Goal: Information Seeking & Learning: Check status

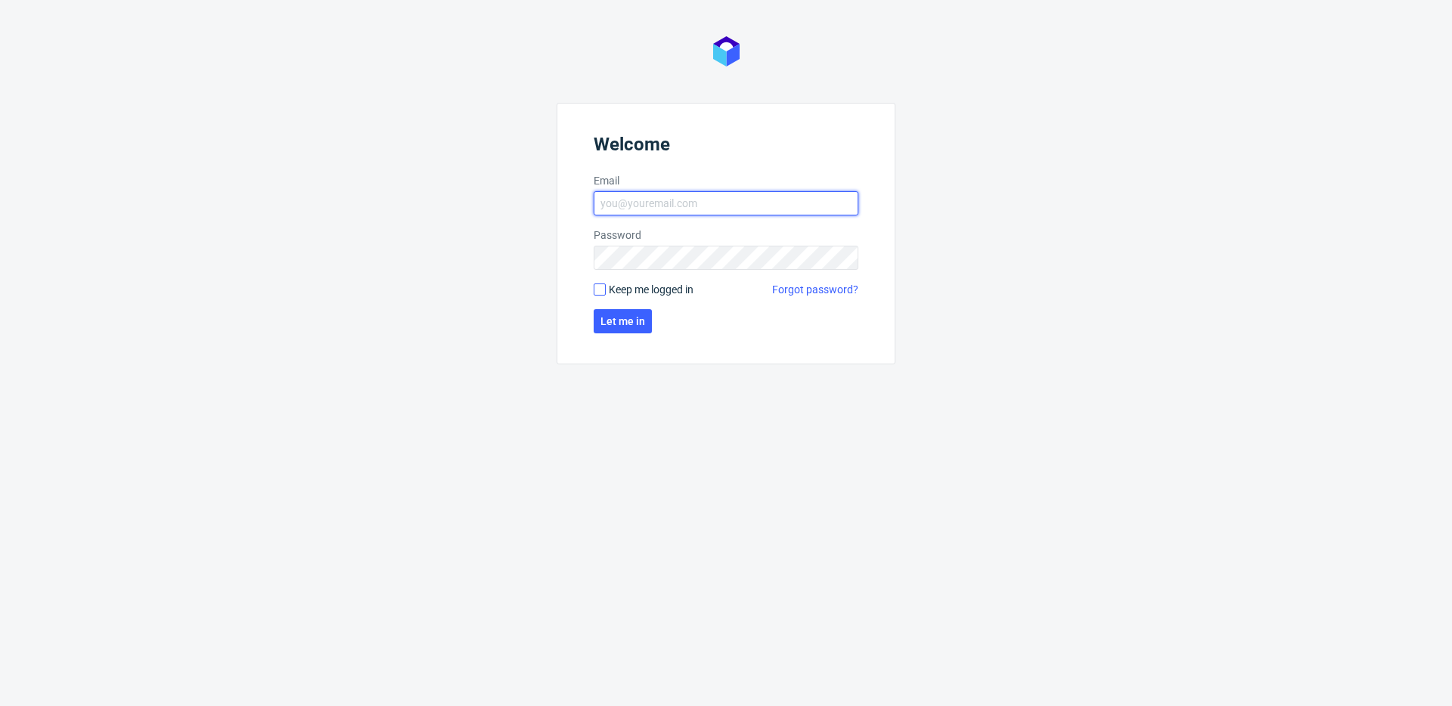
type input "[EMAIL_ADDRESS][PERSON_NAME][DOMAIN_NAME]"
click at [603, 286] on input "Keep me logged in" at bounding box center [600, 290] width 12 height 12
checkbox input "true"
click at [616, 336] on form "Welcome Email [EMAIL_ADDRESS][PERSON_NAME][DOMAIN_NAME] Password Keep me logged…" at bounding box center [725, 234] width 339 height 262
click at [612, 328] on button "Let me in" at bounding box center [623, 321] width 58 height 24
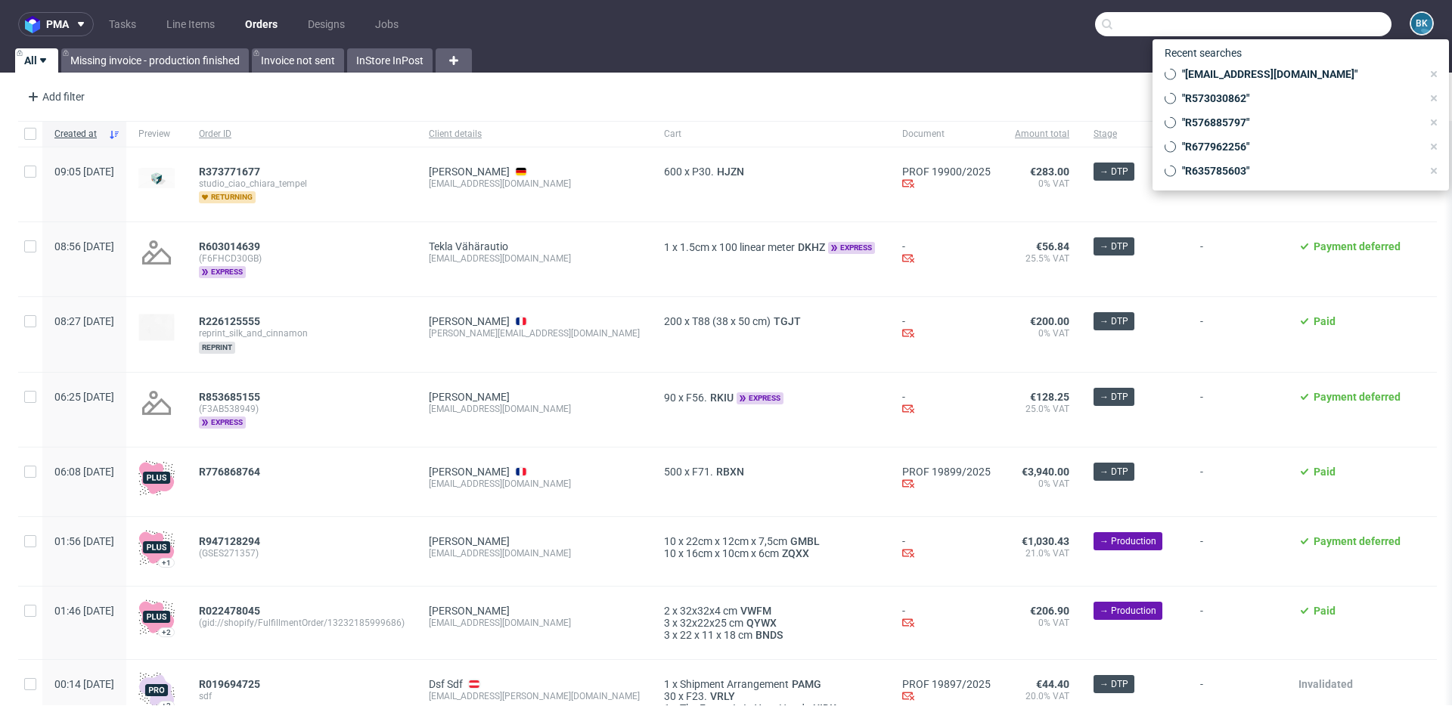
click at [1301, 26] on input "text" at bounding box center [1243, 24] width 296 height 24
paste input "R759762713"
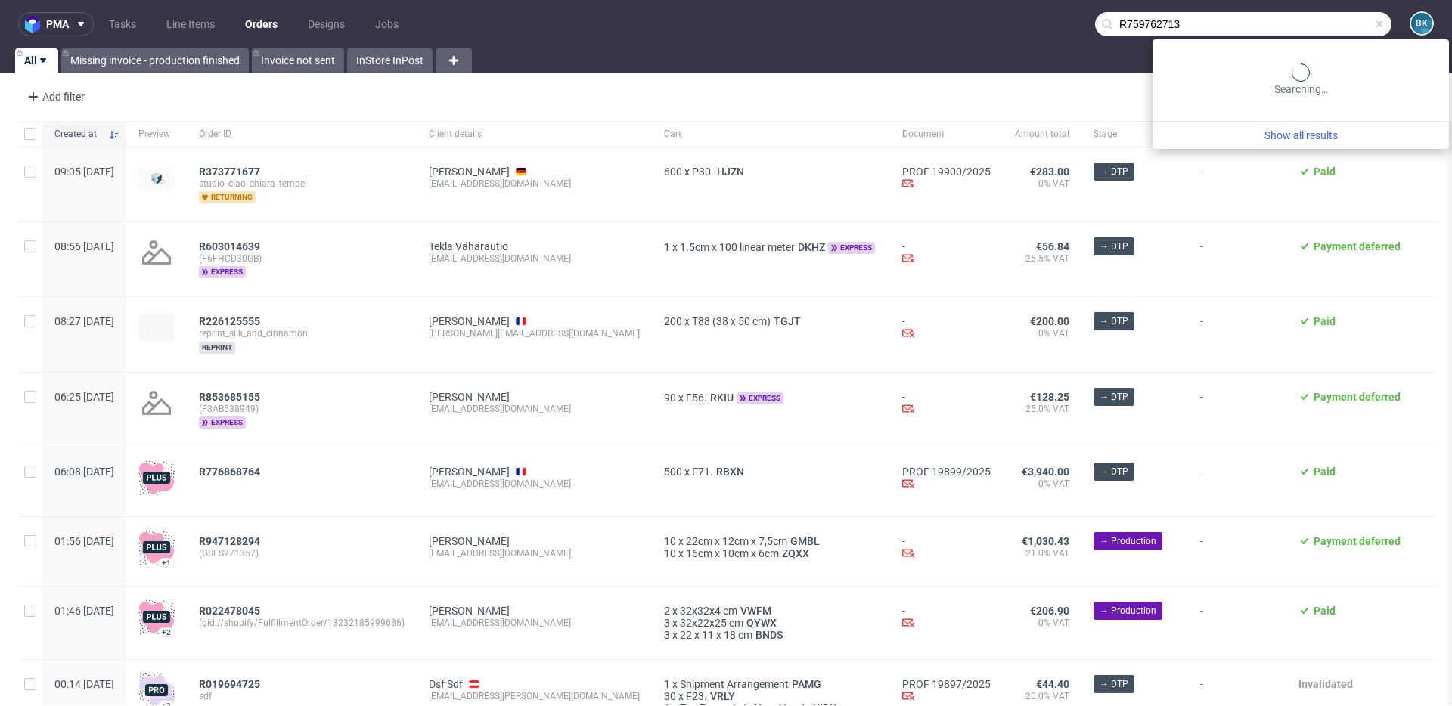
type input "R759762713"
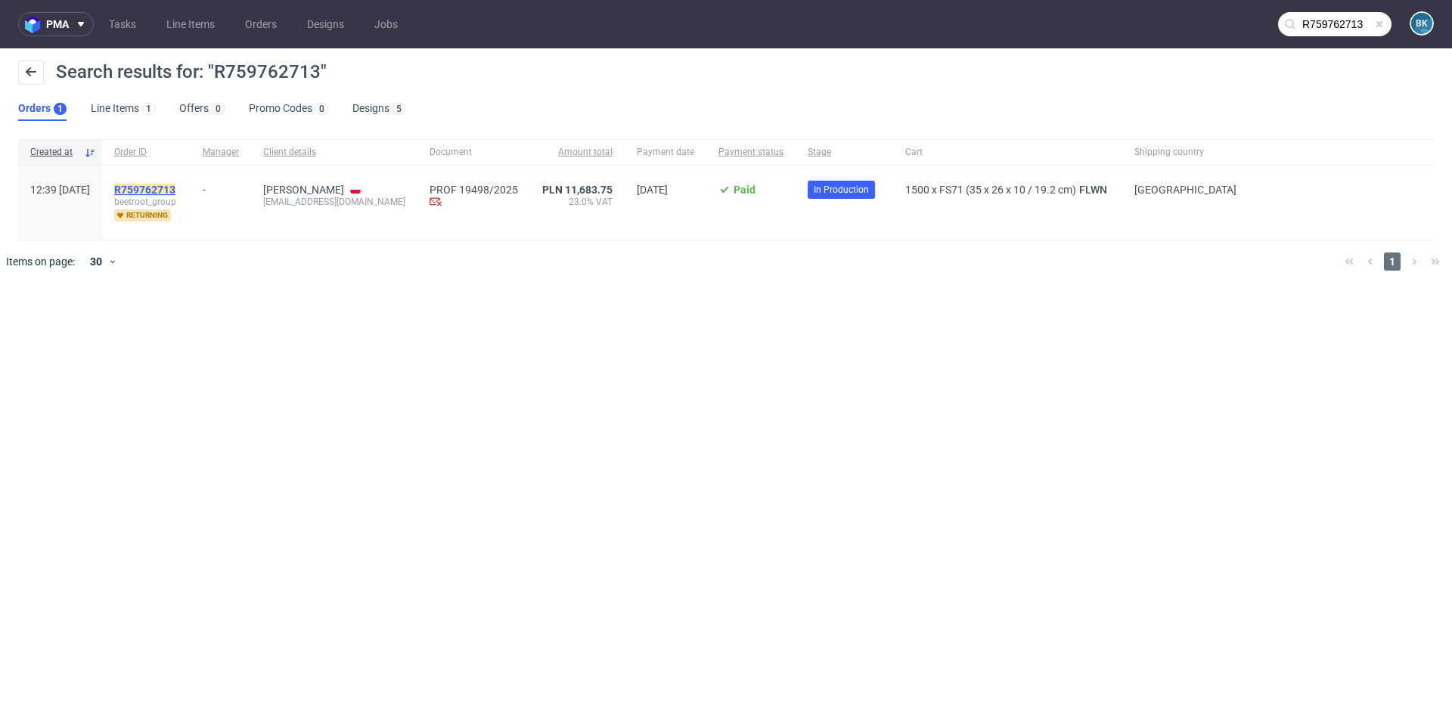
click at [175, 192] on mark "R759762713" at bounding box center [144, 190] width 61 height 12
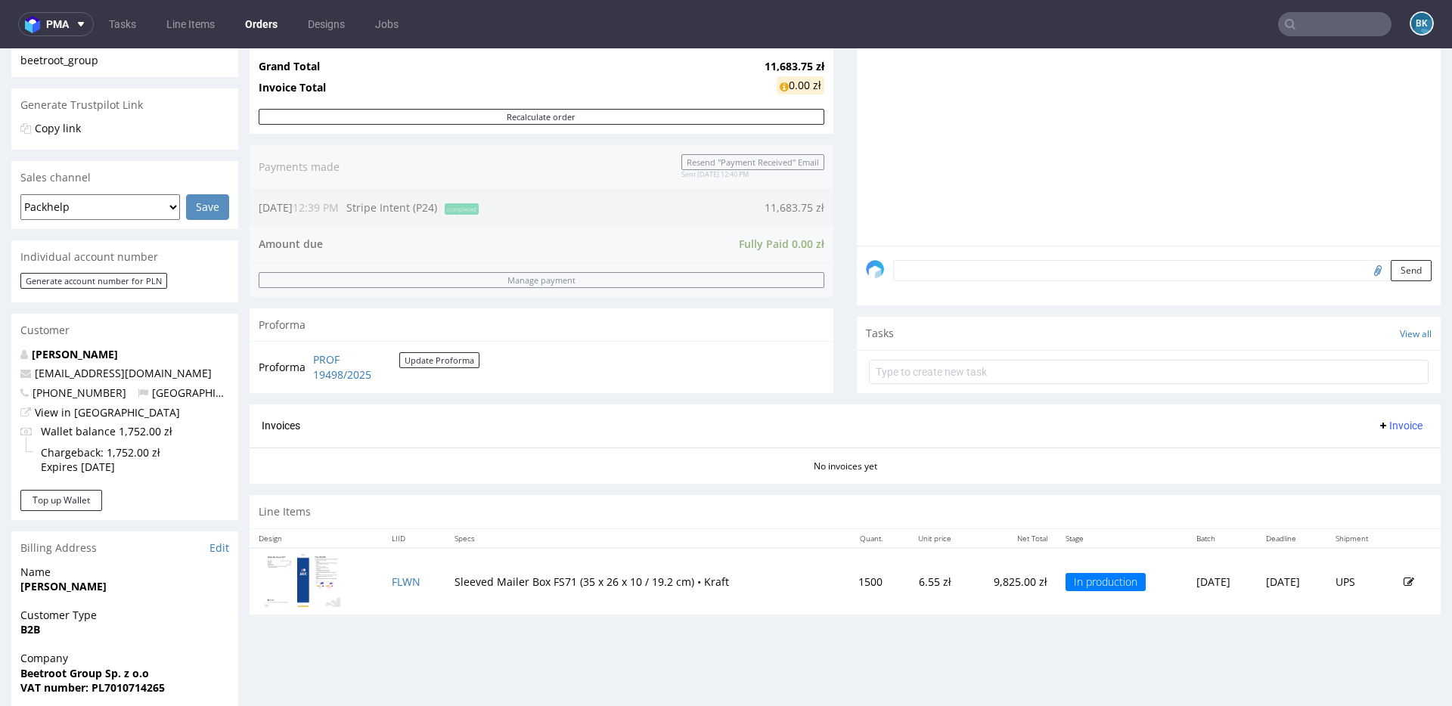
scroll to position [289, 0]
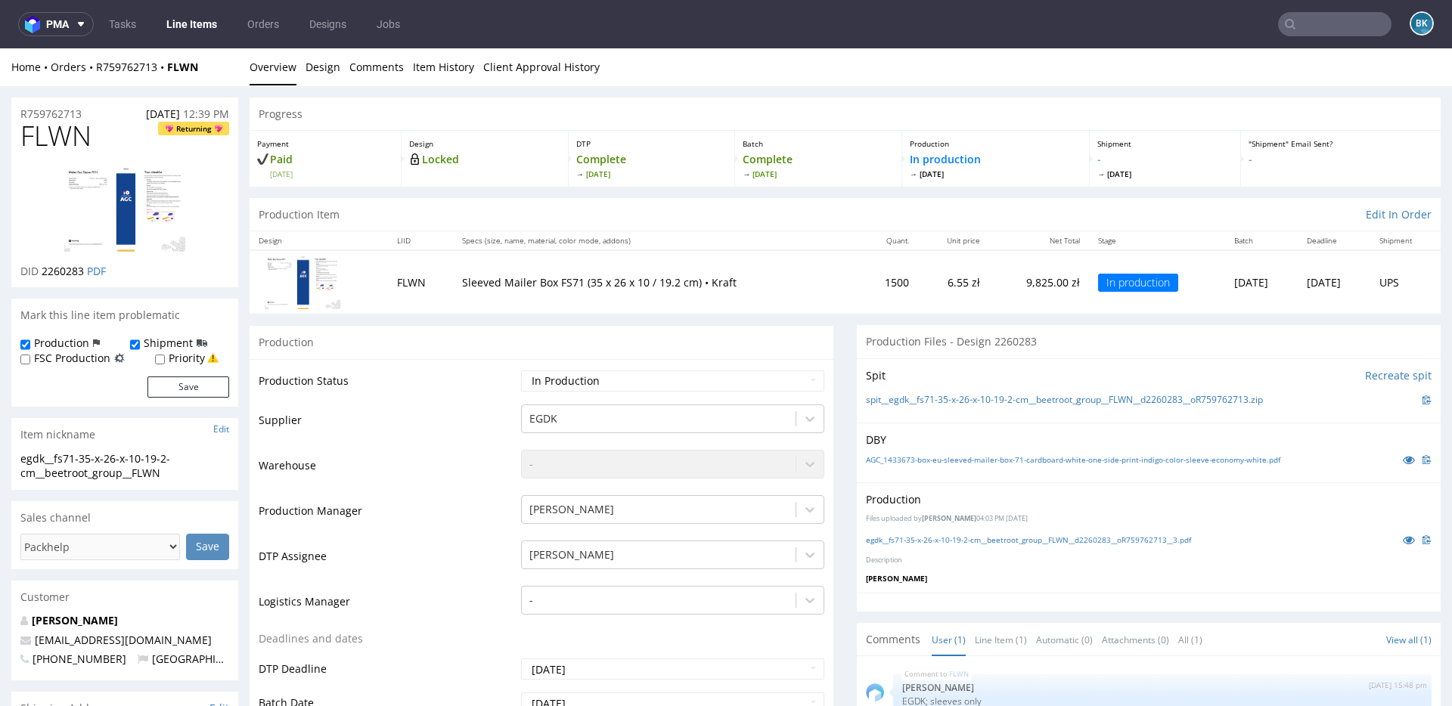
click at [1319, 36] on nav "pma Tasks Line Items Orders Designs Jobs BK" at bounding box center [726, 24] width 1452 height 48
click at [1315, 29] on input "text" at bounding box center [1334, 24] width 113 height 24
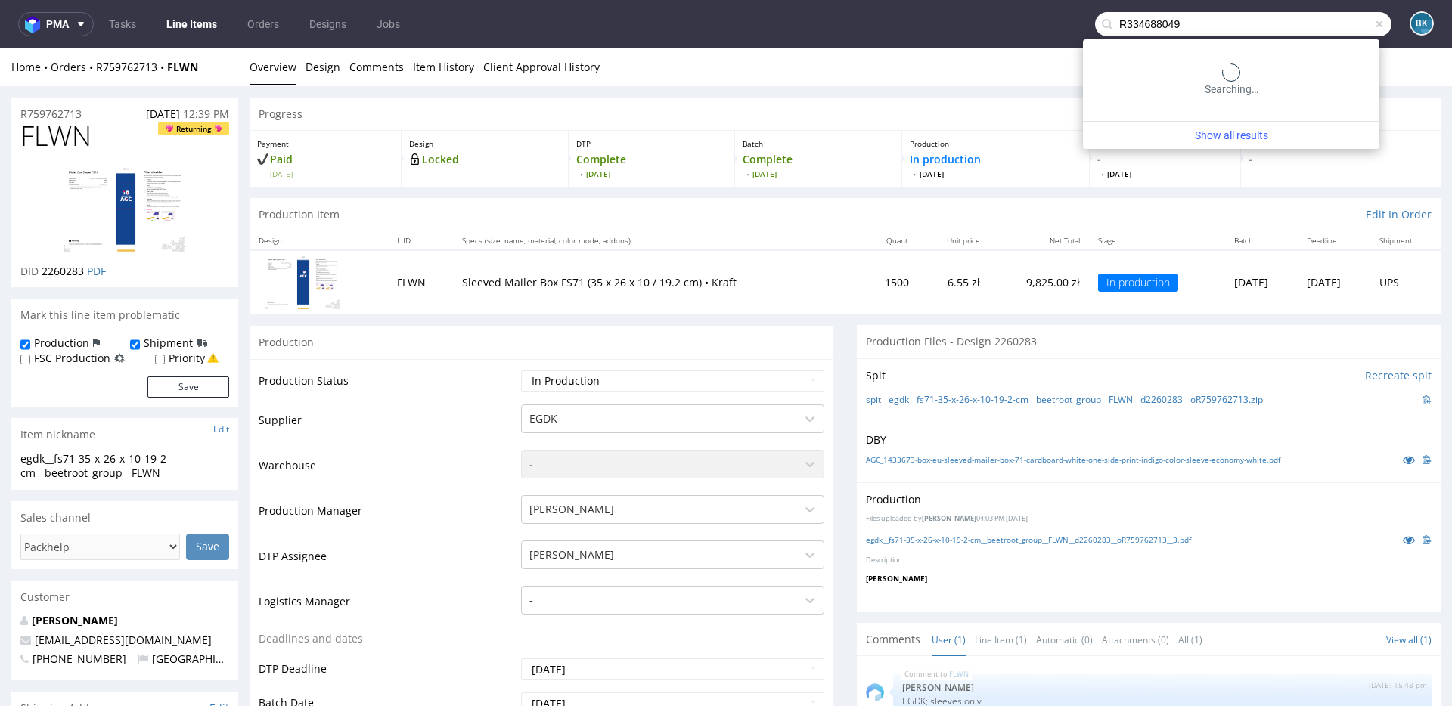
type input "R334688049"
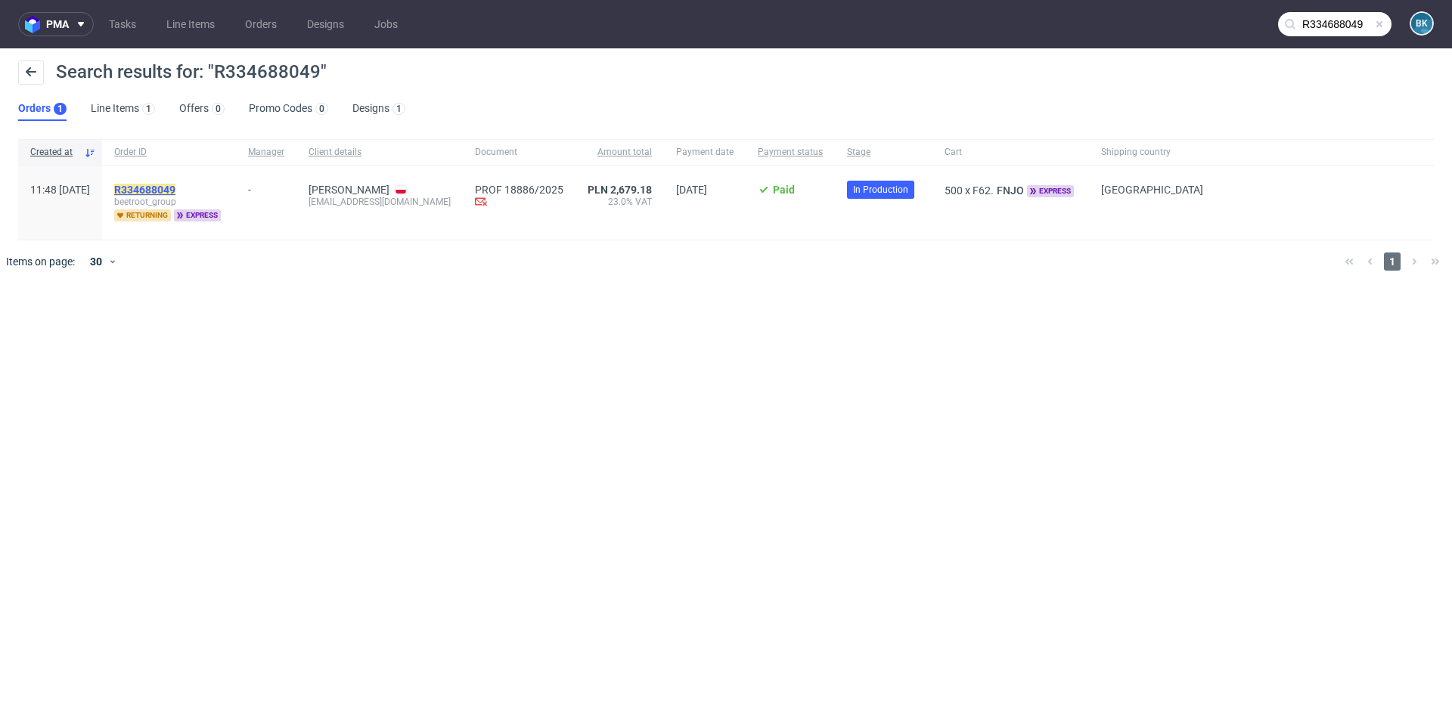
click at [175, 189] on mark "R334688049" at bounding box center [144, 190] width 61 height 12
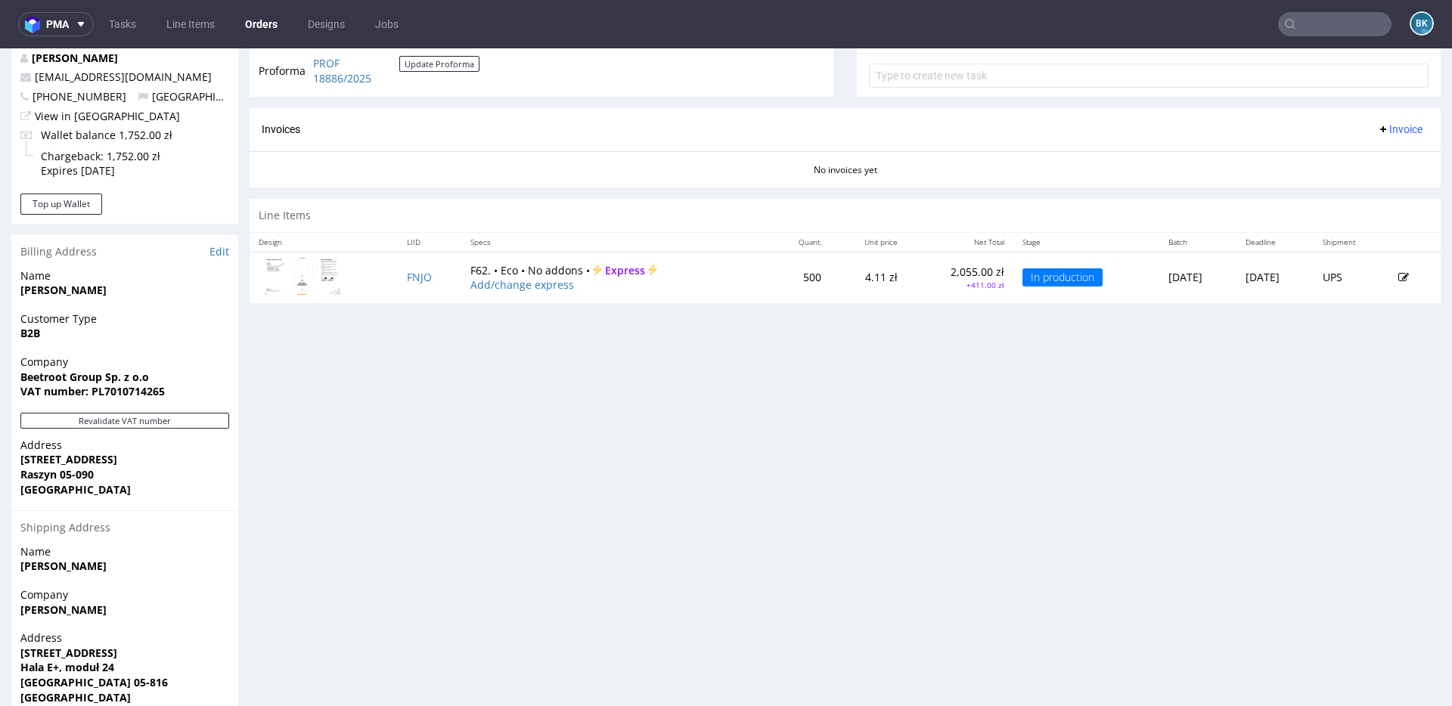
scroll to position [626, 0]
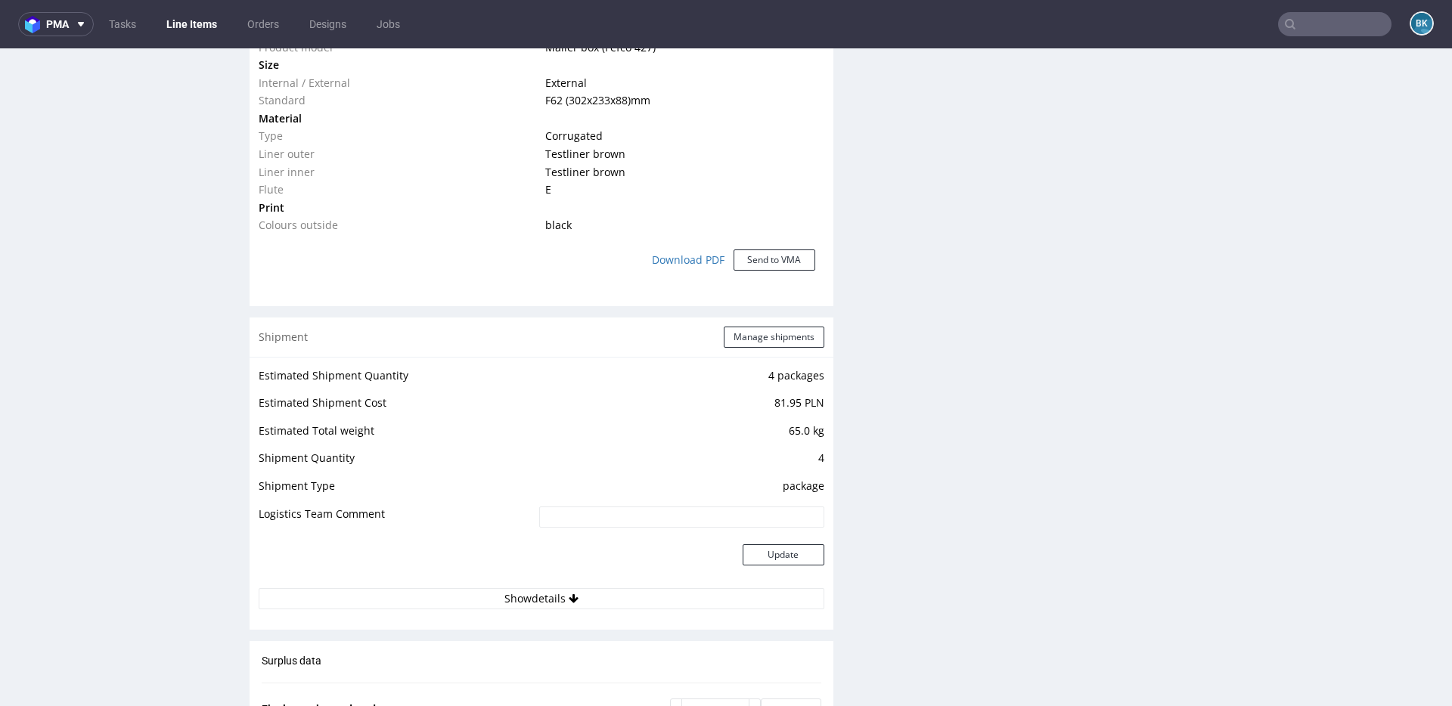
scroll to position [1174, 0]
click at [588, 604] on button "Show details" at bounding box center [542, 597] width 566 height 21
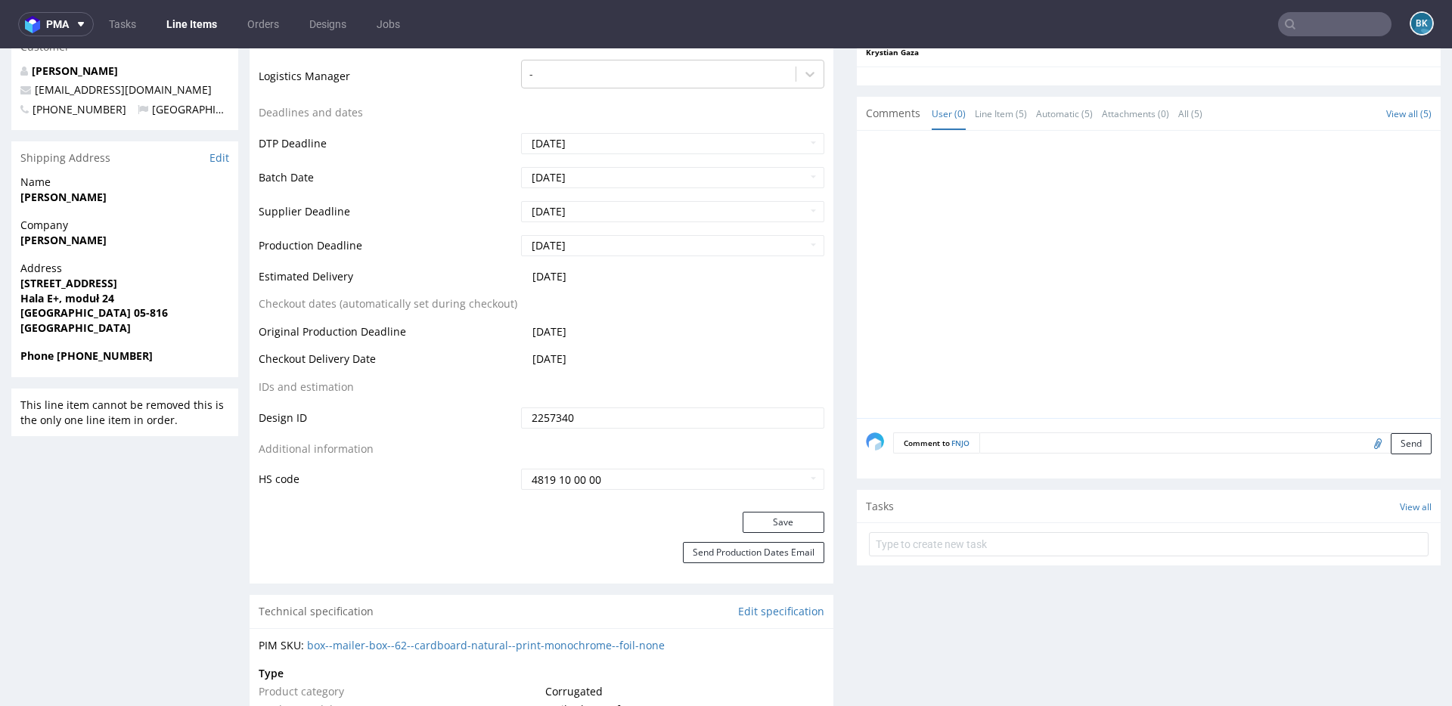
scroll to position [0, 0]
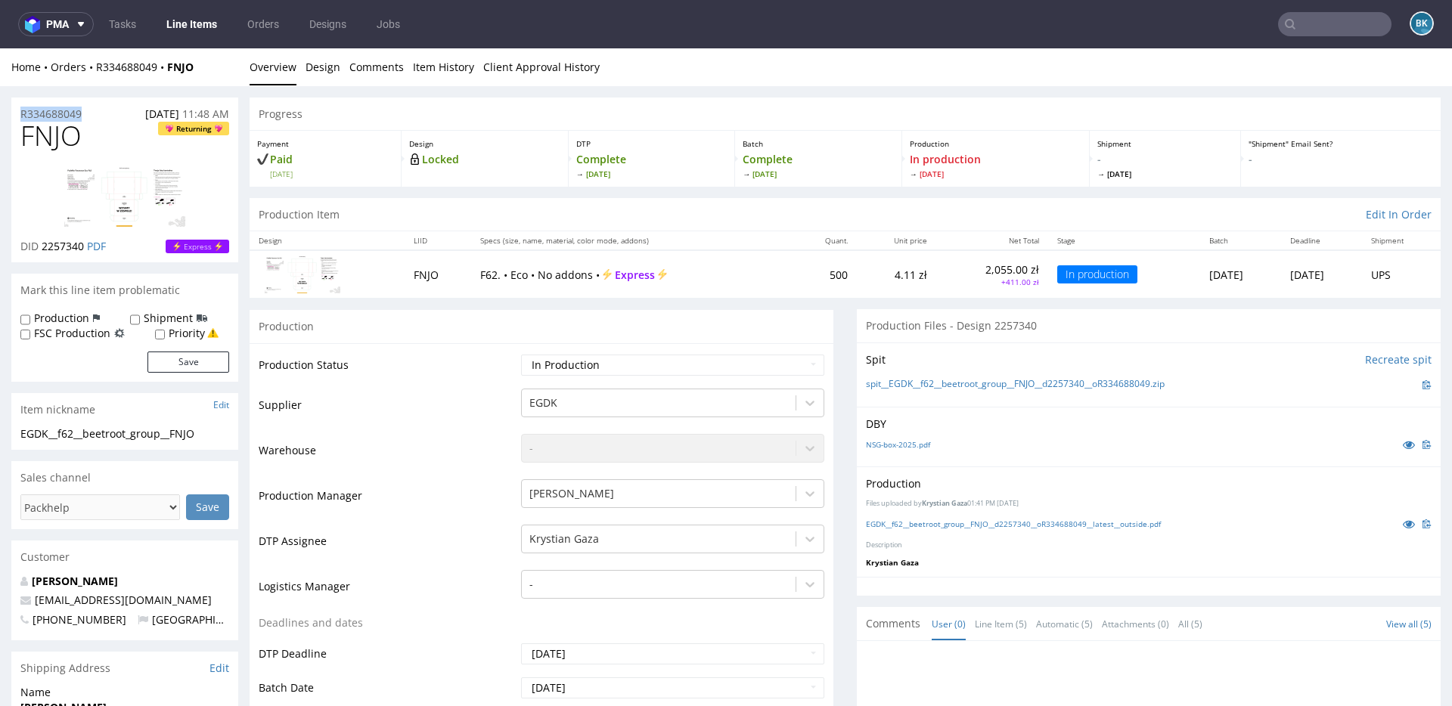
drag, startPoint x: 94, startPoint y: 112, endPoint x: 1, endPoint y: 118, distance: 93.2
copy p "R334688049"
click at [101, 113] on div "R334688049 05.09.2025 11:48 AM" at bounding box center [124, 110] width 227 height 24
drag, startPoint x: 103, startPoint y: 110, endPoint x: 10, endPoint y: 113, distance: 93.0
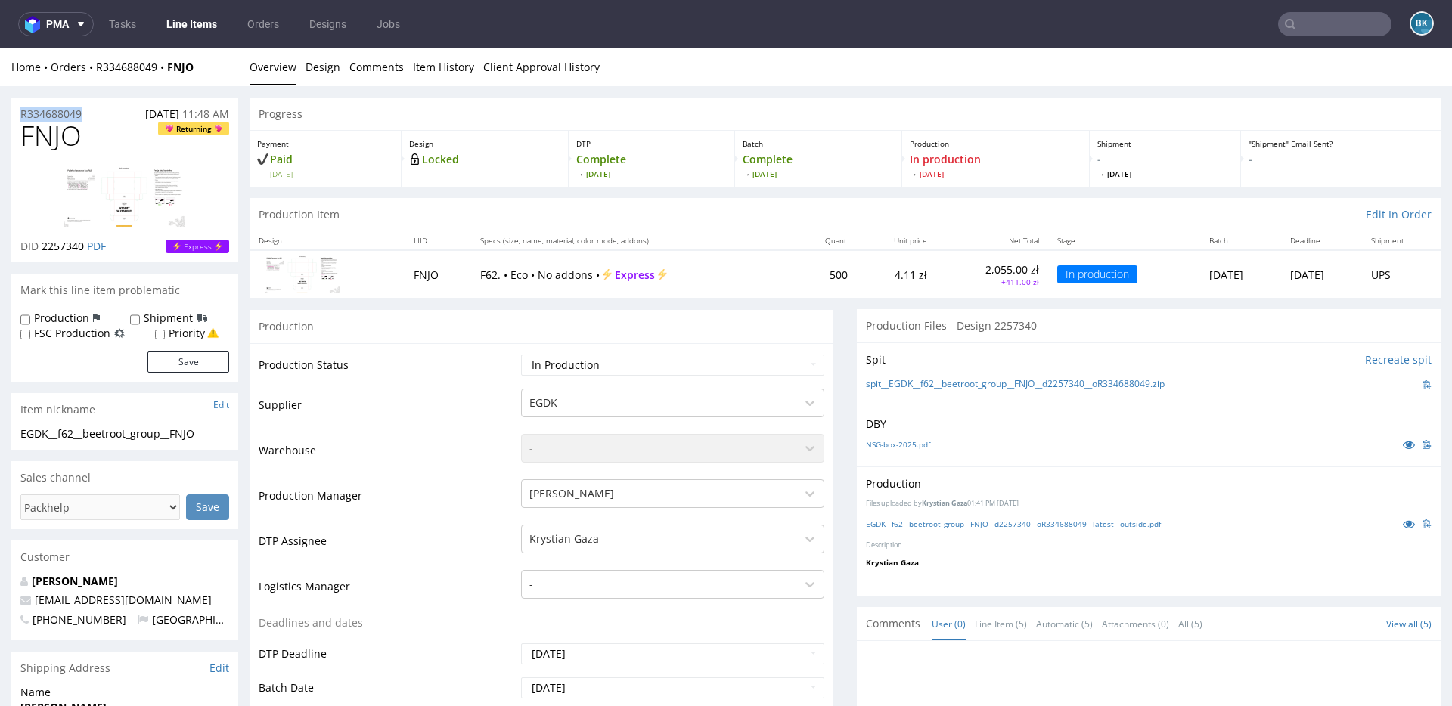
copy p "R334688049"
click at [98, 120] on div "R334688049 05.09.2025 11:48 AM" at bounding box center [124, 110] width 227 height 24
drag, startPoint x: 104, startPoint y: 107, endPoint x: 0, endPoint y: 107, distance: 104.3
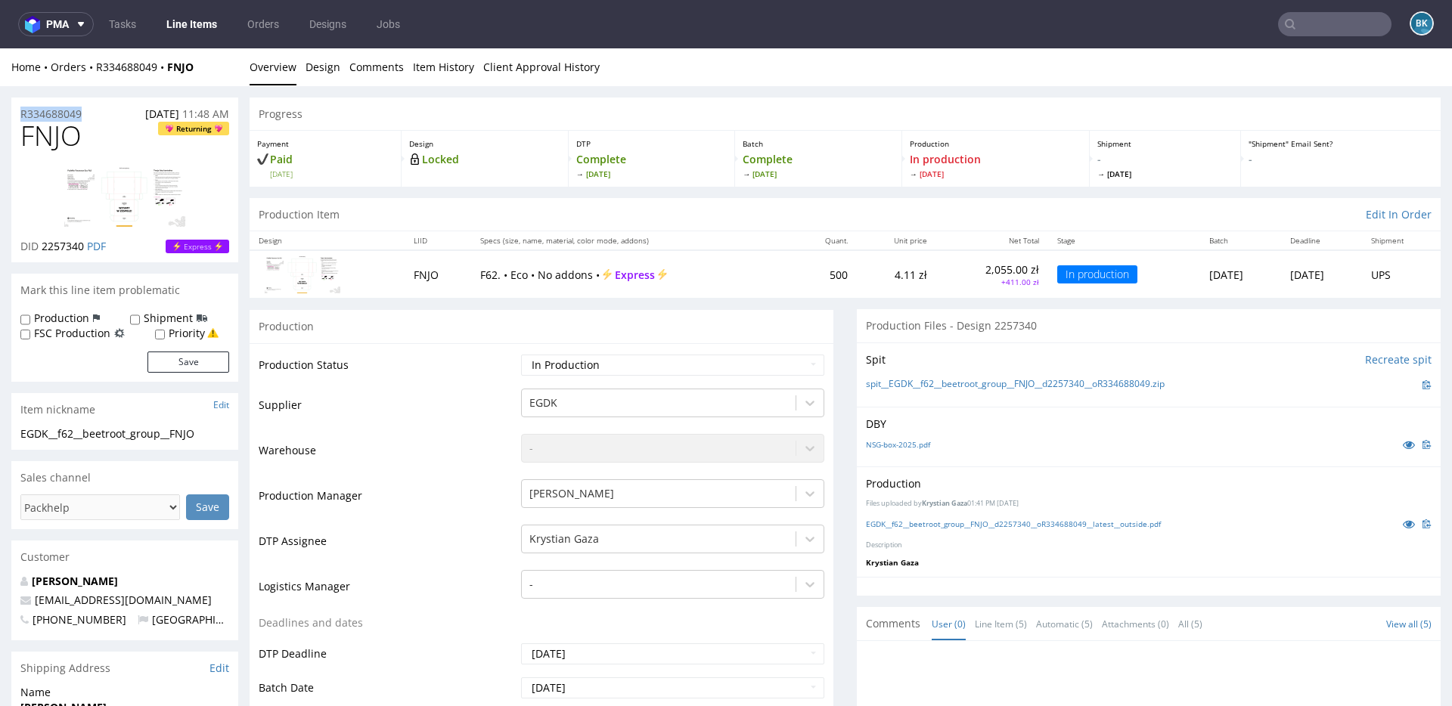
copy p "R334688049"
click at [94, 111] on div "R334688049 05.09.2025 11:48 AM" at bounding box center [124, 110] width 227 height 24
drag, startPoint x: 101, startPoint y: 114, endPoint x: 0, endPoint y: 116, distance: 101.3
copy p "R334688049"
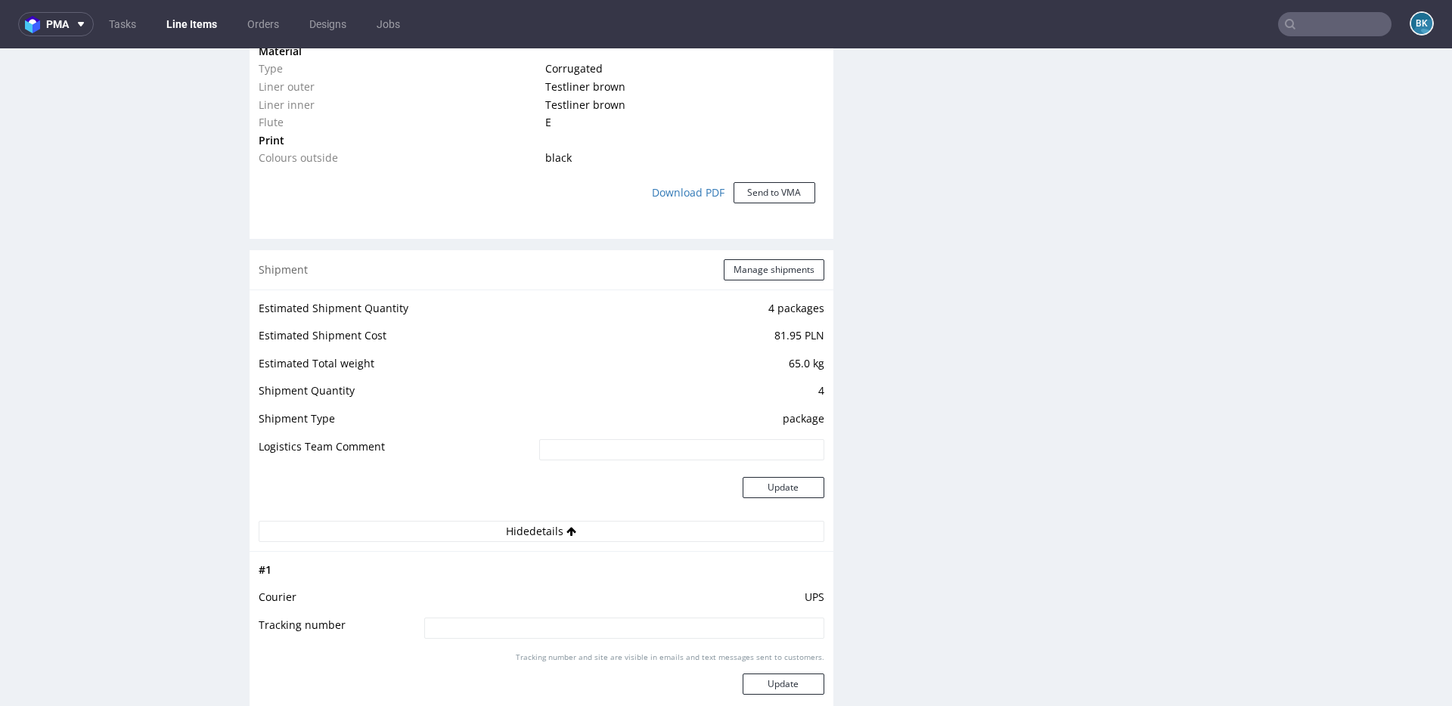
scroll to position [1253, 0]
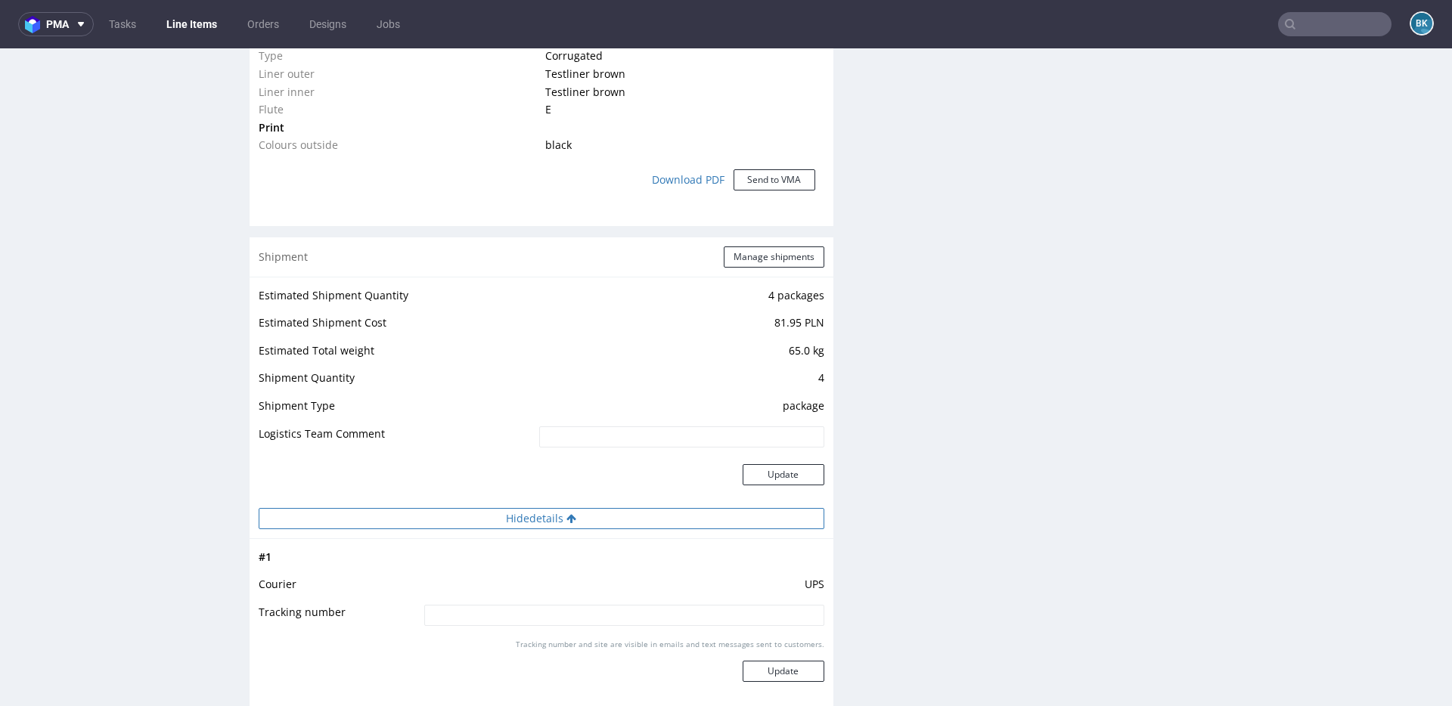
click at [525, 516] on button "Hide details" at bounding box center [542, 518] width 566 height 21
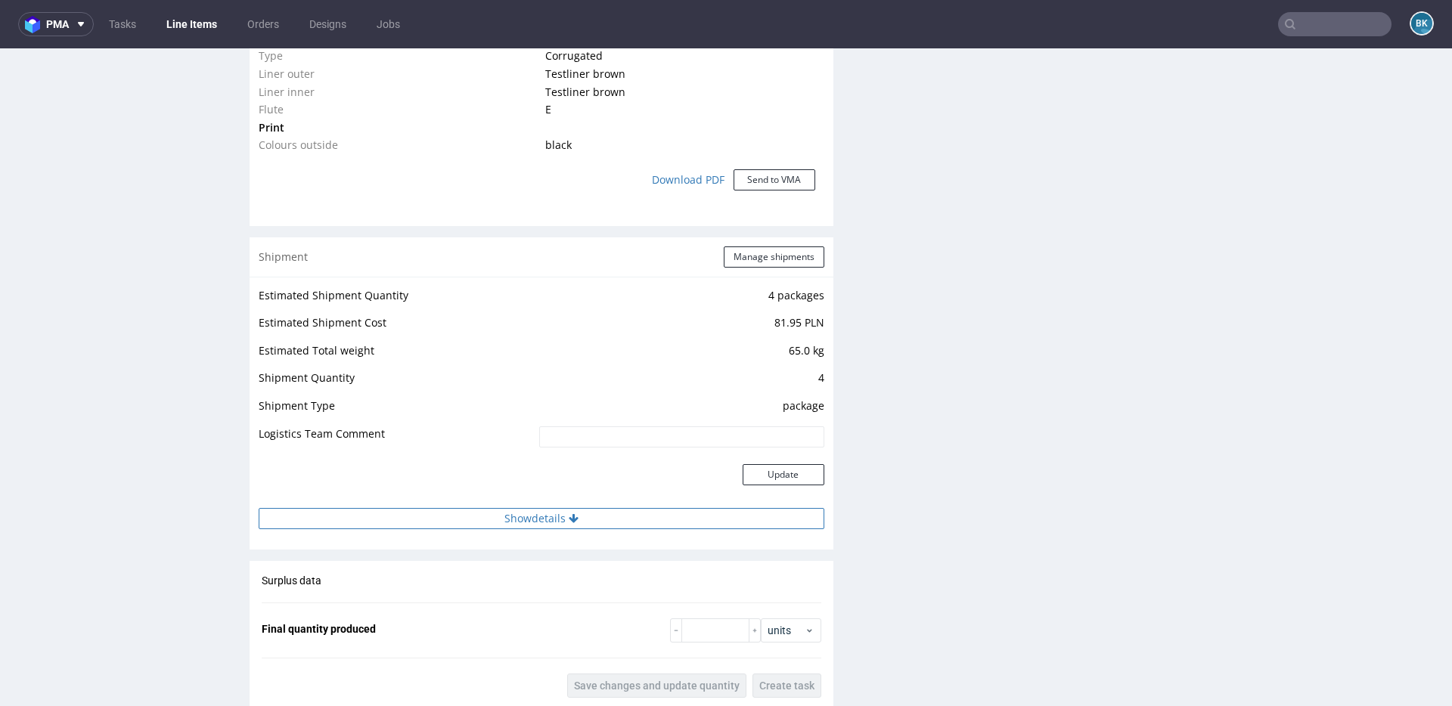
click at [525, 516] on button "Show details" at bounding box center [542, 518] width 566 height 21
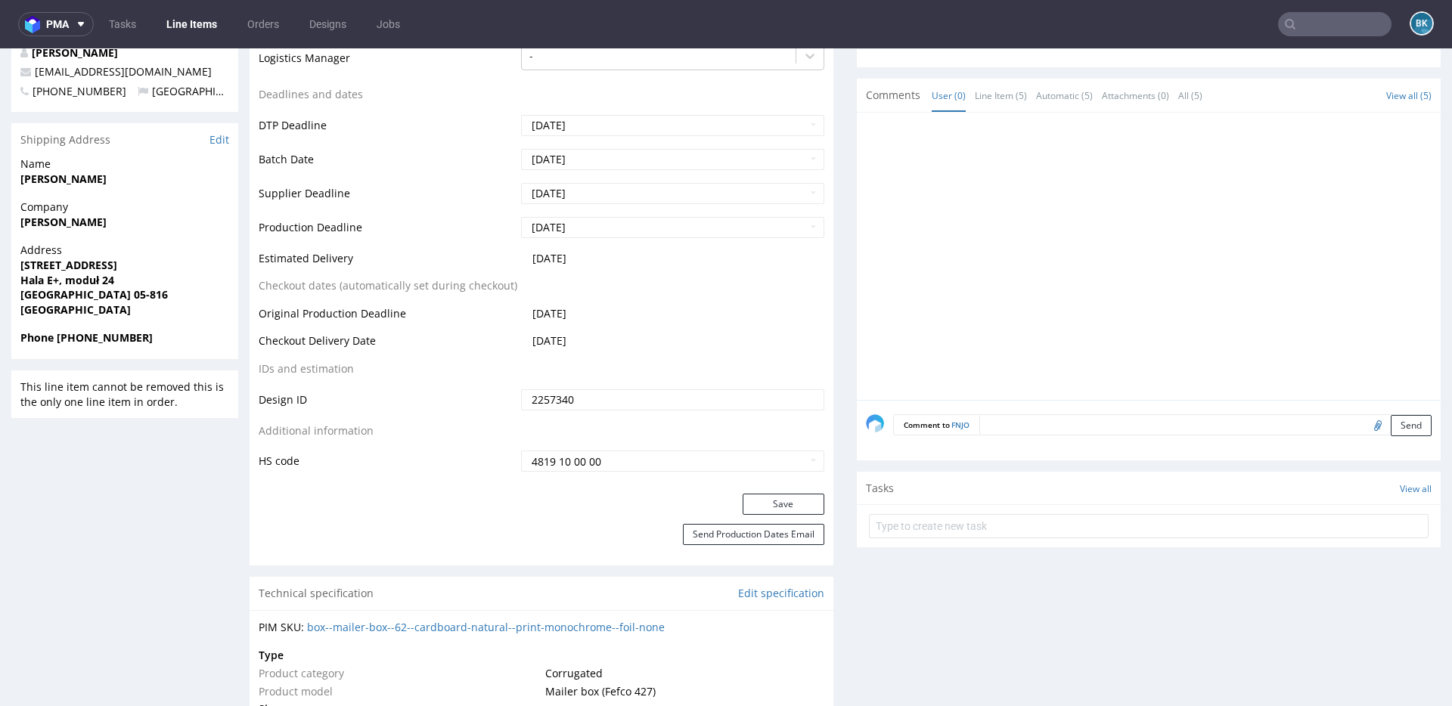
scroll to position [0, 0]
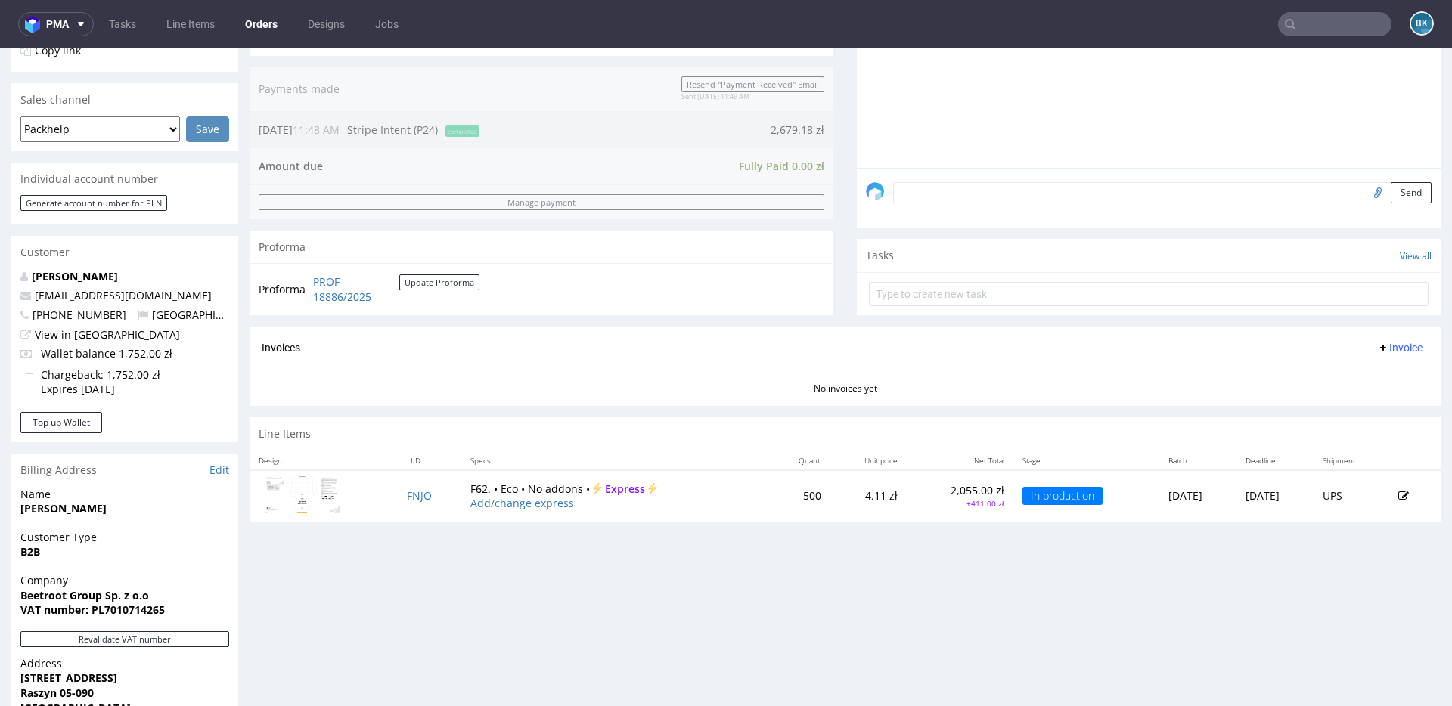
scroll to position [362, 0]
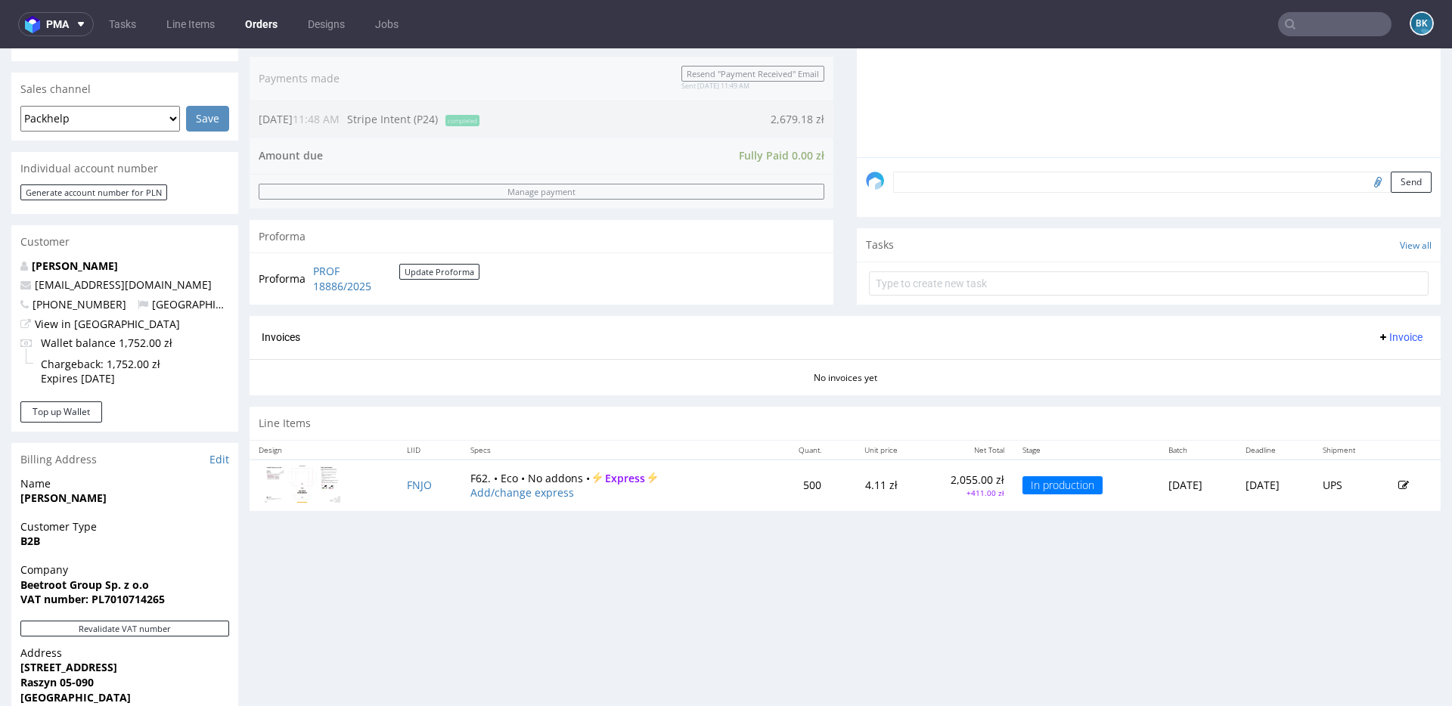
click at [398, 474] on td "FNJO" at bounding box center [430, 485] width 64 height 51
click at [408, 476] on td "FNJO" at bounding box center [430, 485] width 64 height 51
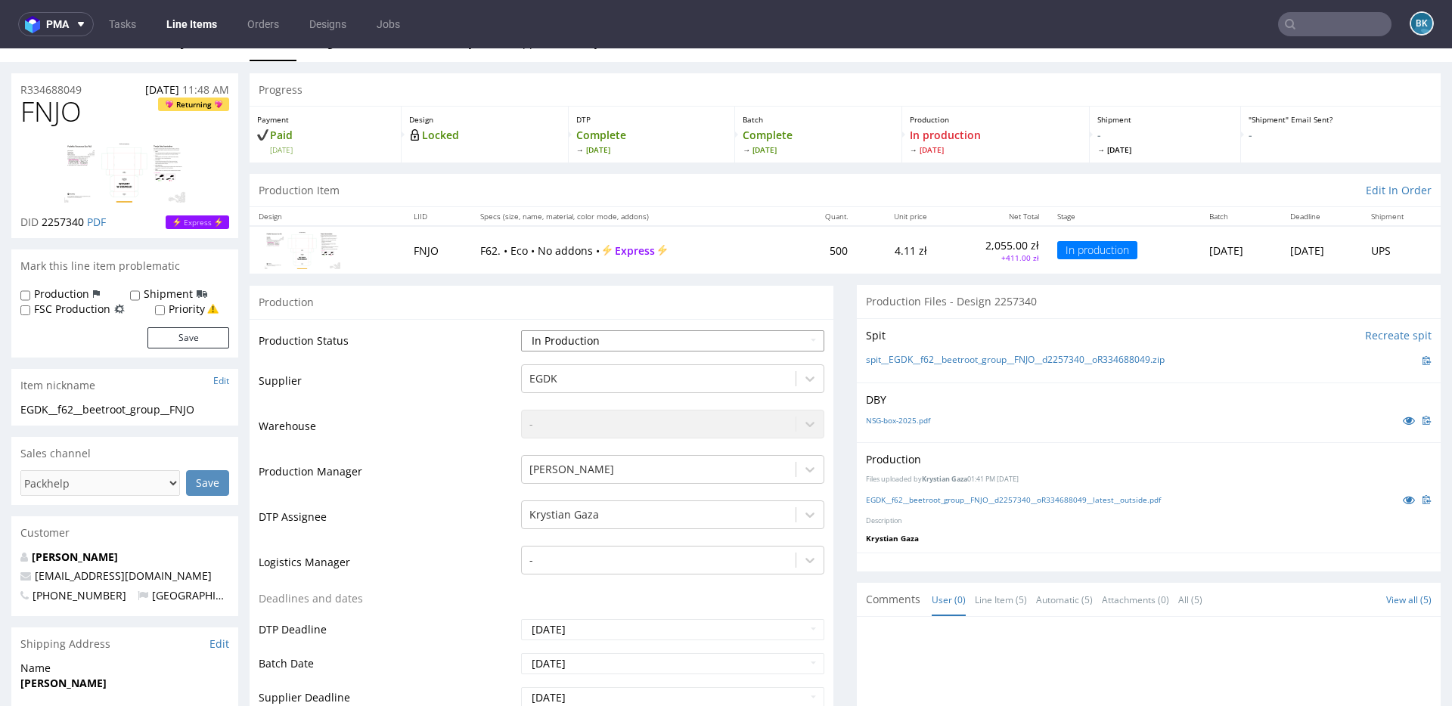
scroll to position [30, 0]
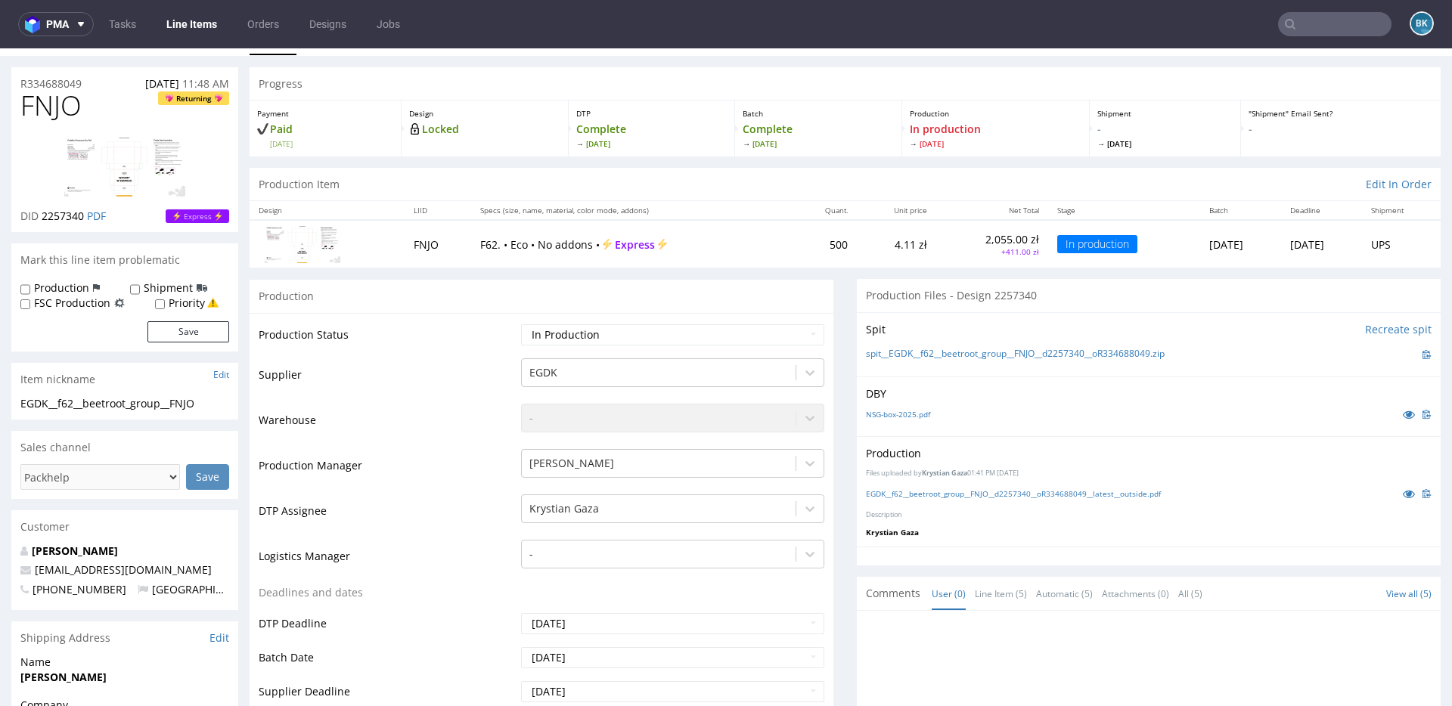
click at [131, 178] on img at bounding box center [124, 166] width 121 height 60
click at [1298, 23] on input "text" at bounding box center [1334, 24] width 113 height 24
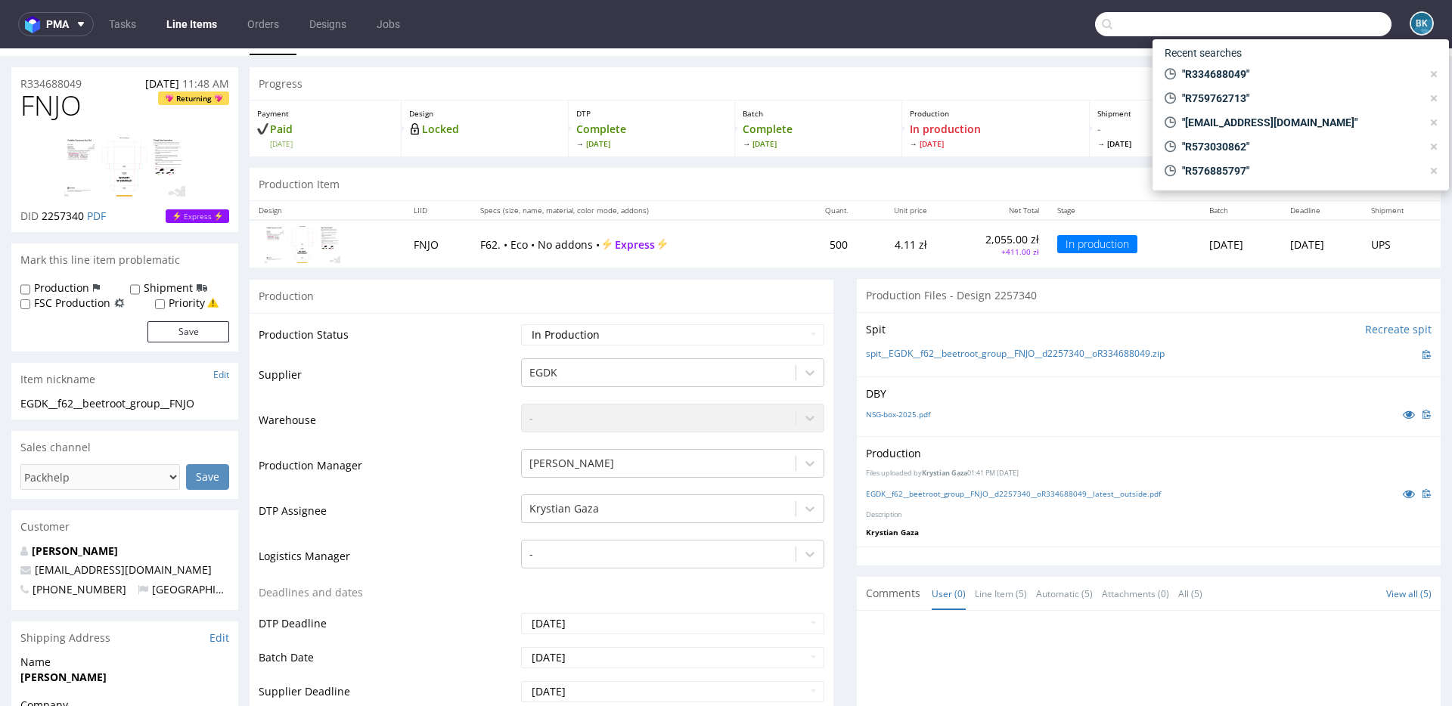
paste input "R759762713"
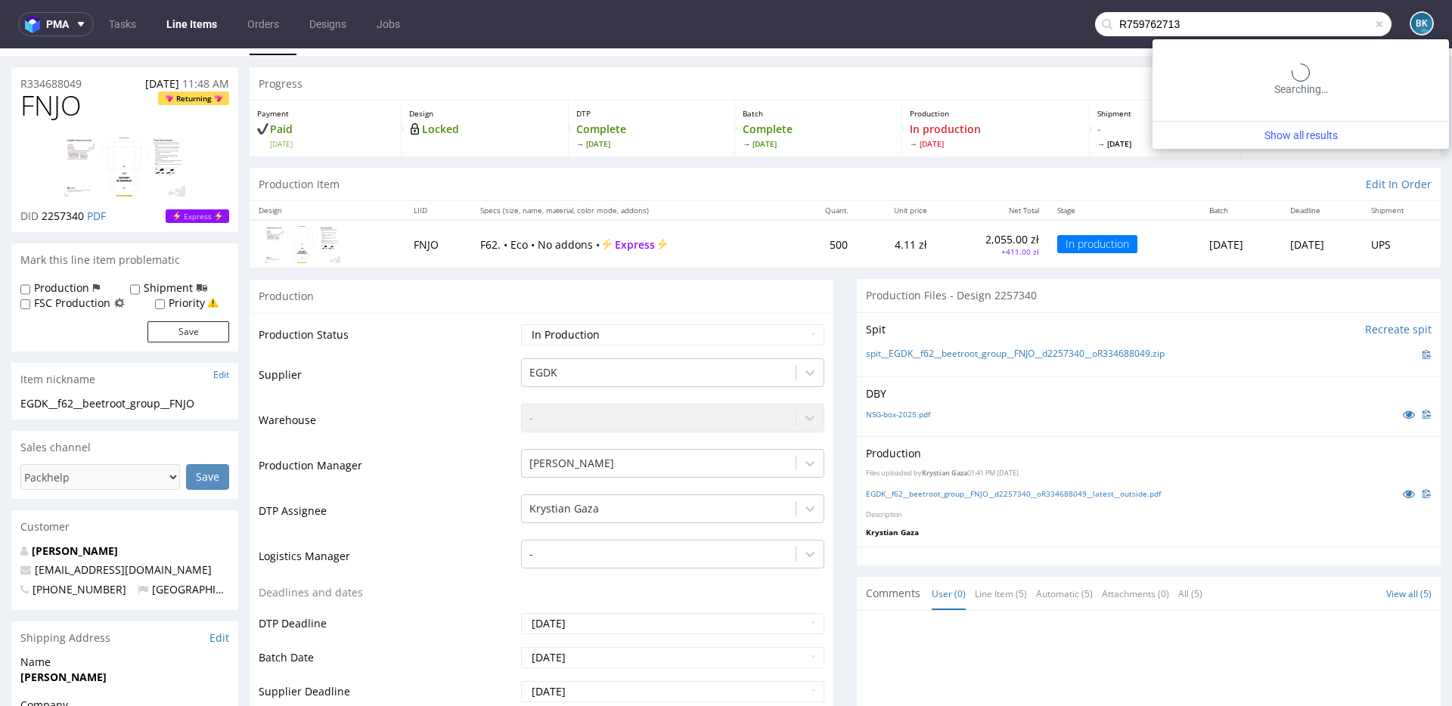
type input "R759762713"
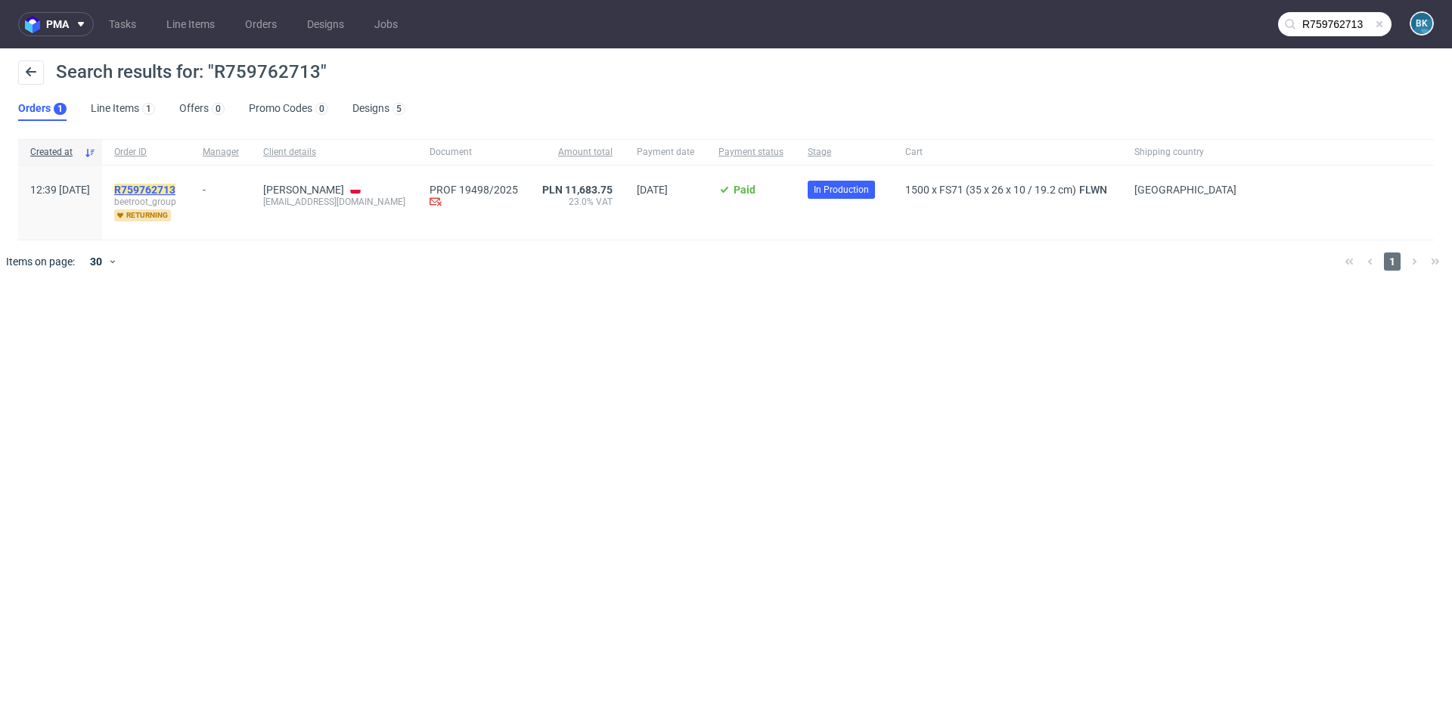
click at [175, 189] on mark "R759762713" at bounding box center [144, 190] width 61 height 12
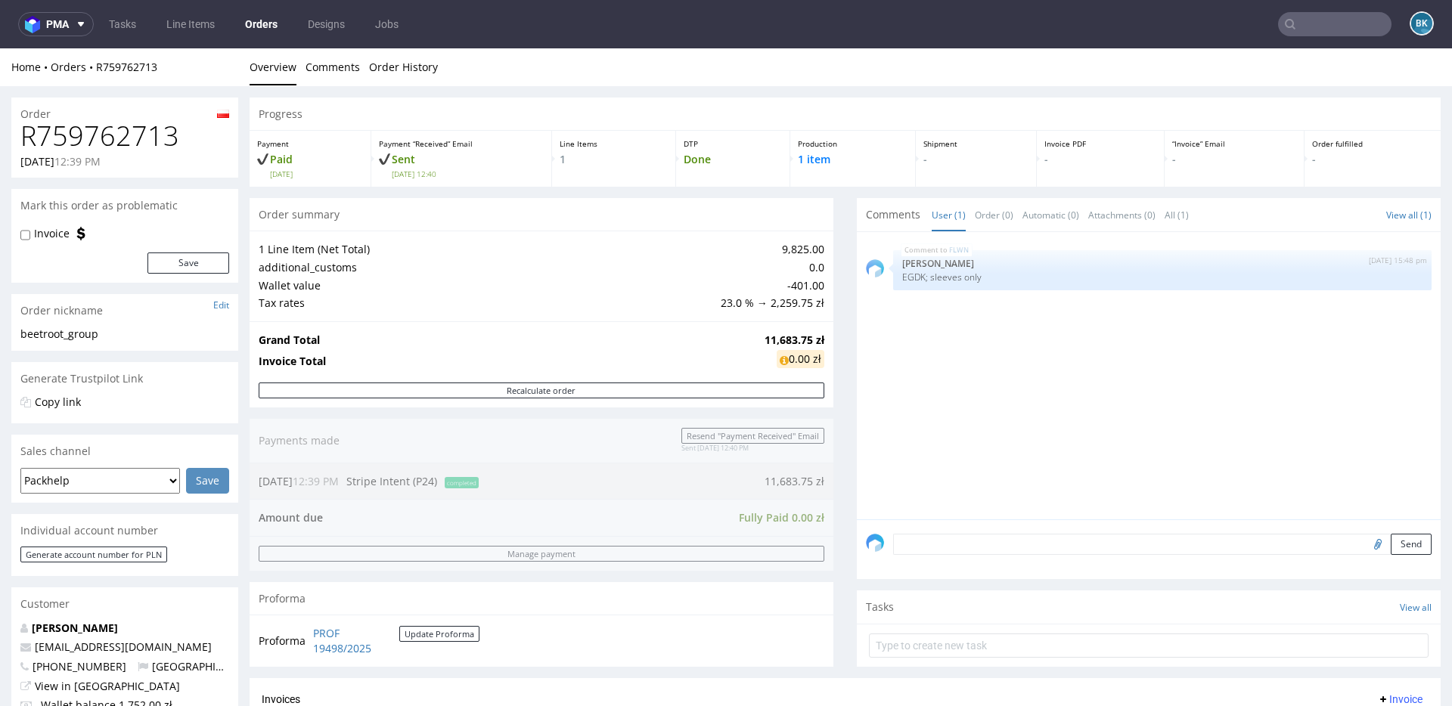
click at [126, 138] on h1 "R759762713" at bounding box center [124, 136] width 209 height 30
copy h1 "R759762713"
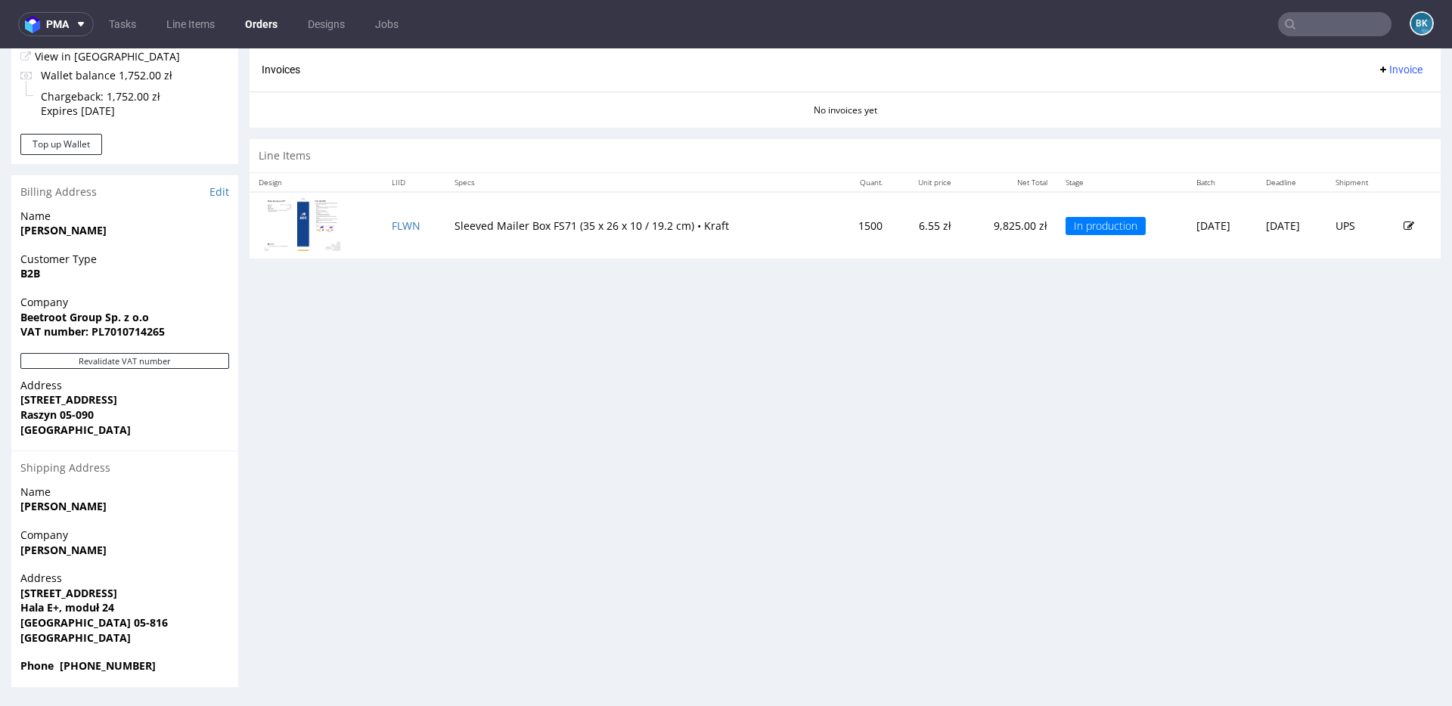
scroll to position [4, 0]
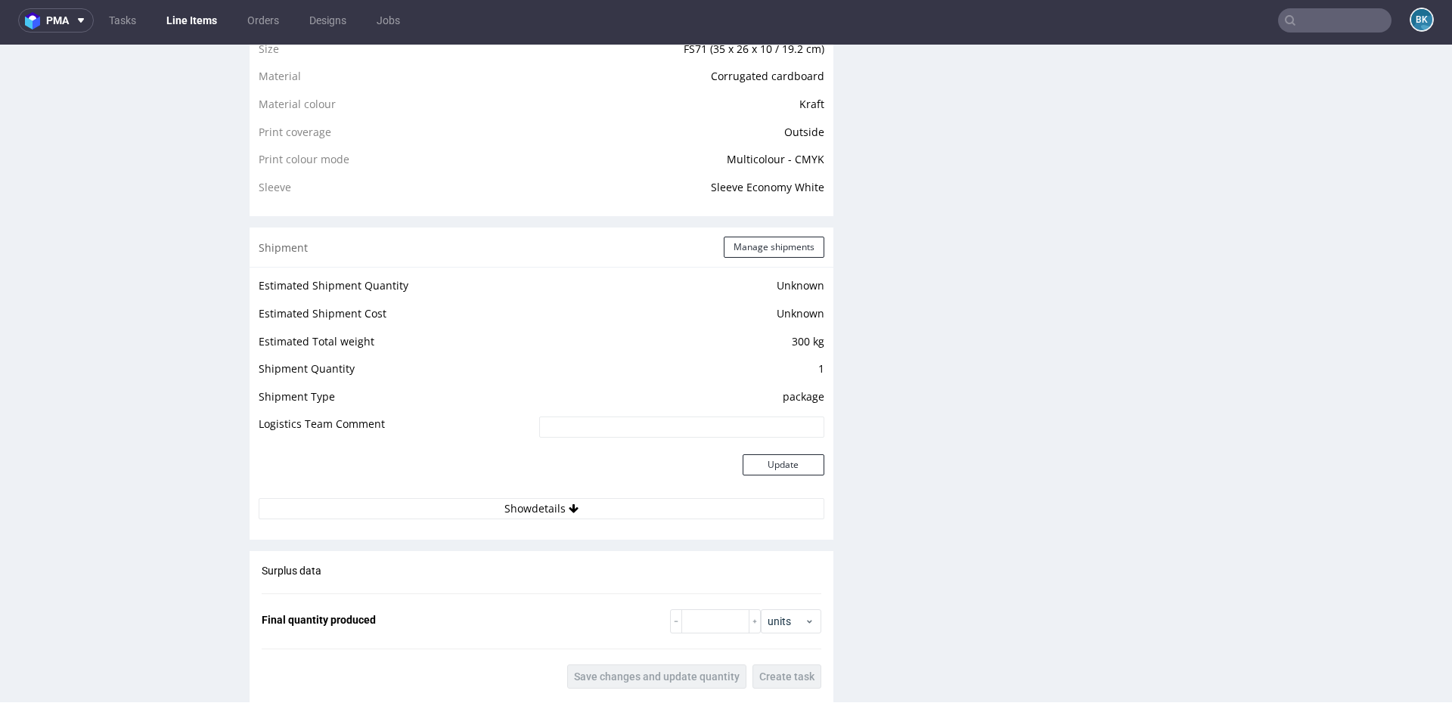
scroll to position [1201, 0]
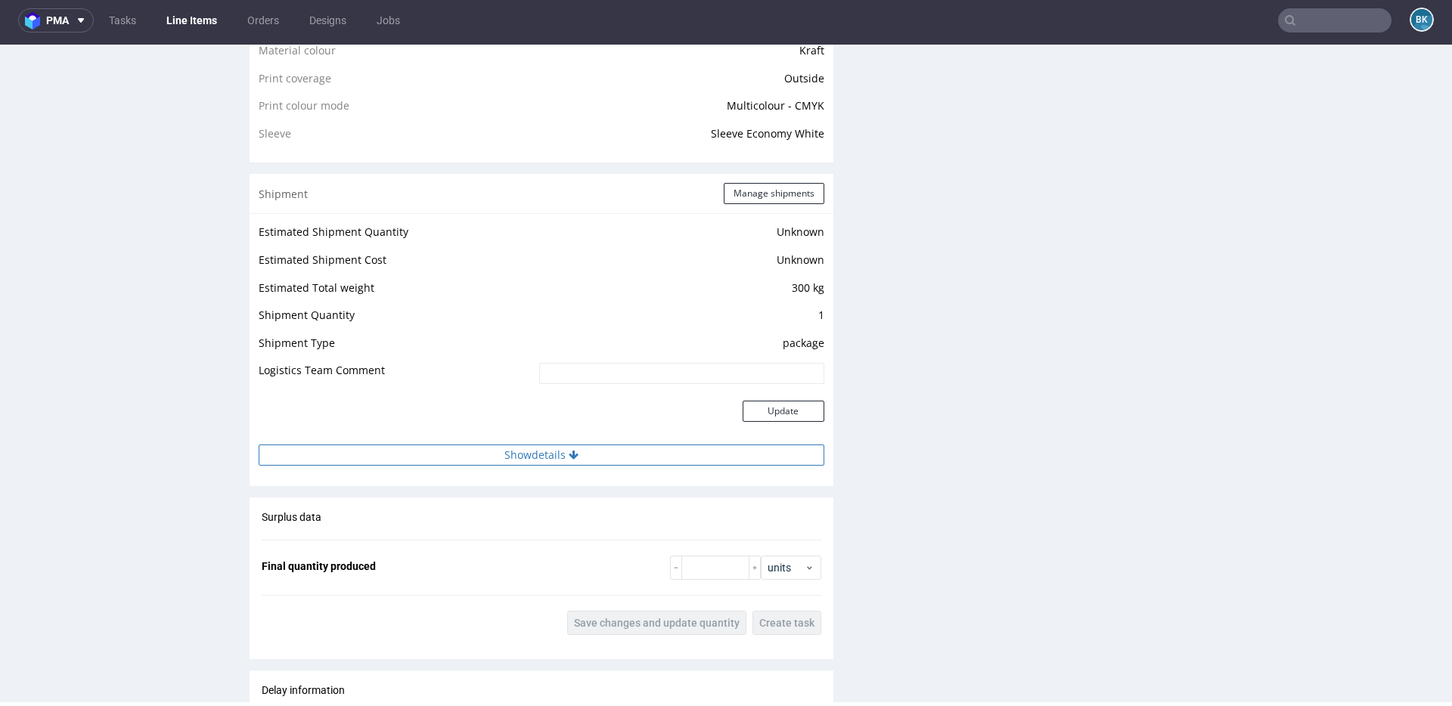
click at [559, 445] on button "Show details" at bounding box center [542, 455] width 566 height 21
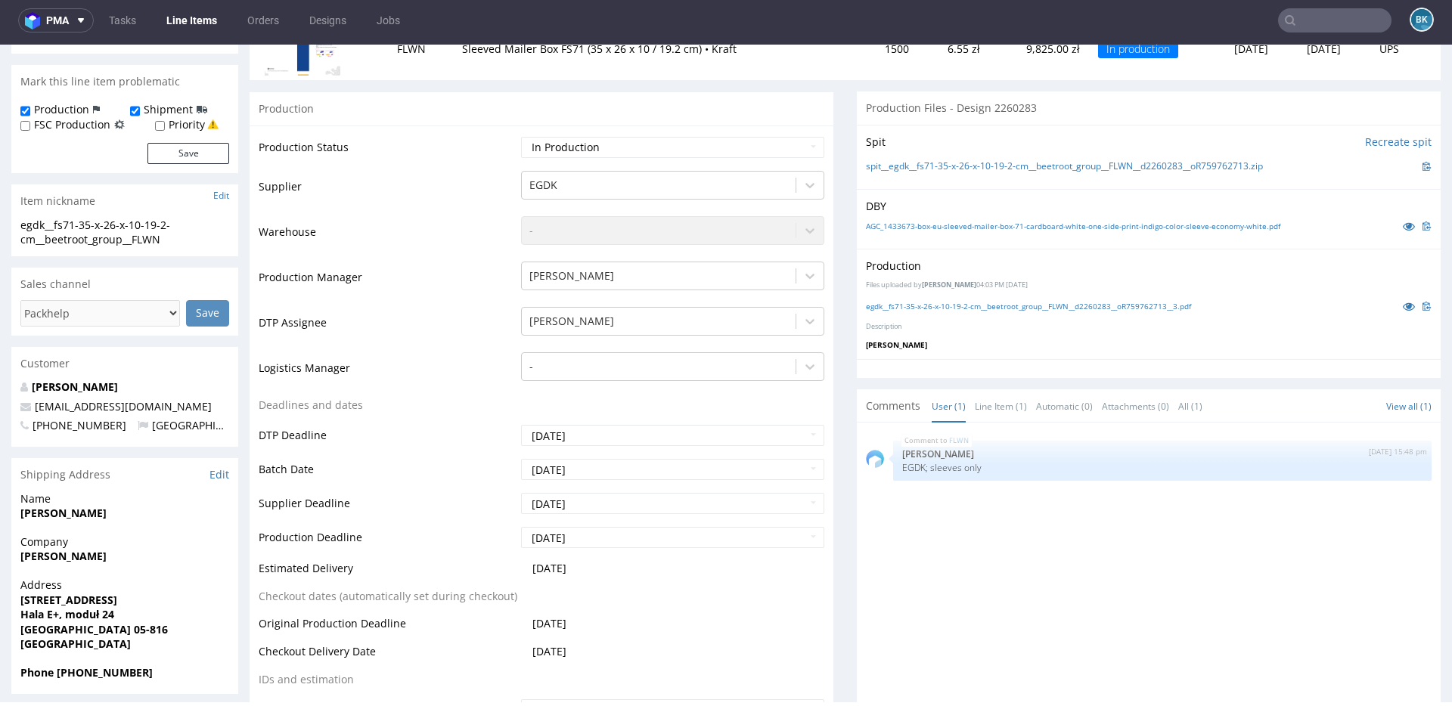
scroll to position [0, 0]
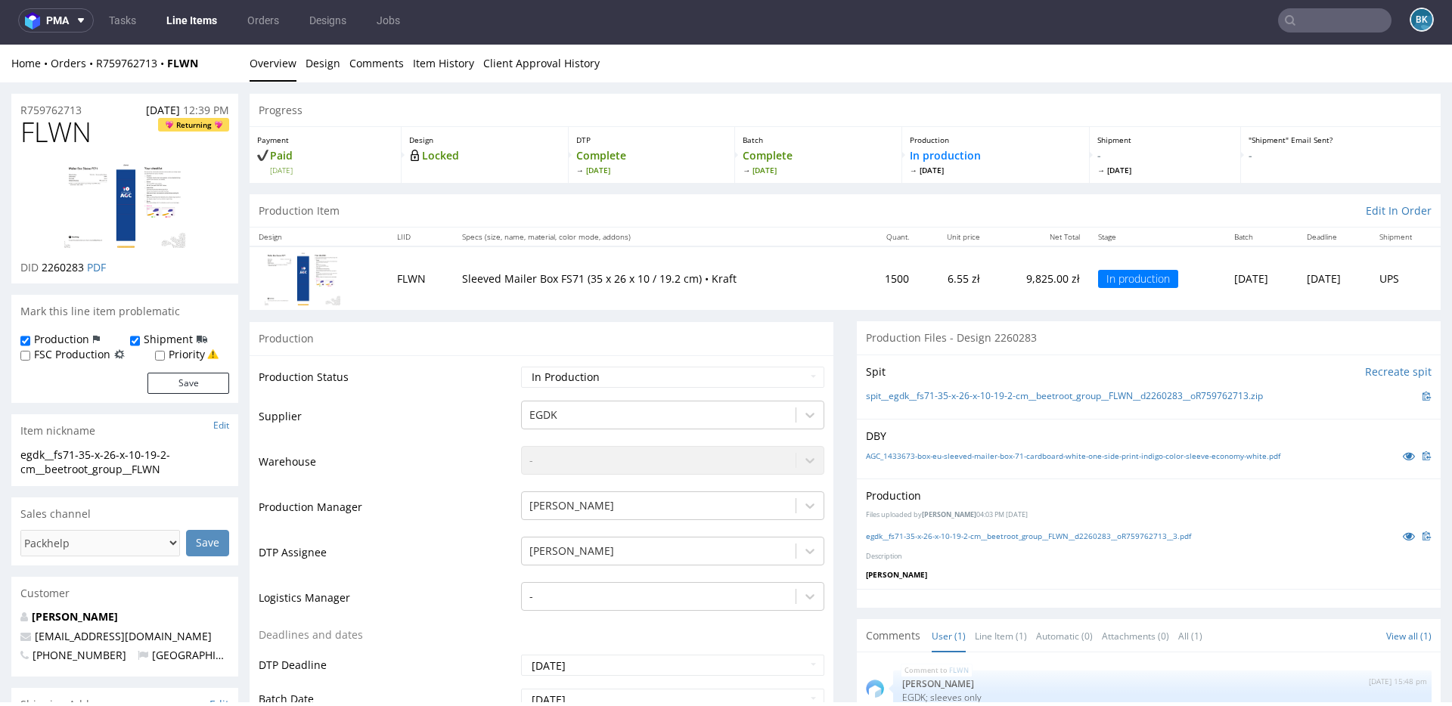
click at [1309, 23] on input "text" at bounding box center [1334, 20] width 113 height 24
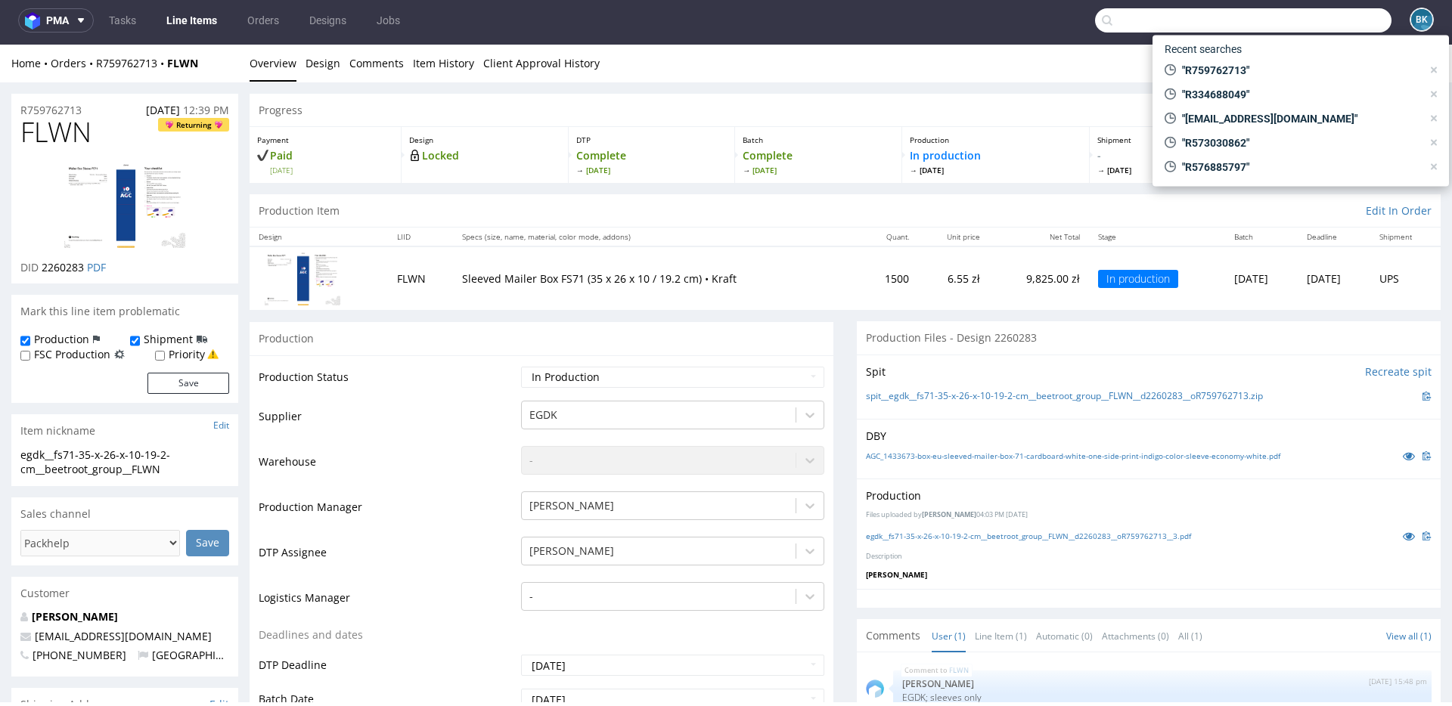
paste input "F99C8H4628"
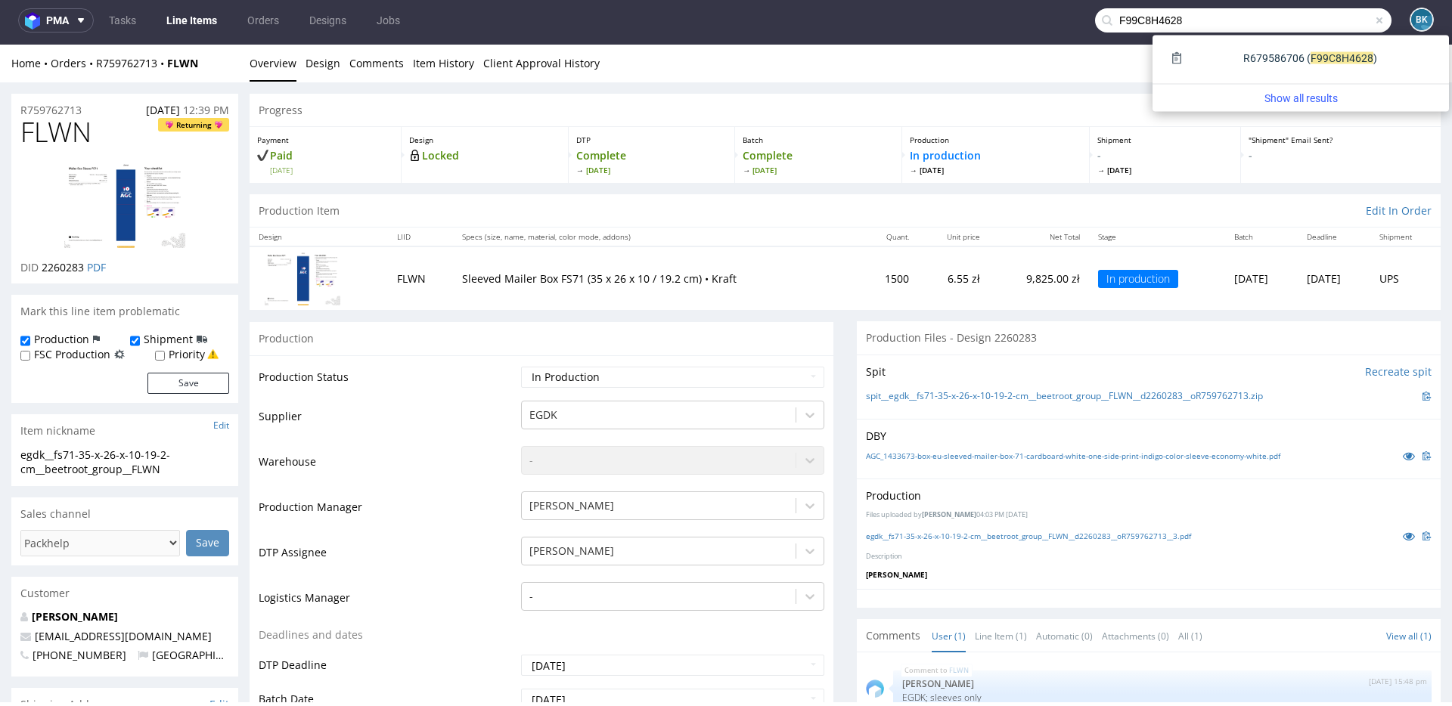
type input "F99C8H4628"
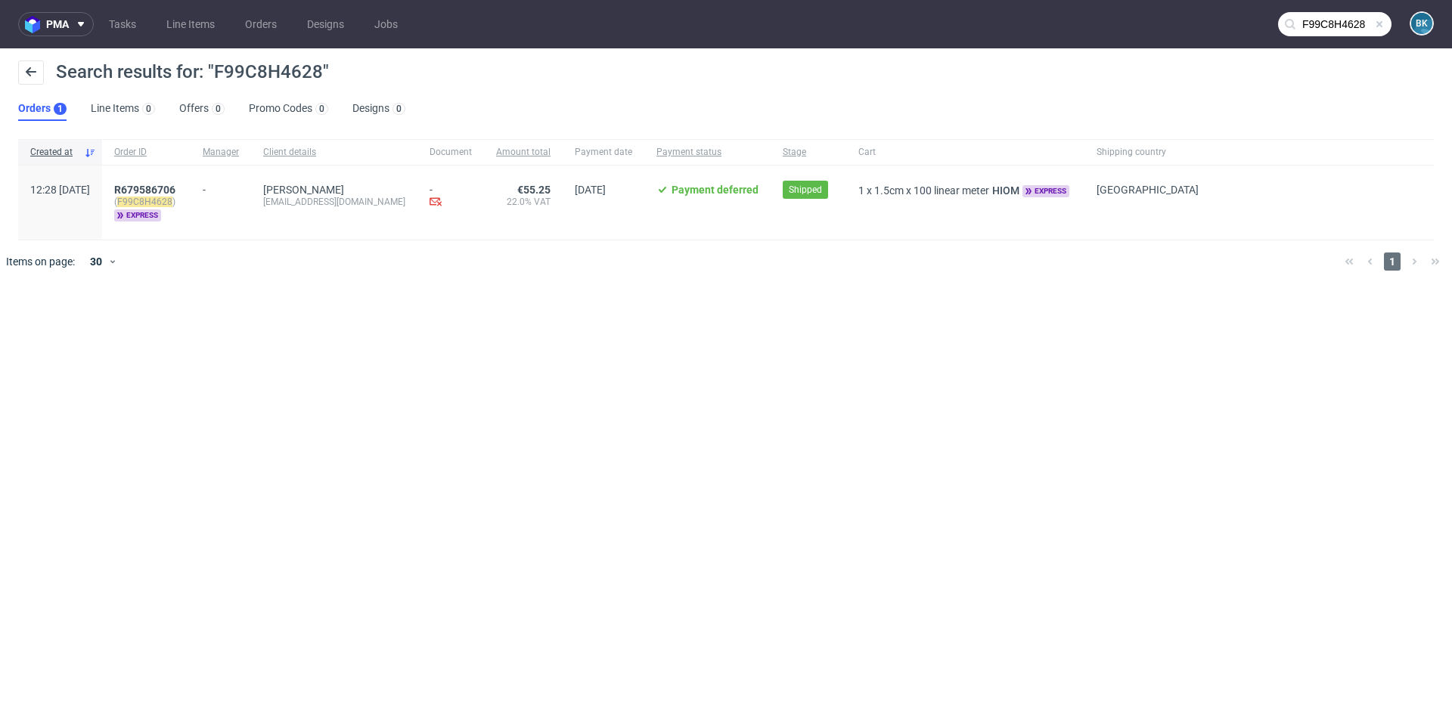
click at [1377, 23] on span at bounding box center [1379, 24] width 12 height 12
click at [1320, 22] on input "text" at bounding box center [1334, 24] width 113 height 24
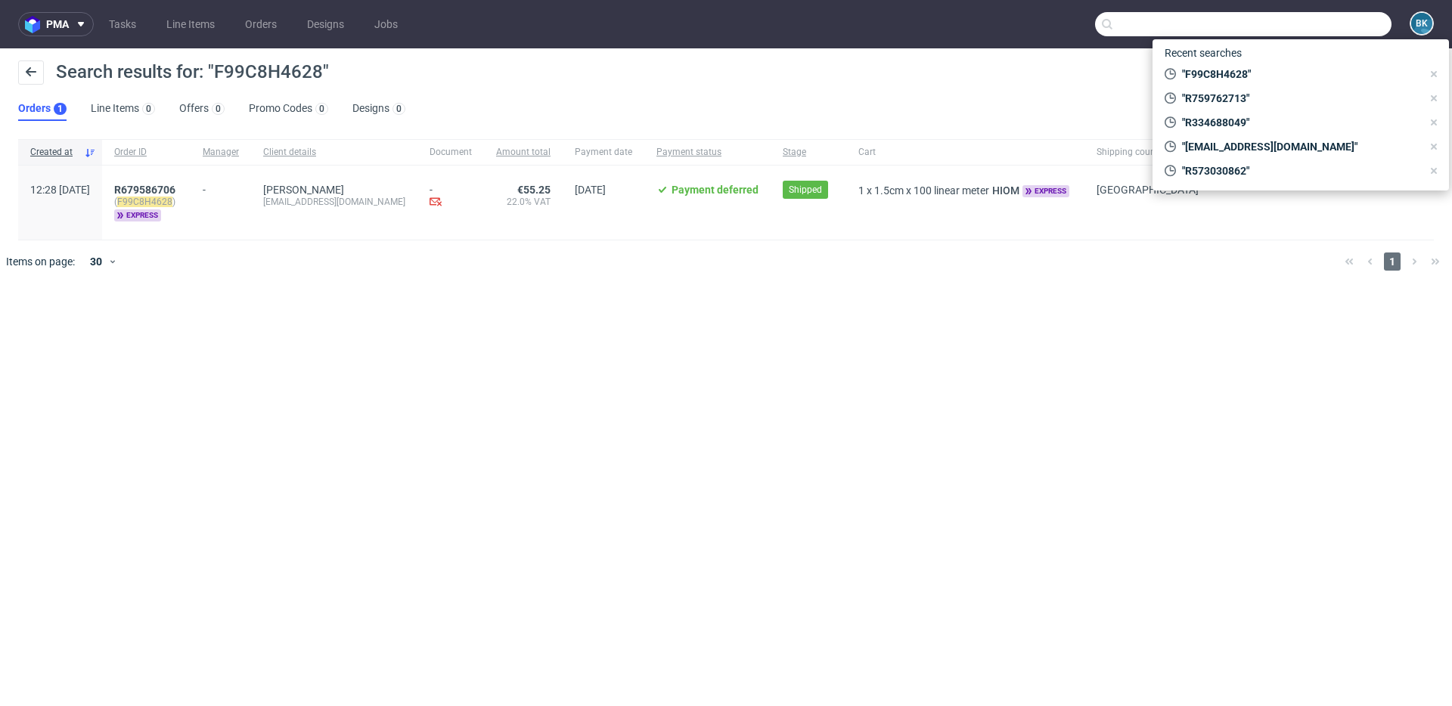
paste input "M598GGB89G"
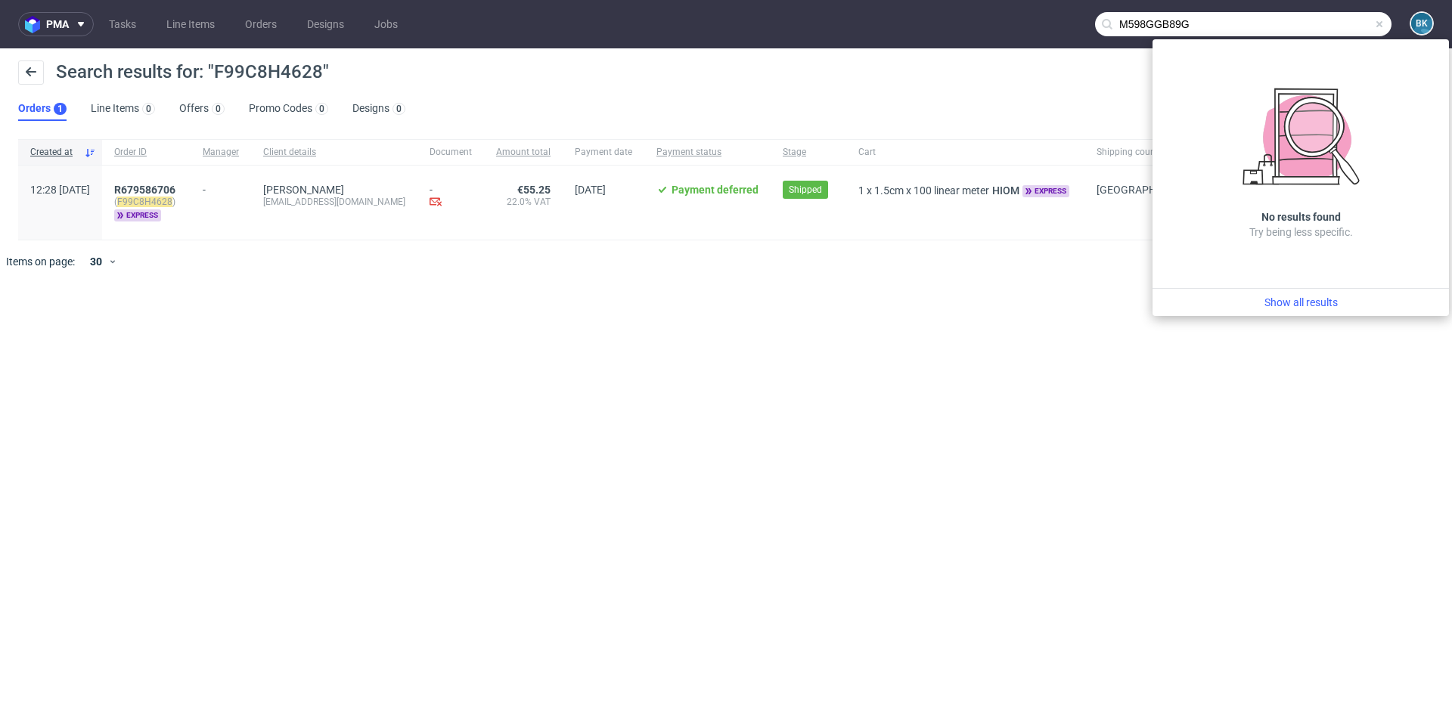
type input "M598GGB89G"
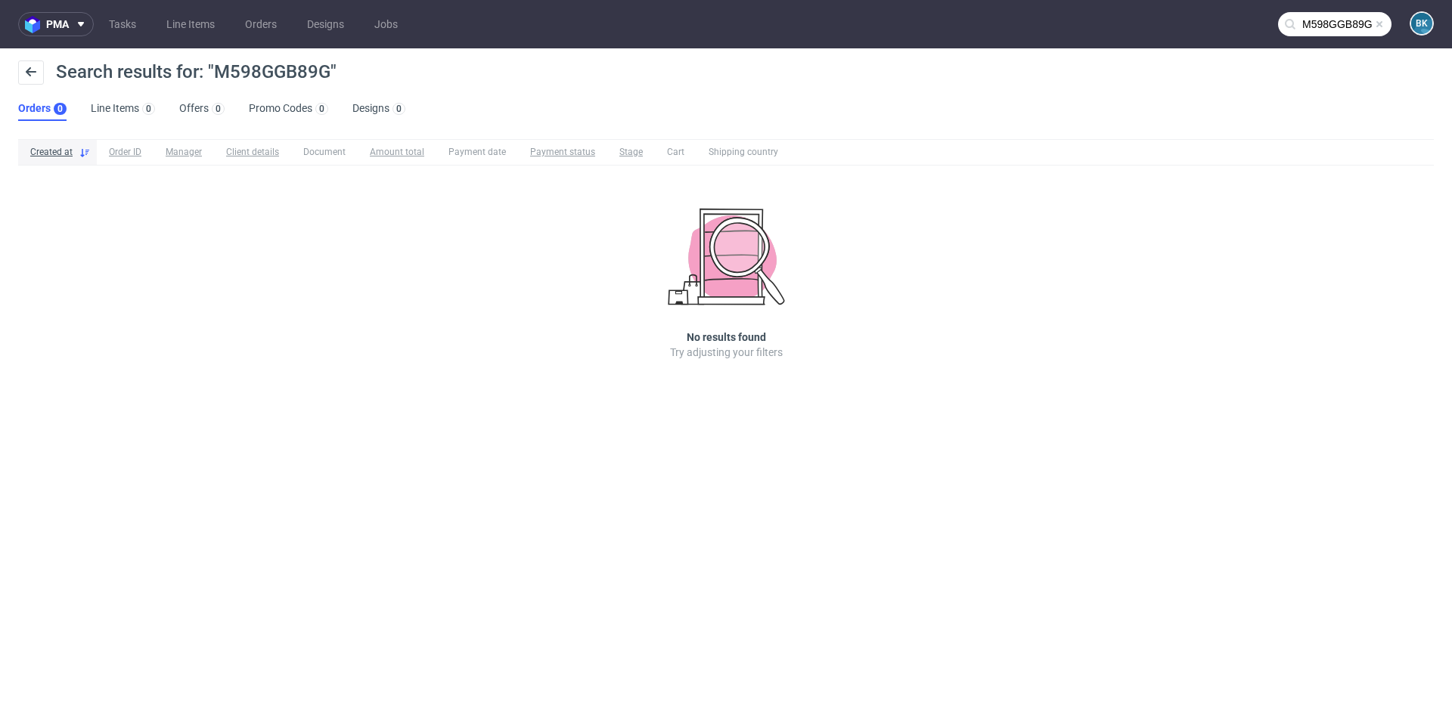
click at [1373, 23] on span at bounding box center [1379, 24] width 12 height 12
click at [1355, 20] on input "text" at bounding box center [1334, 24] width 113 height 24
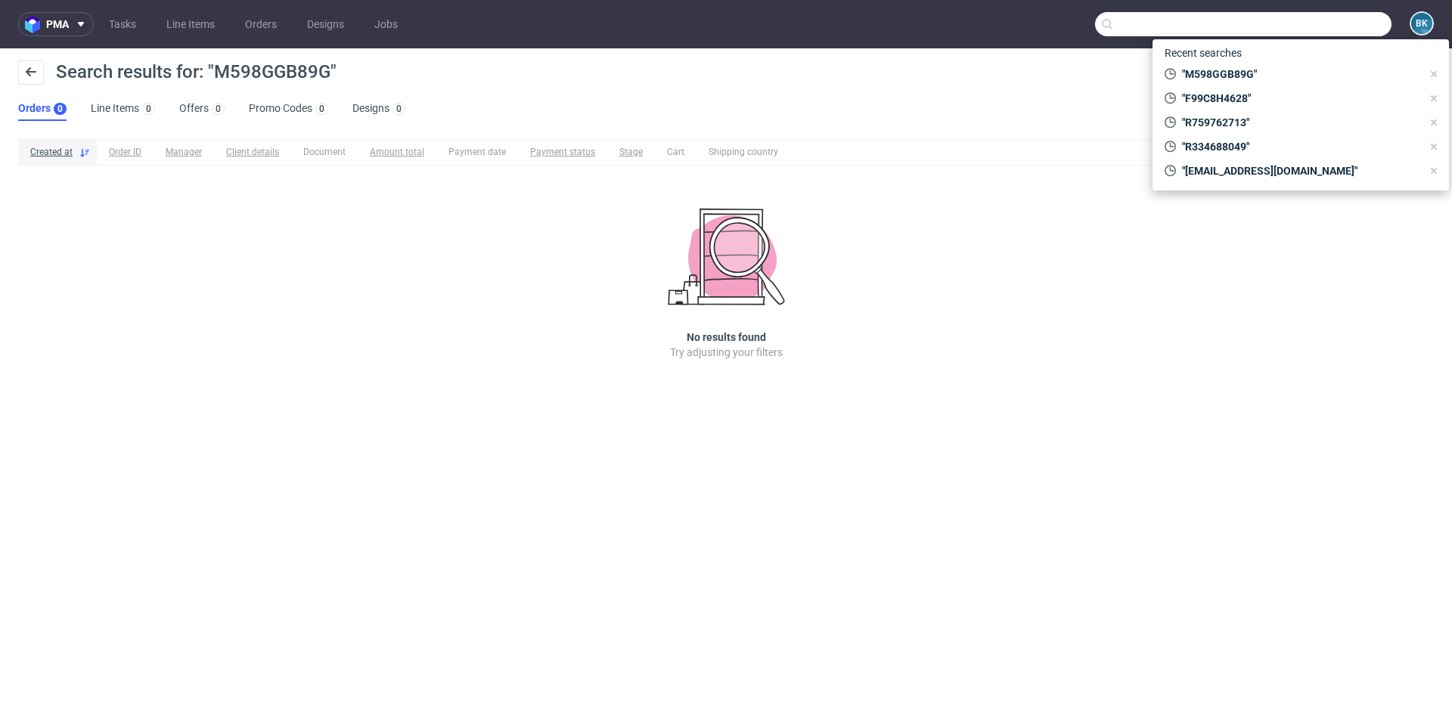
paste input "F99C8H4628"
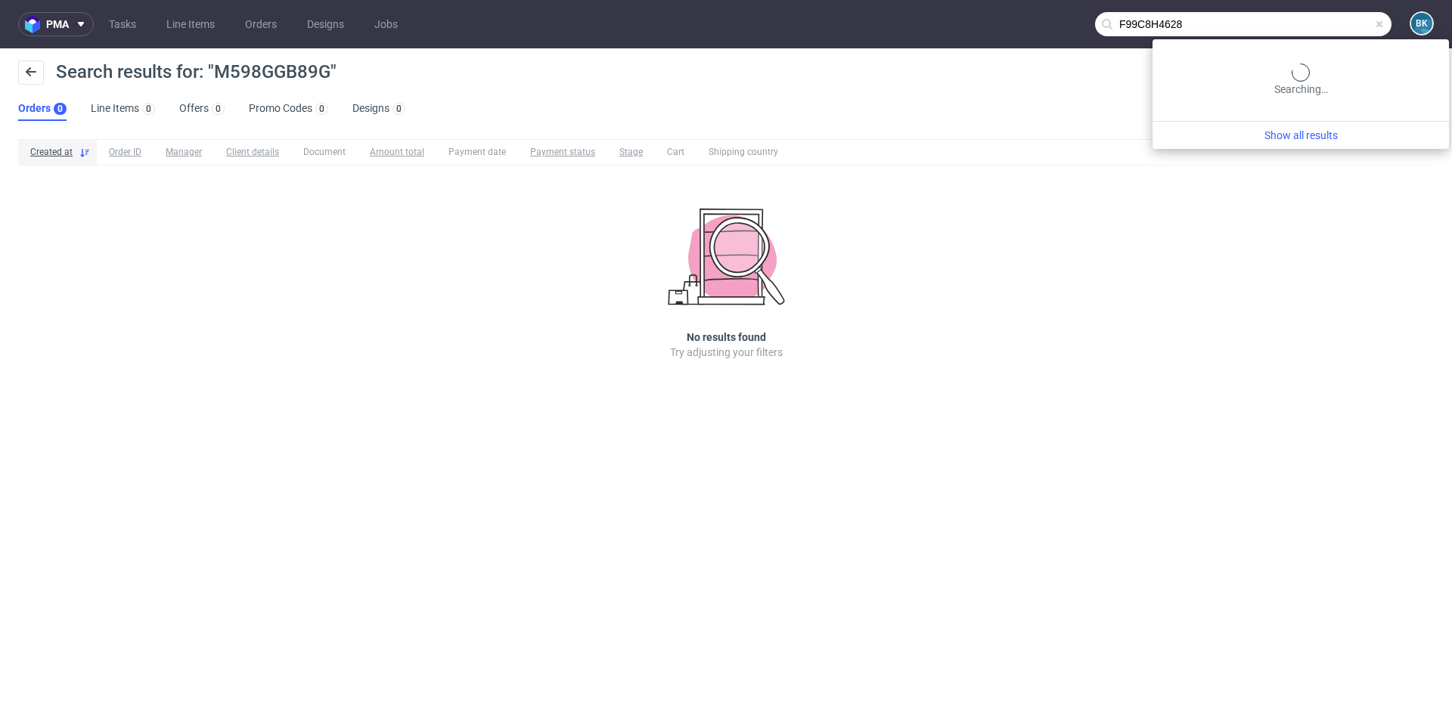
type input "F99C8H4628"
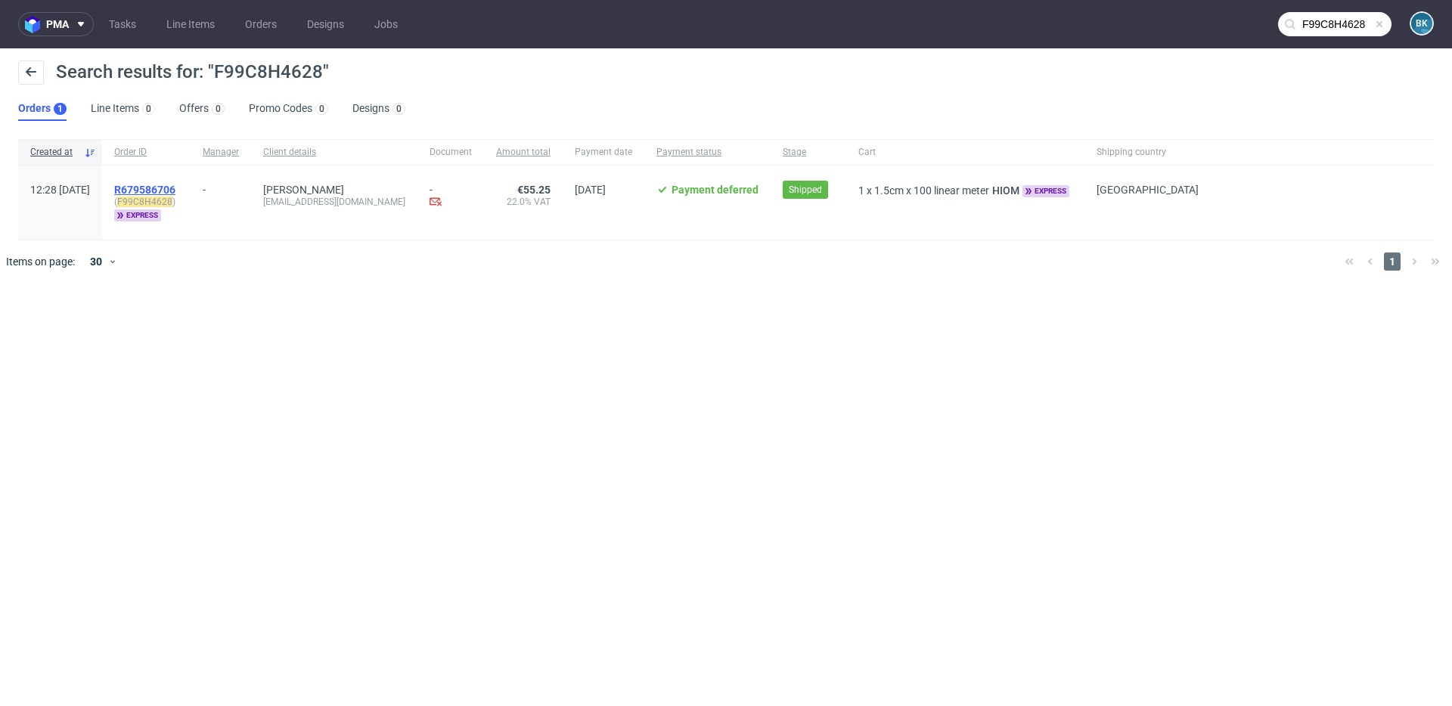
click at [175, 186] on span "R679586706" at bounding box center [144, 190] width 61 height 12
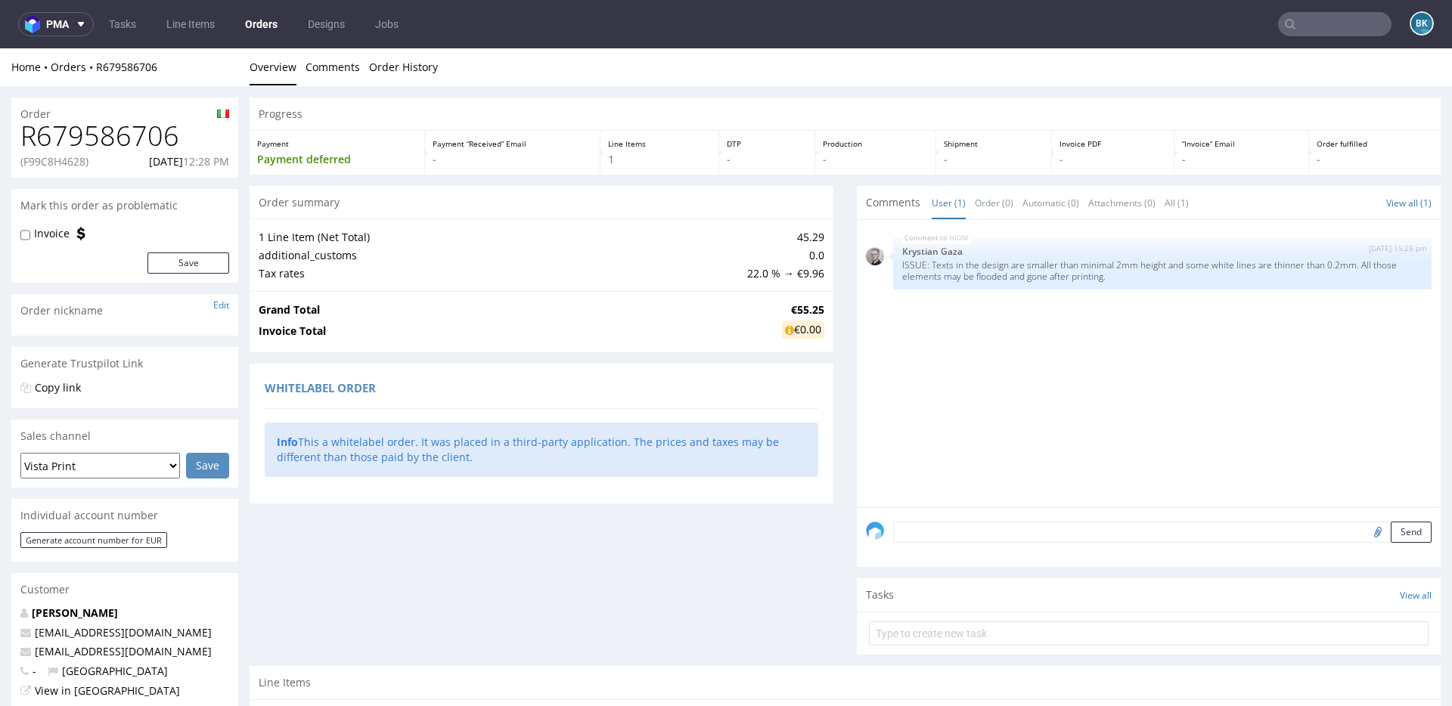
scroll to position [259, 0]
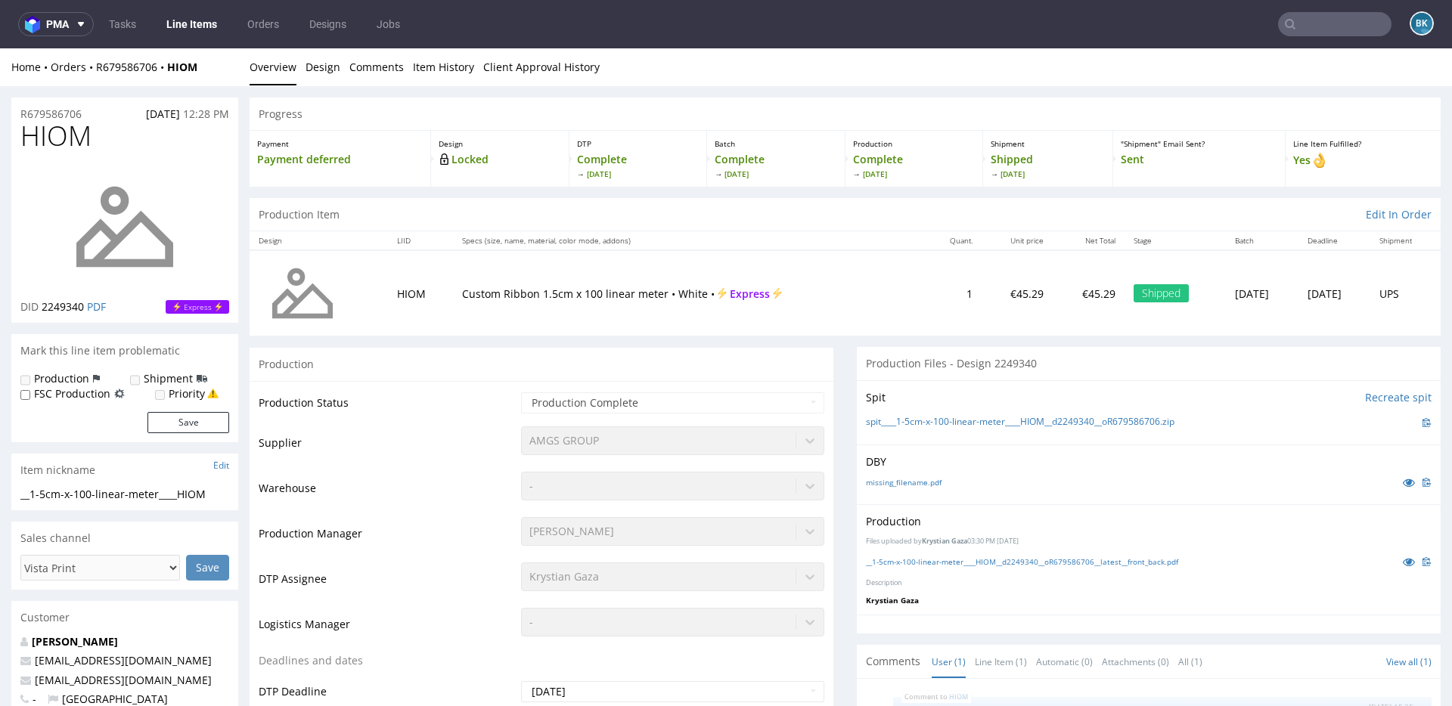
click at [1298, 20] on input "text" at bounding box center [1334, 24] width 113 height 24
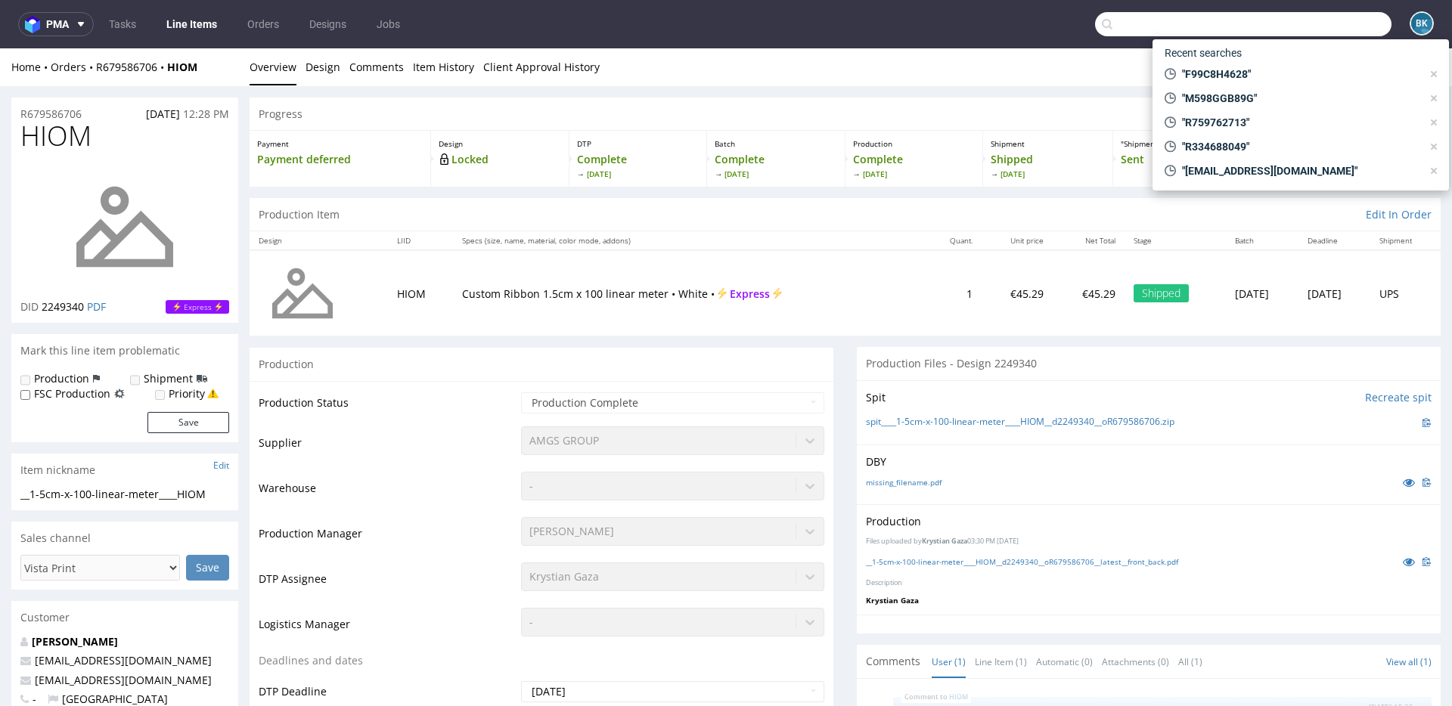
paste input "R266084237"
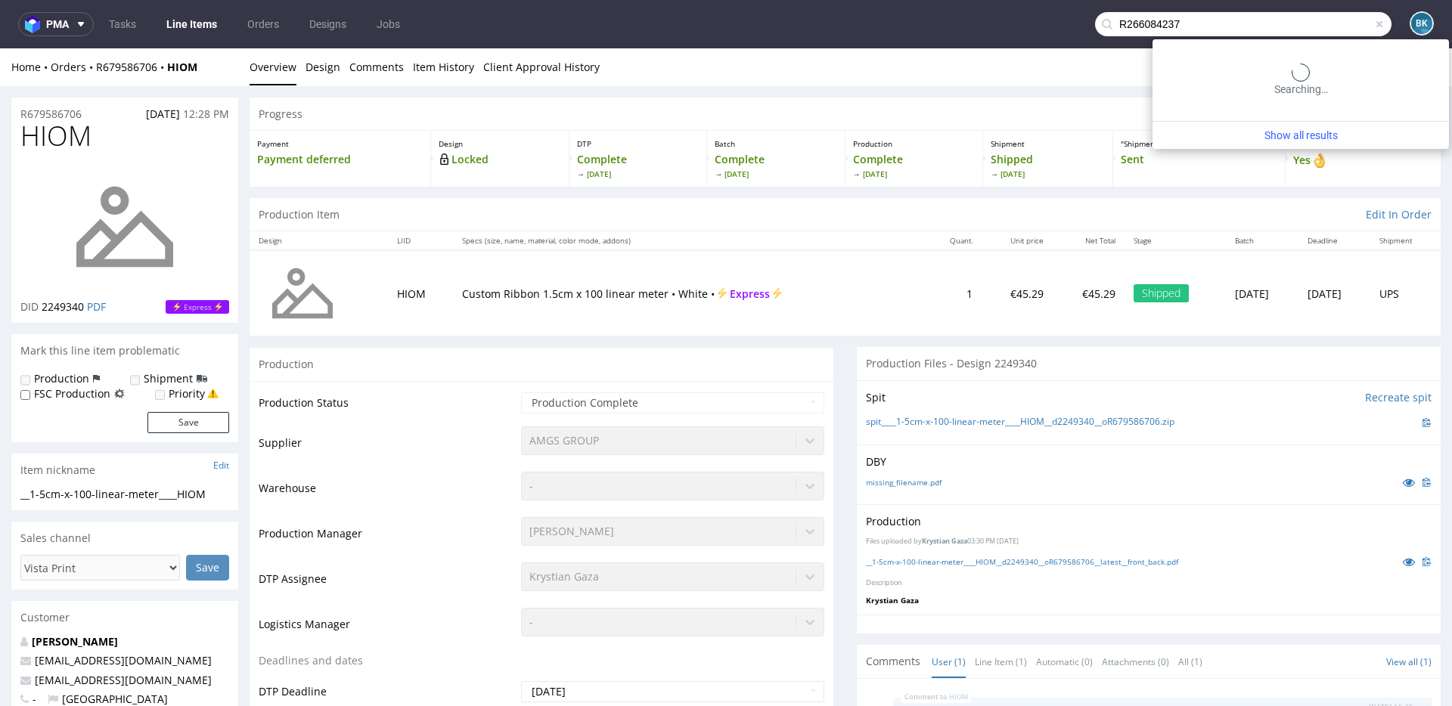
type input "R266084237"
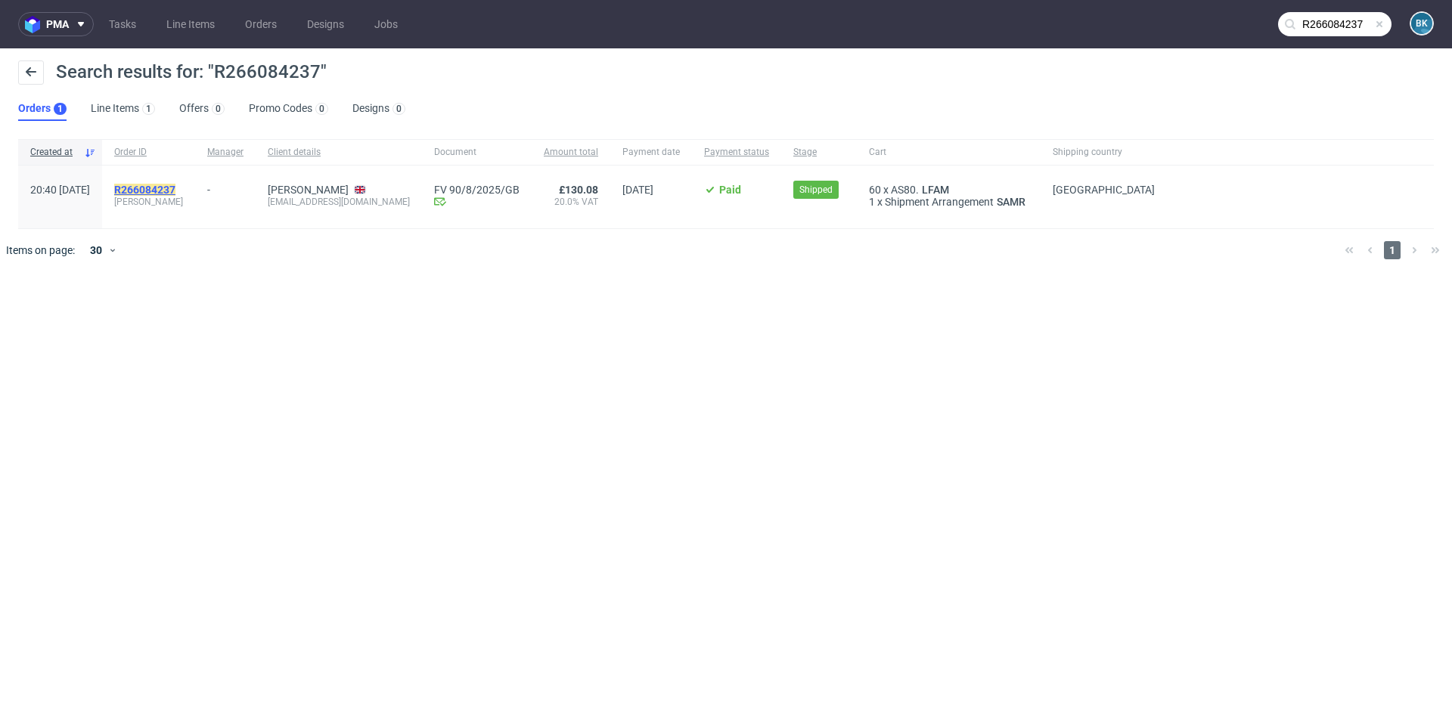
click at [175, 188] on mark "R266084237" at bounding box center [144, 190] width 61 height 12
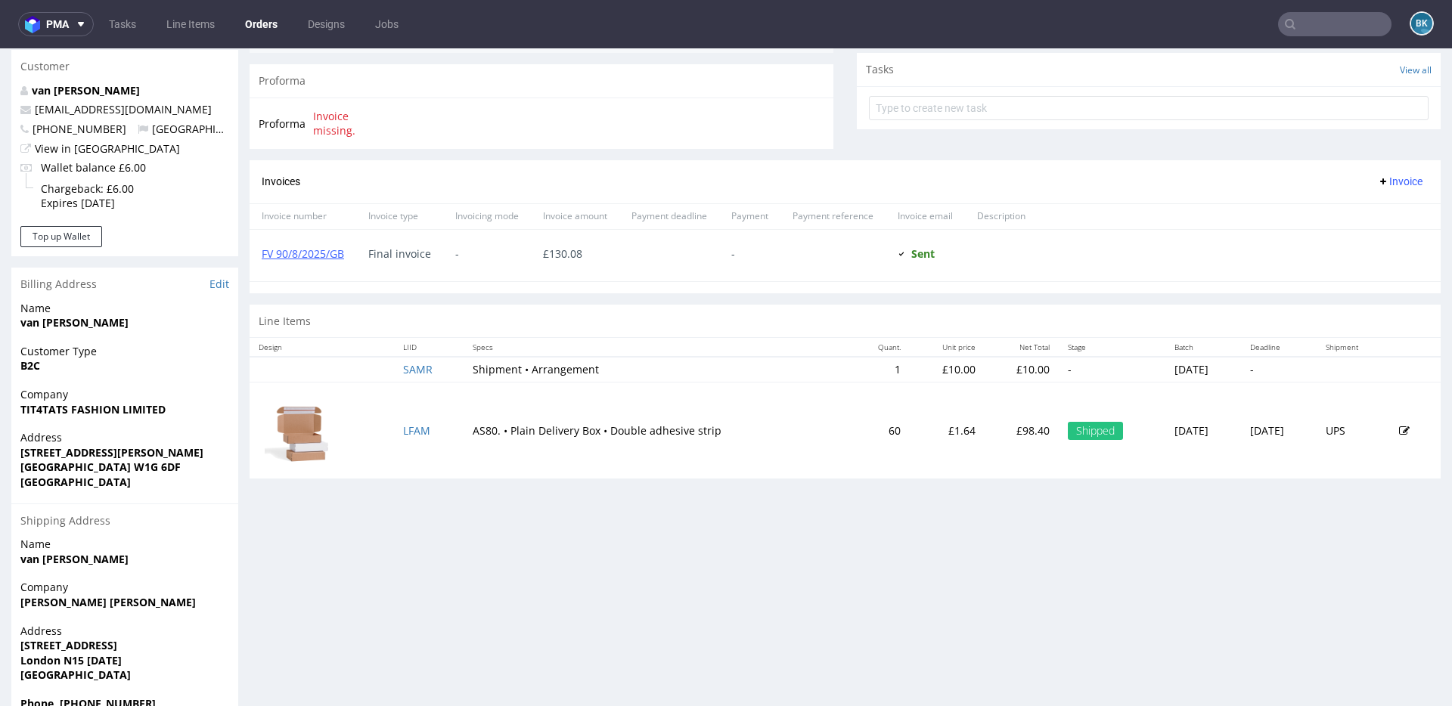
scroll to position [575, 0]
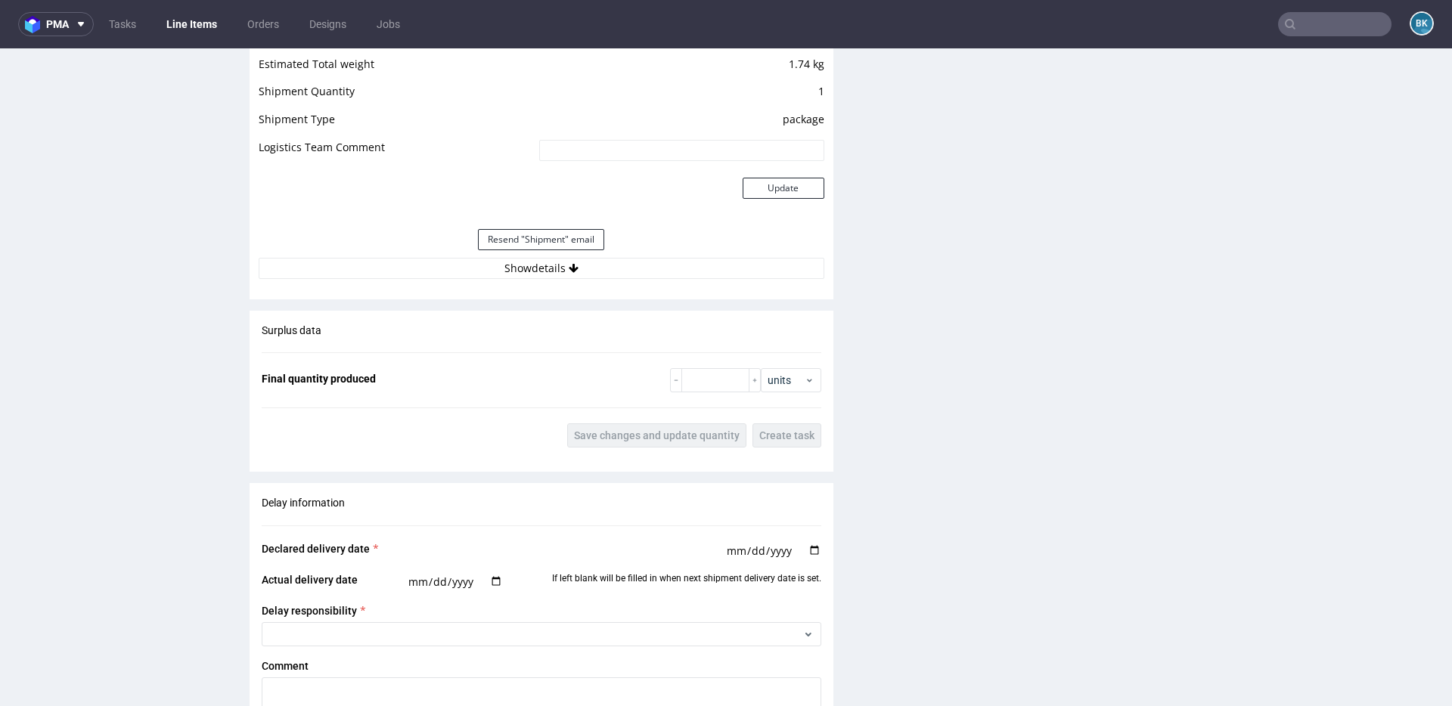
scroll to position [1693, 0]
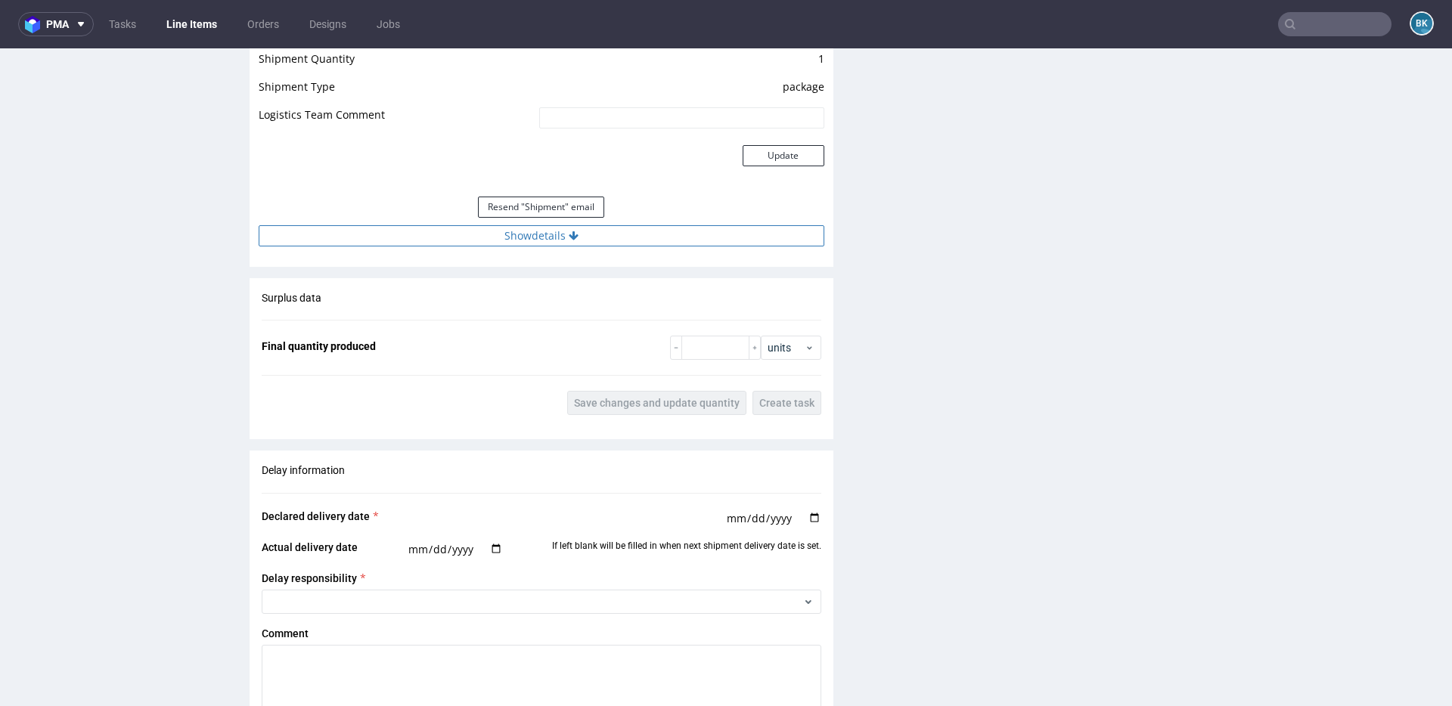
click at [540, 225] on button "Show details" at bounding box center [542, 235] width 566 height 21
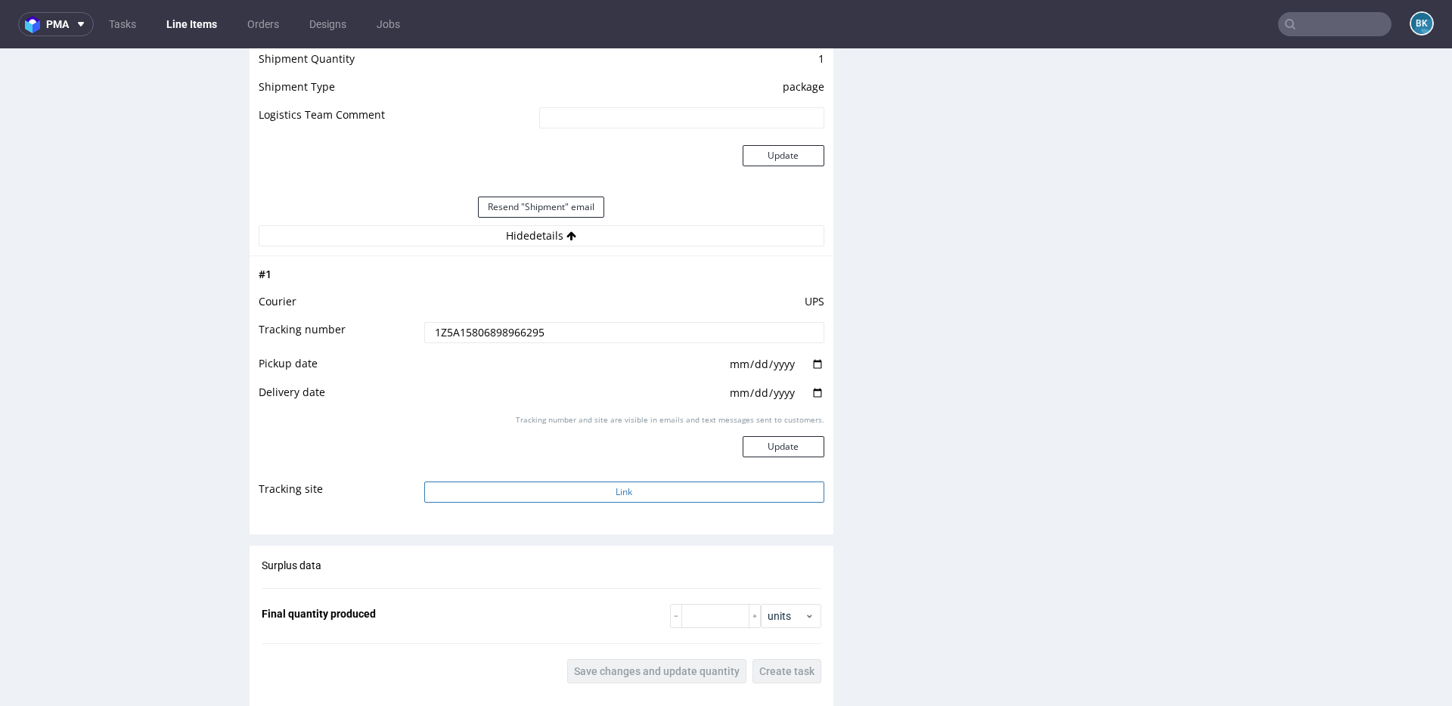
click at [594, 494] on button "Link" at bounding box center [624, 492] width 400 height 21
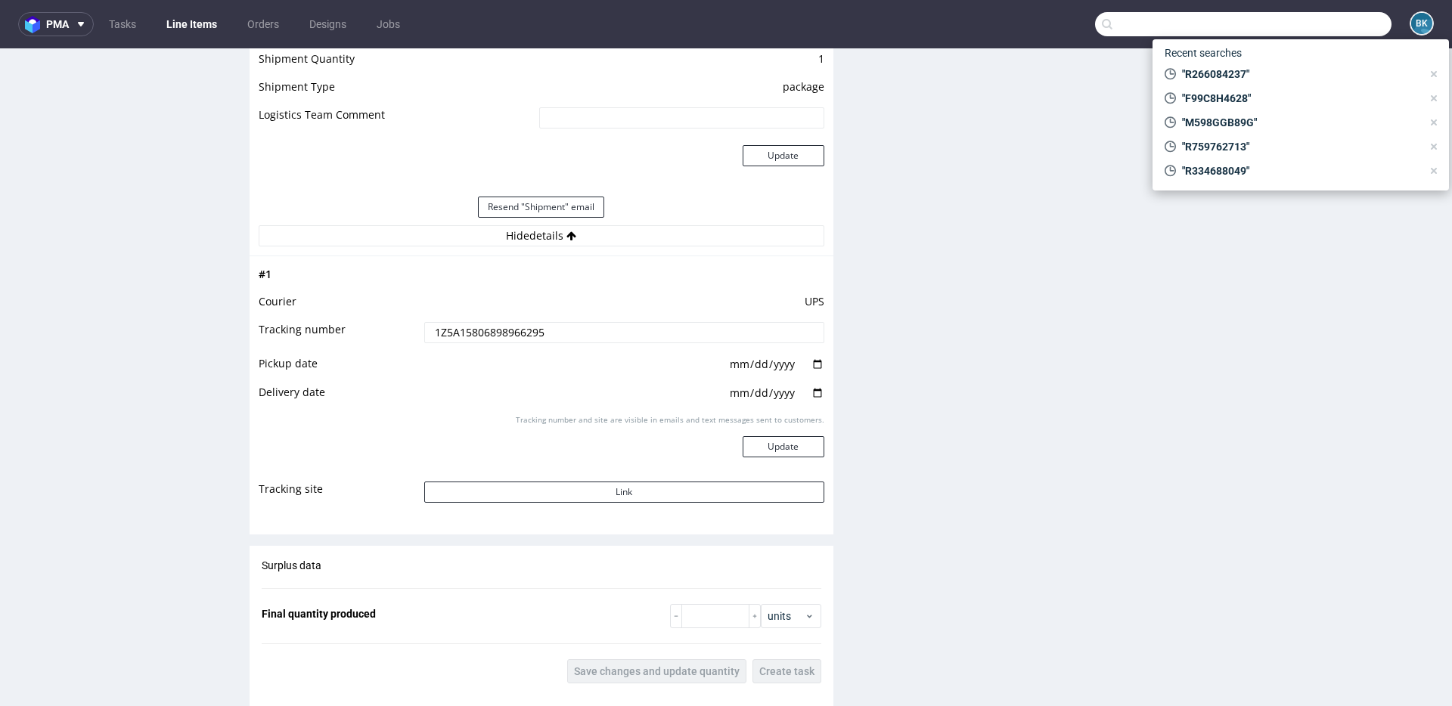
click at [1326, 23] on input "text" at bounding box center [1243, 24] width 296 height 24
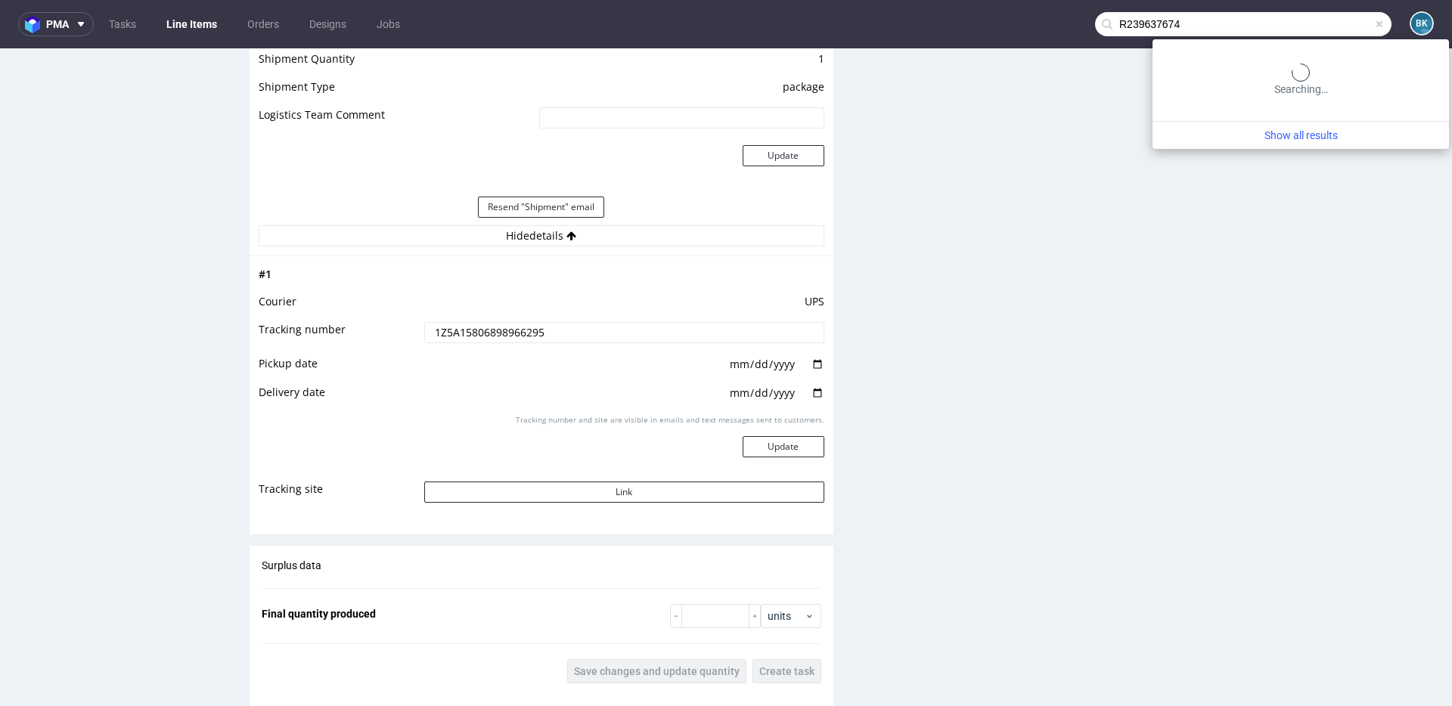
type input "R239637674"
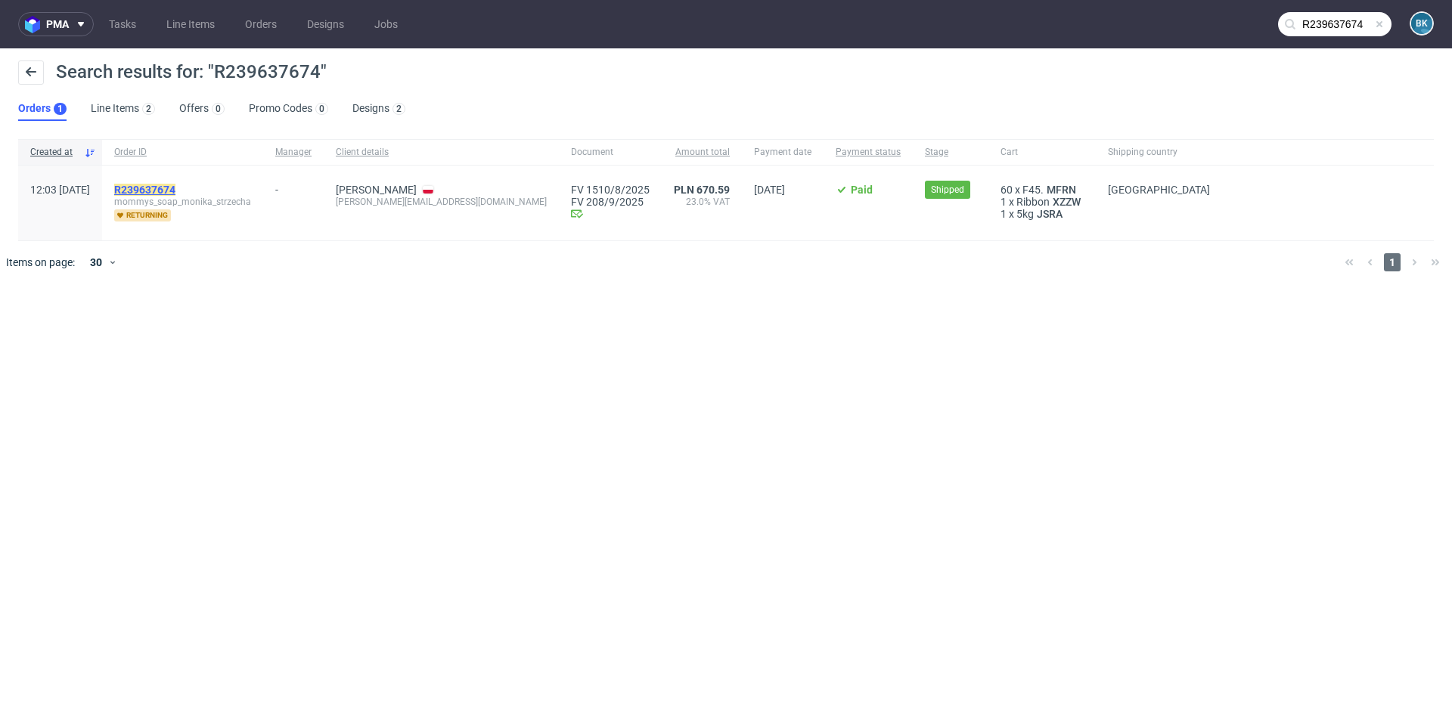
click at [175, 194] on mark "R239637674" at bounding box center [144, 190] width 61 height 12
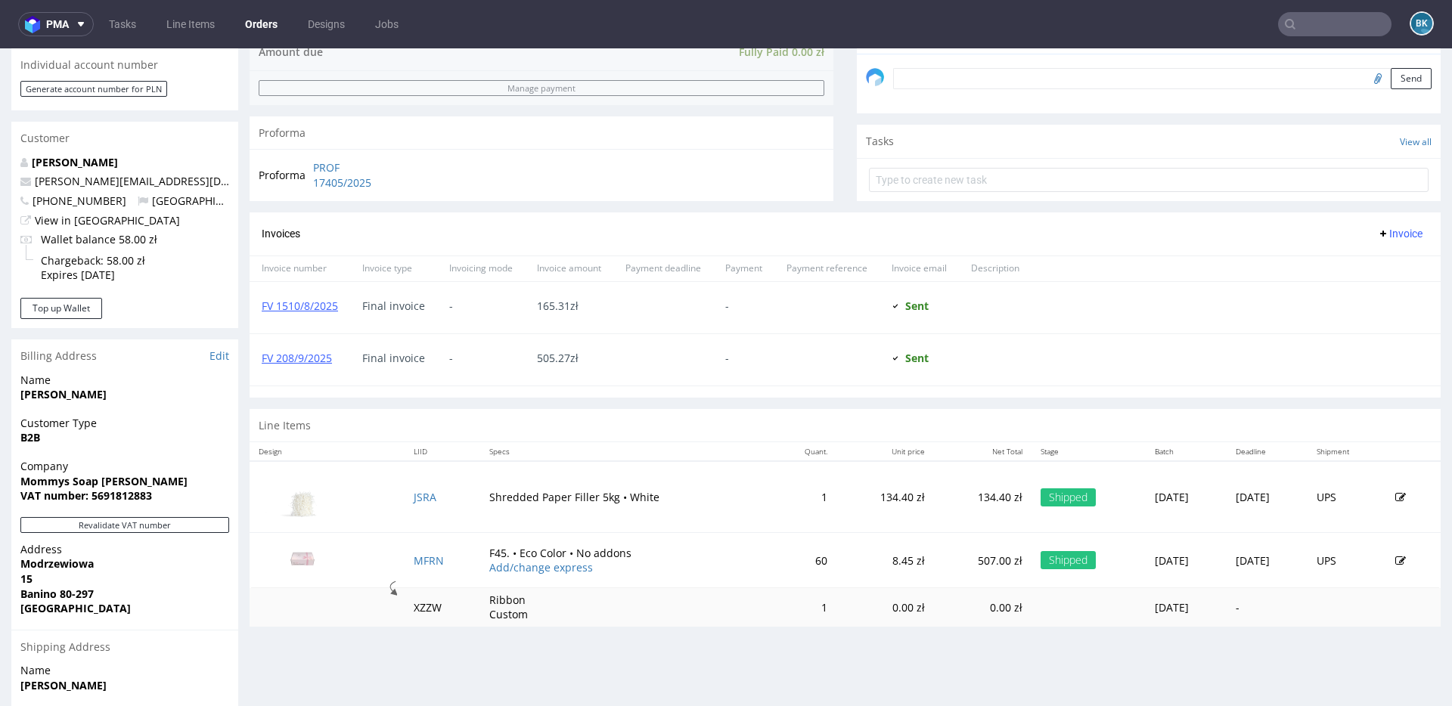
scroll to position [469, 0]
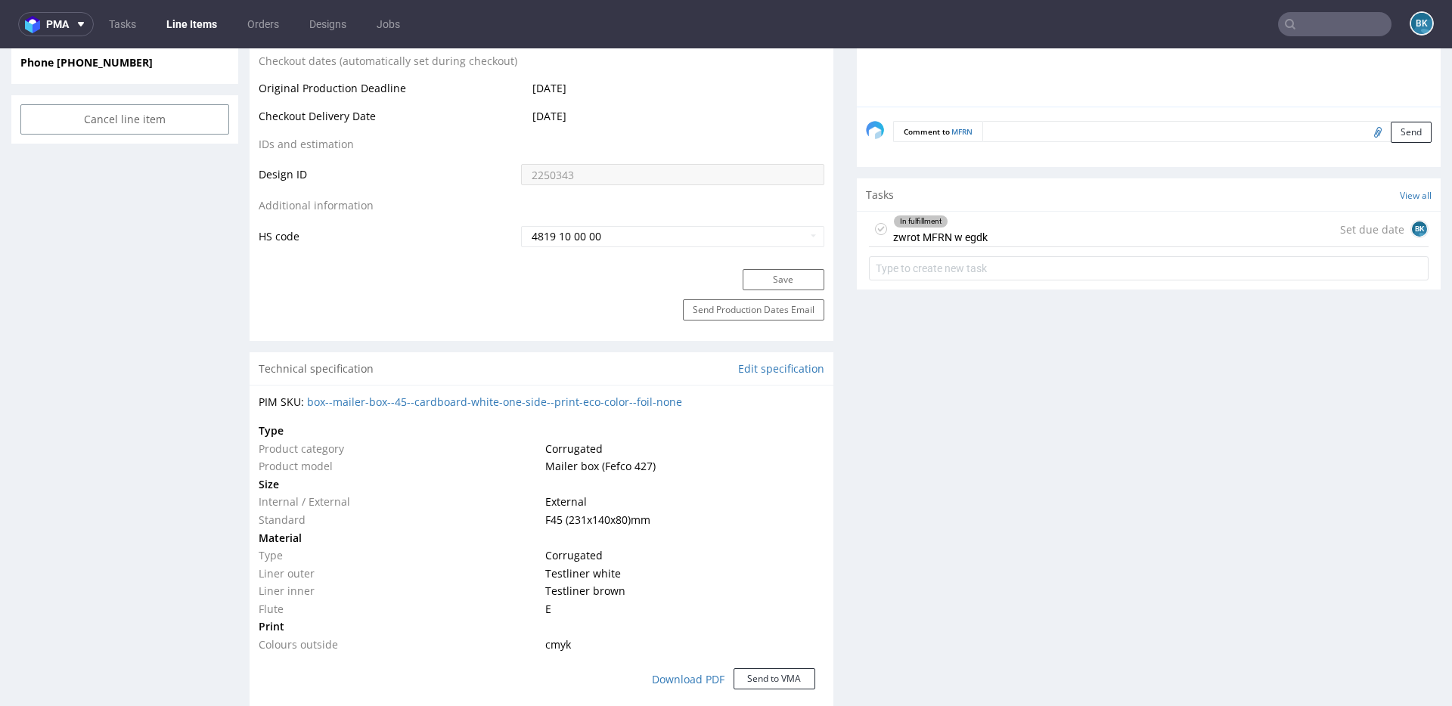
scroll to position [830, 0]
click at [1095, 225] on div "In fulfillment zwrot MFRN w egdk Set due date BK" at bounding box center [1148, 226] width 559 height 36
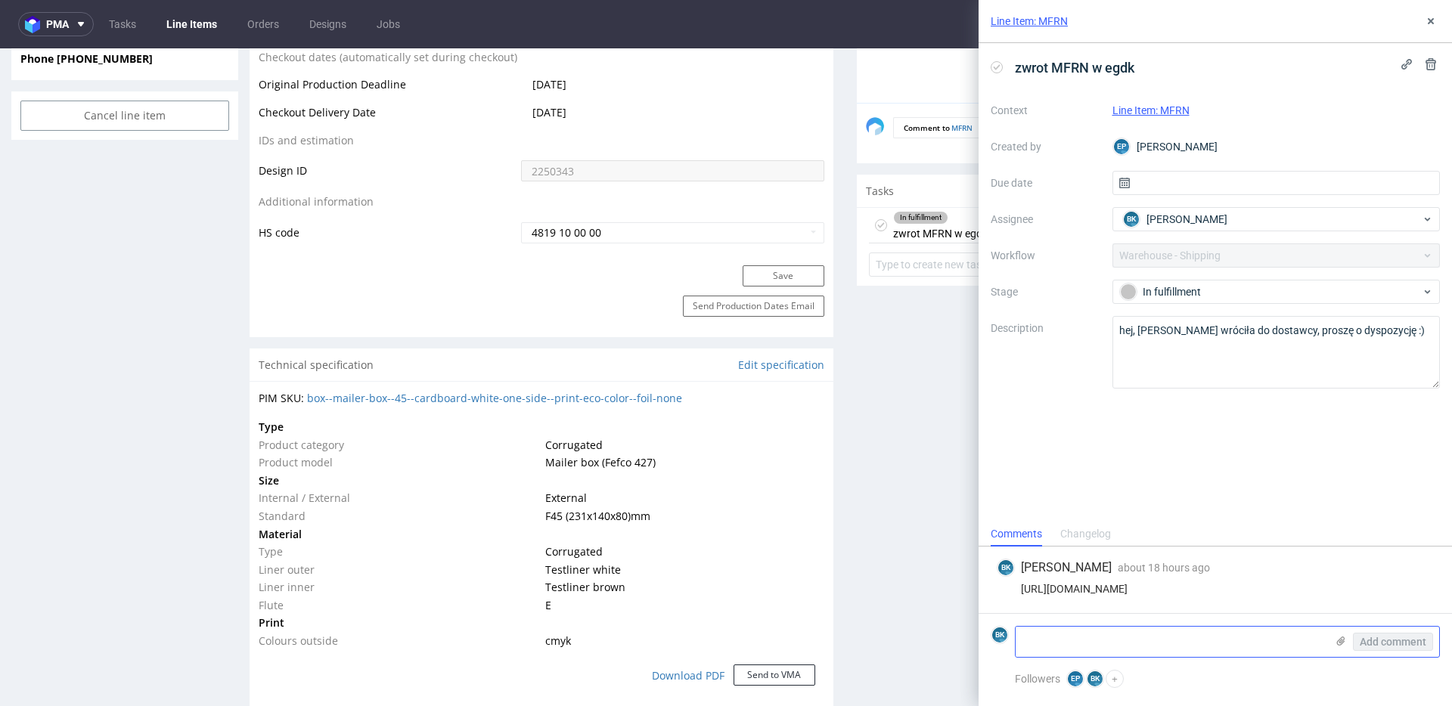
click at [1147, 643] on textarea at bounding box center [1170, 642] width 310 height 30
paste textarea "Monika Strzecha Modrzewiowa 15 80-297 Banino Tel 667 465 097"
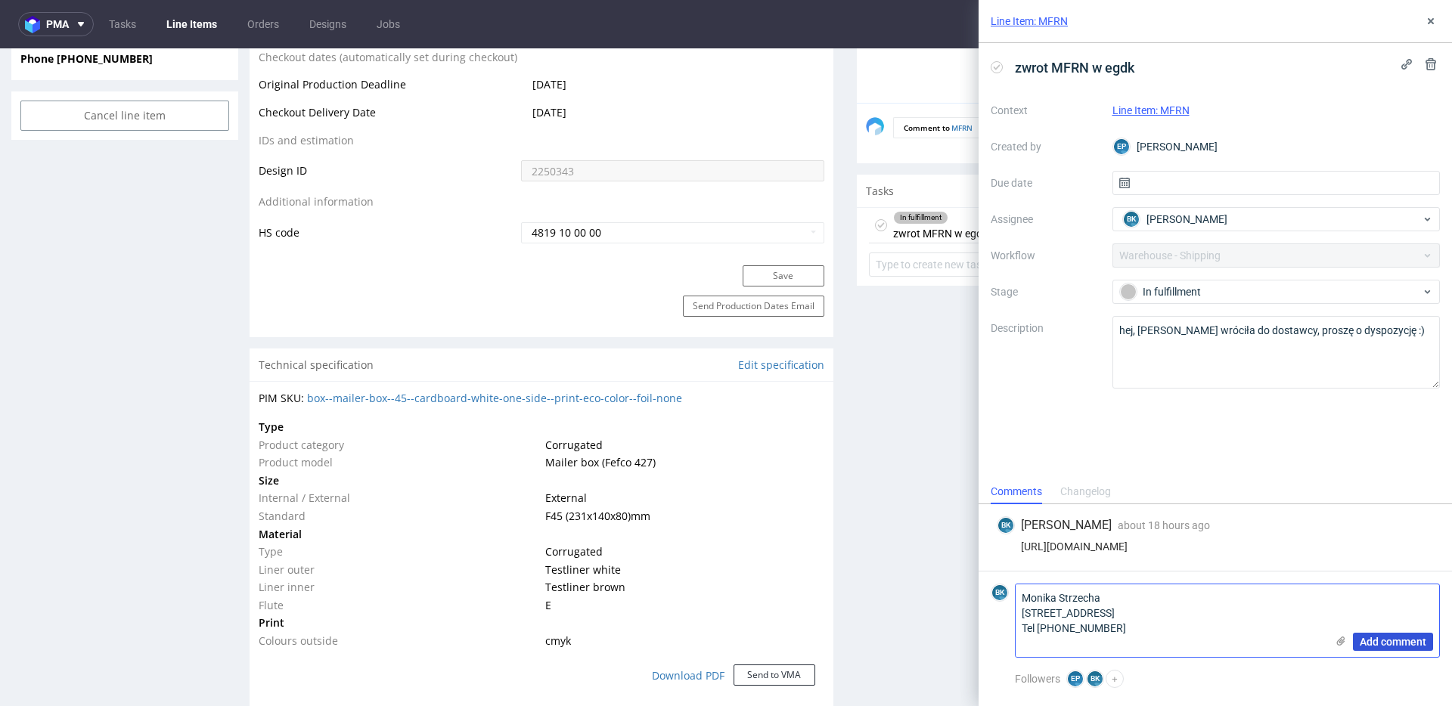
type textarea "Monika Strzecha Modrzewiowa 15 80-297 Banino Tel 667 465 097"
click at [1409, 643] on span "Add comment" at bounding box center [1392, 642] width 67 height 11
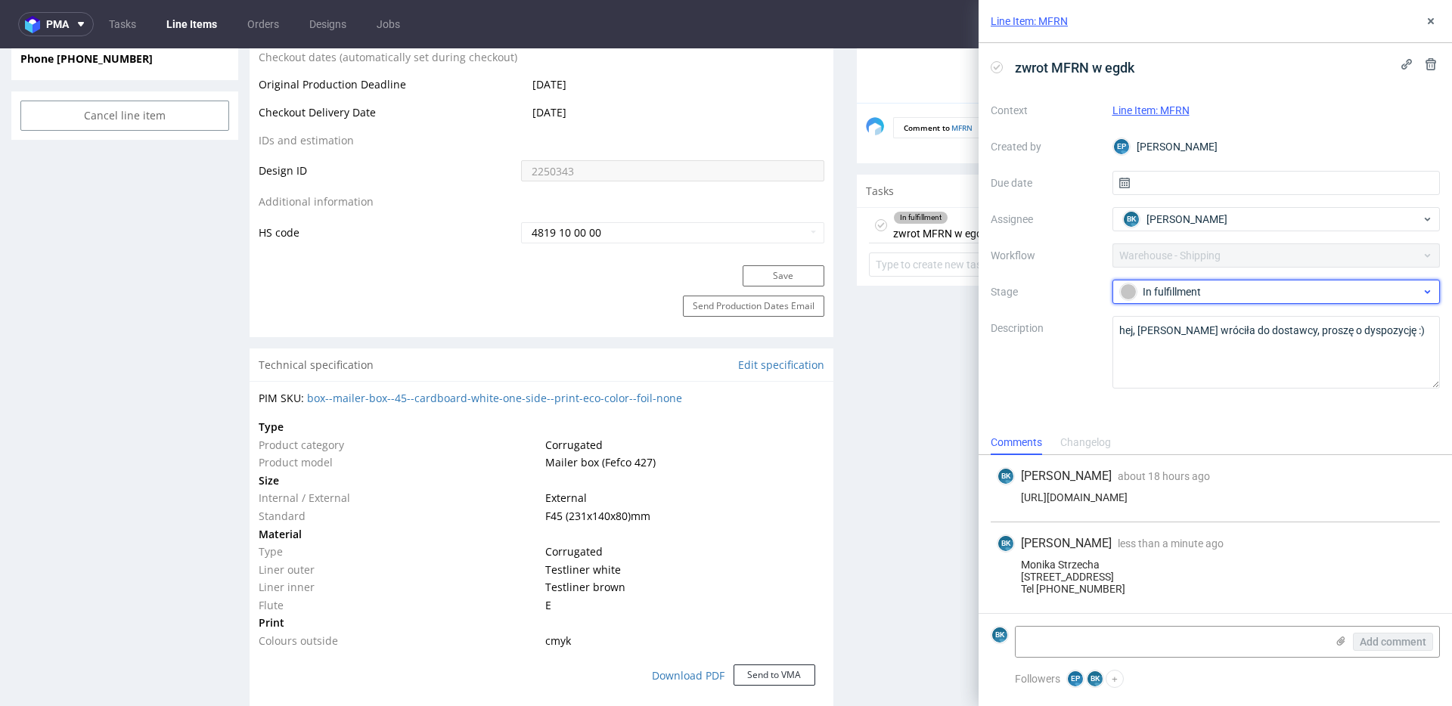
click at [1213, 302] on div "In fulfillment" at bounding box center [1276, 292] width 328 height 24
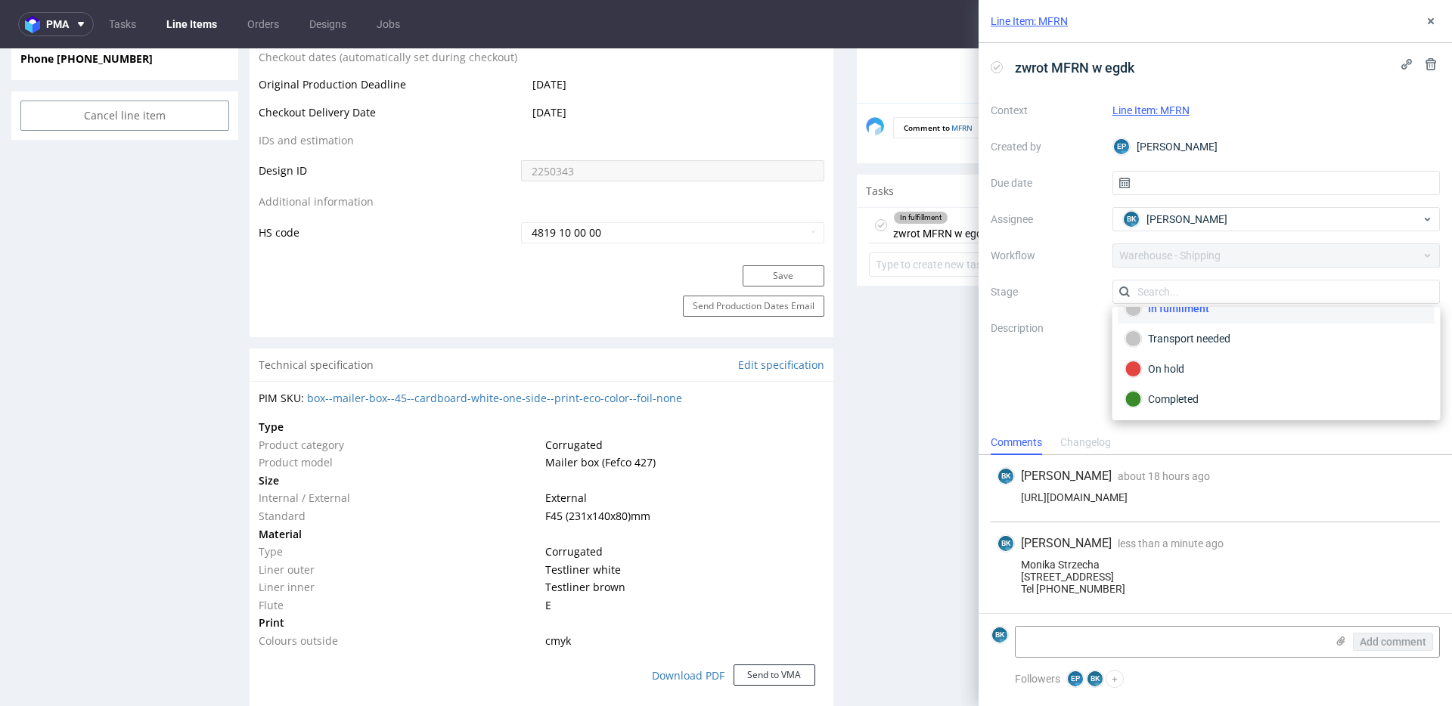
scroll to position [76, 0]
click at [1176, 348] on div "Transport needed" at bounding box center [1276, 342] width 302 height 17
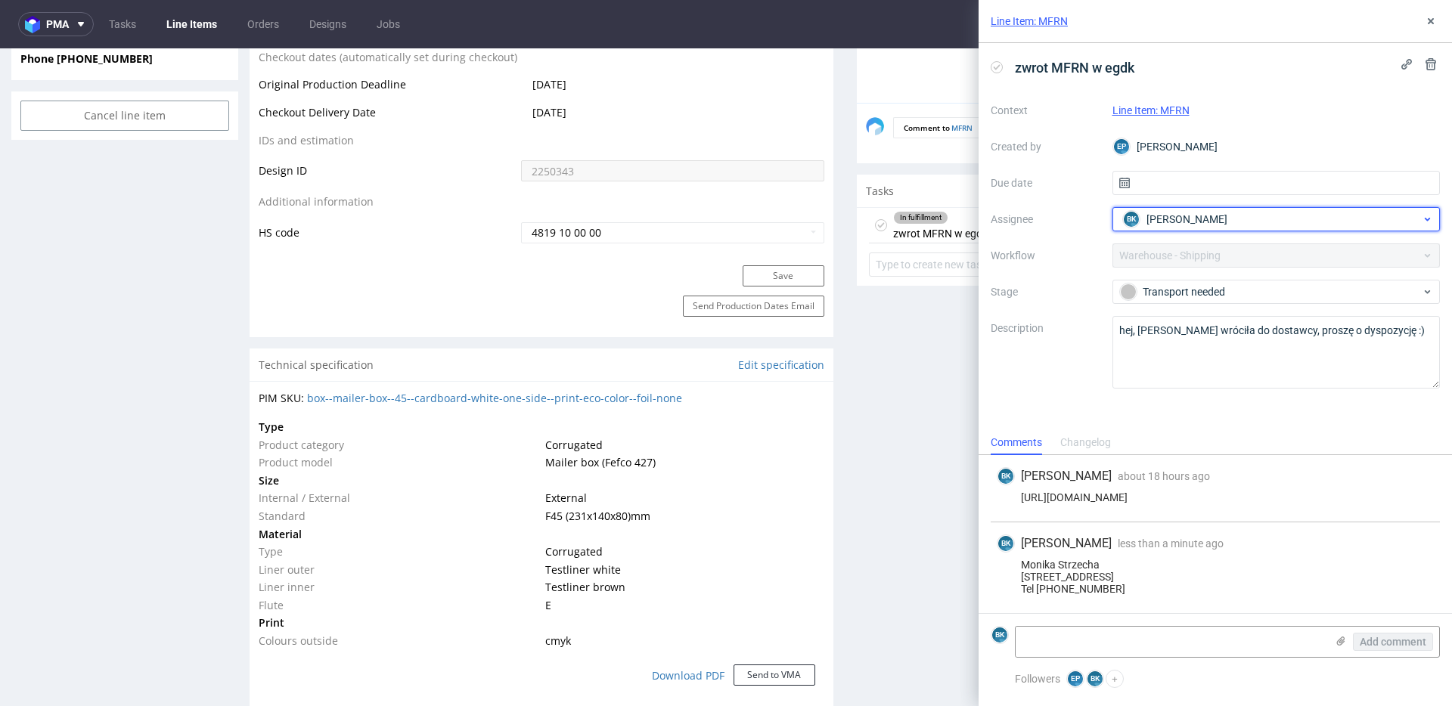
click at [1165, 220] on span "[PERSON_NAME]" at bounding box center [1186, 219] width 81 height 15
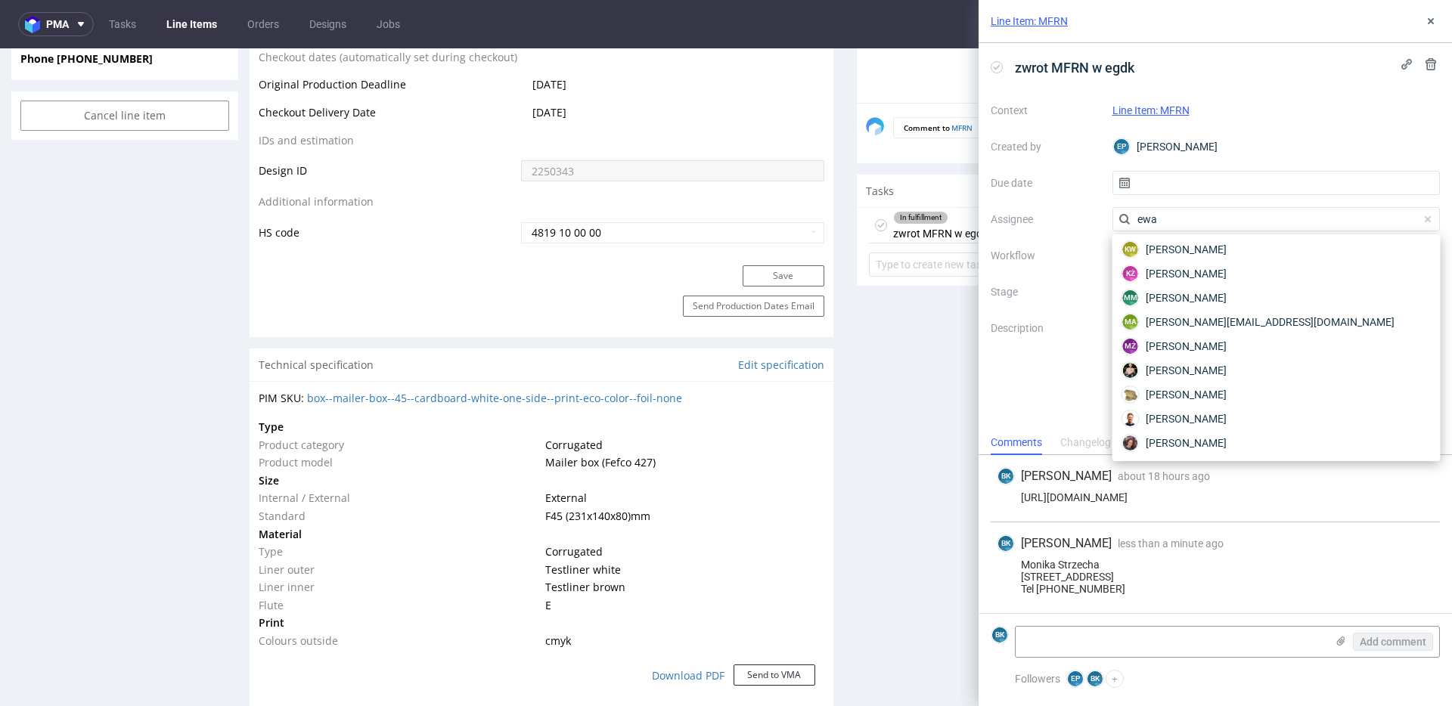
scroll to position [0, 0]
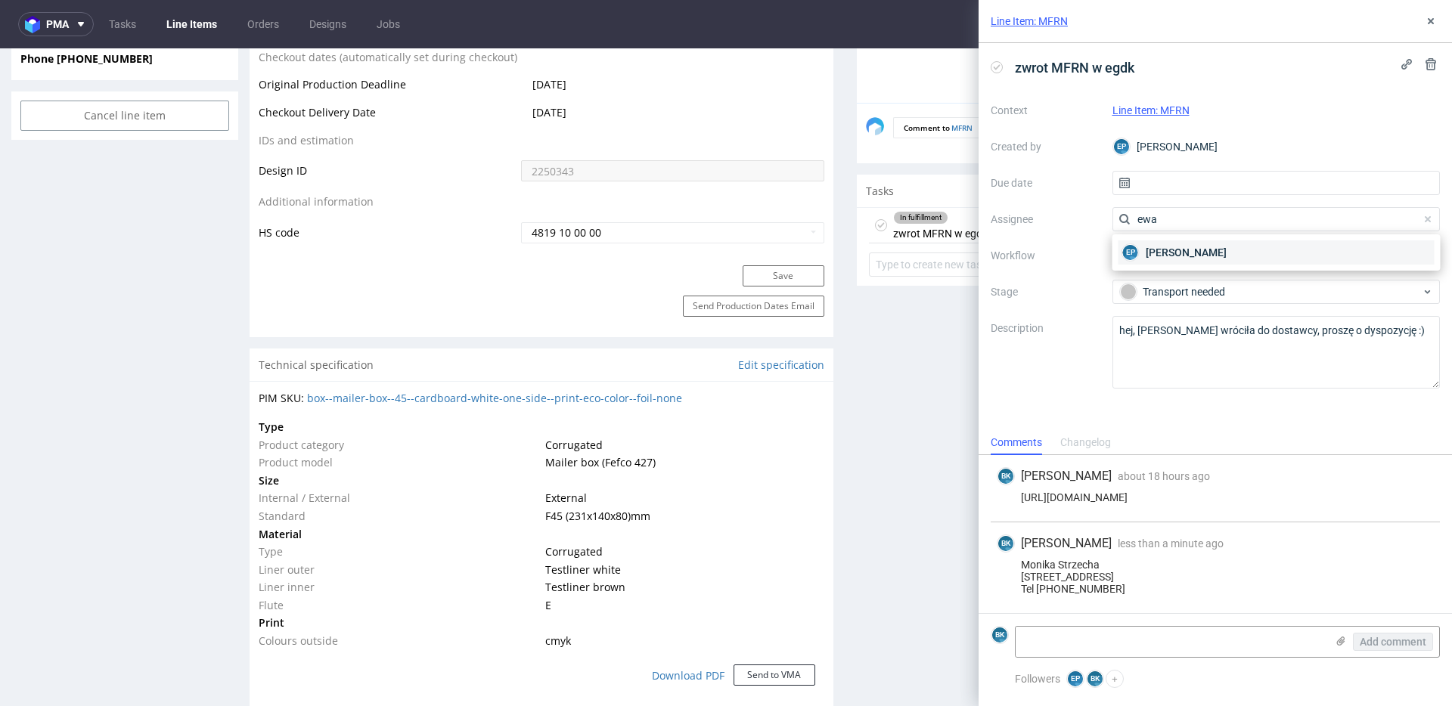
type input "ewa"
click at [1182, 250] on span "[PERSON_NAME]" at bounding box center [1185, 252] width 81 height 15
click at [1065, 404] on div "zwrot MFRN w egdk Context Line Item: MFRN Created by EP Ewa Prus Due date Assig…" at bounding box center [1214, 236] width 473 height 387
click at [1429, 19] on icon at bounding box center [1430, 21] width 12 height 12
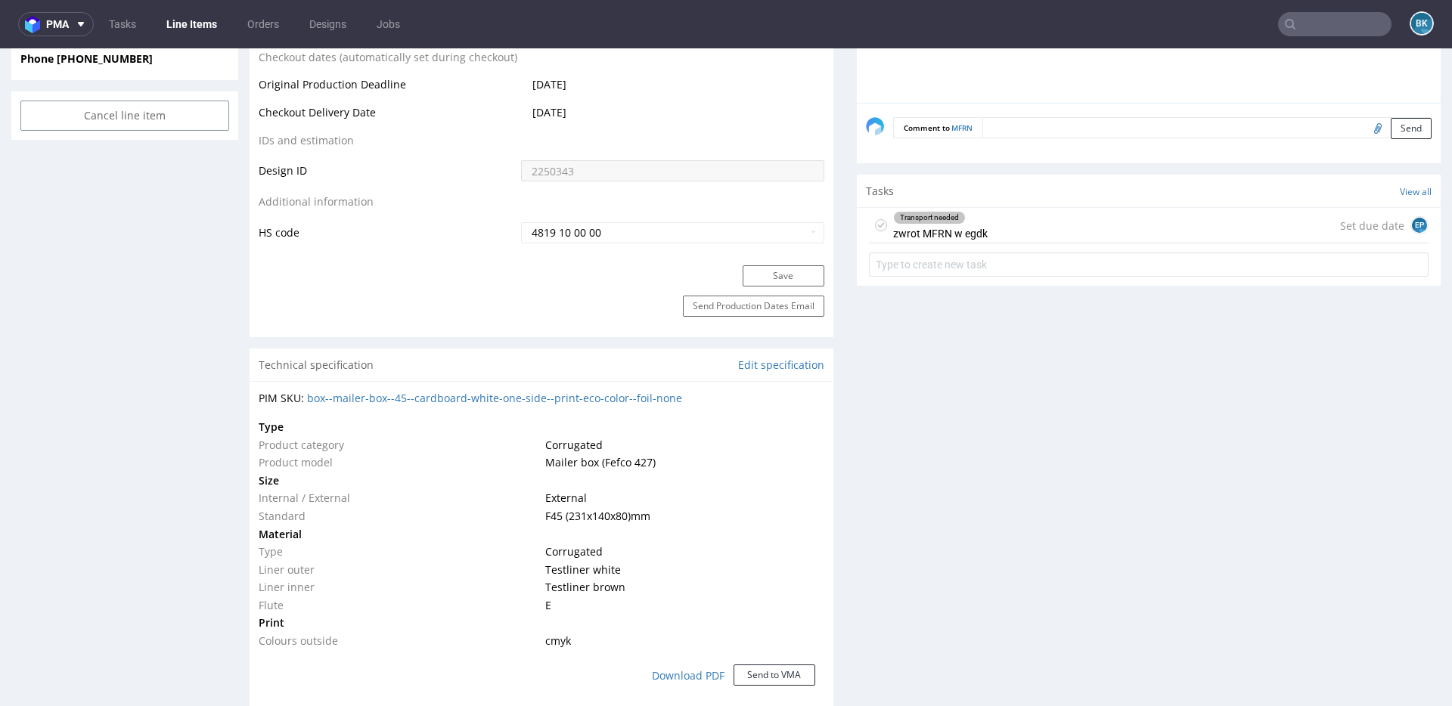
click at [1328, 27] on input "text" at bounding box center [1334, 24] width 113 height 24
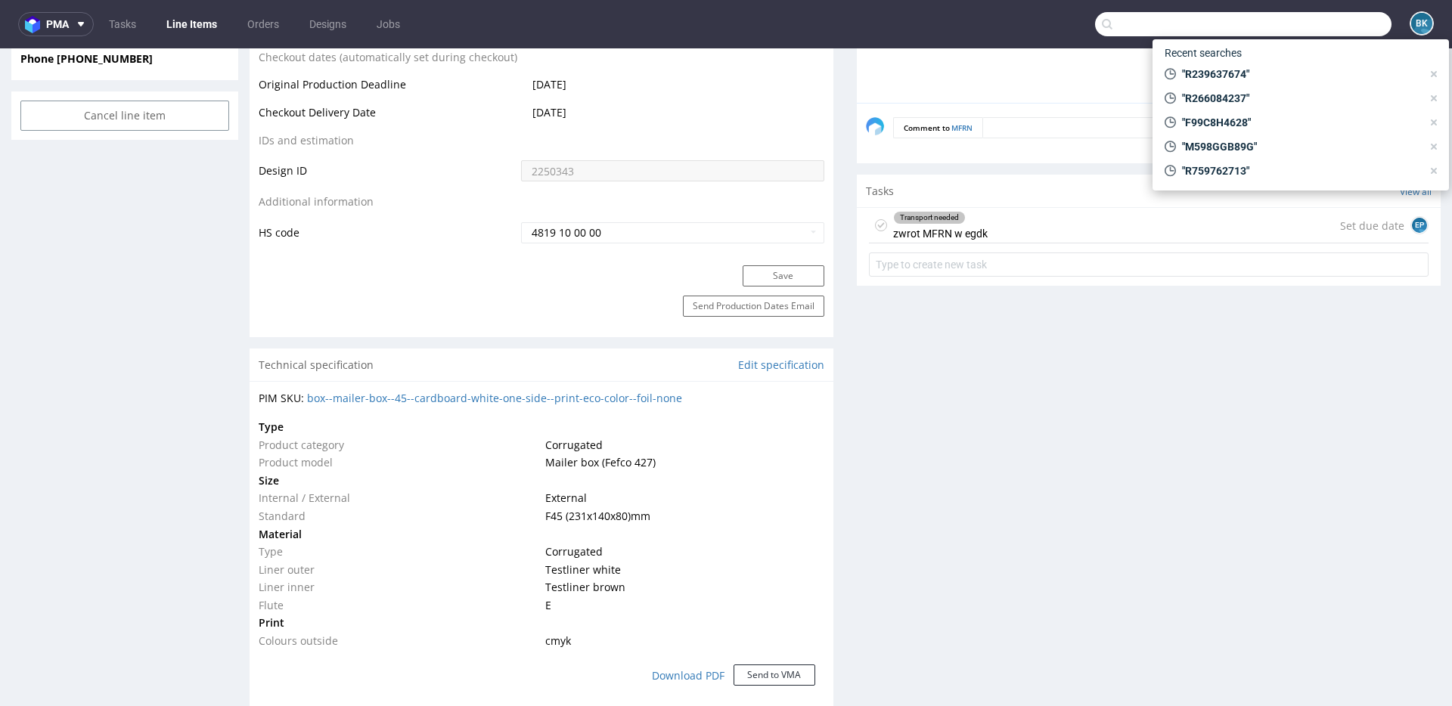
paste input "R844418305"
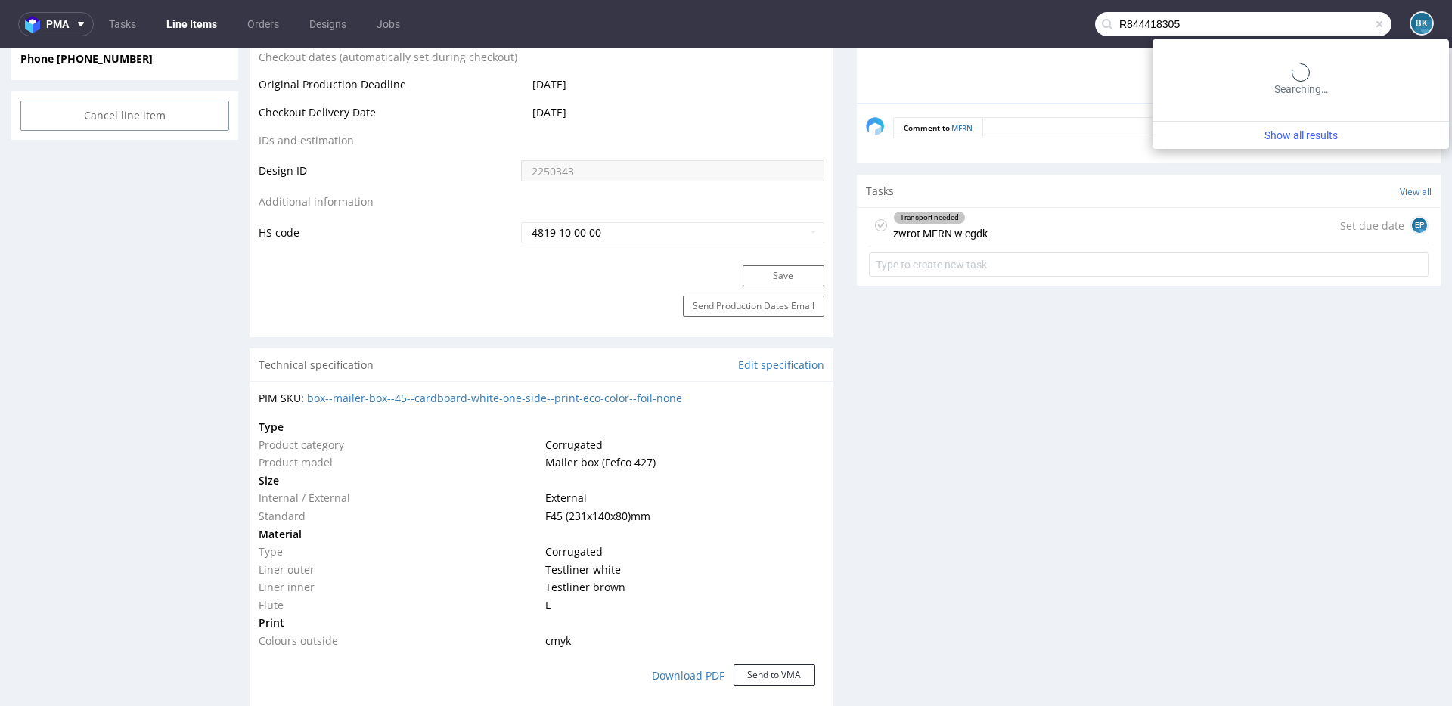
type input "R844418305"
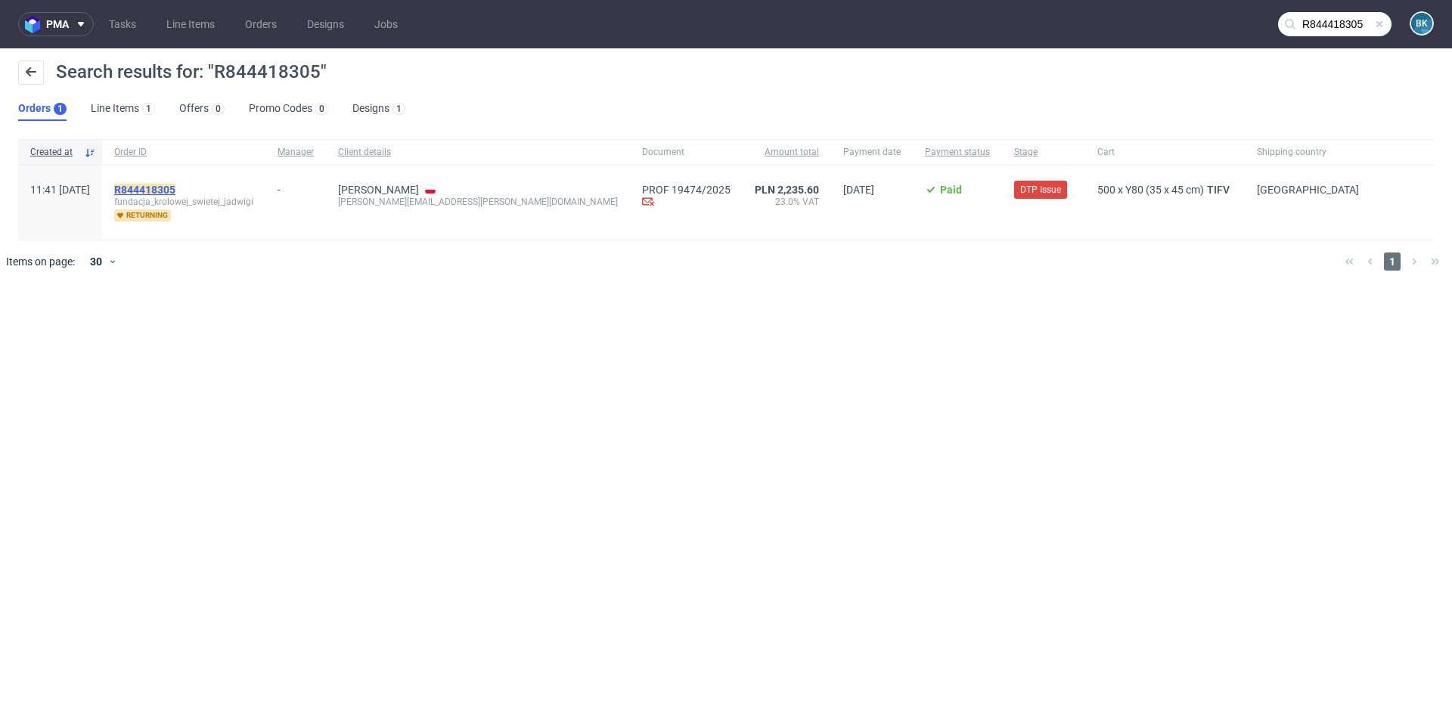
click at [175, 187] on mark "R844418305" at bounding box center [144, 190] width 61 height 12
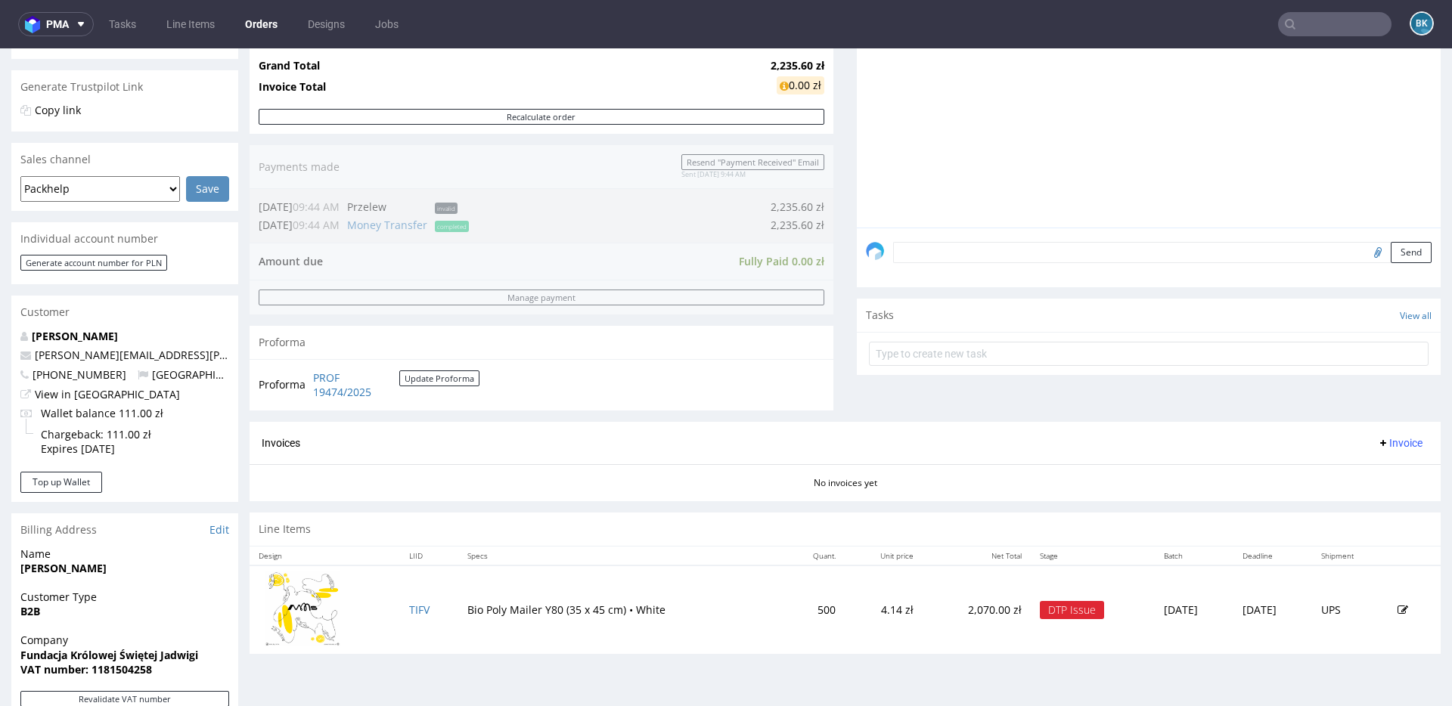
scroll to position [615, 0]
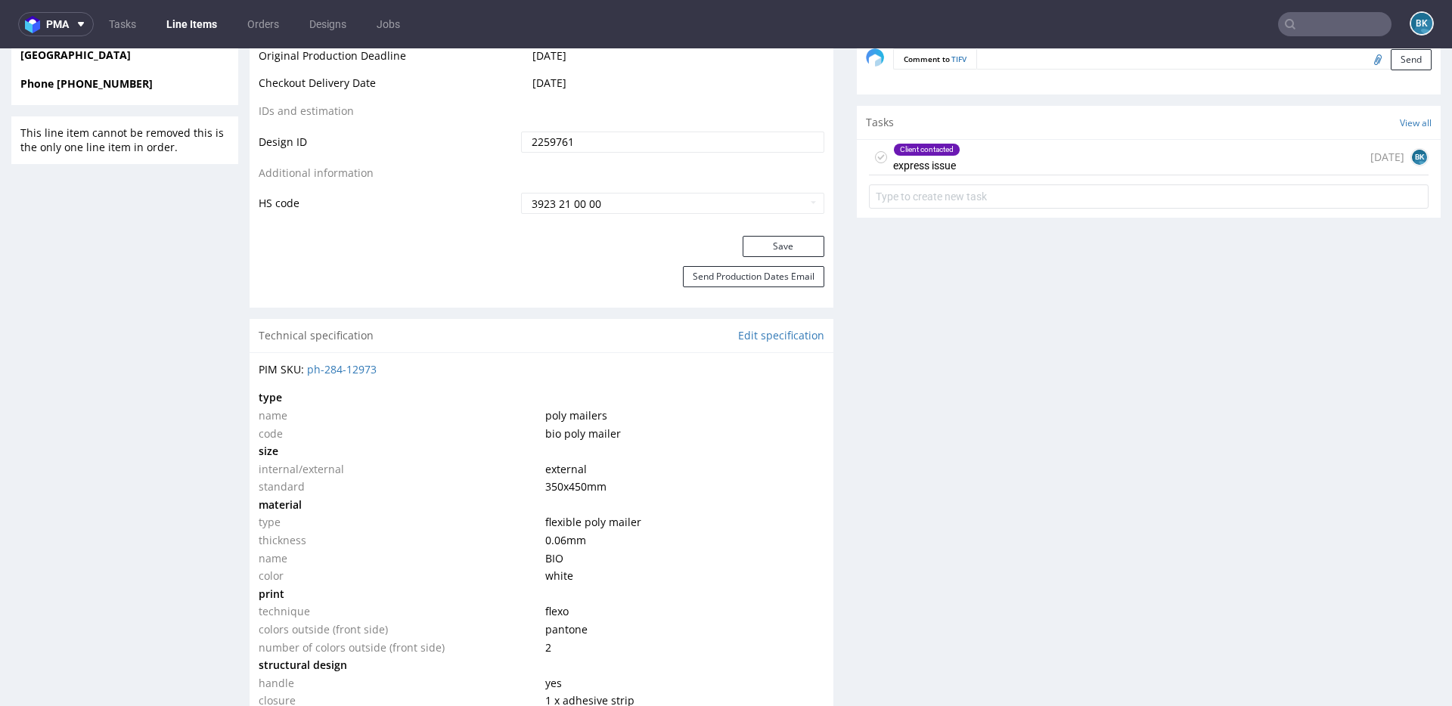
scroll to position [857, 0]
click at [1033, 156] on div "Client contacted express issue 2 days ago BK" at bounding box center [1148, 159] width 559 height 36
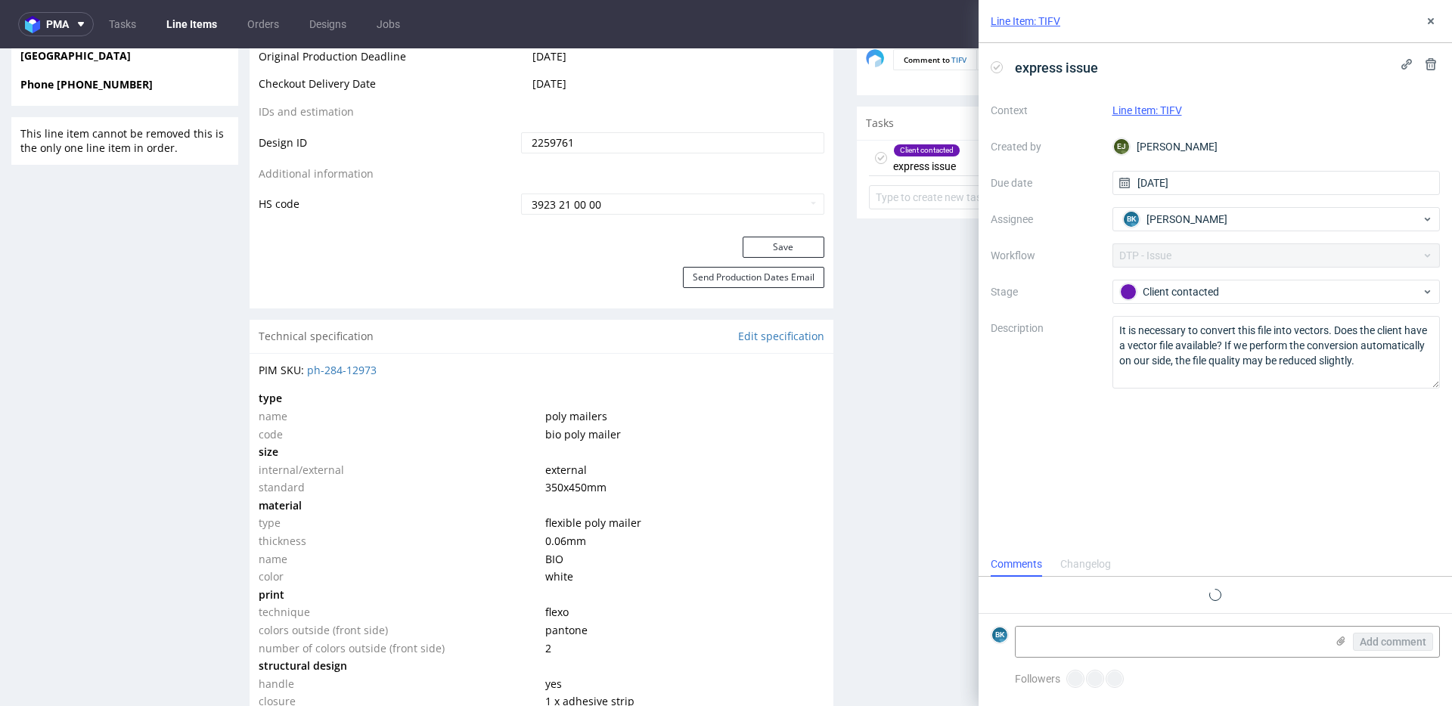
scroll to position [12, 0]
click at [1068, 633] on textarea at bounding box center [1170, 642] width 310 height 30
type textarea "T"
paste textarea "Czy któryś z plików z załącznika jest zapisany w krzywych? Będę wdzięczny za in…"
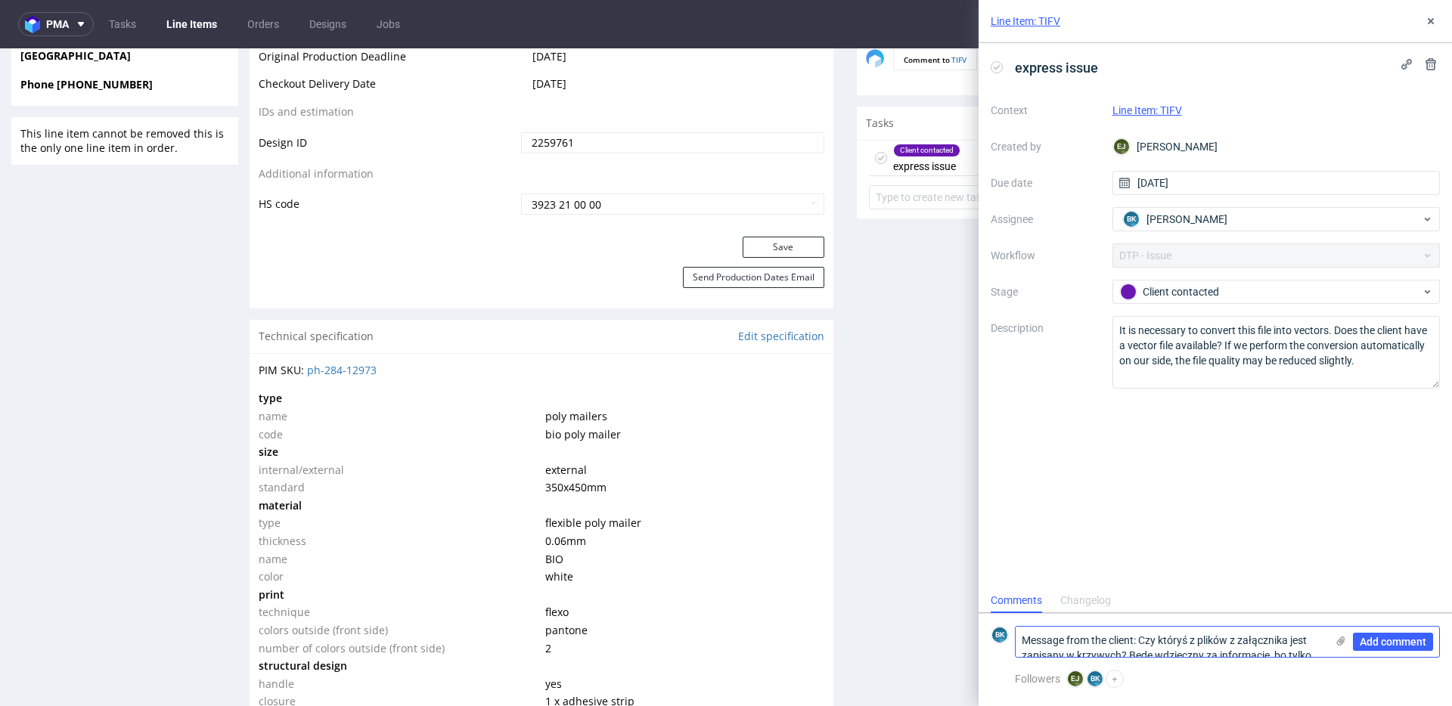
scroll to position [0, 0]
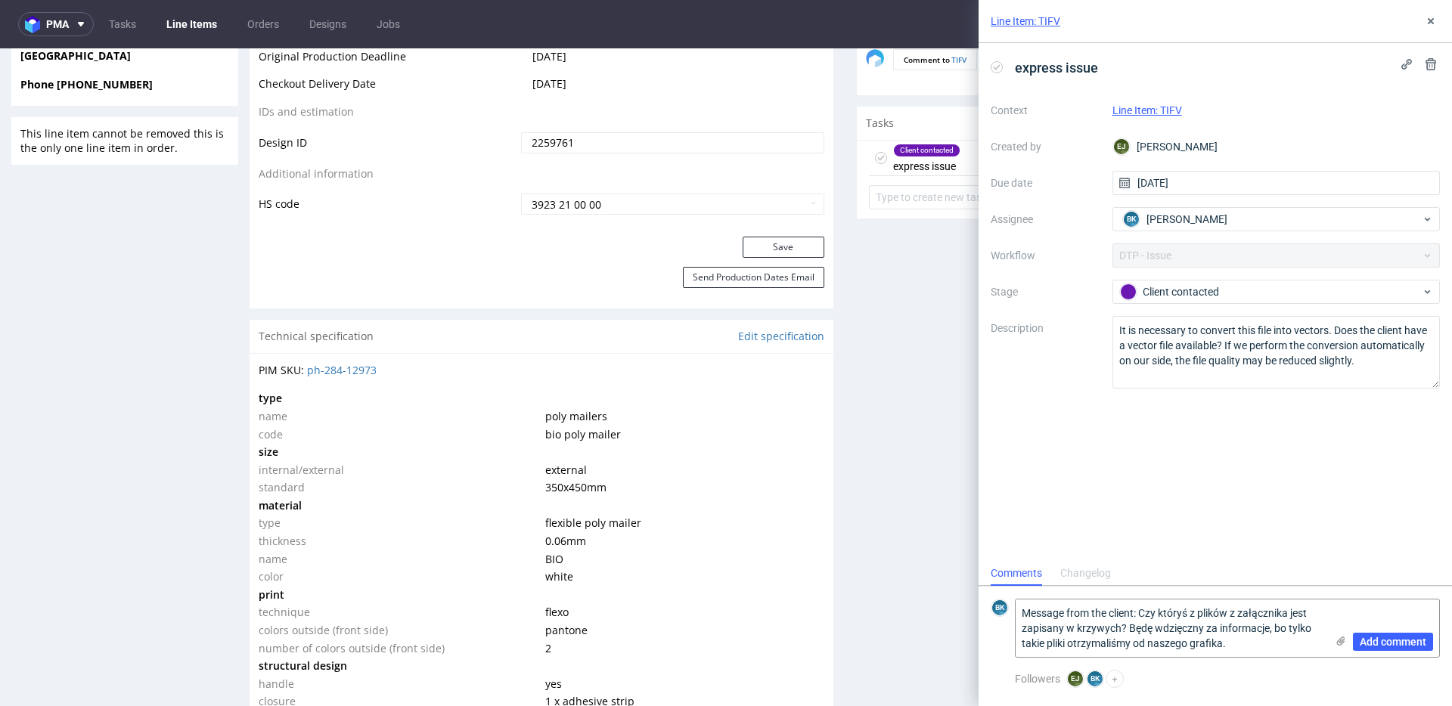
type textarea "Message from the client: Czy któryś z plików z załącznika jest zapisany w krzyw…"
click at [1429, 20] on use at bounding box center [1430, 21] width 6 height 6
click at [1429, 20] on nav "pma Tasks Line Items Orders Designs Jobs BK" at bounding box center [726, 24] width 1452 height 48
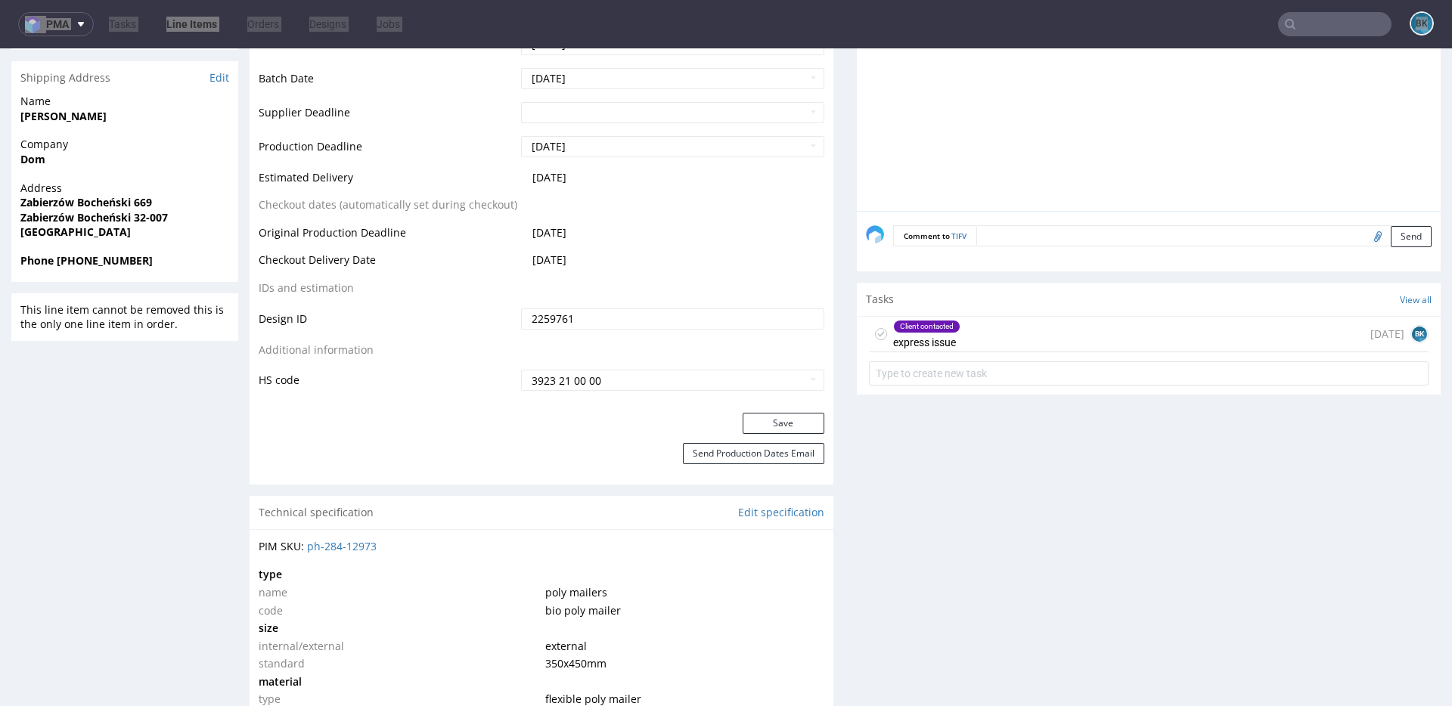
scroll to position [680, 0]
click at [1301, 21] on input "text" at bounding box center [1334, 24] width 113 height 24
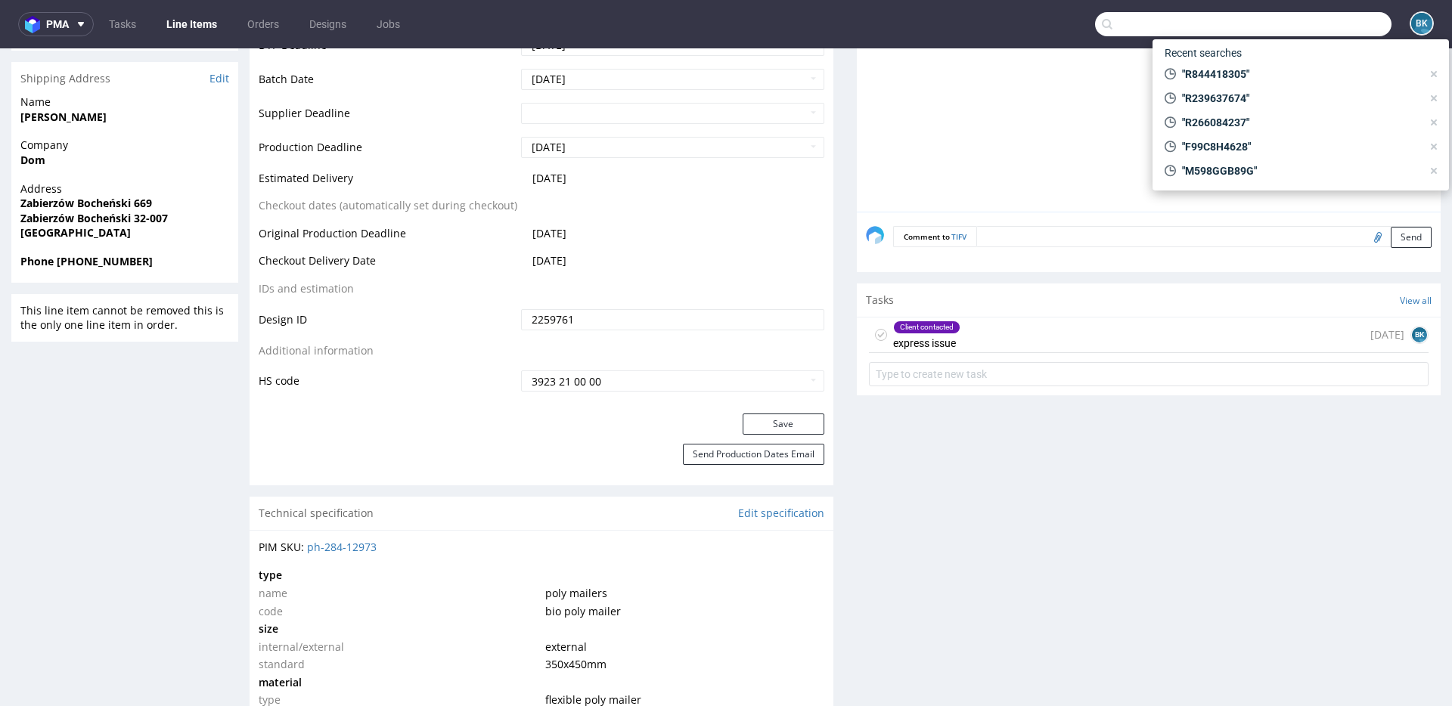
paste input "R021336473"
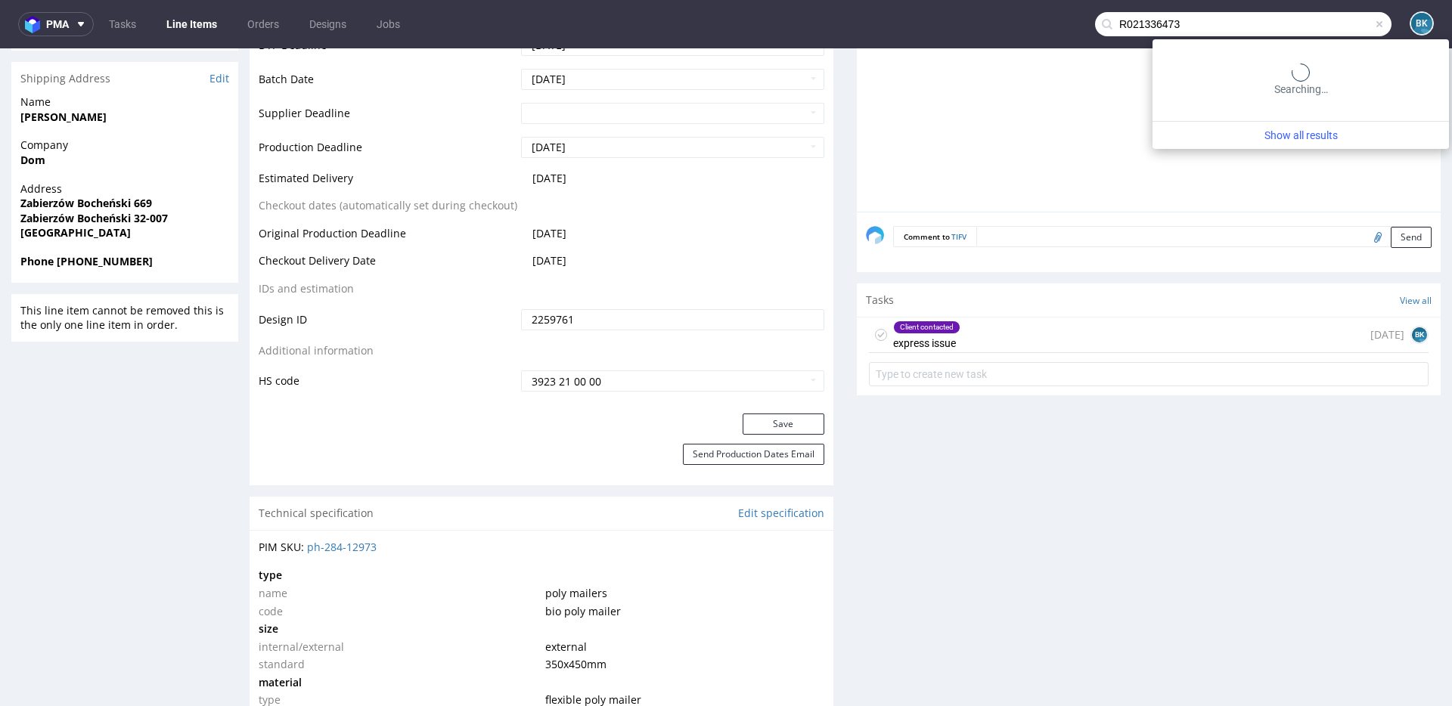
type input "R021336473"
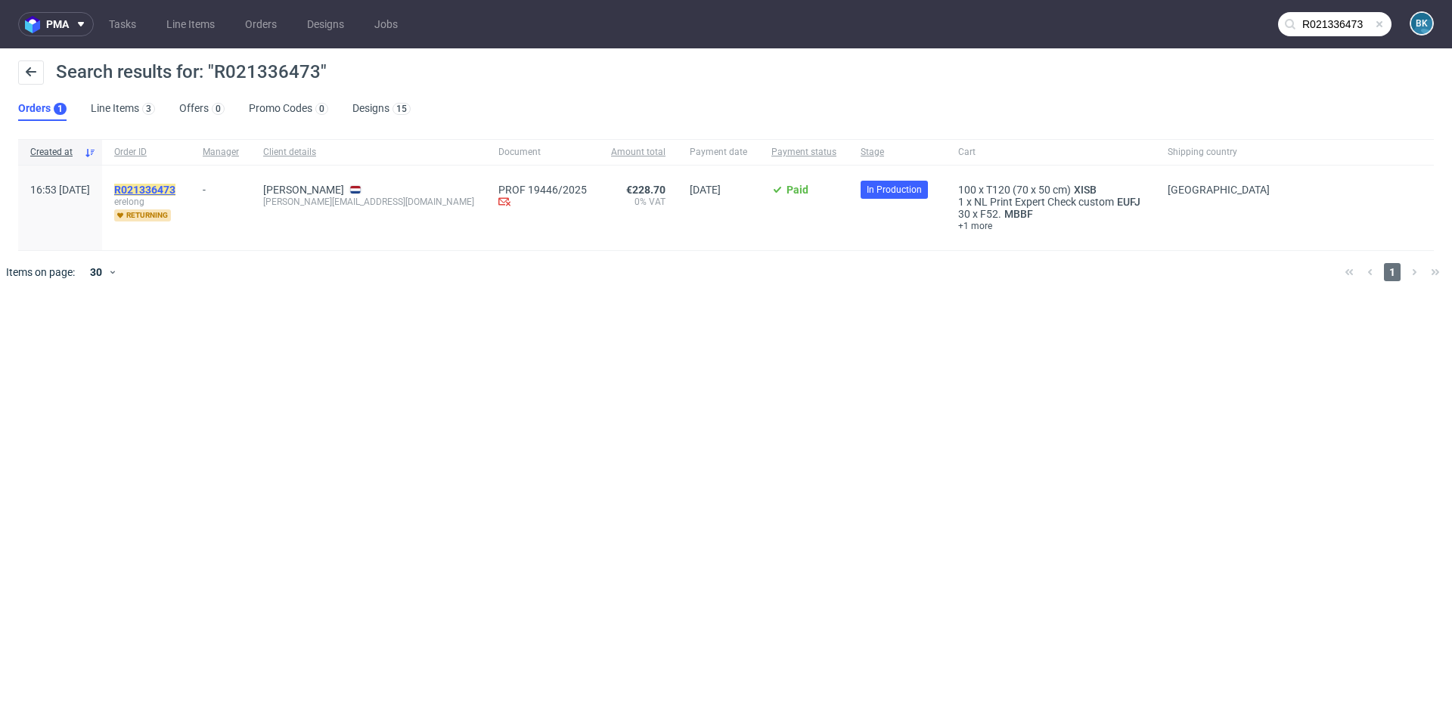
click at [175, 191] on mark "R021336473" at bounding box center [144, 190] width 61 height 12
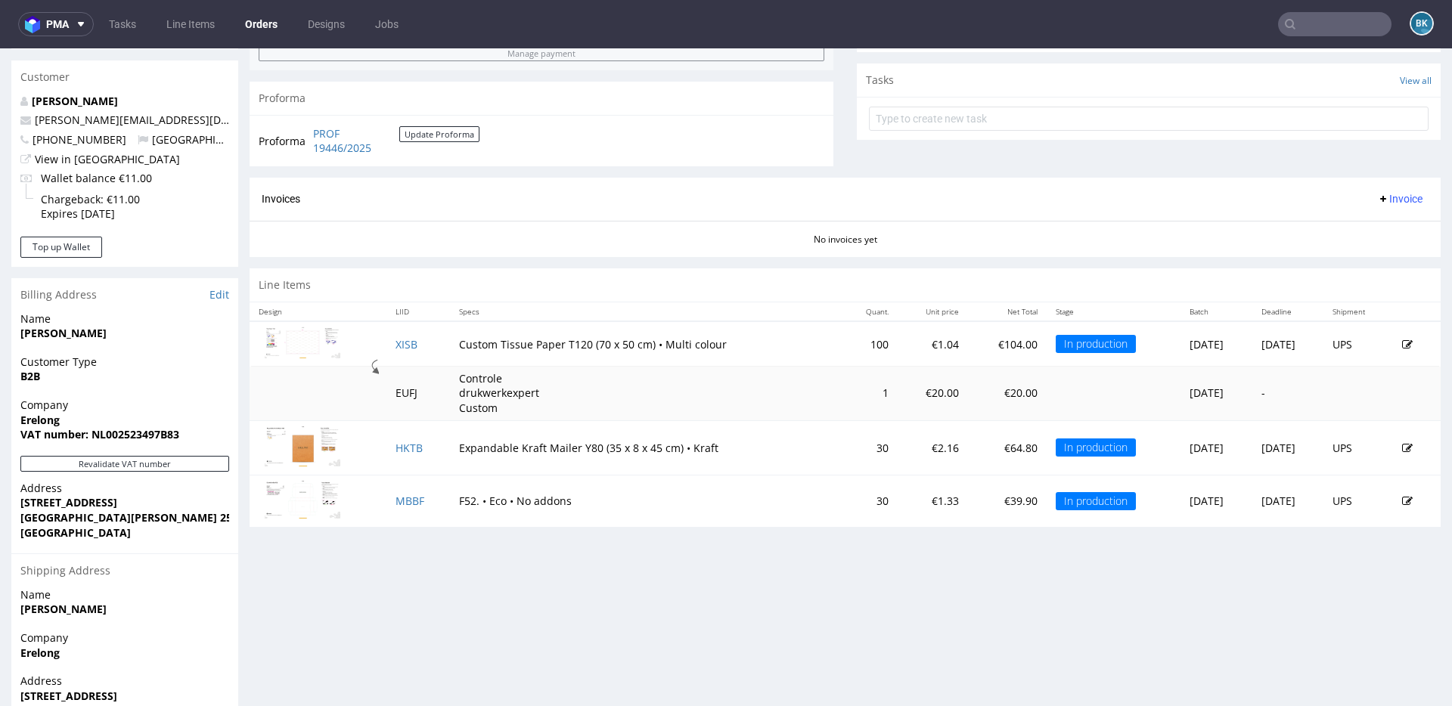
scroll to position [538, 0]
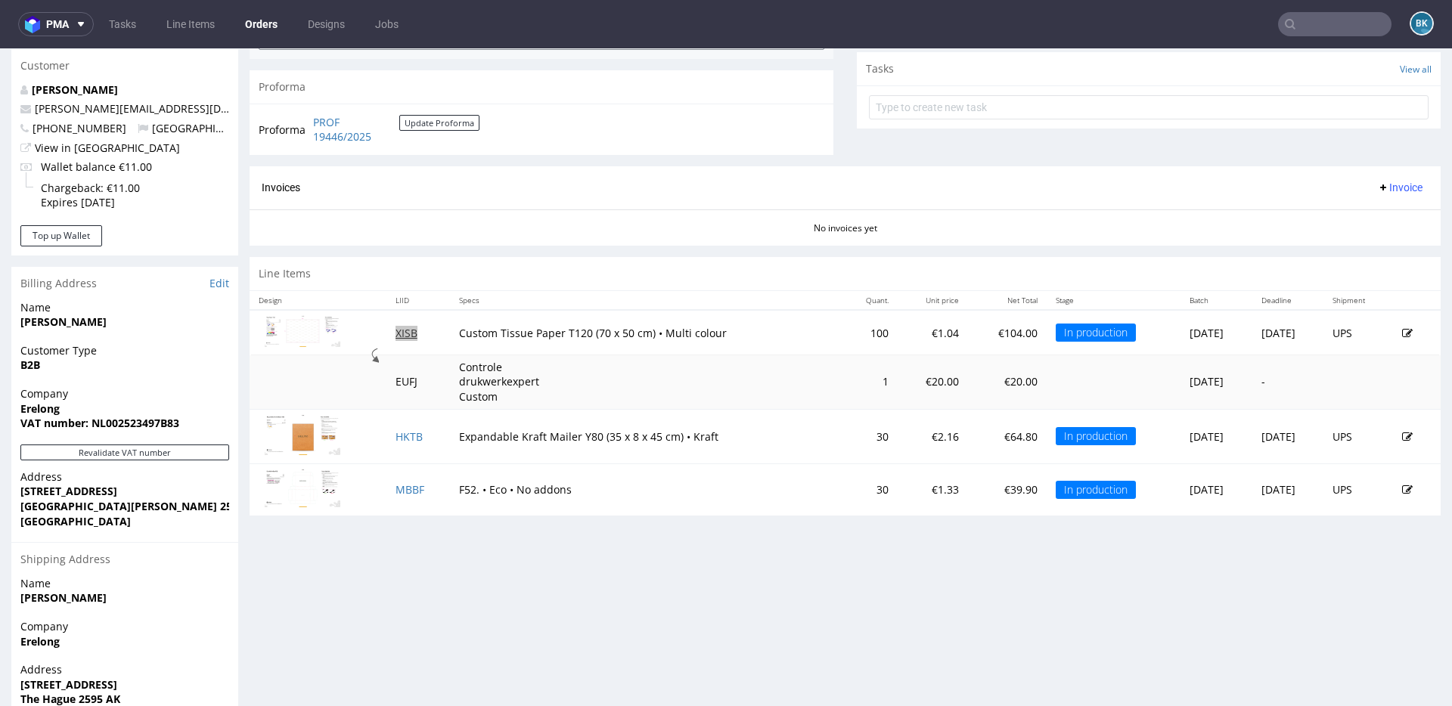
click at [403, 332] on link "XISB" at bounding box center [406, 333] width 22 height 14
click at [403, 435] on link "HKTB" at bounding box center [408, 436] width 27 height 14
click at [406, 488] on link "MBBF" at bounding box center [409, 489] width 29 height 14
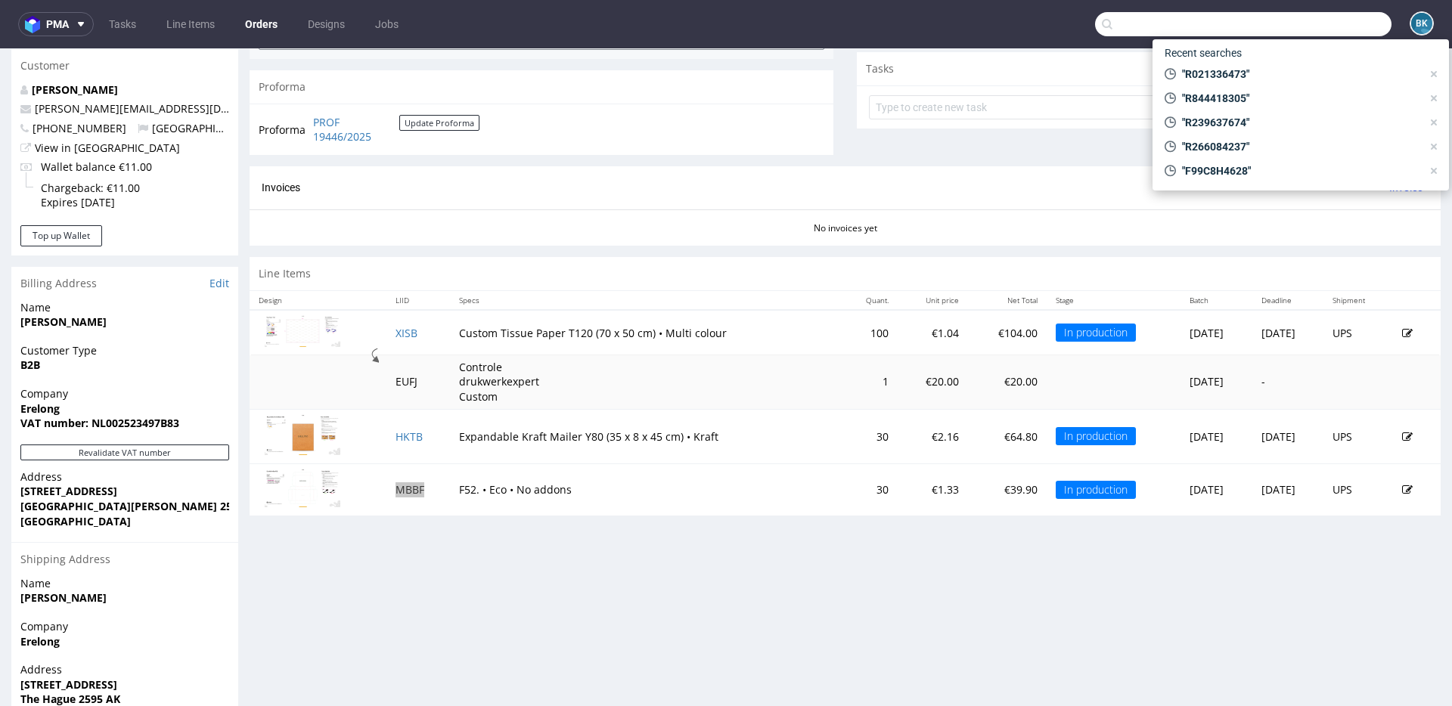
click at [1328, 19] on input "text" at bounding box center [1243, 24] width 296 height 24
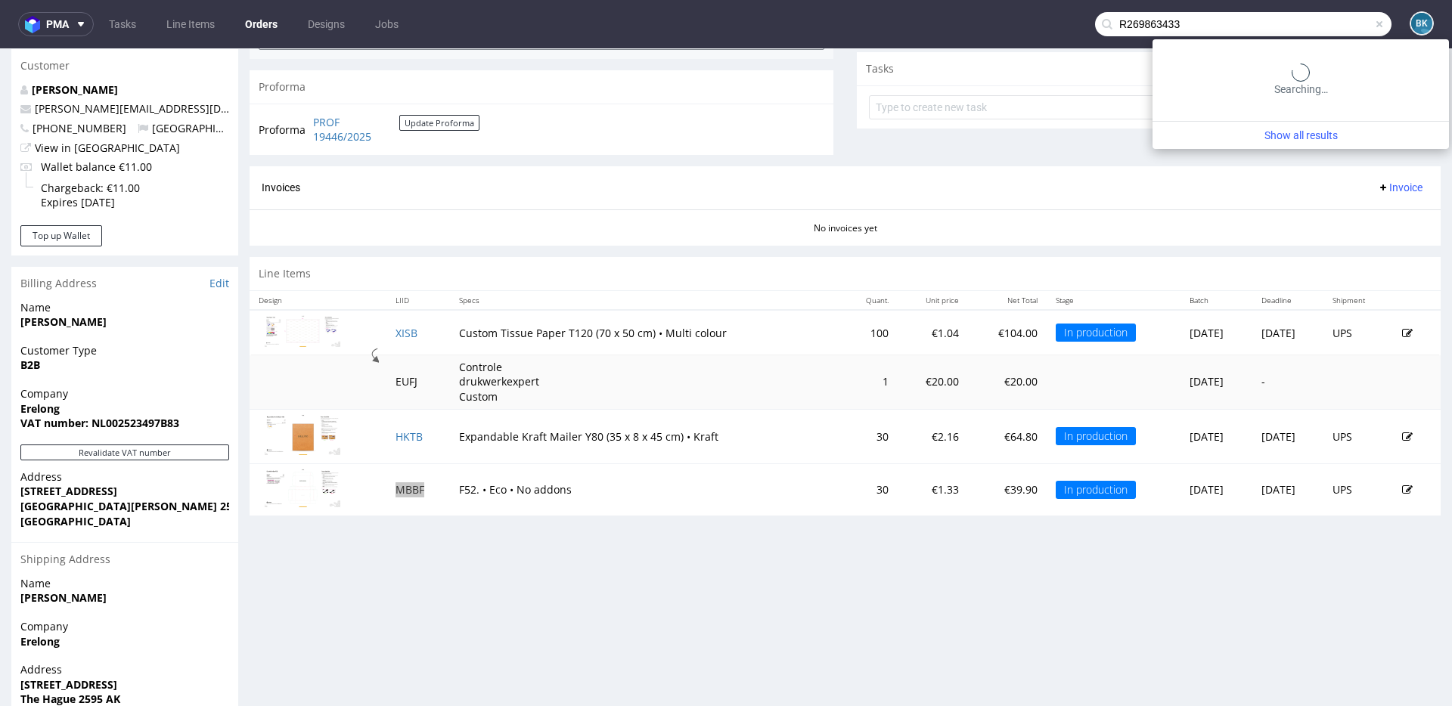
type input "R269863433"
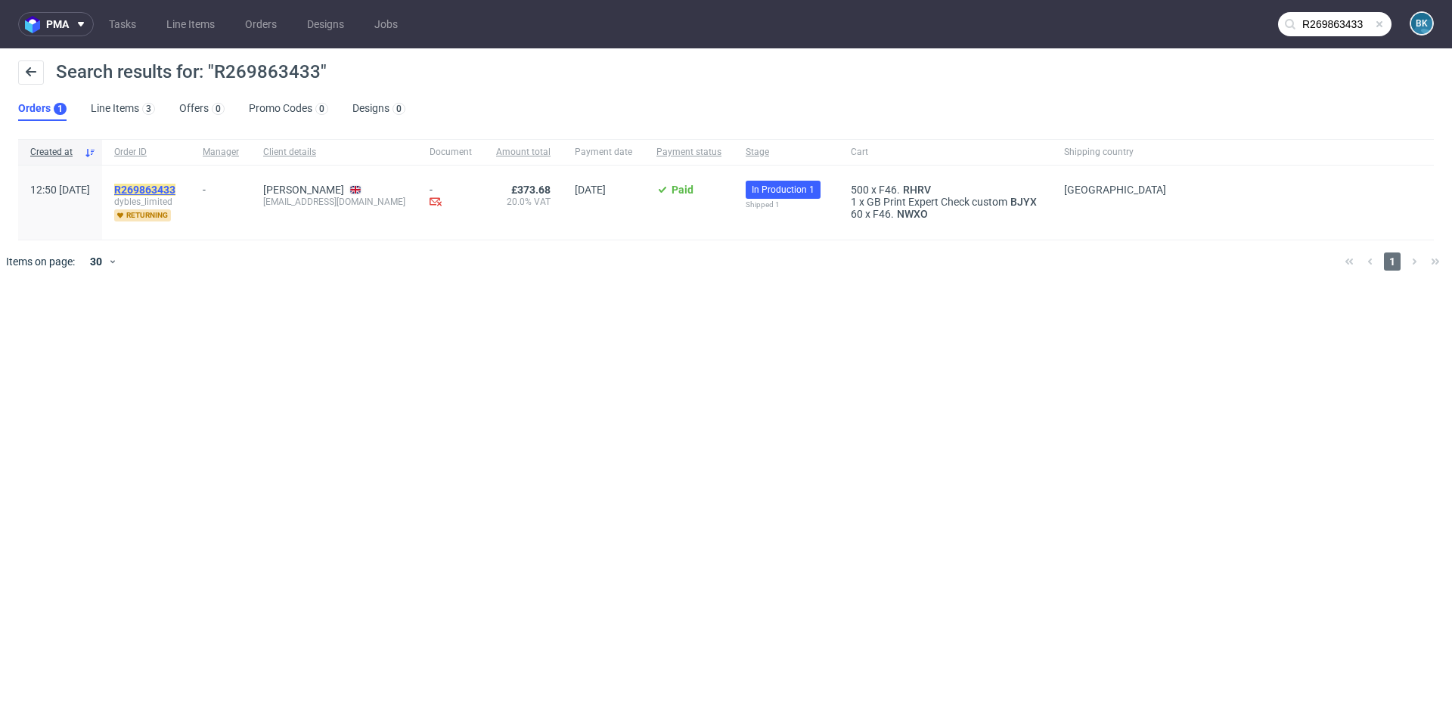
click at [175, 192] on mark "R269863433" at bounding box center [144, 190] width 61 height 12
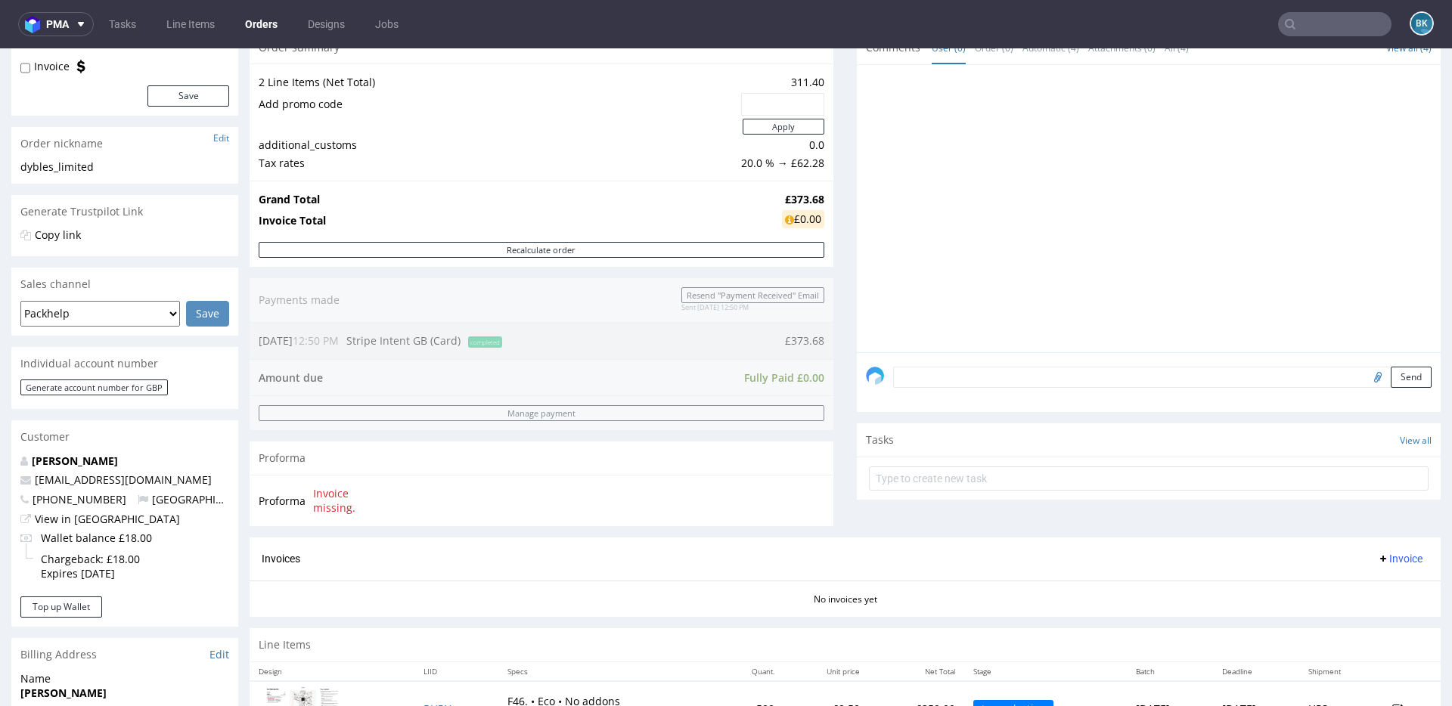
scroll to position [645, 0]
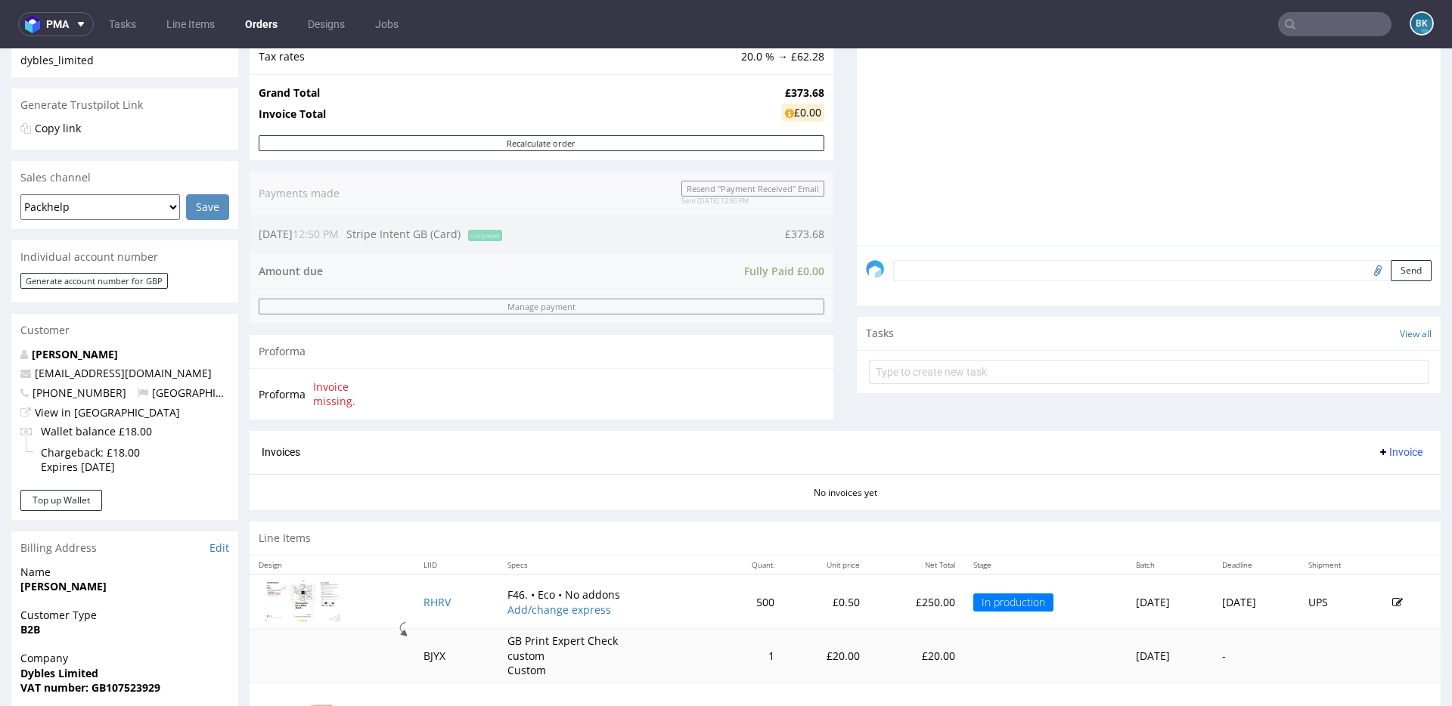
scroll to position [645, 0]
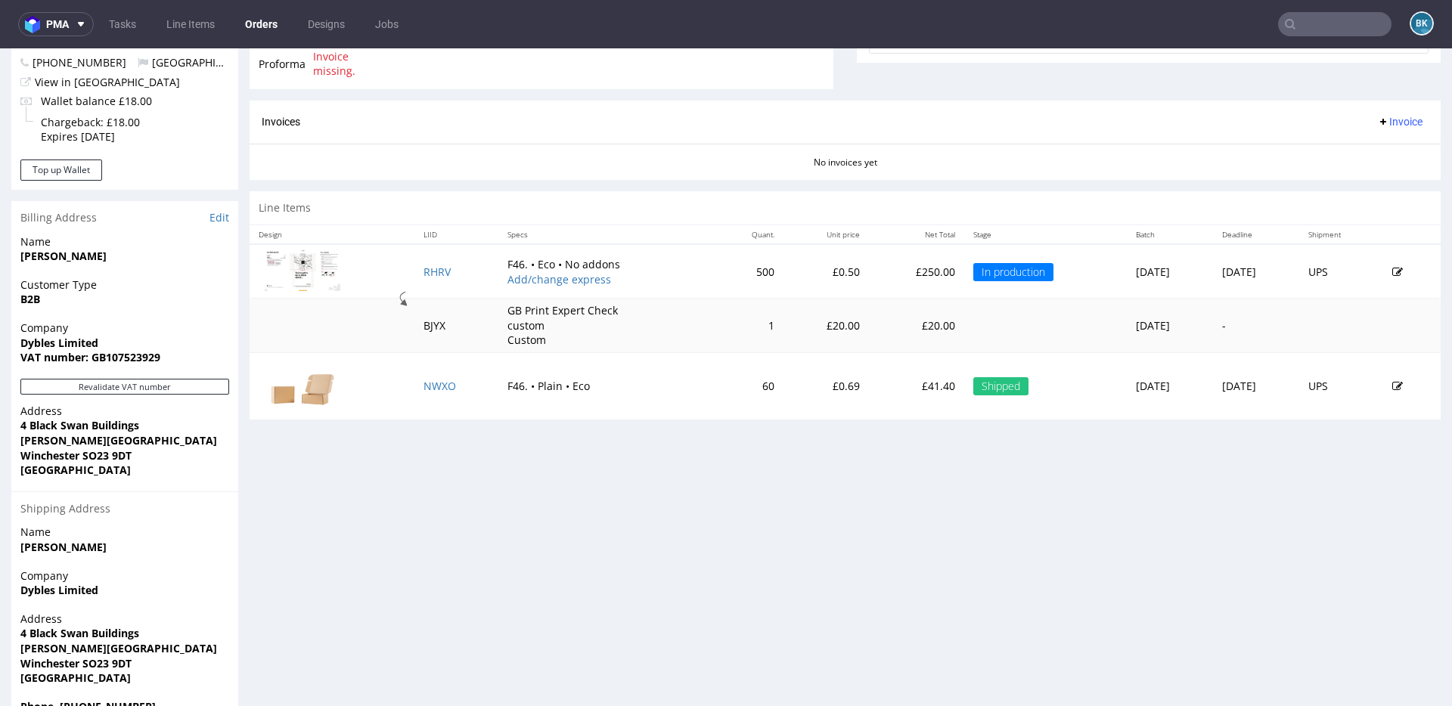
scroll to position [619, 0]
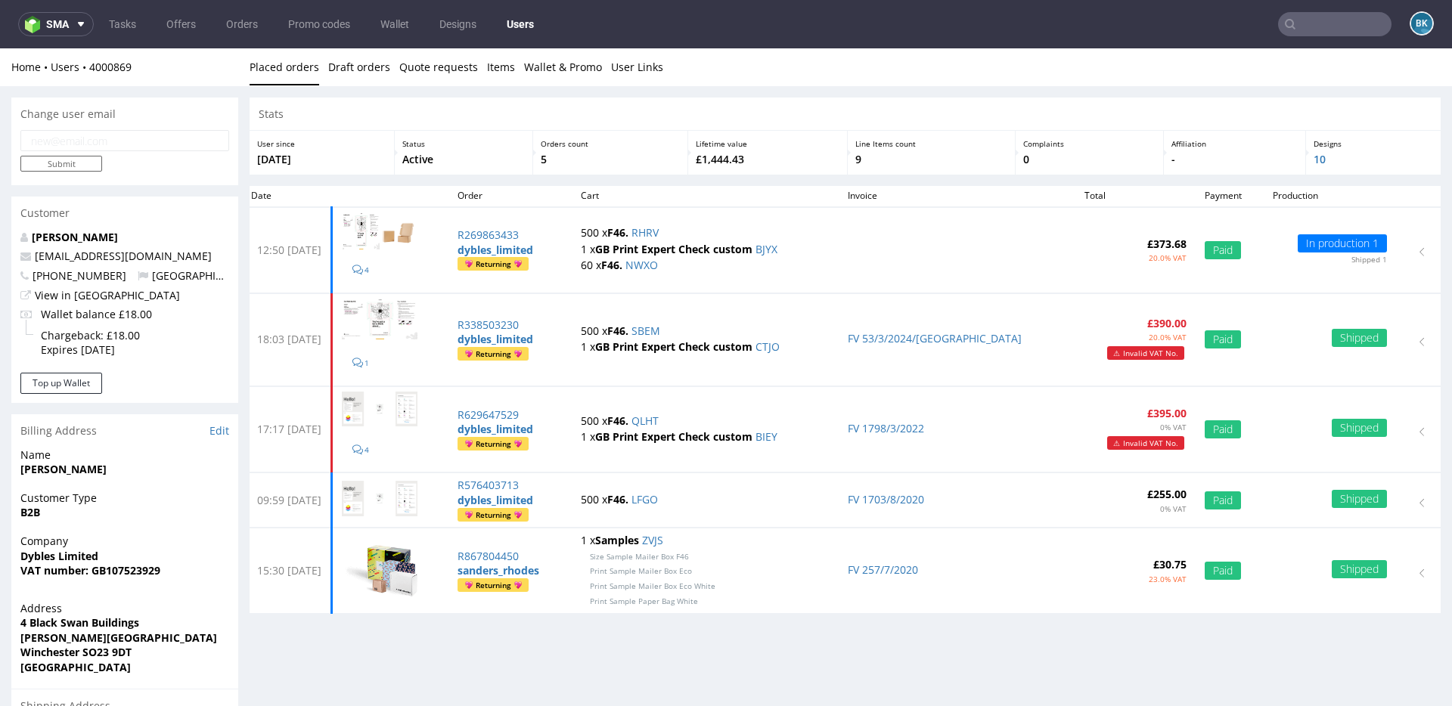
click at [1330, 24] on input "text" at bounding box center [1334, 24] width 113 height 24
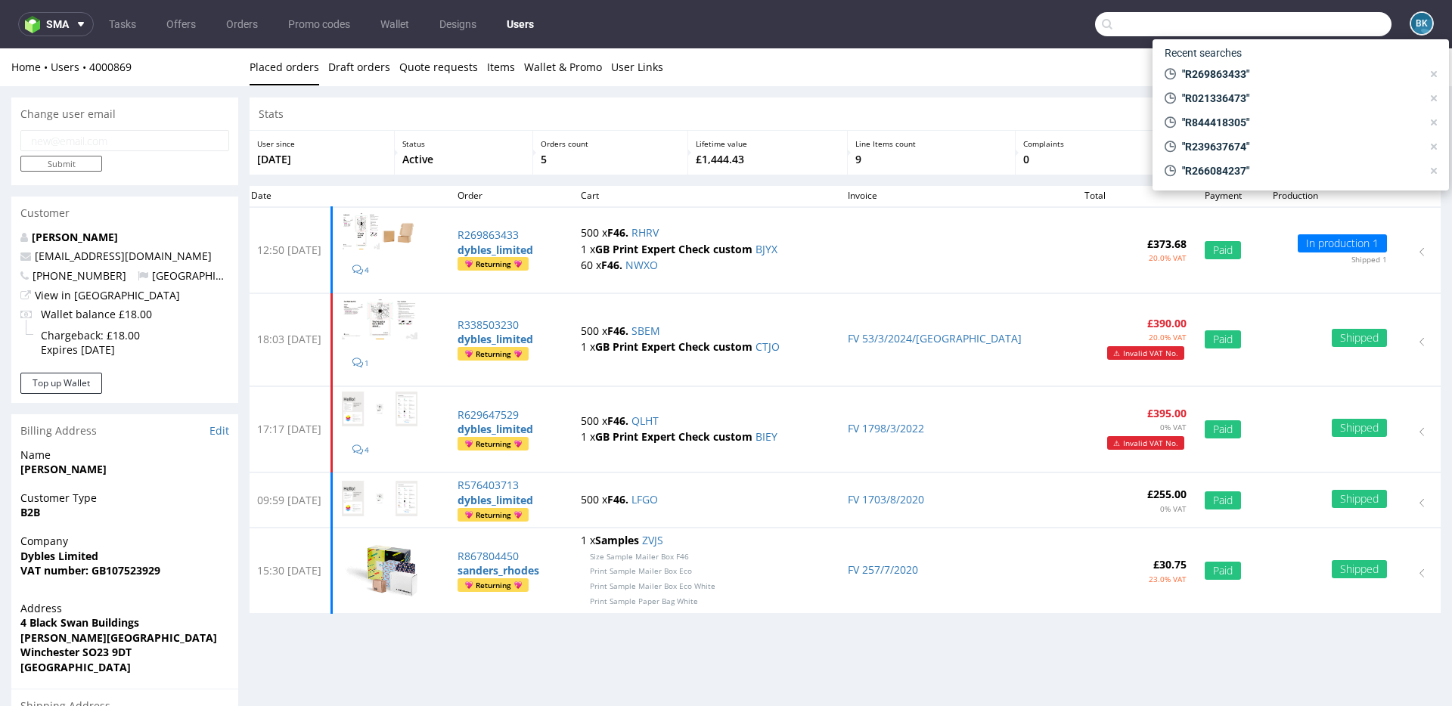
paste input "R248269496"
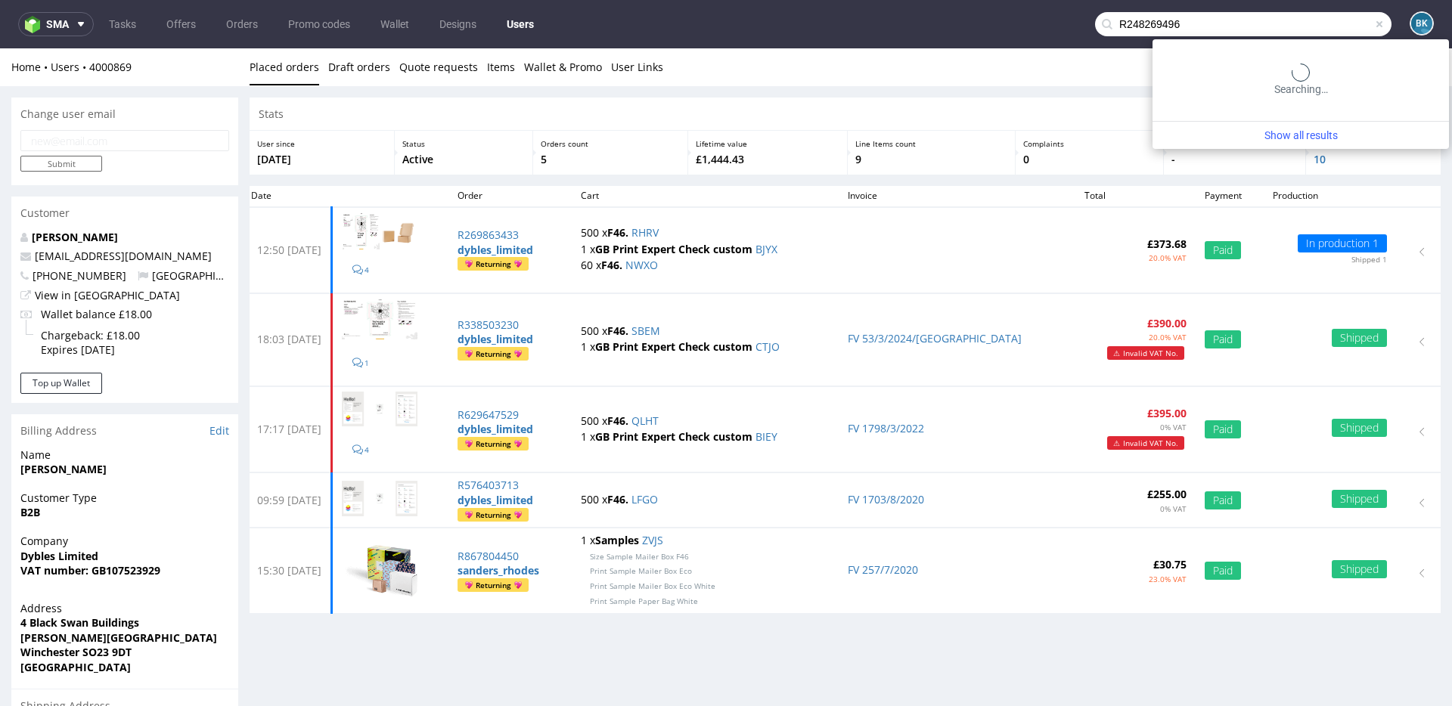
type input "R248269496"
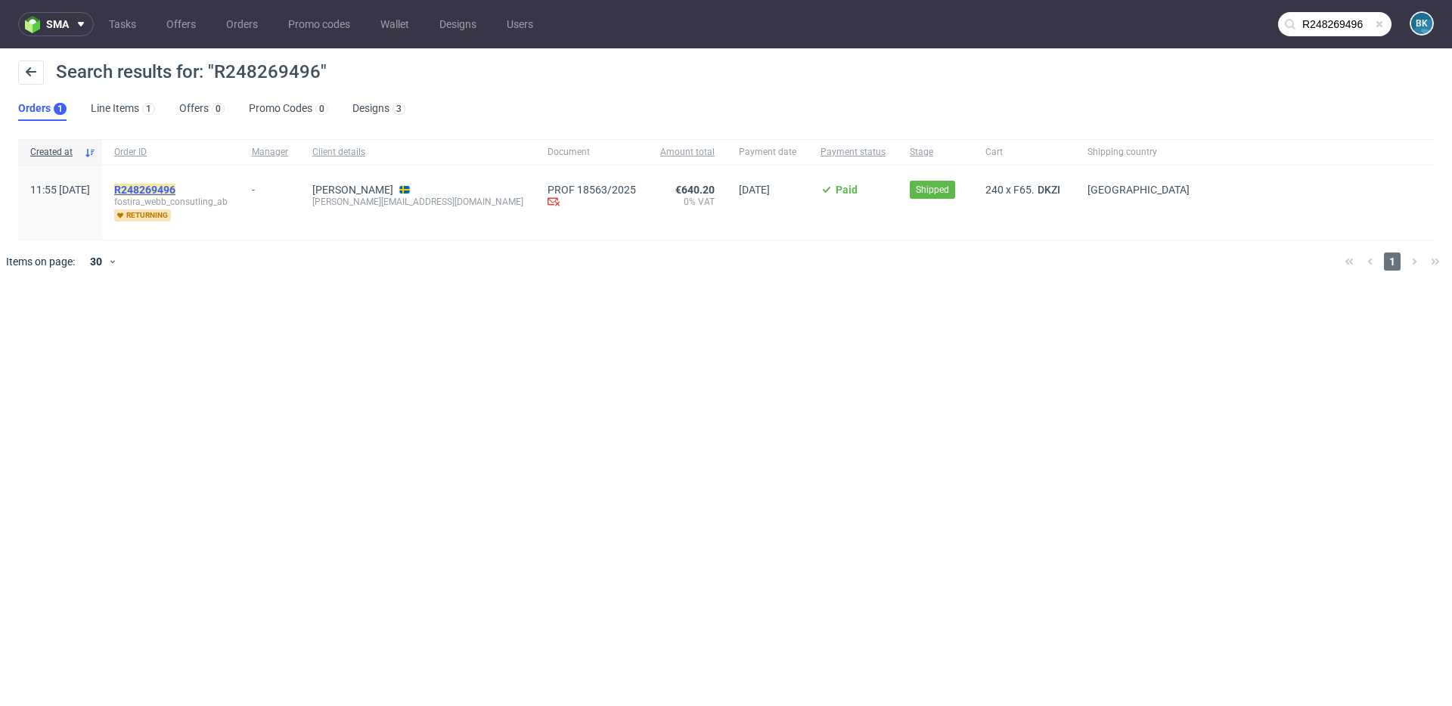
click at [175, 191] on mark "R248269496" at bounding box center [144, 190] width 61 height 12
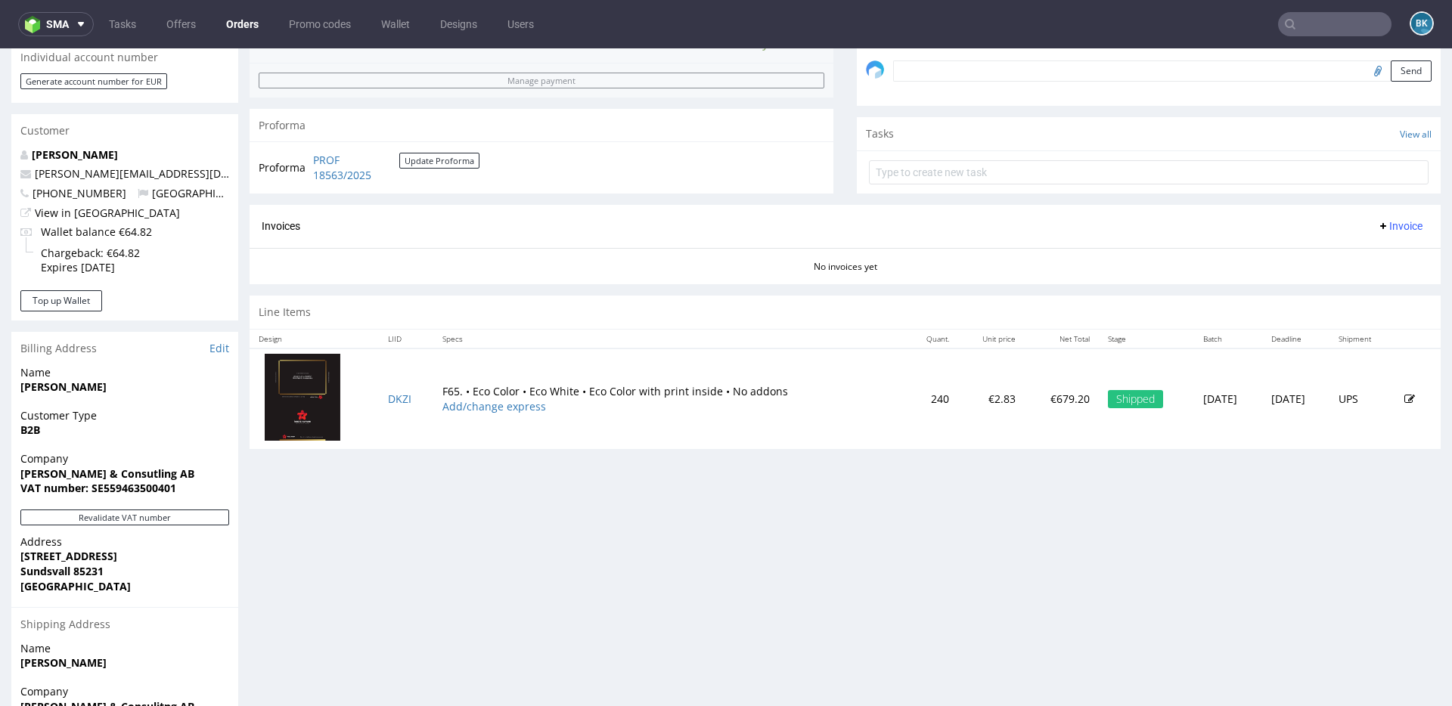
scroll to position [495, 0]
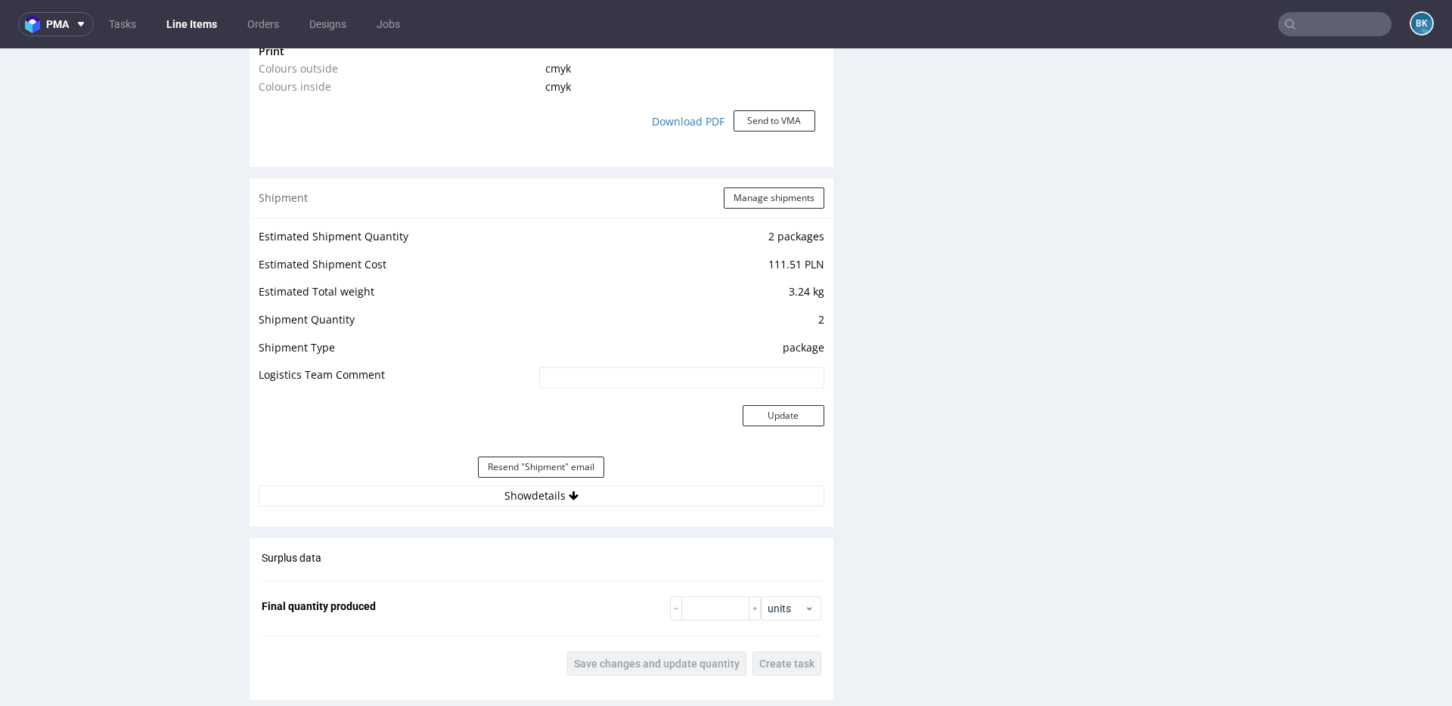
scroll to position [1390, 0]
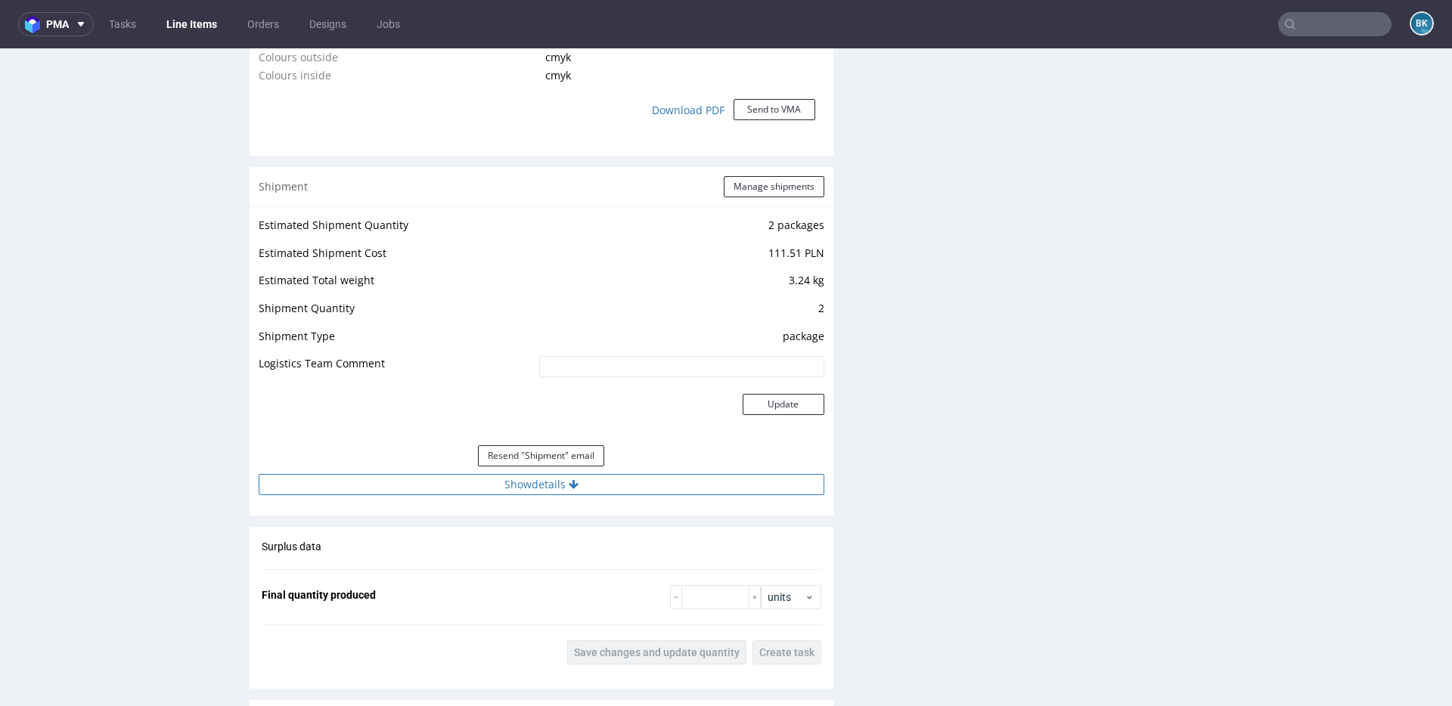
click at [528, 482] on button "Show details" at bounding box center [542, 484] width 566 height 21
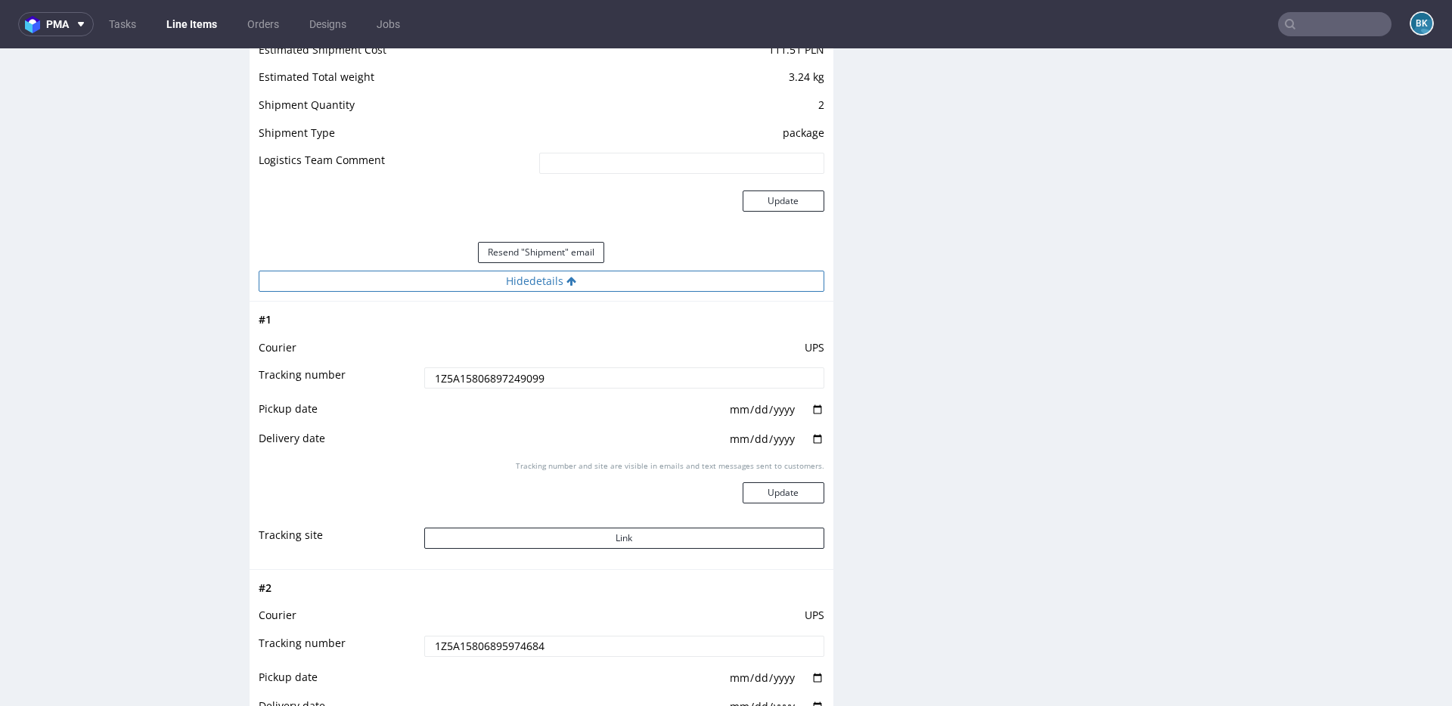
scroll to position [1602, 0]
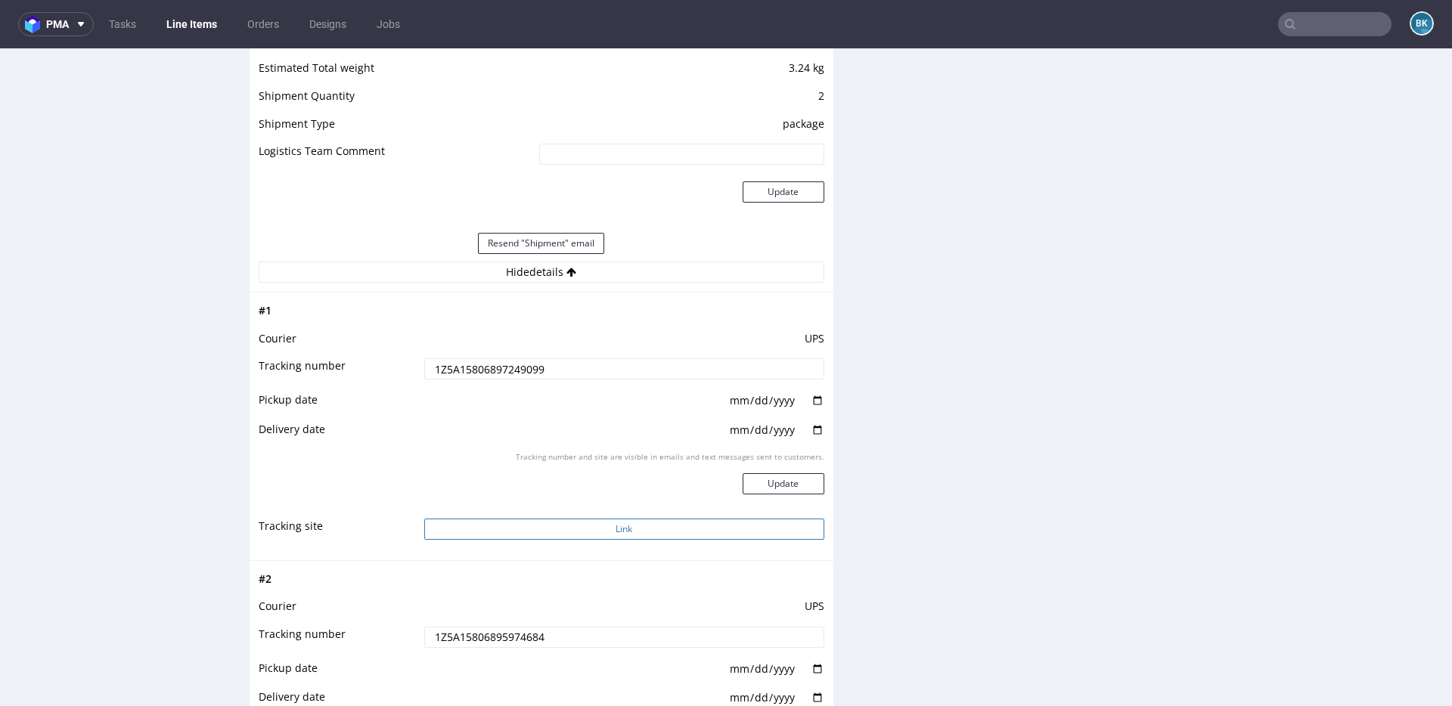
click at [594, 525] on button "Link" at bounding box center [624, 529] width 400 height 21
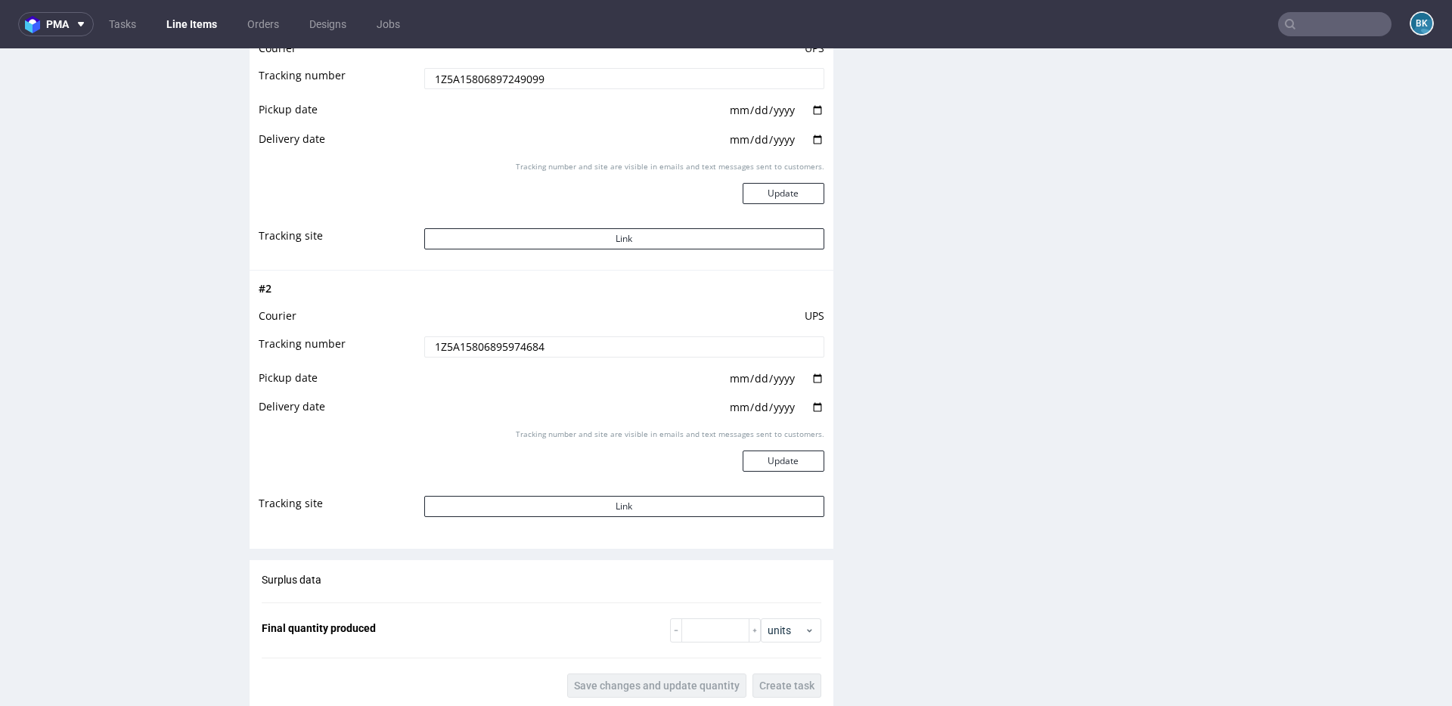
scroll to position [1901, 0]
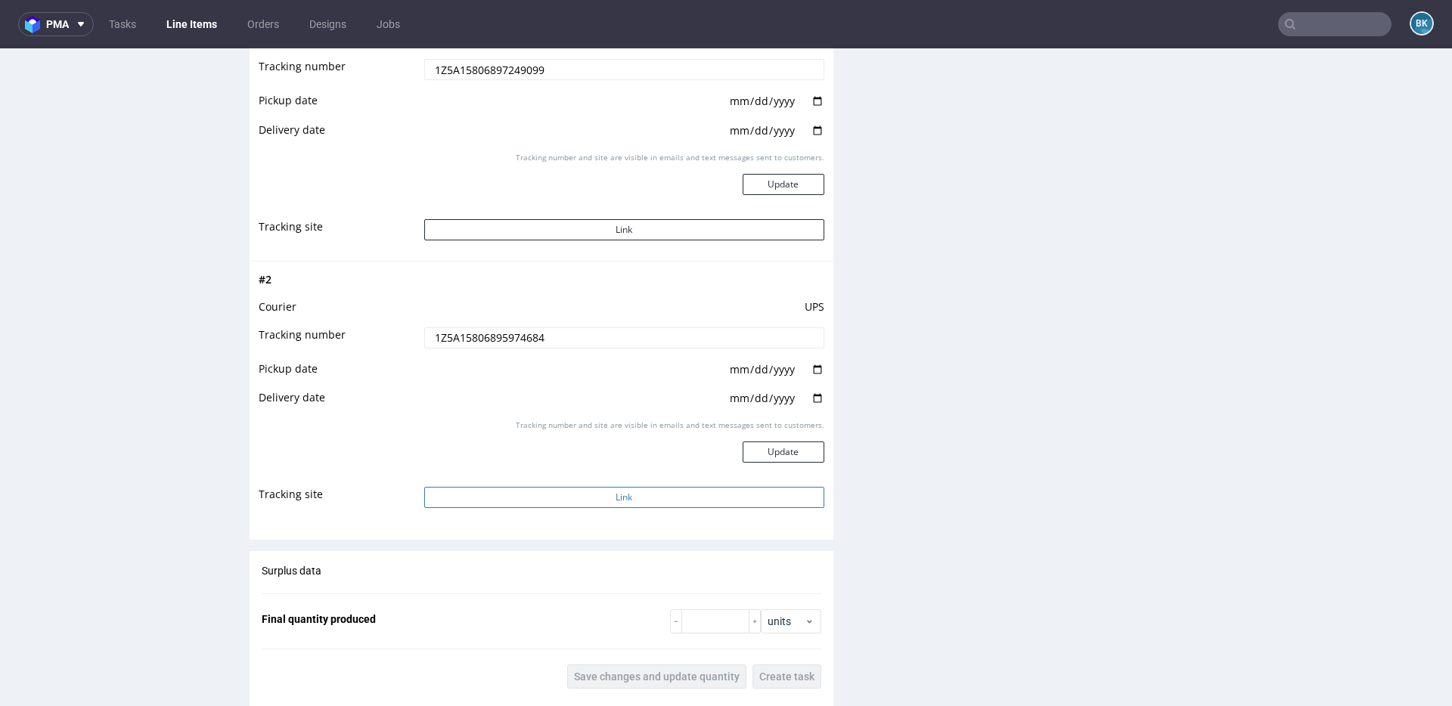
click at [606, 500] on button "Link" at bounding box center [624, 497] width 400 height 21
click at [594, 228] on button "Link" at bounding box center [624, 229] width 400 height 21
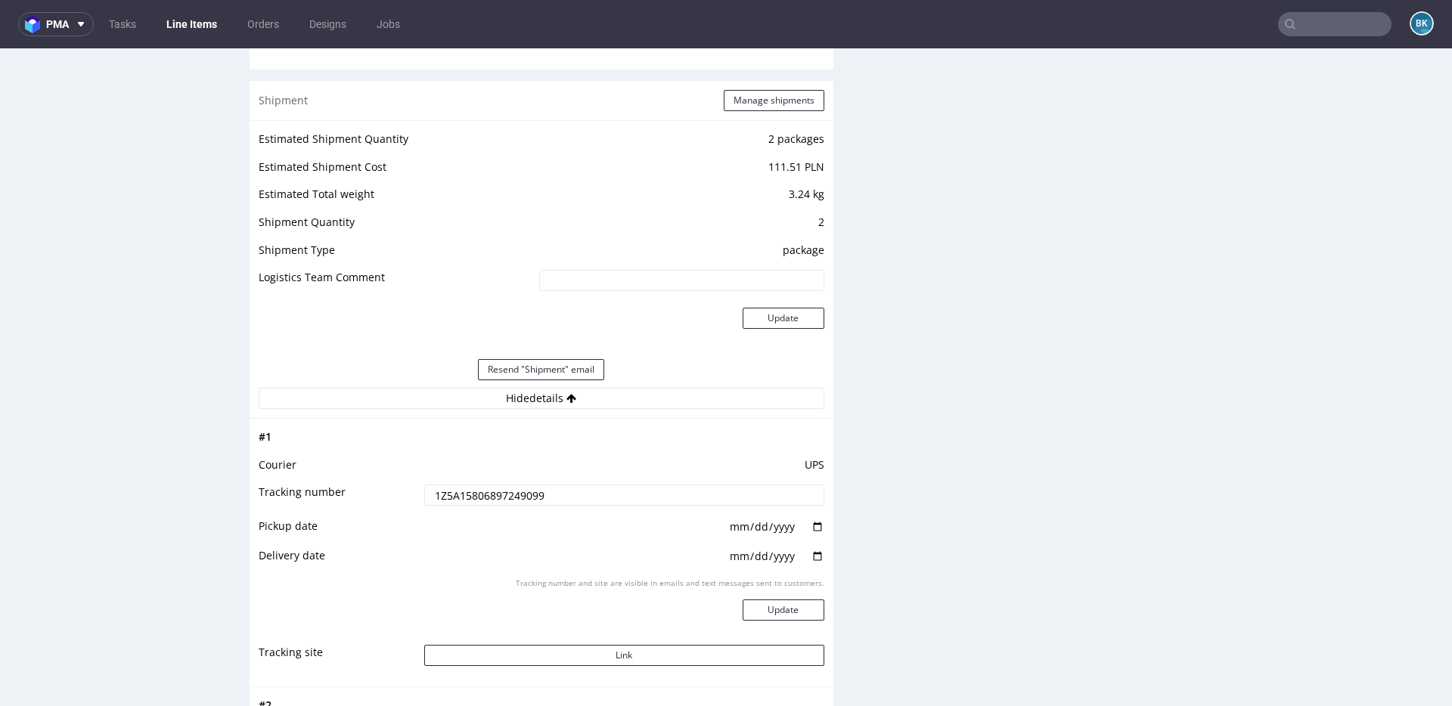
scroll to position [1653, 0]
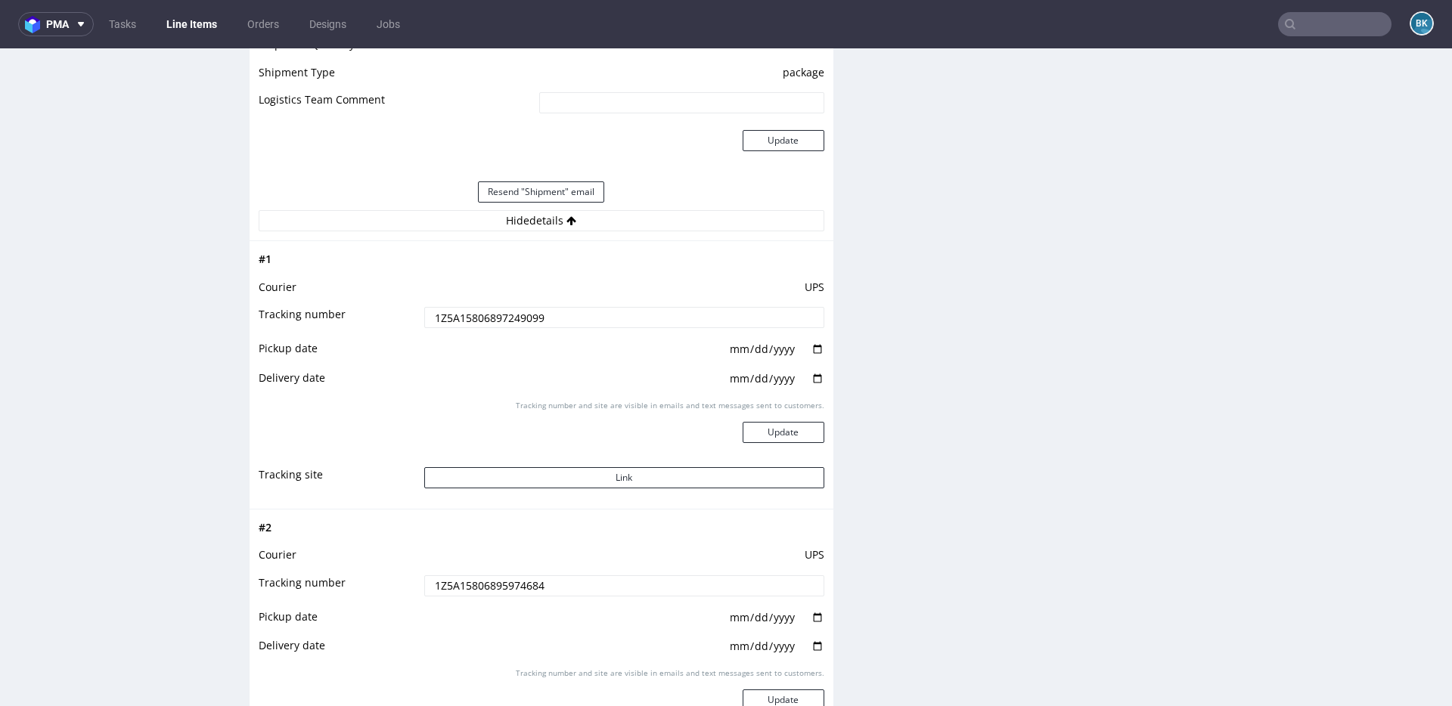
drag, startPoint x: 542, startPoint y: 318, endPoint x: 380, endPoint y: 321, distance: 161.8
click at [380, 321] on tr "Tracking number 1Z5A15806897249099" at bounding box center [542, 322] width 566 height 34
drag, startPoint x: 544, startPoint y: 586, endPoint x: 401, endPoint y: 588, distance: 142.9
click at [401, 588] on tr "Tracking number 1Z5A15806895974684" at bounding box center [542, 591] width 566 height 34
click at [1337, 20] on input "text" at bounding box center [1334, 24] width 113 height 24
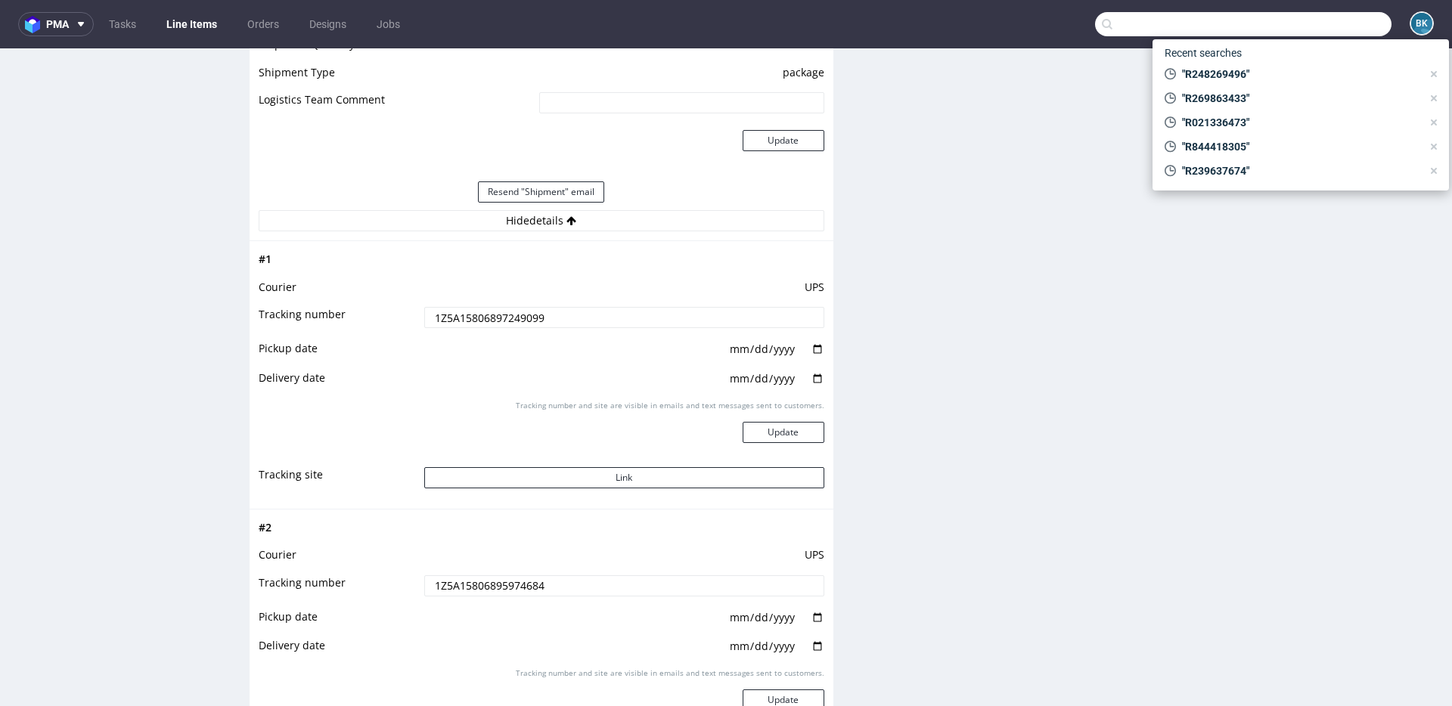
paste input "R722045362"
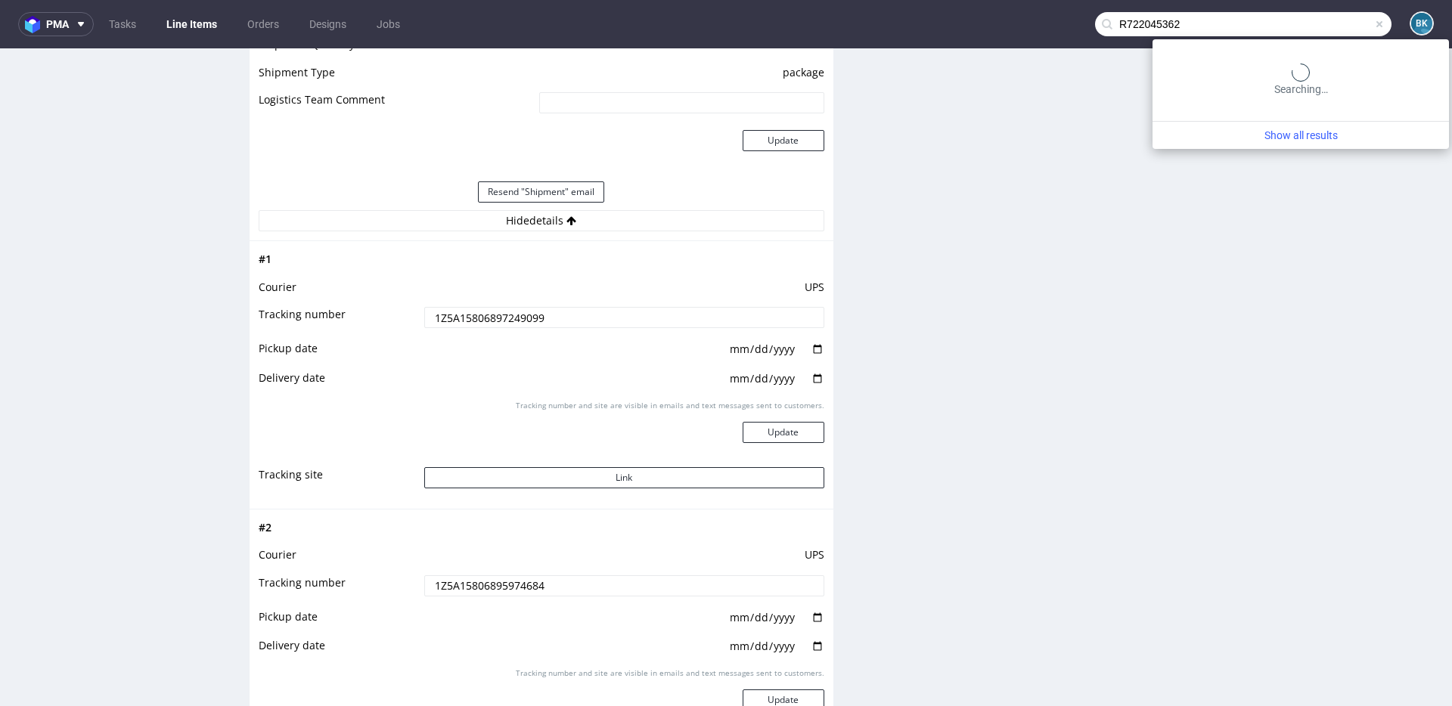
type input "R722045362"
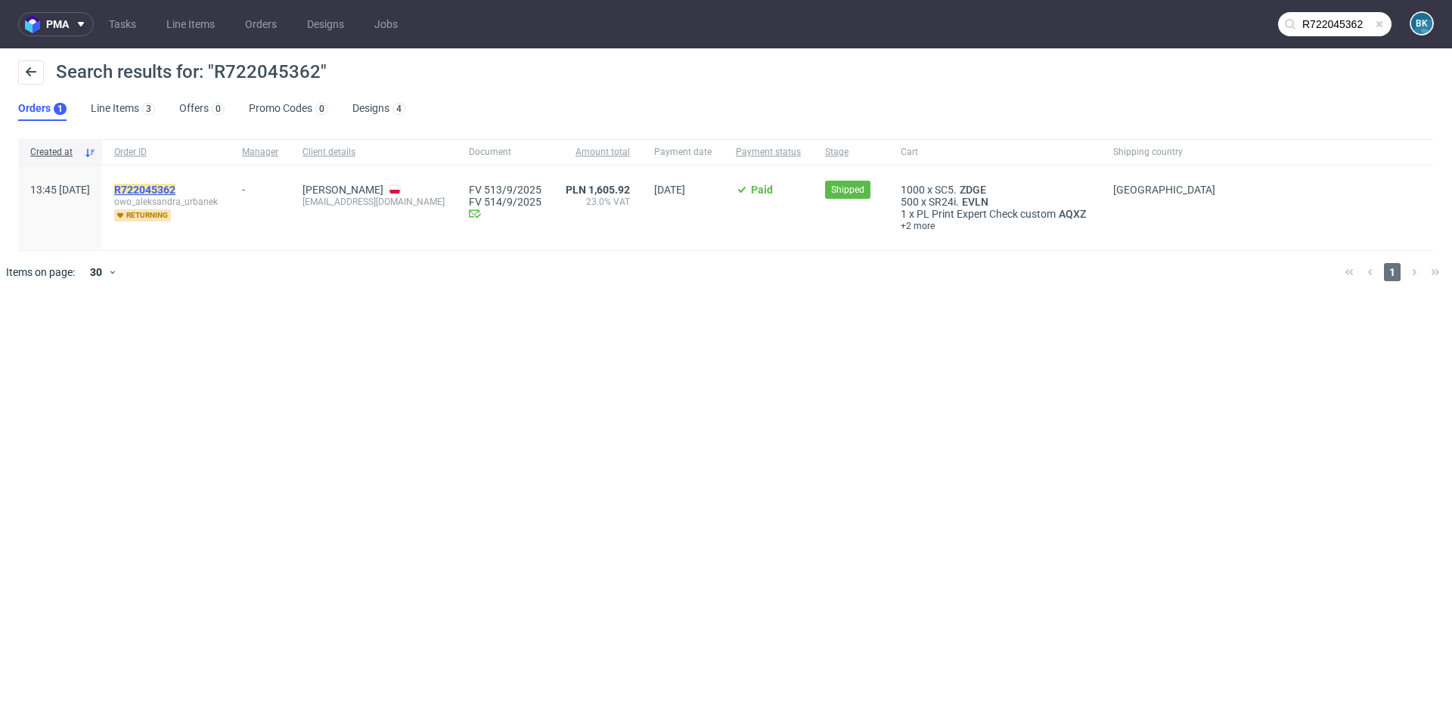
click at [175, 191] on mark "R722045362" at bounding box center [144, 190] width 61 height 12
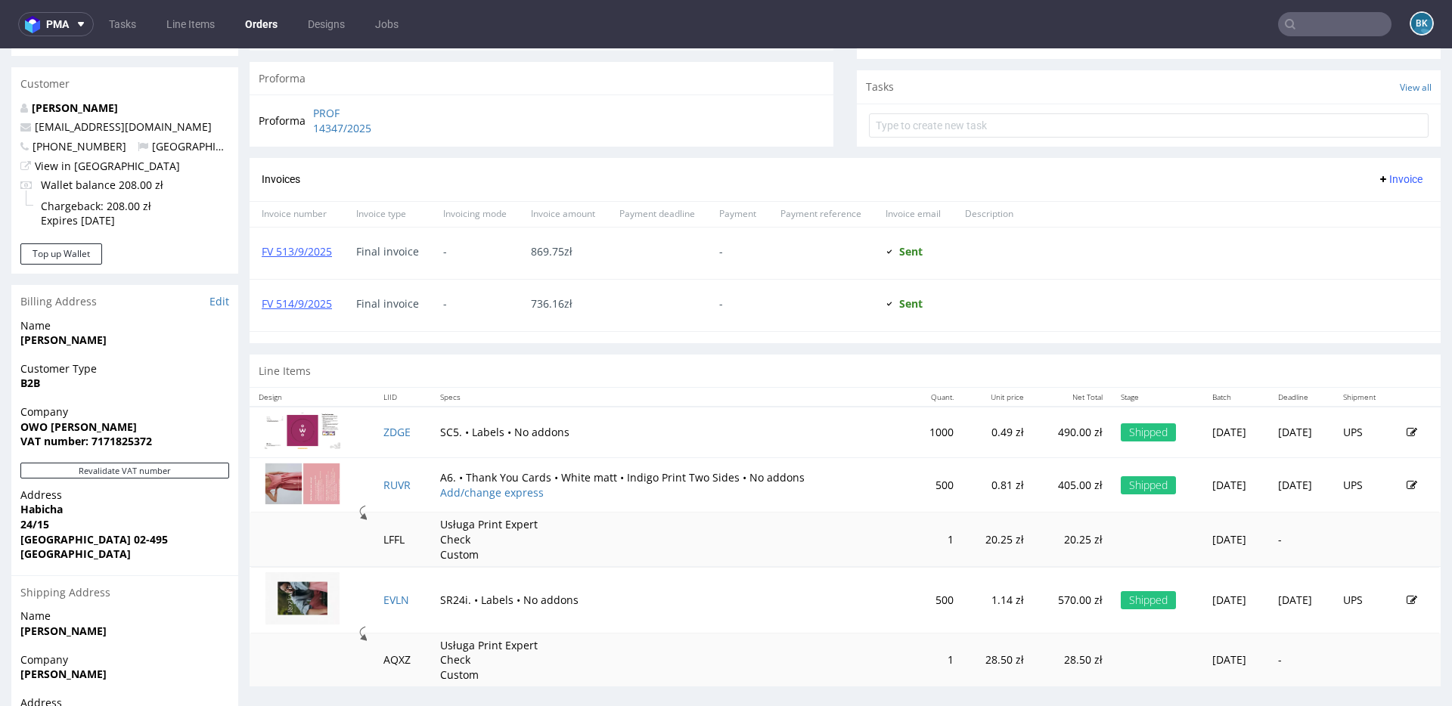
scroll to position [630, 0]
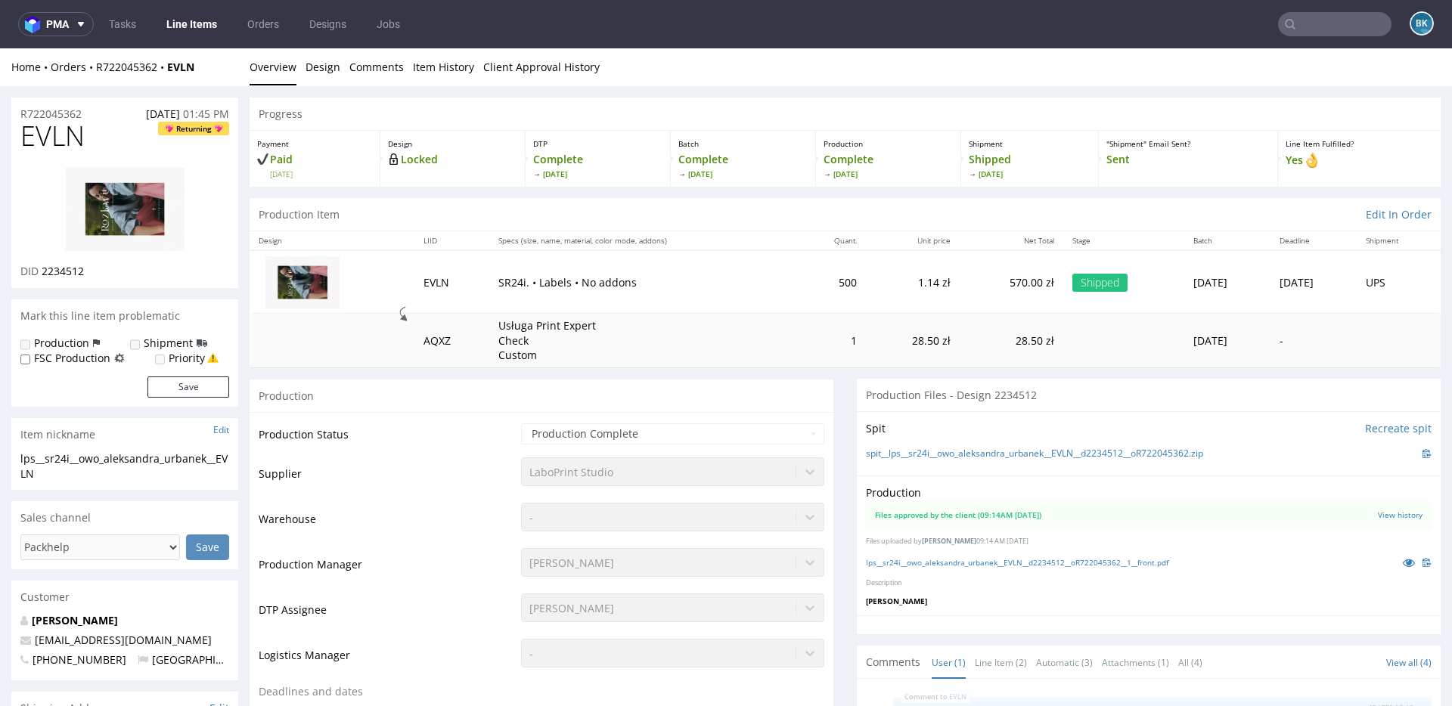
click at [1327, 33] on input "text" at bounding box center [1334, 24] width 113 height 24
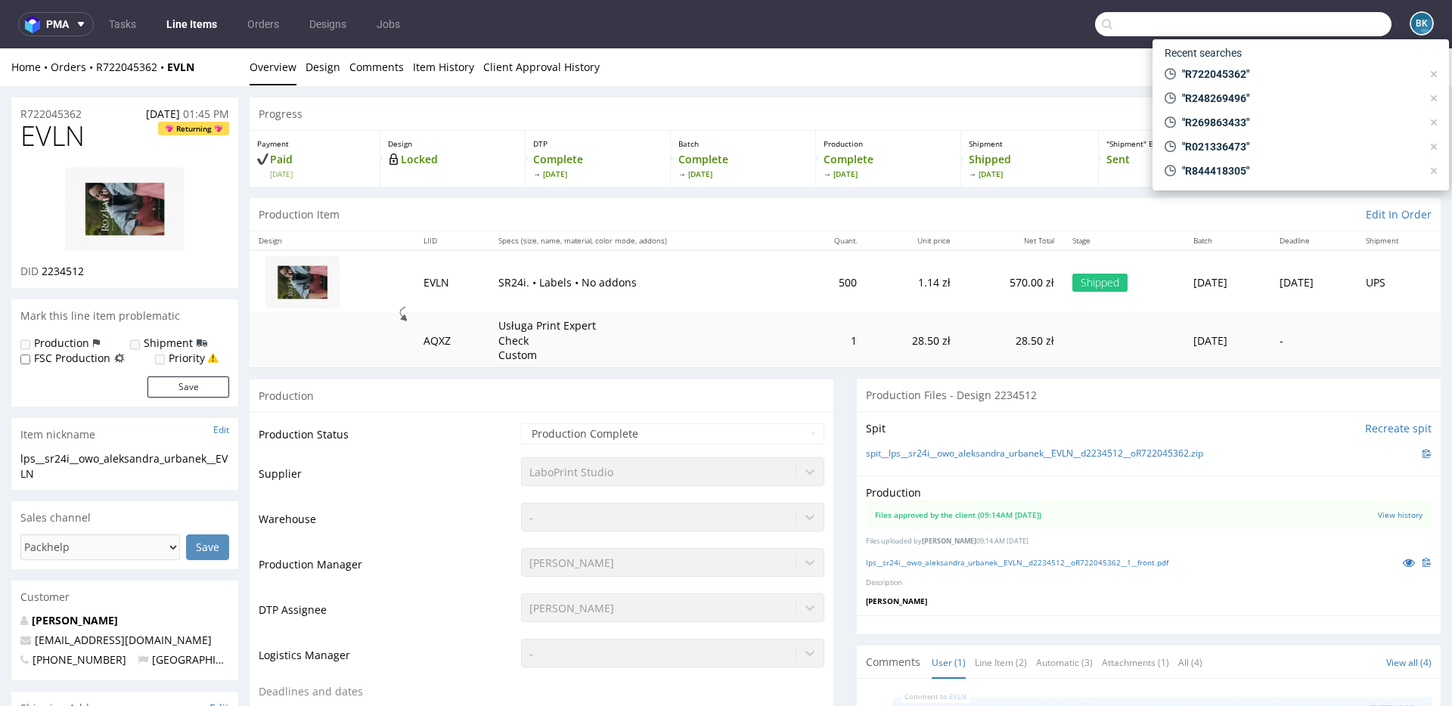
paste input "R022750415"
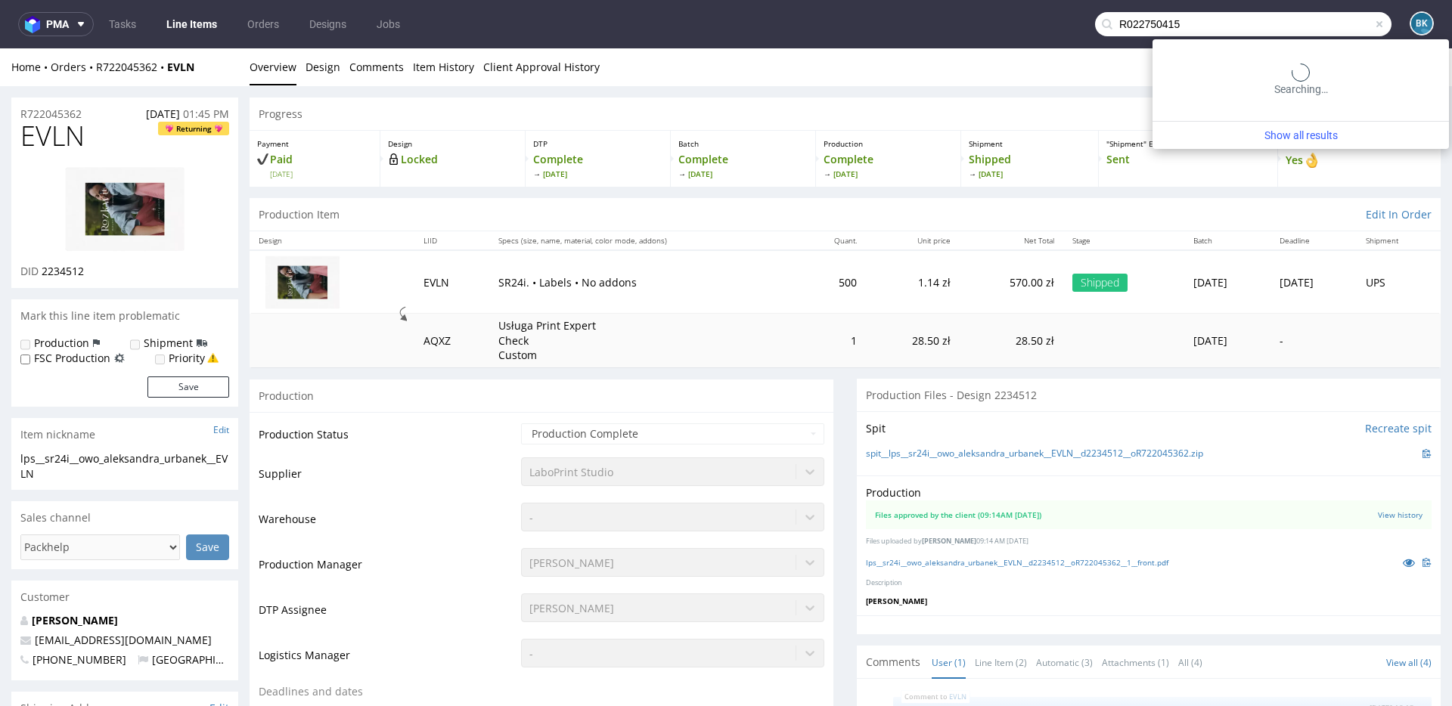
type input "R022750415"
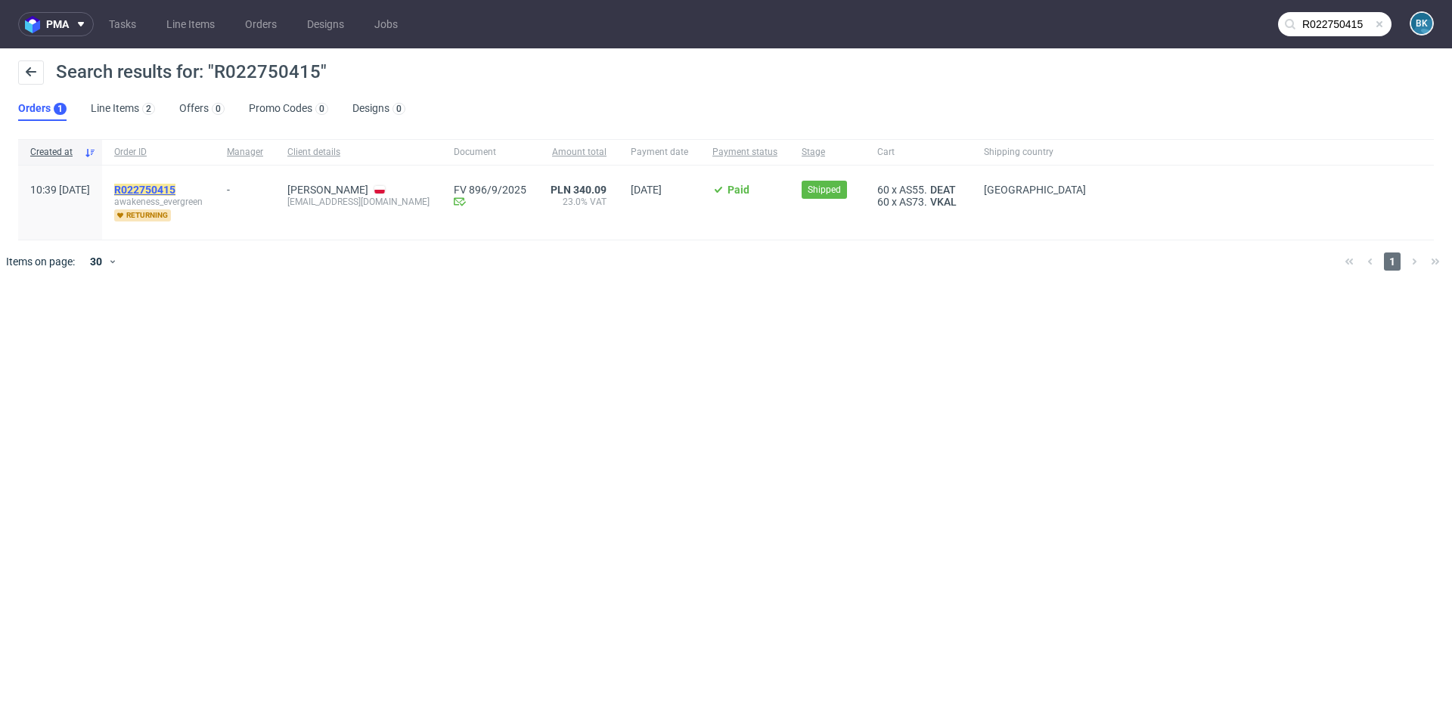
click at [175, 187] on mark "R022750415" at bounding box center [144, 190] width 61 height 12
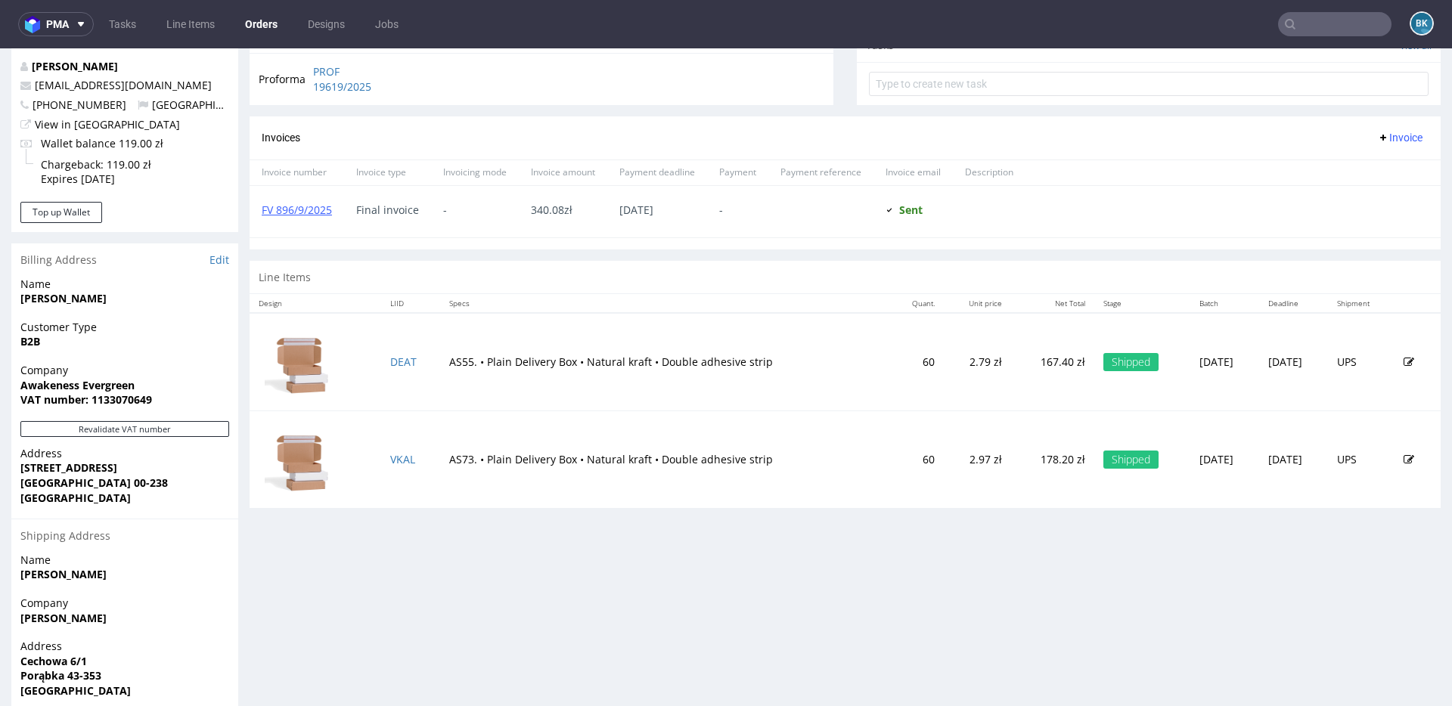
scroll to position [594, 0]
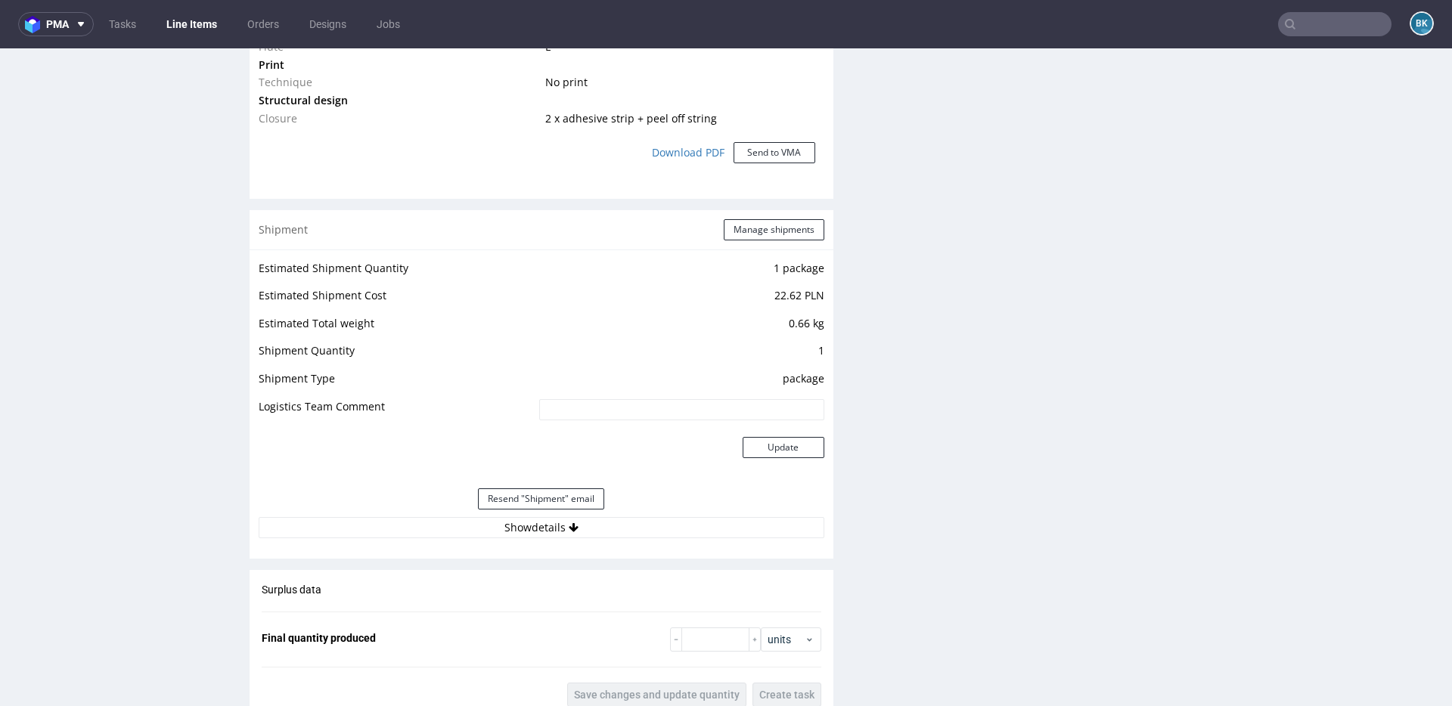
scroll to position [1457, 0]
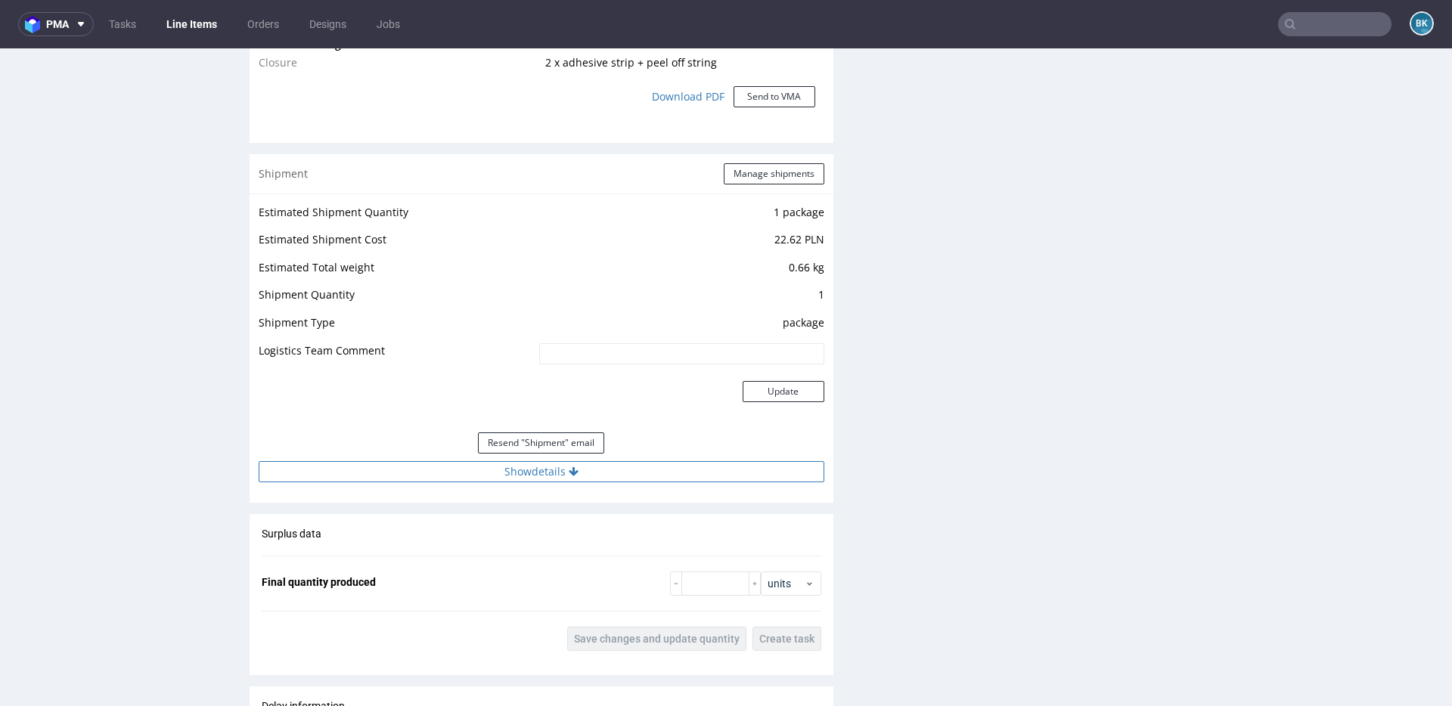
click at [550, 482] on div "Estimated Shipment Quantity 1 package Estimated Shipment Cost 22.62 PLN Estimat…" at bounding box center [541, 343] width 584 height 298
click at [544, 473] on button "Show details" at bounding box center [542, 471] width 566 height 21
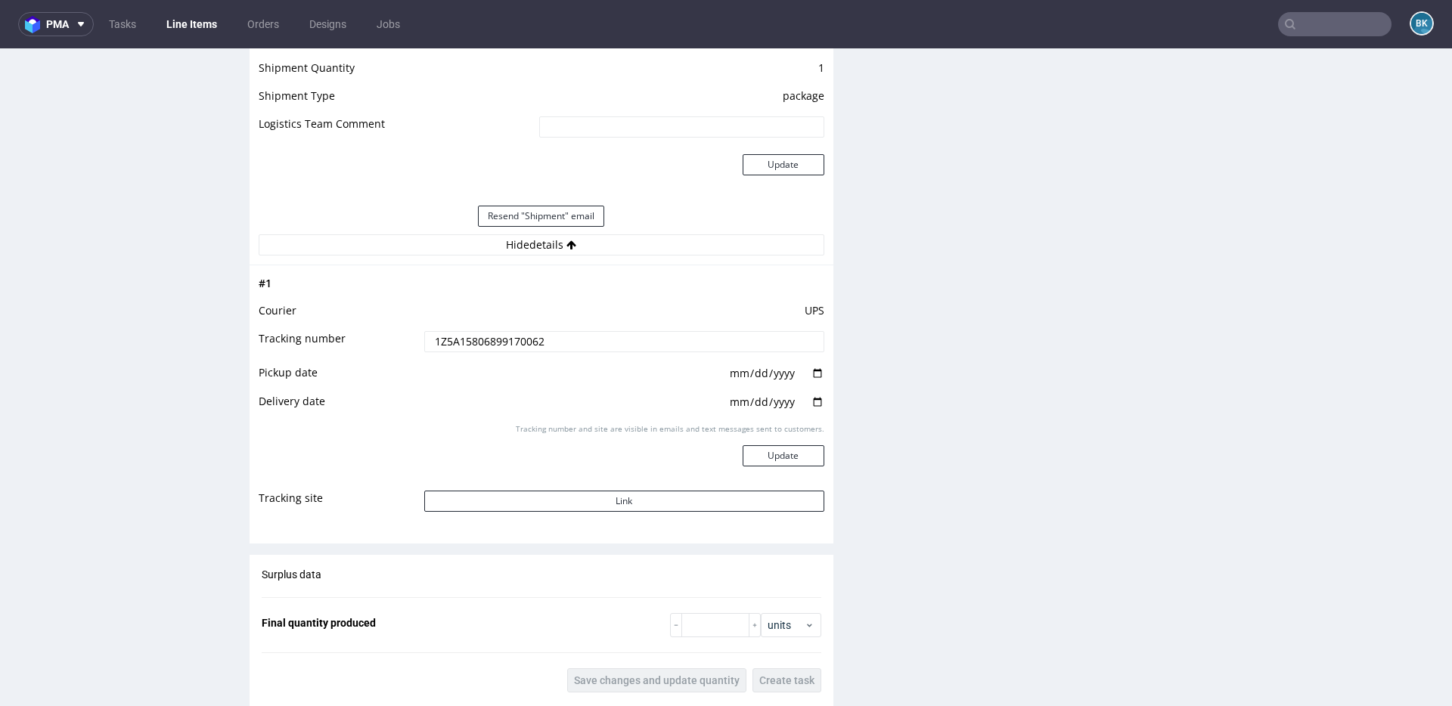
scroll to position [1689, 0]
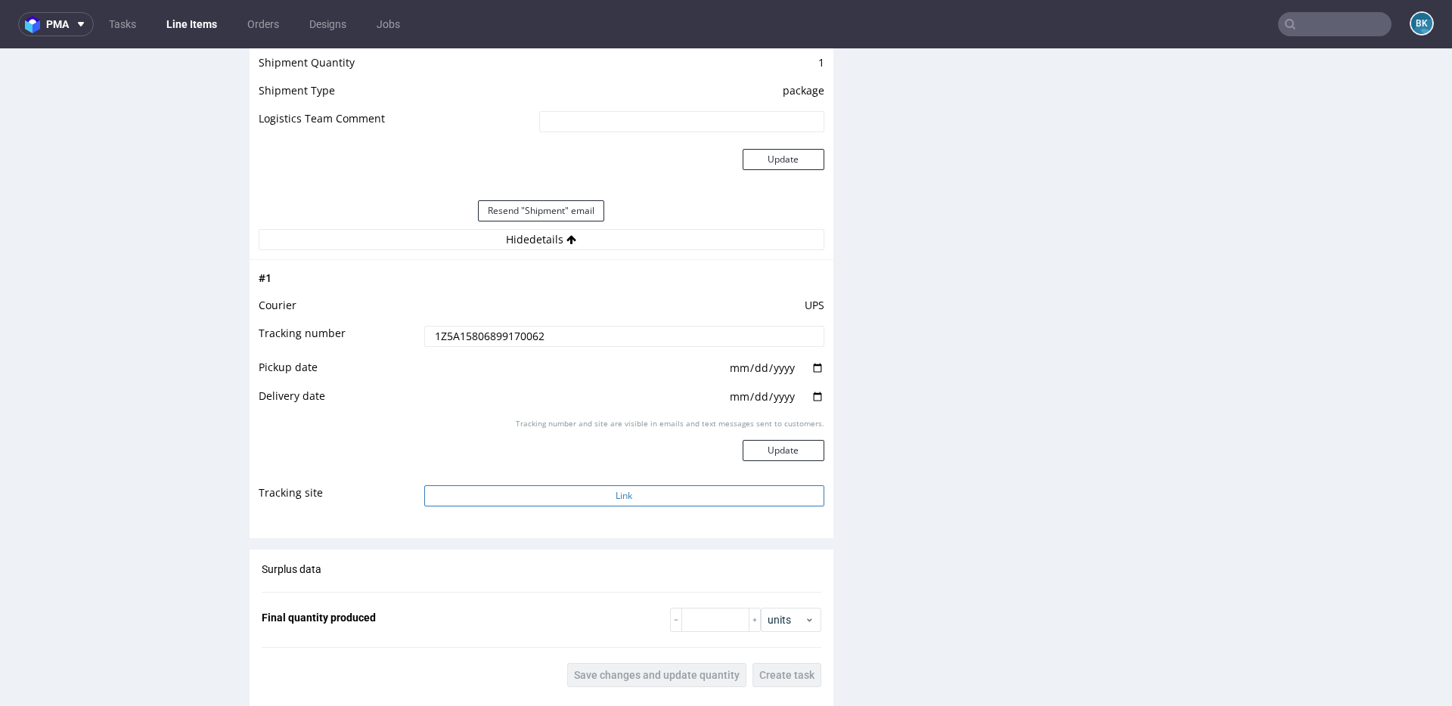
click at [605, 496] on button "Link" at bounding box center [624, 495] width 400 height 21
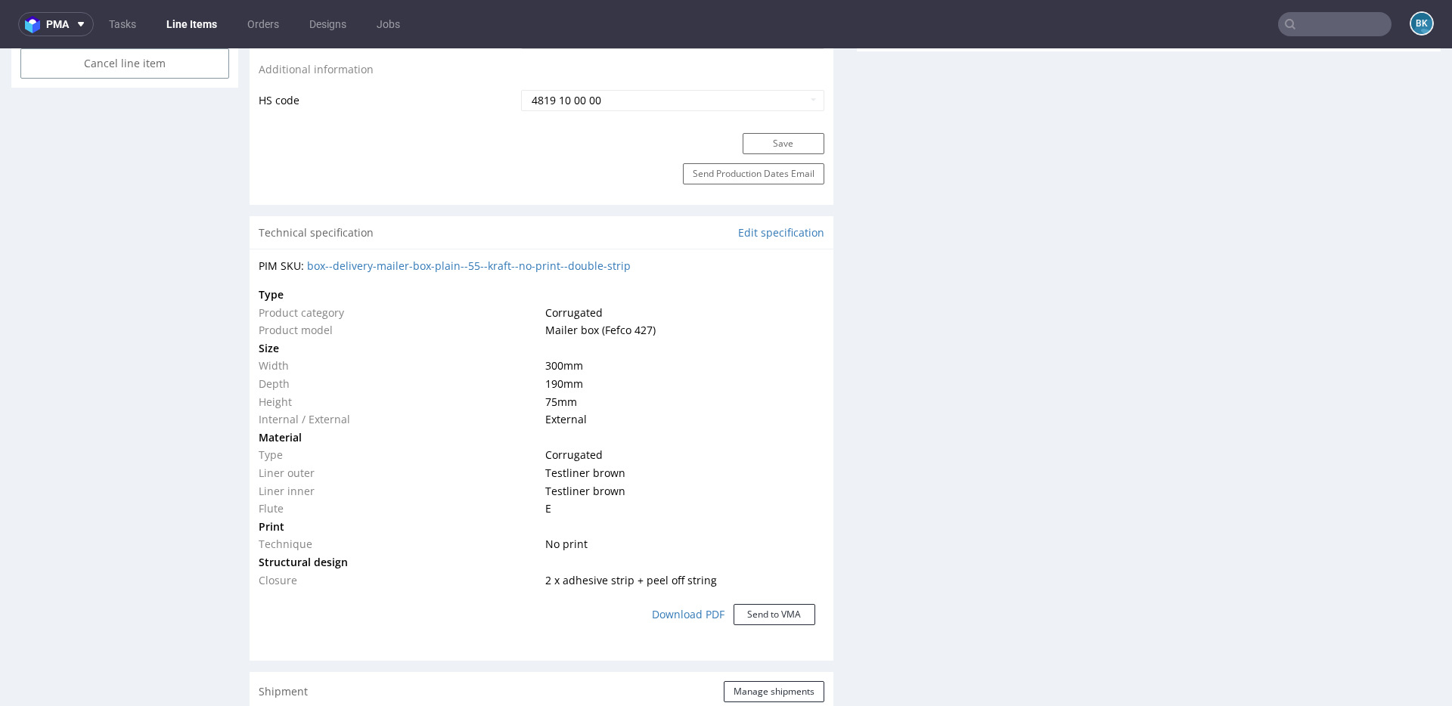
scroll to position [527, 0]
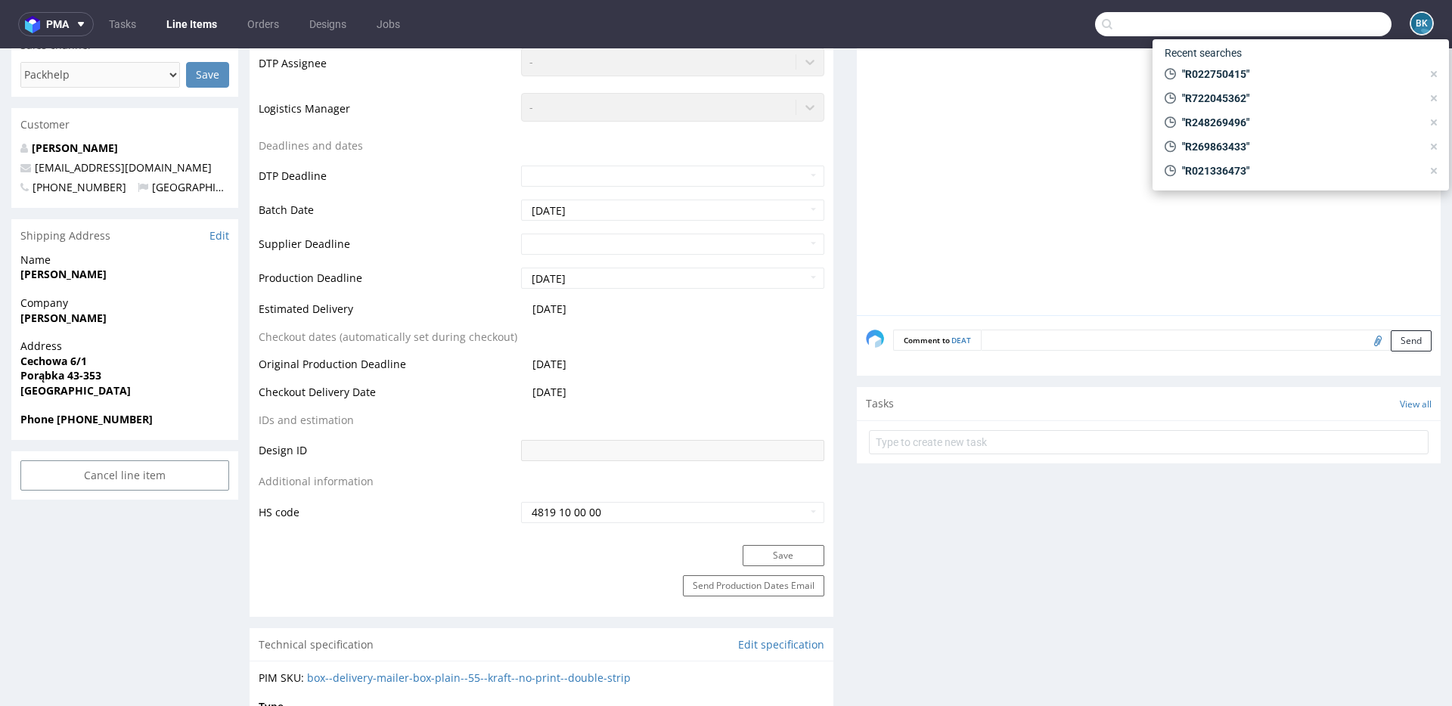
click at [1332, 22] on input "text" at bounding box center [1243, 24] width 296 height 24
paste input "R248269496"
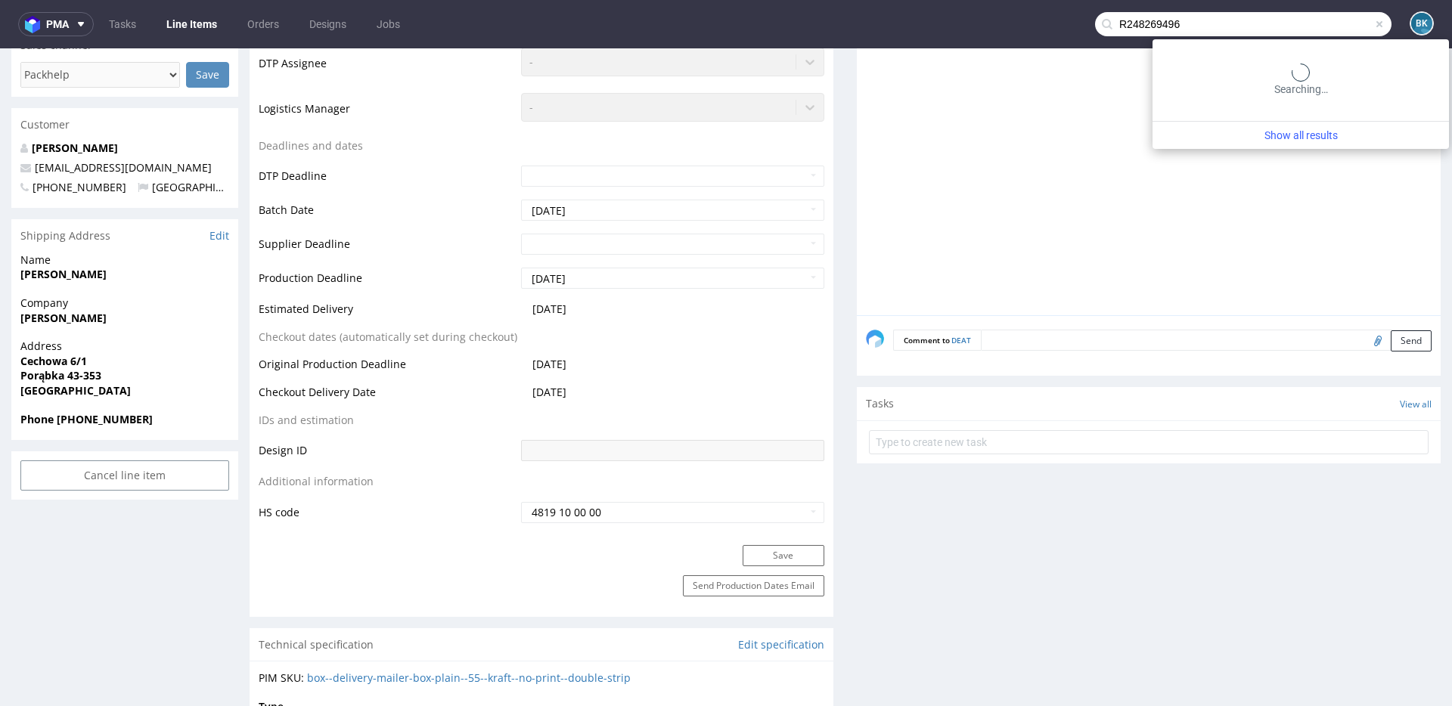
type input "R248269496"
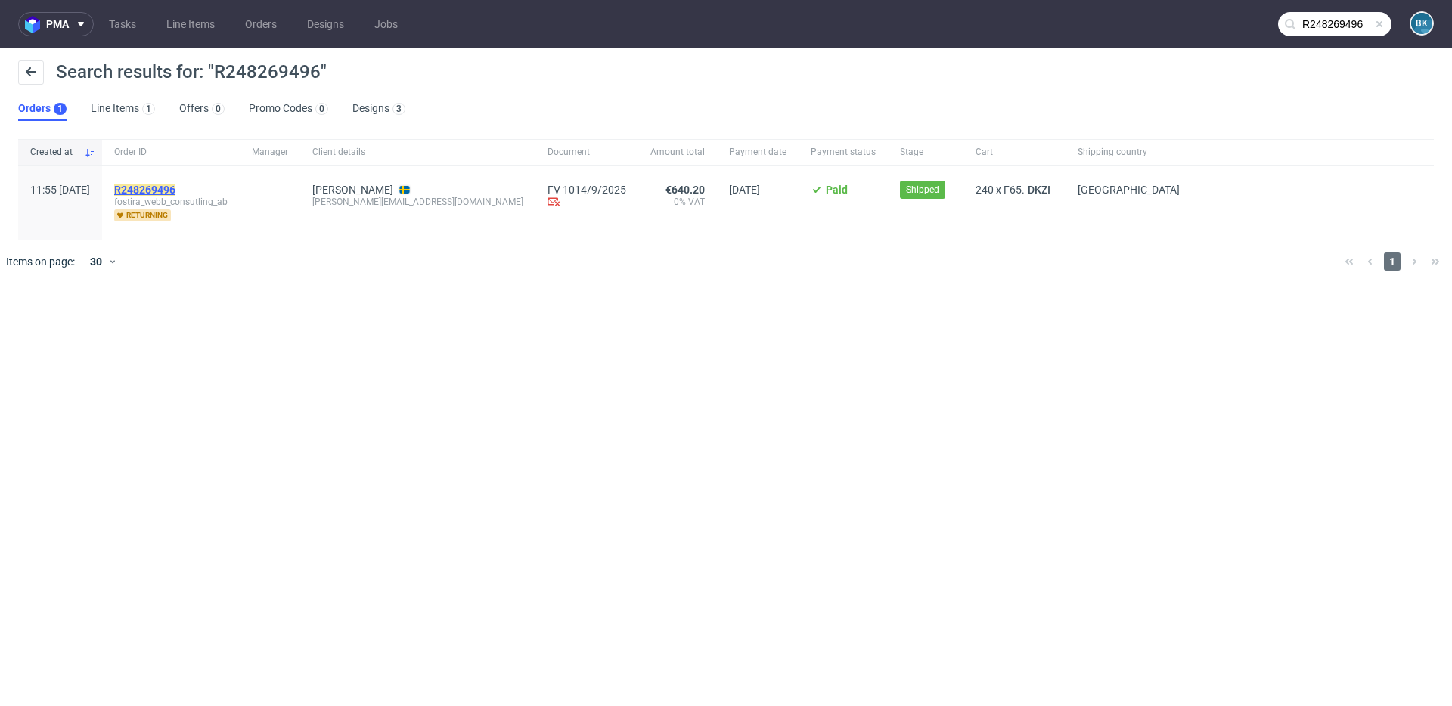
click at [175, 184] on mark "R248269496" at bounding box center [144, 190] width 61 height 12
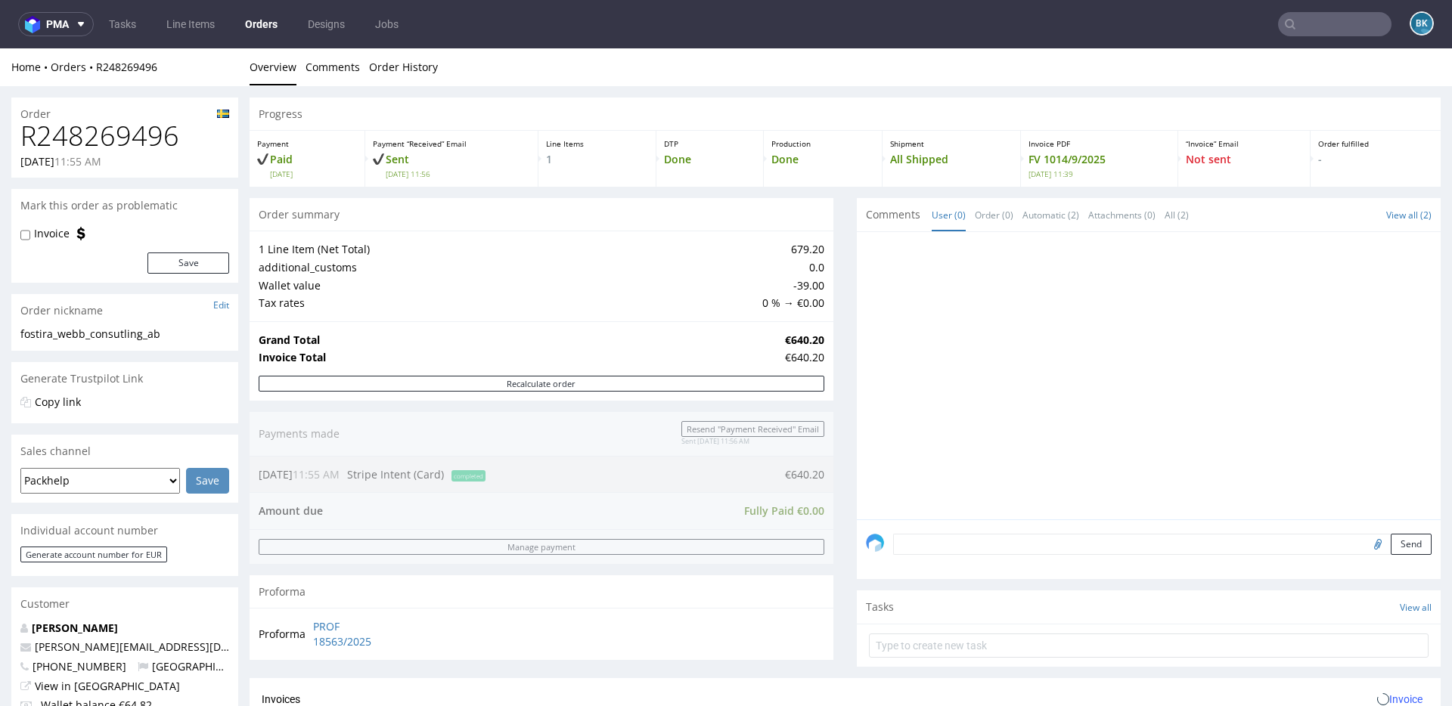
scroll to position [615, 0]
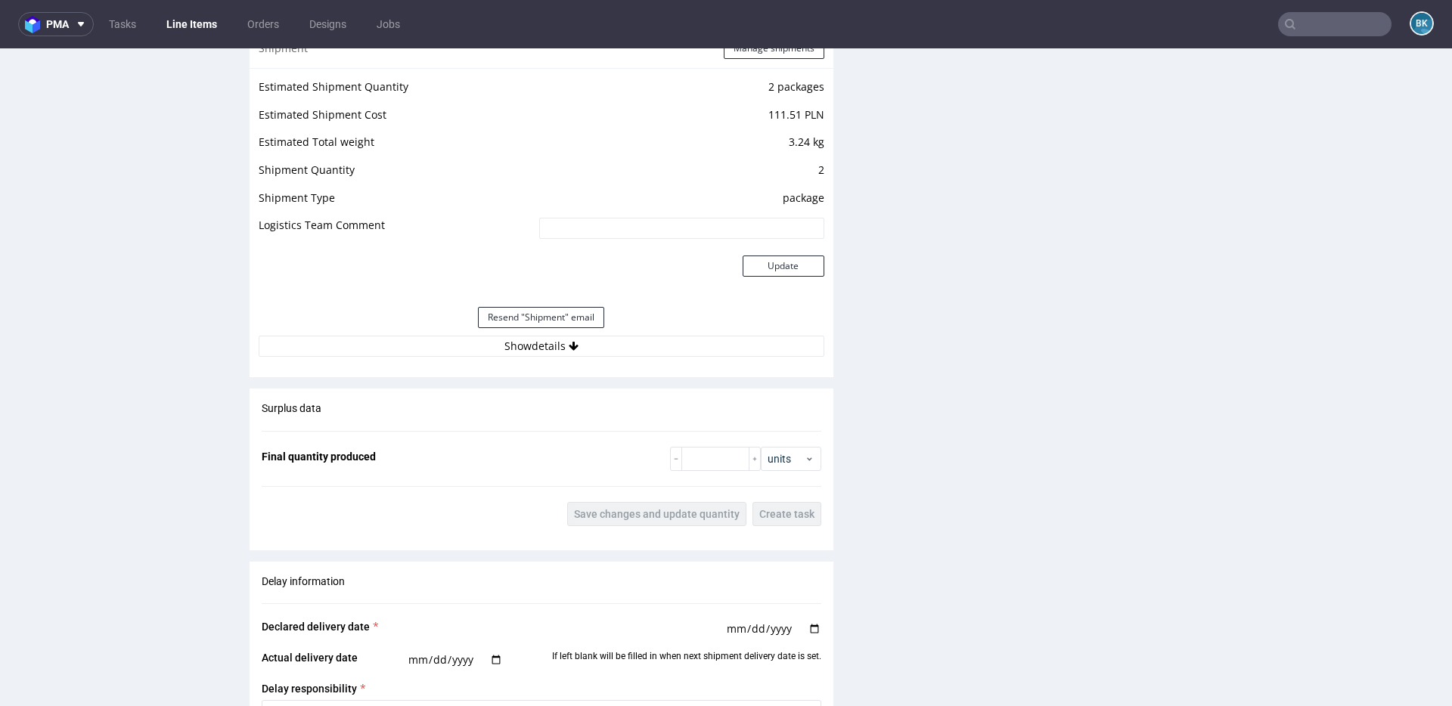
scroll to position [1536, 0]
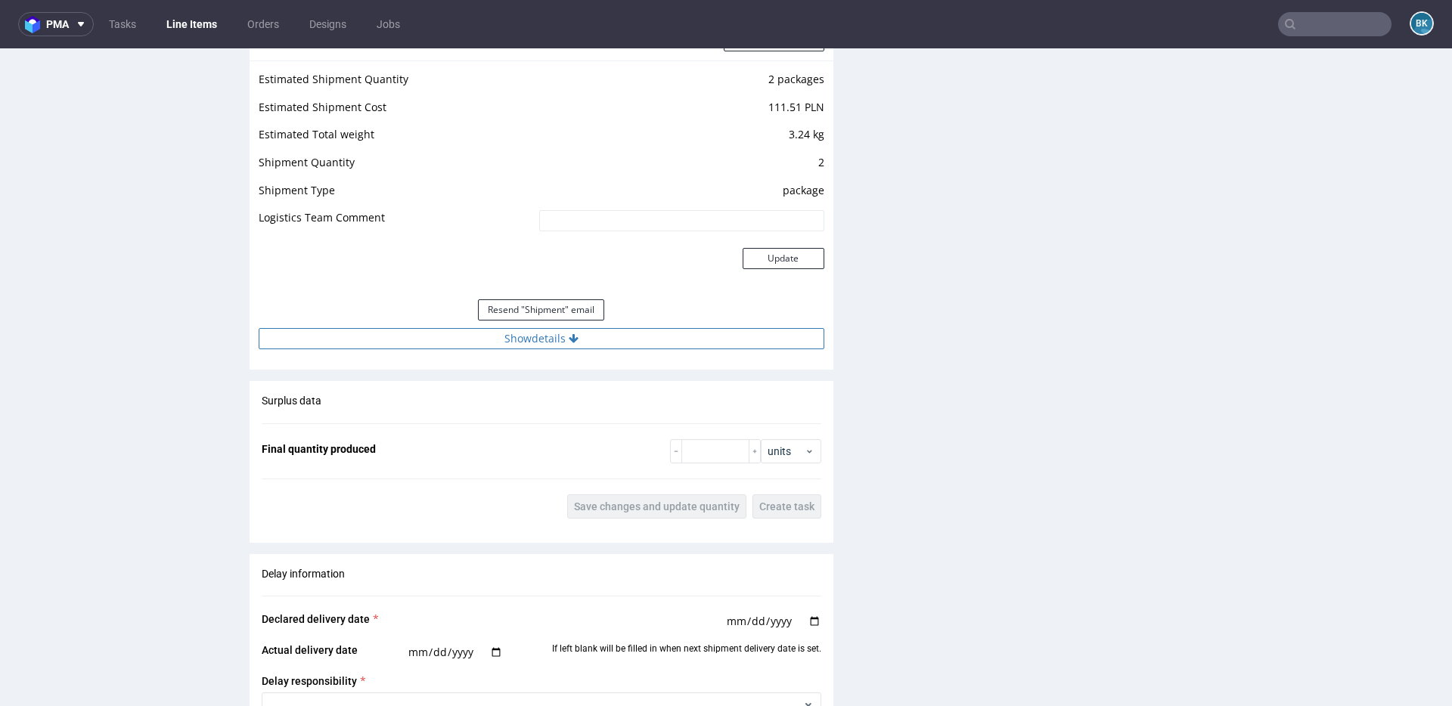
click at [534, 348] on button "Show details" at bounding box center [542, 338] width 566 height 21
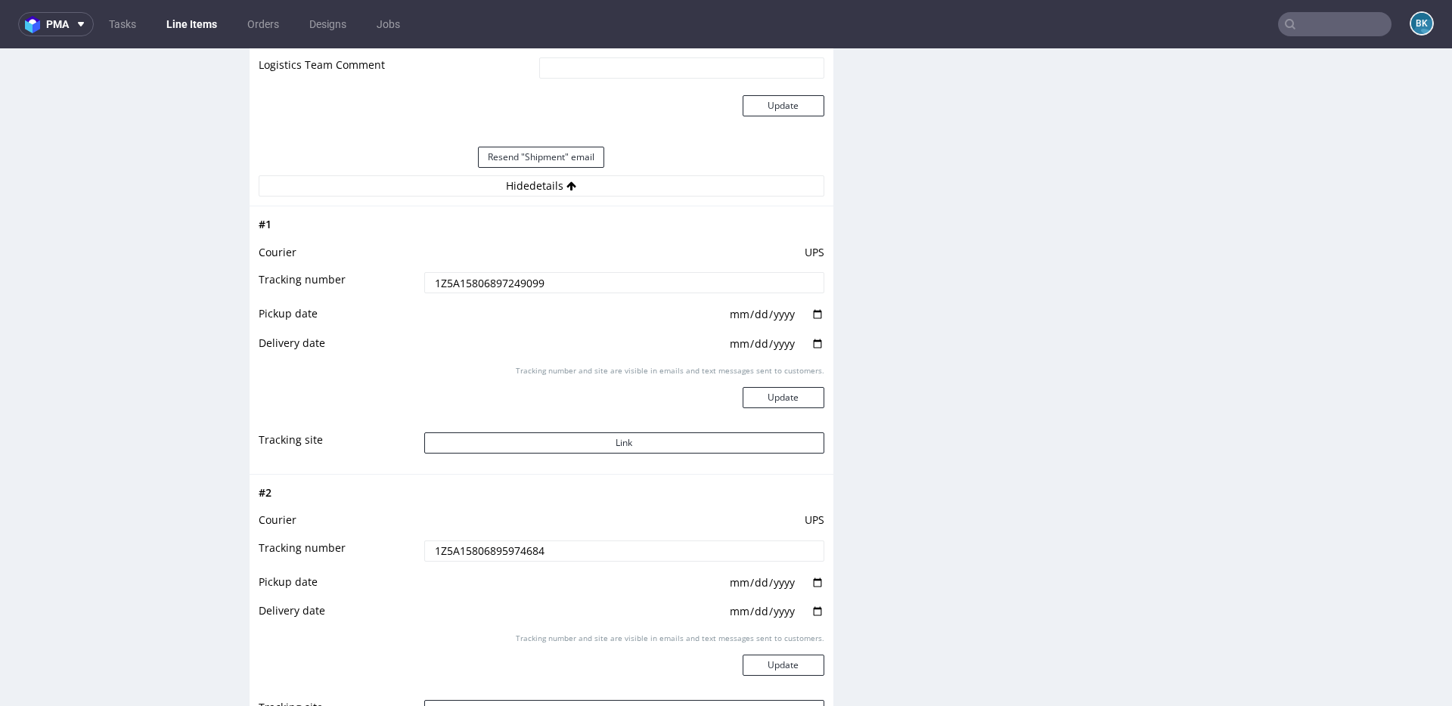
scroll to position [1691, 0]
click at [629, 433] on button "Link" at bounding box center [624, 440] width 400 height 21
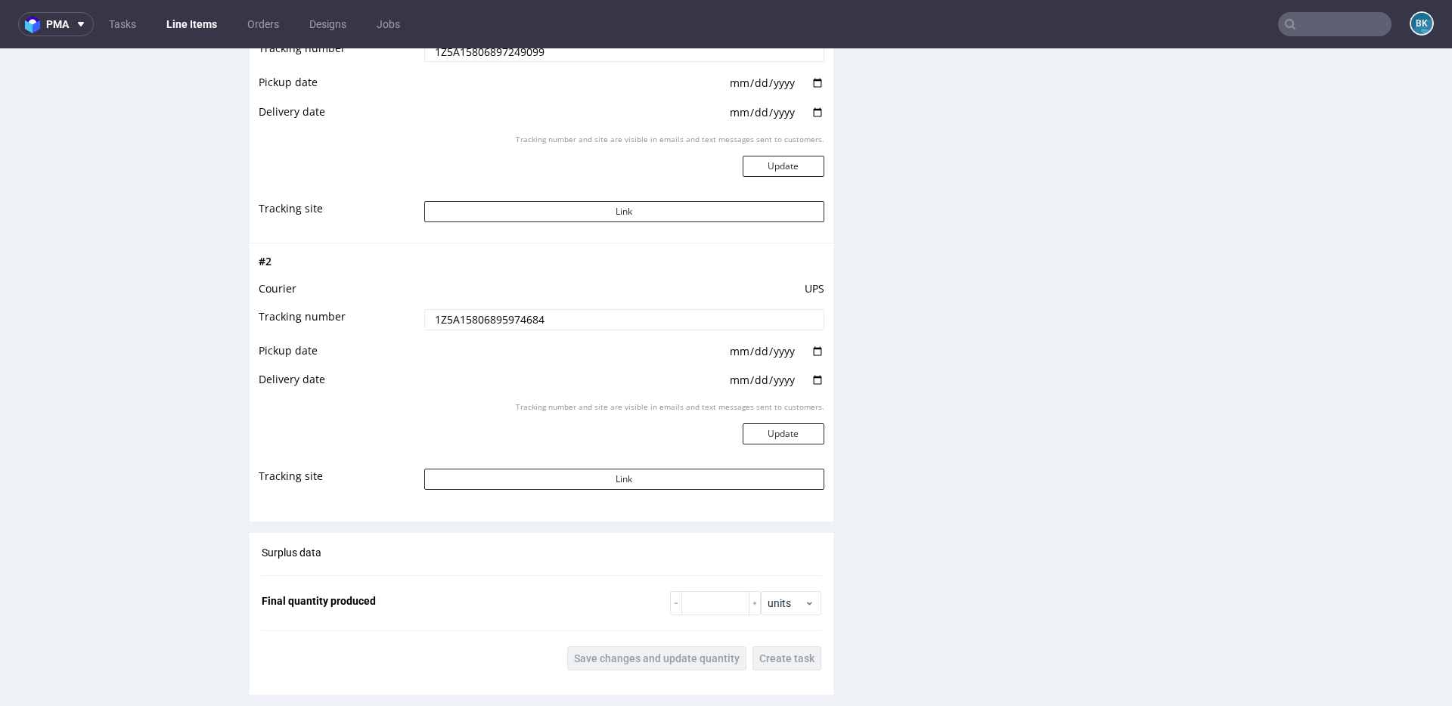
scroll to position [1919, 0]
click at [618, 482] on button "Link" at bounding box center [624, 480] width 400 height 21
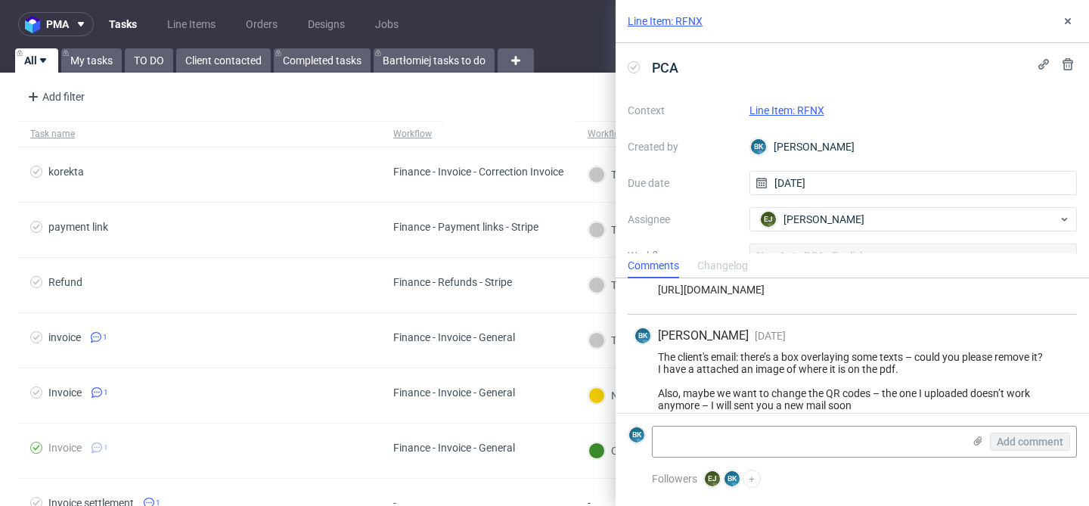
scroll to position [30, 0]
click at [787, 107] on link "Line Item: RFNX" at bounding box center [786, 110] width 75 height 12
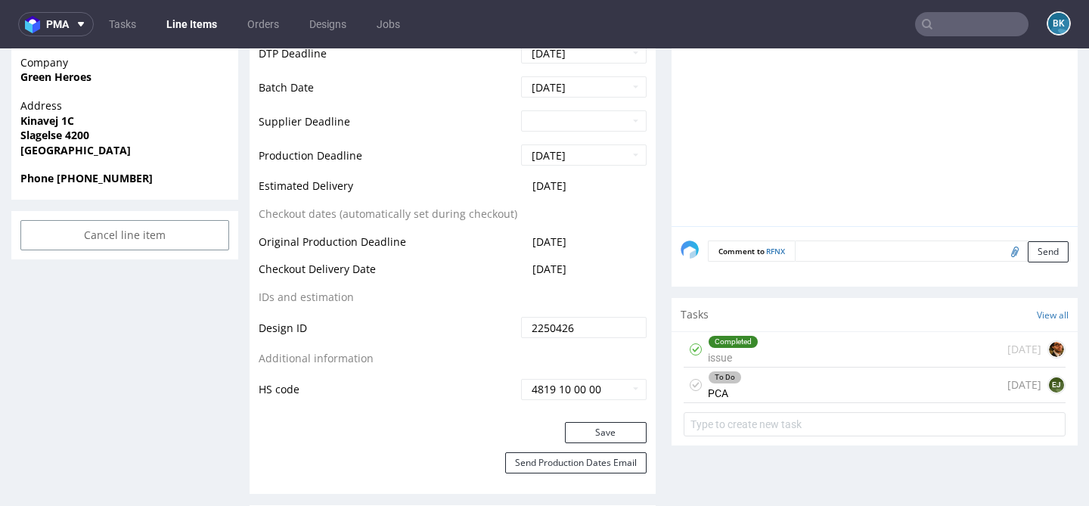
scroll to position [689, 0]
click at [757, 395] on div "To Do PCA 8 days ago EJ" at bounding box center [874, 385] width 382 height 36
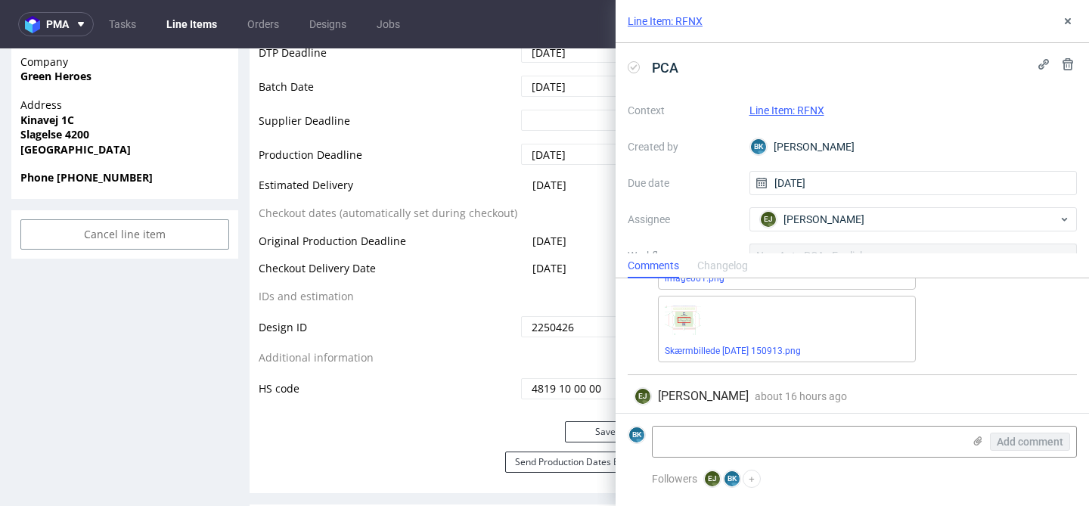
scroll to position [253, 0]
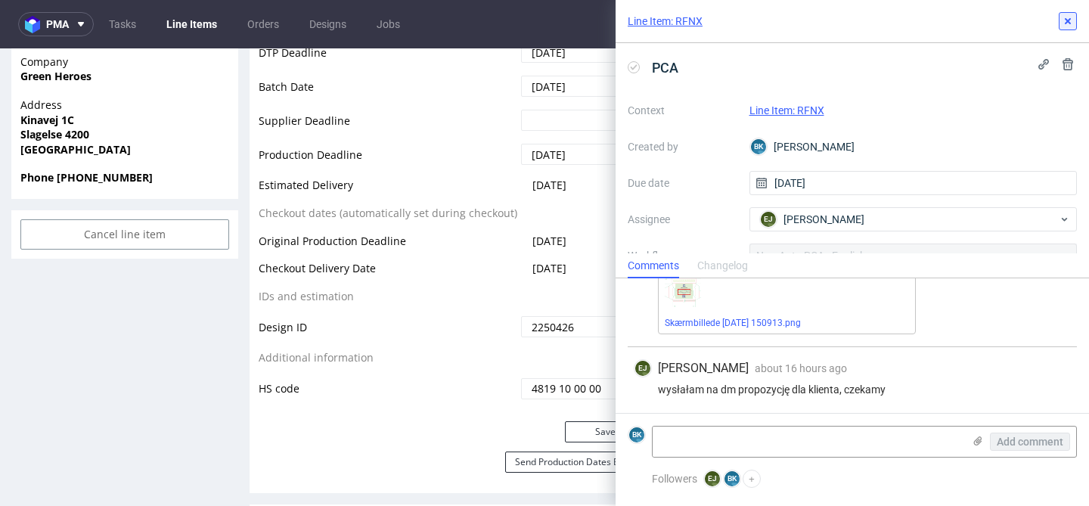
click at [1068, 20] on use at bounding box center [1068, 21] width 6 height 6
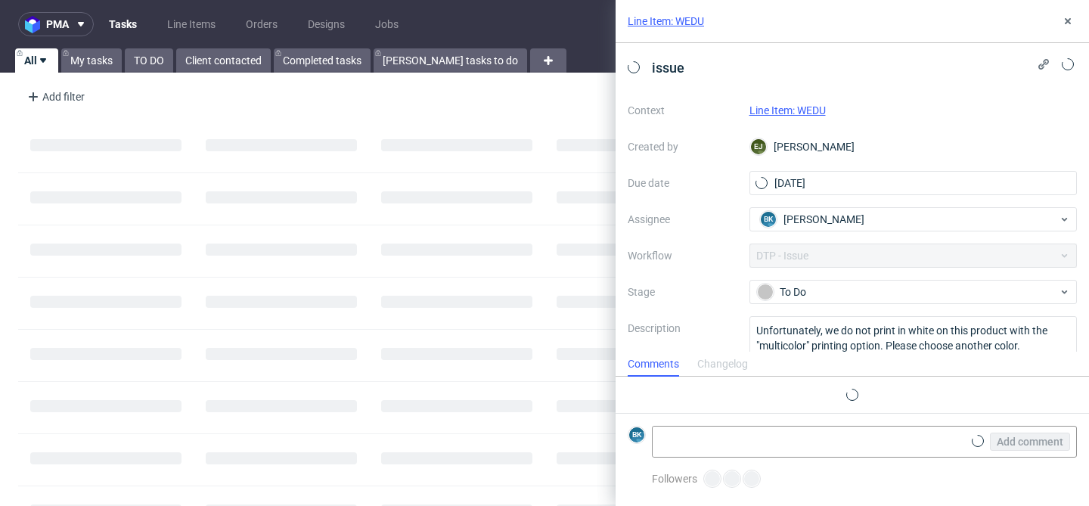
scroll to position [12, 0]
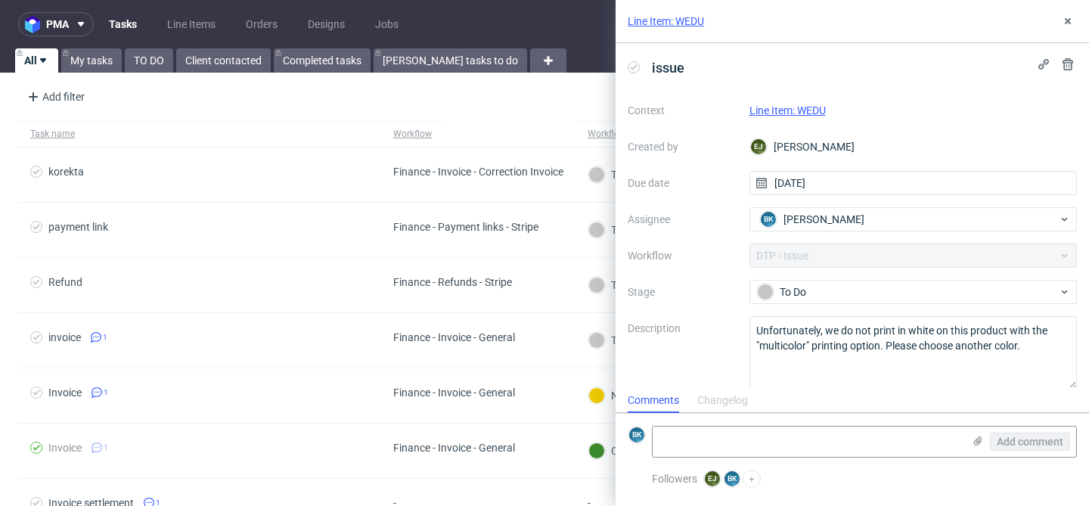
click at [694, 22] on link "Line Item: WEDU" at bounding box center [666, 21] width 76 height 15
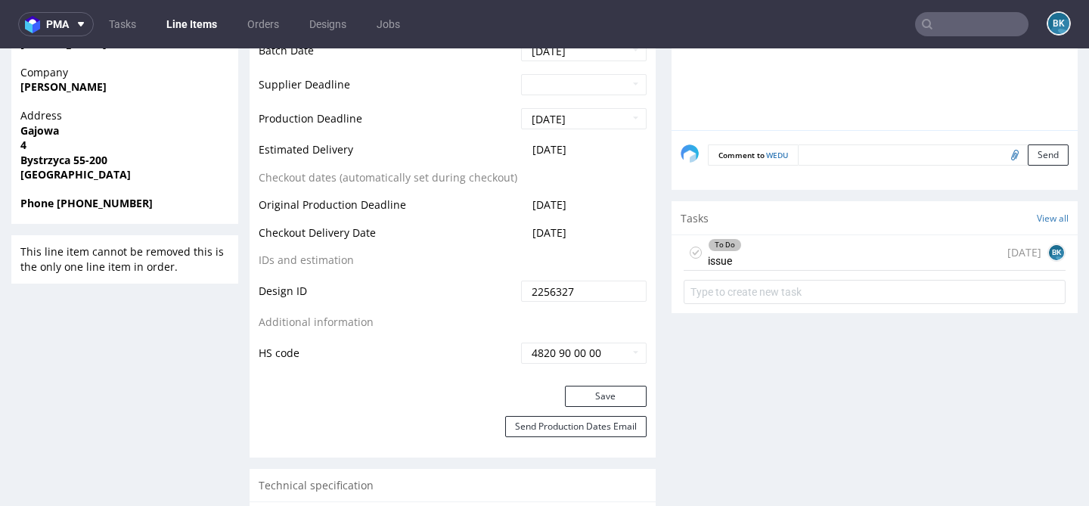
scroll to position [686, 0]
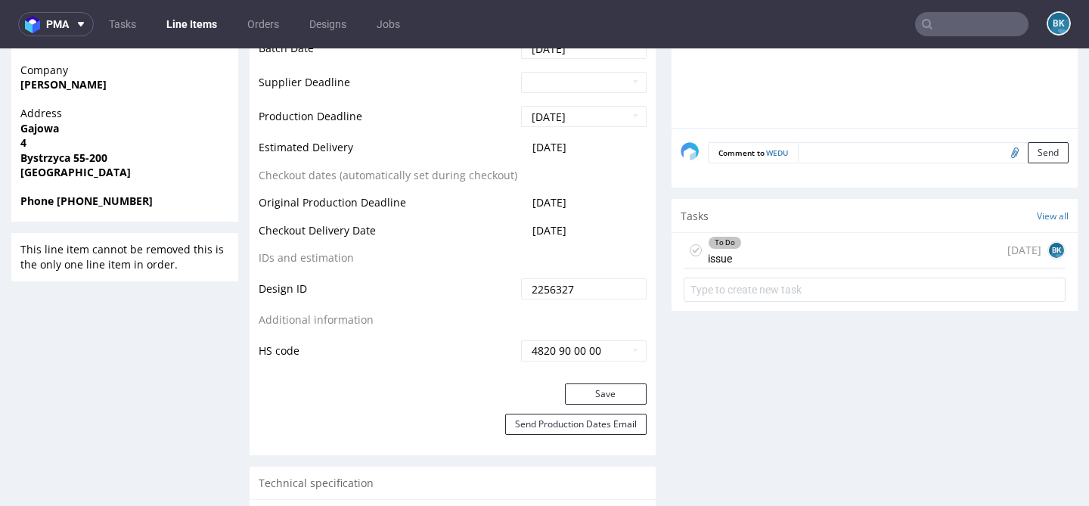
click at [786, 255] on div "To Do issue [DATE] BK" at bounding box center [874, 251] width 382 height 36
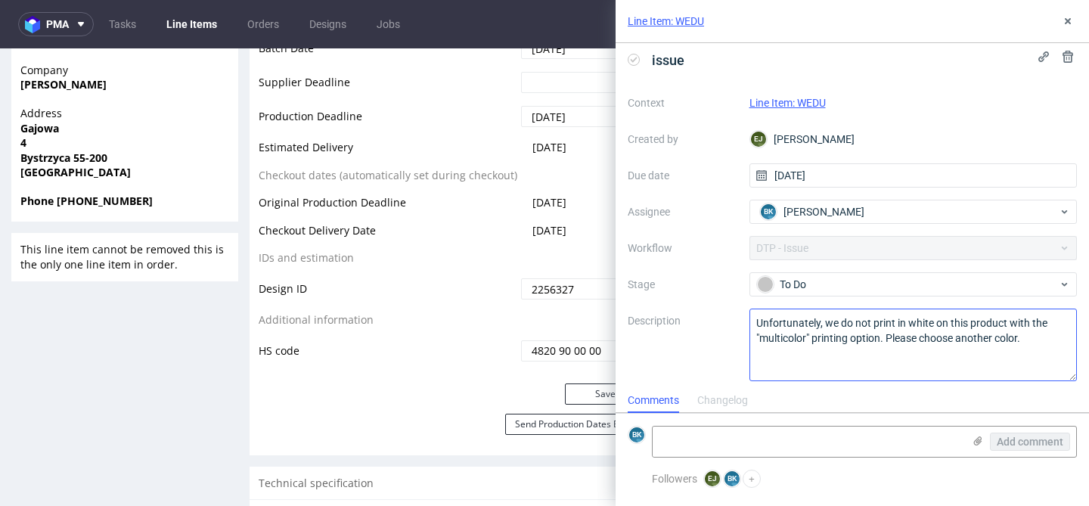
scroll to position [13, 0]
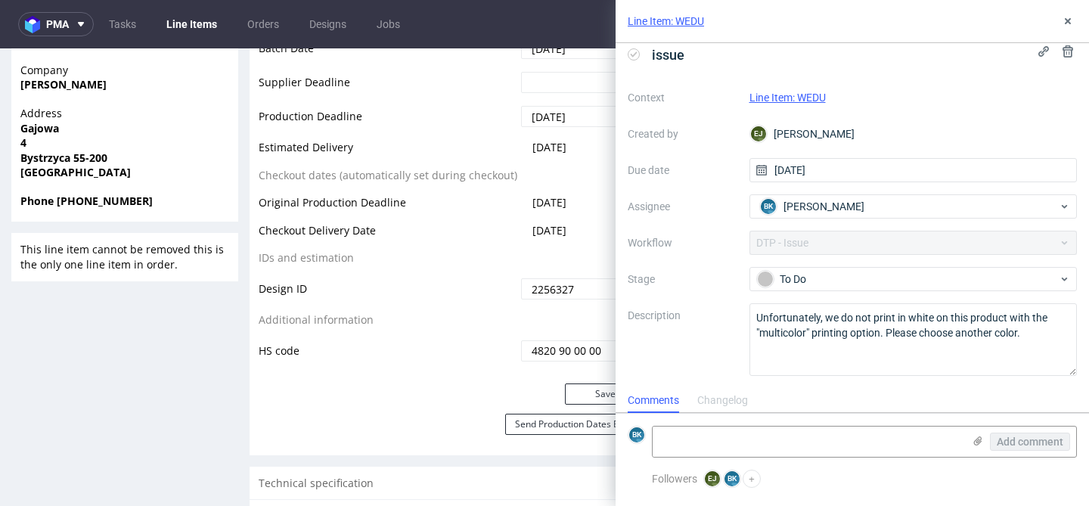
click at [810, 95] on link "Line Item: WEDU" at bounding box center [787, 97] width 76 height 12
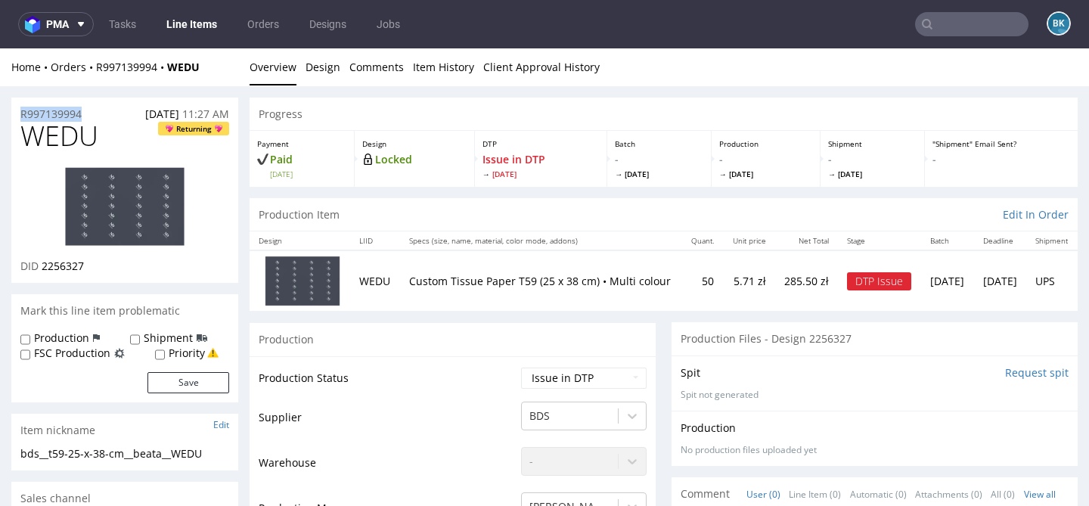
drag, startPoint x: 95, startPoint y: 113, endPoint x: 0, endPoint y: 113, distance: 94.5
copy p "R997139994"
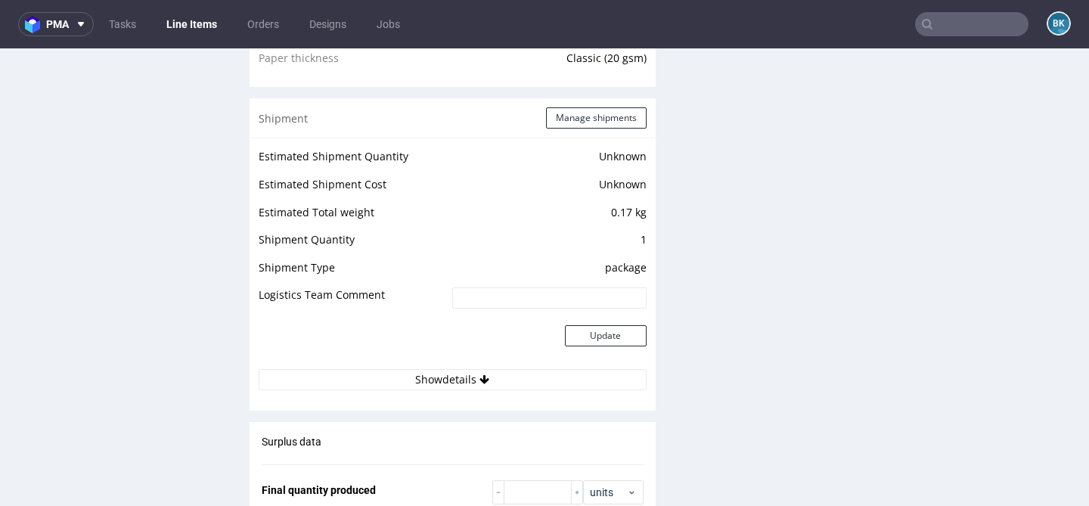
scroll to position [1310, 0]
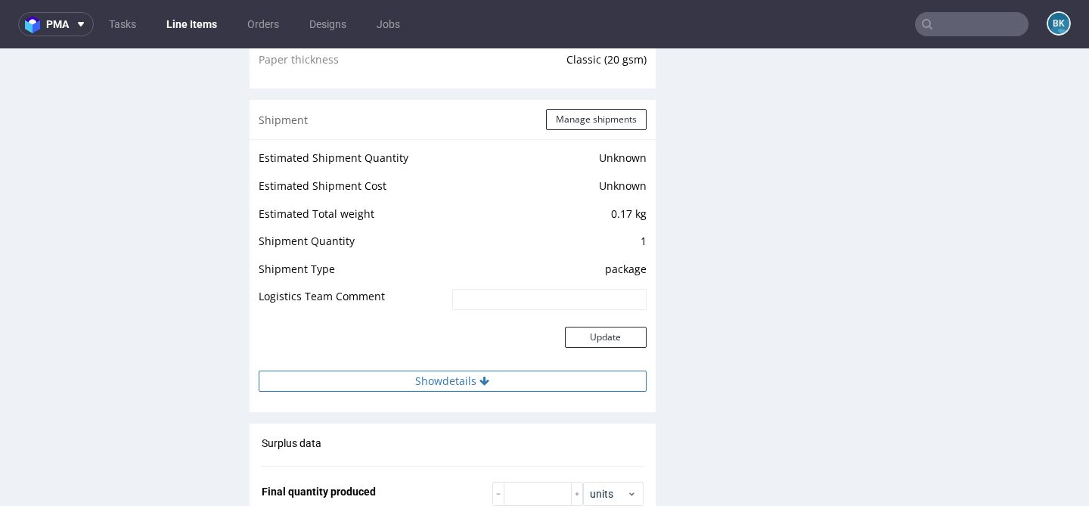
click at [454, 387] on button "Show details" at bounding box center [453, 380] width 388 height 21
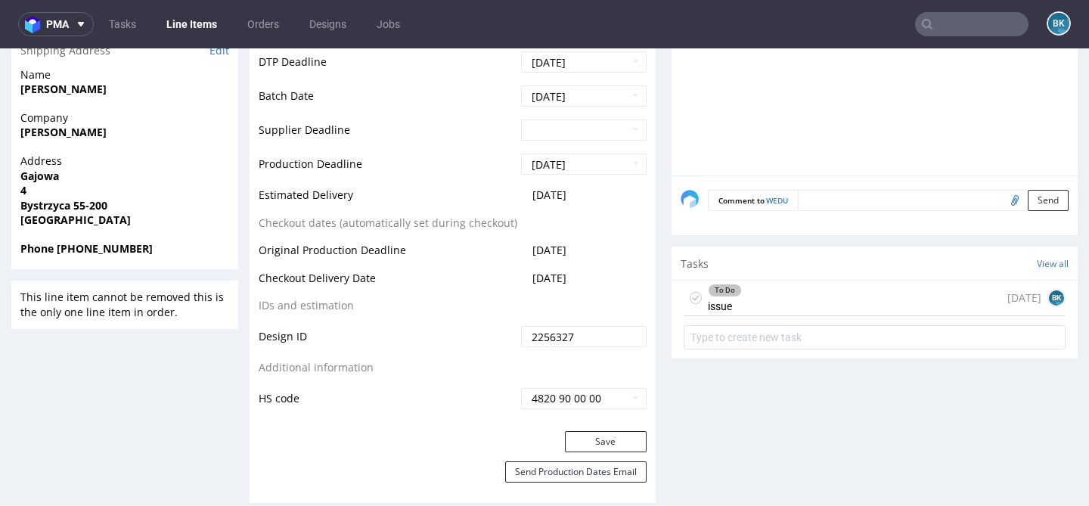
scroll to position [631, 0]
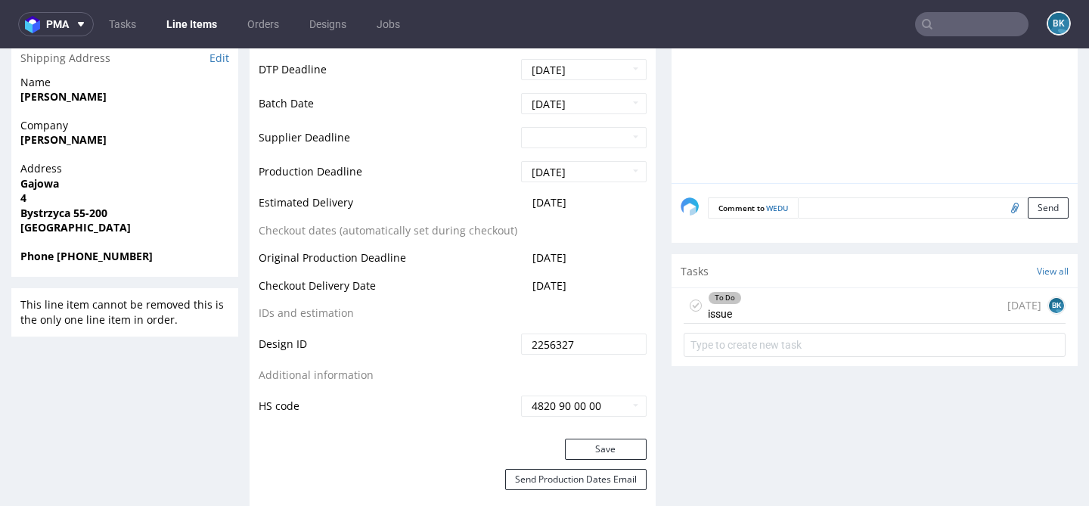
click at [835, 307] on div "To Do issue [DATE] BK" at bounding box center [874, 306] width 382 height 36
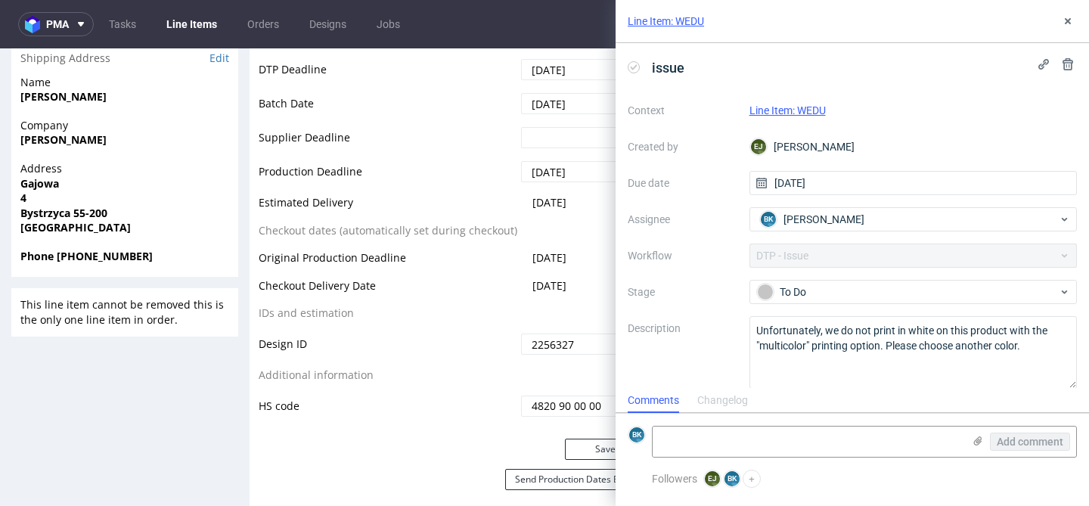
scroll to position [12, 0]
click at [1071, 23] on icon at bounding box center [1067, 21] width 12 height 12
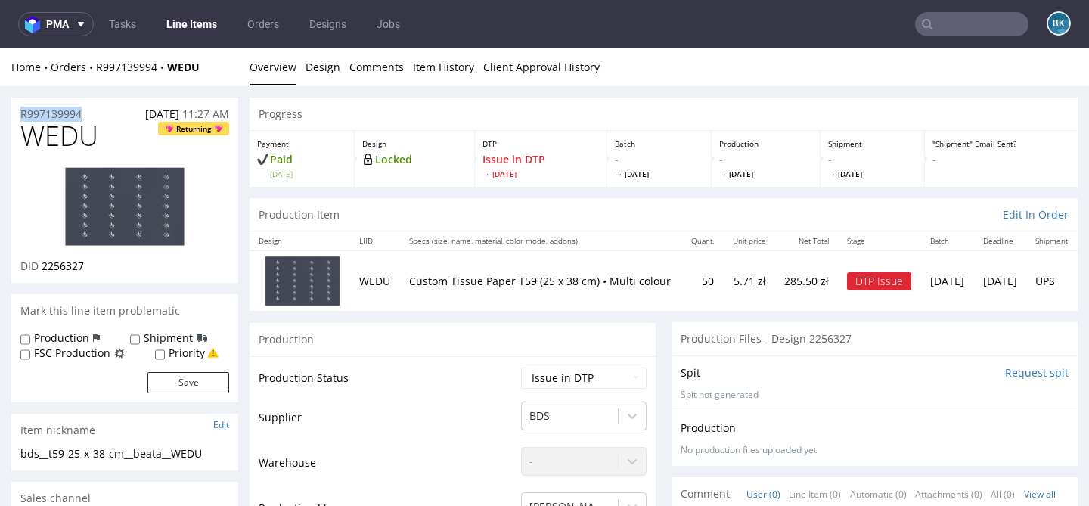
drag, startPoint x: 100, startPoint y: 108, endPoint x: 0, endPoint y: 109, distance: 99.8
copy p "R997139994"
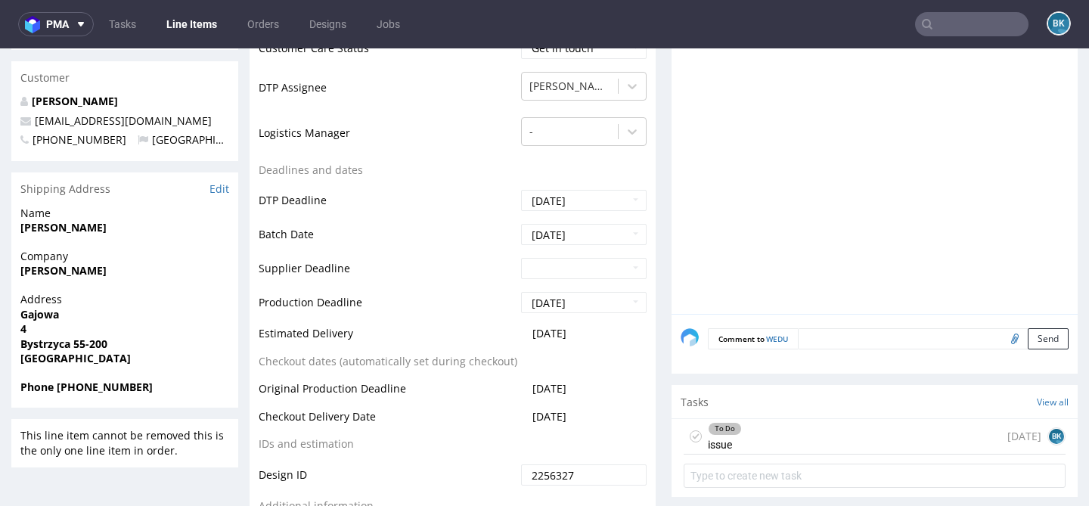
scroll to position [504, 0]
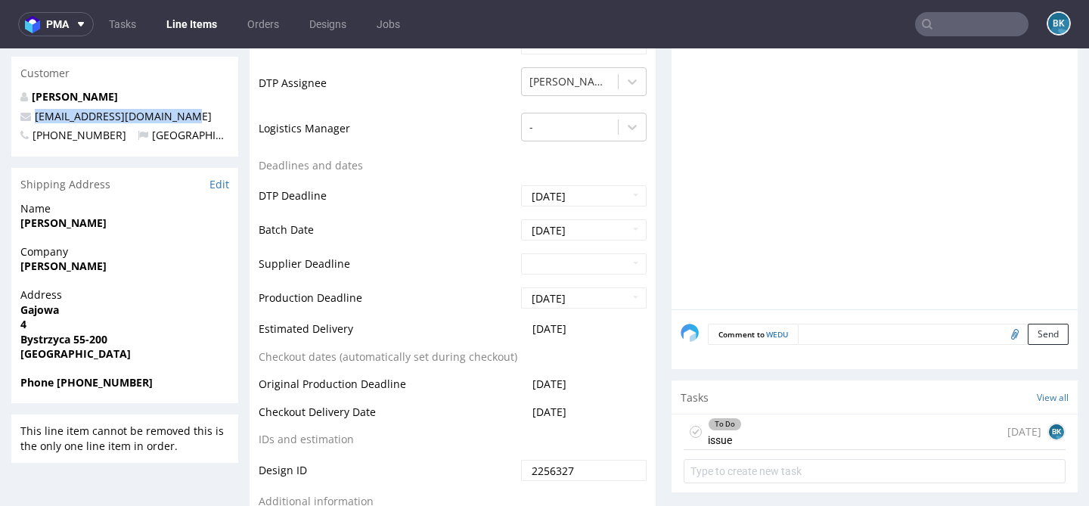
drag, startPoint x: 182, startPoint y: 121, endPoint x: 29, endPoint y: 119, distance: 152.7
click at [29, 119] on p "[EMAIL_ADDRESS][DOMAIN_NAME]" at bounding box center [124, 116] width 209 height 15
copy span "[EMAIL_ADDRESS][DOMAIN_NAME]"
click at [764, 427] on div "To Do issue [DATE] BK" at bounding box center [874, 432] width 382 height 36
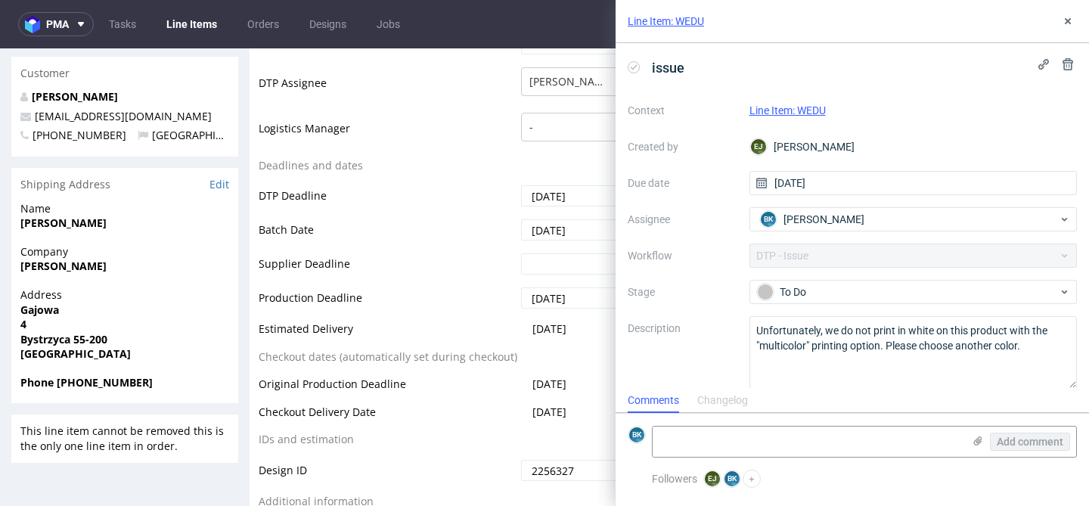
scroll to position [13, 0]
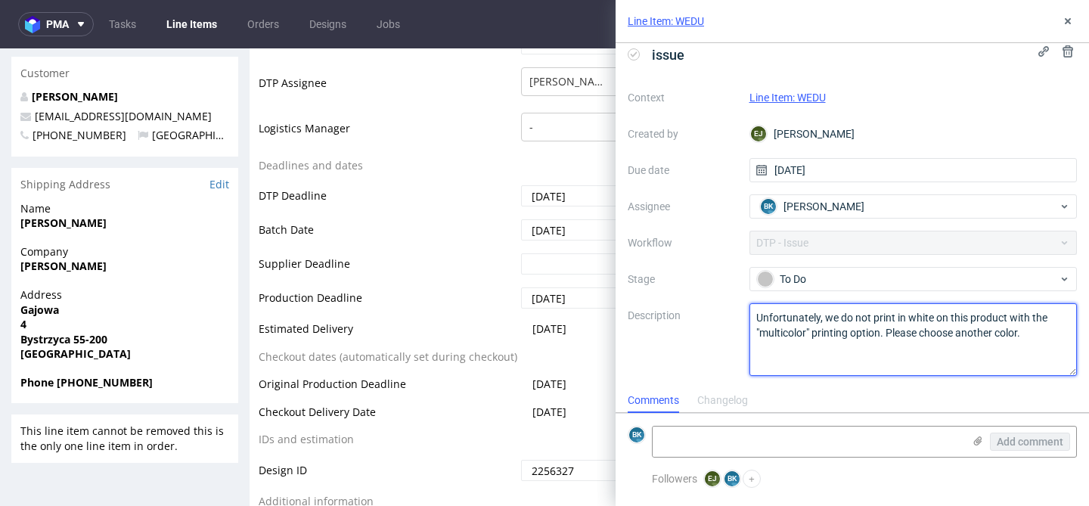
drag, startPoint x: 1034, startPoint y: 331, endPoint x: 739, endPoint y: 315, distance: 295.3
click at [739, 315] on div "Context Line Item: WEDU Created by EJ Elżbieta Jelińska Due date 17/09/2025 Ass…" at bounding box center [852, 230] width 449 height 290
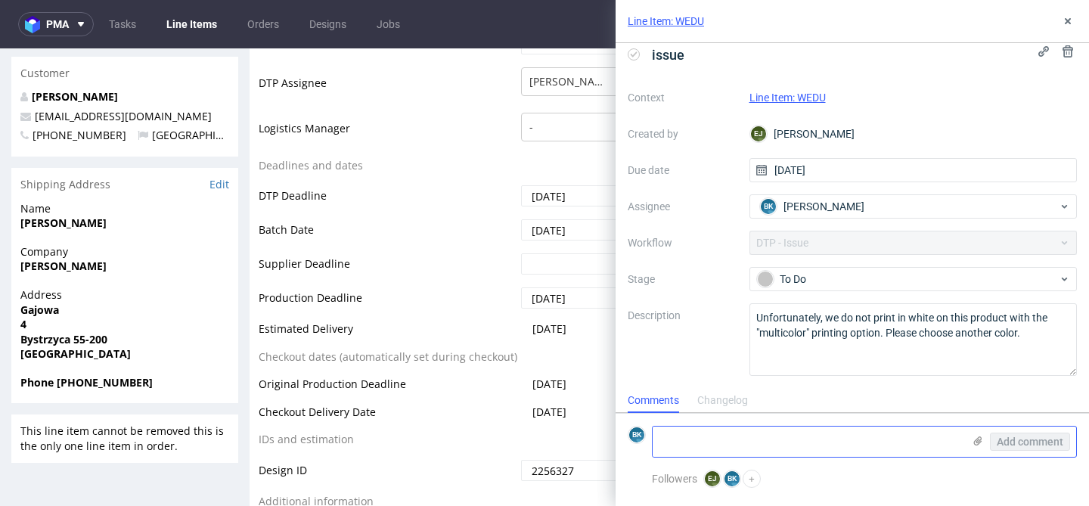
click at [745, 443] on textarea at bounding box center [807, 441] width 310 height 30
paste textarea "https://app-eu1.hubspot.com/contacts/25600958/record/0-5/227830161596/"
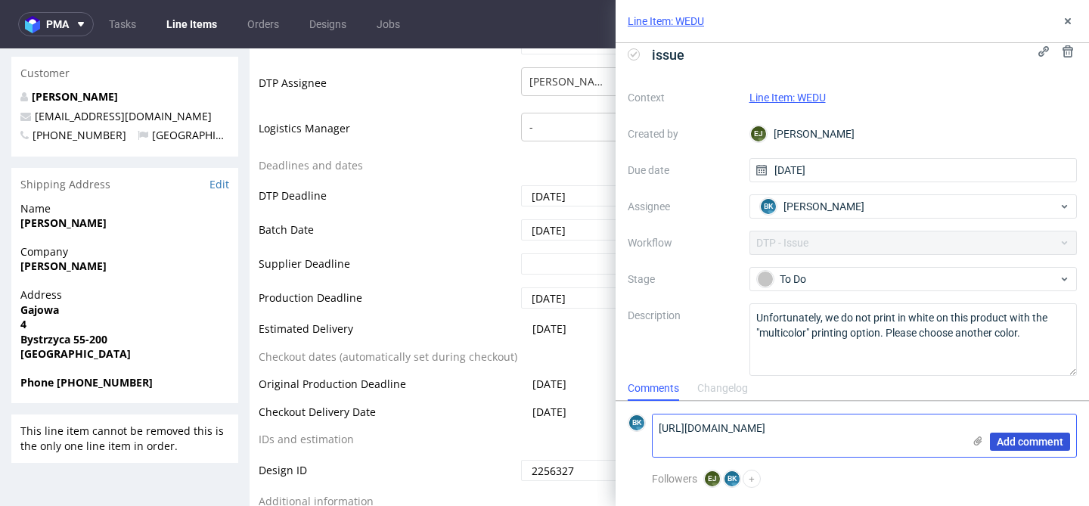
type textarea "https://app-eu1.hubspot.com/contacts/25600958/record/0-5/227830161596/"
click at [1024, 445] on span "Add comment" at bounding box center [1029, 441] width 67 height 11
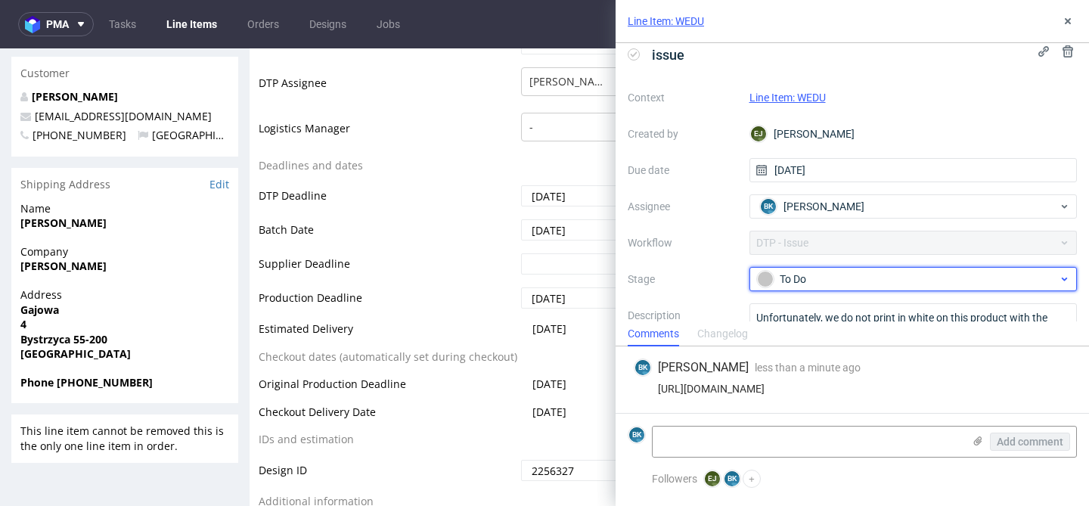
click at [898, 275] on div "To Do" at bounding box center [907, 279] width 301 height 17
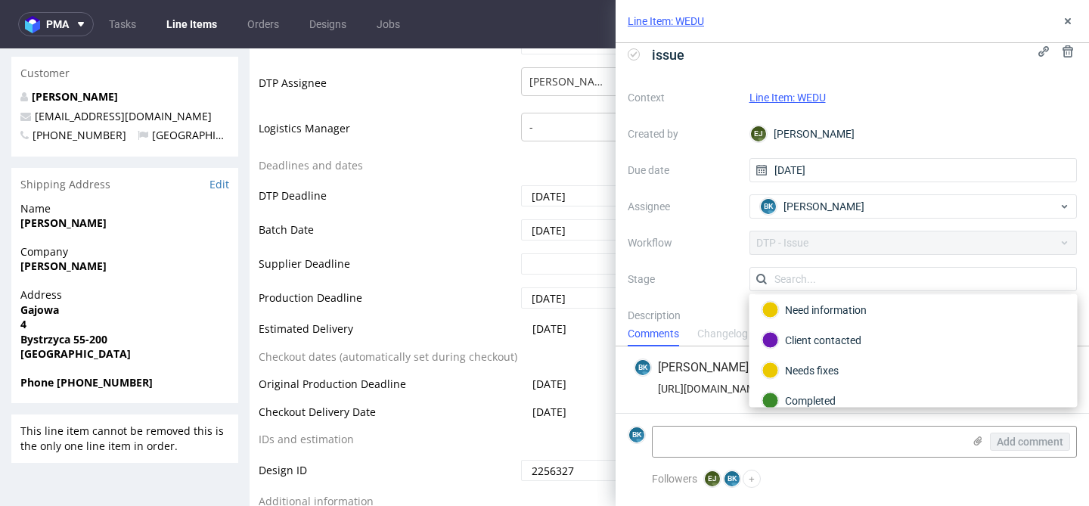
scroll to position [75, 0]
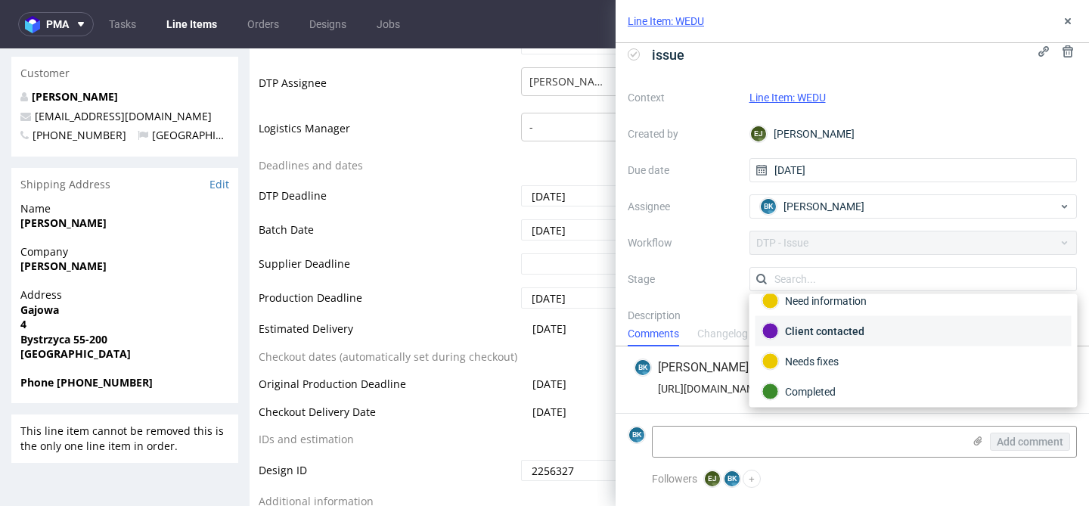
click at [848, 333] on div "Client contacted" at bounding box center [913, 331] width 302 height 17
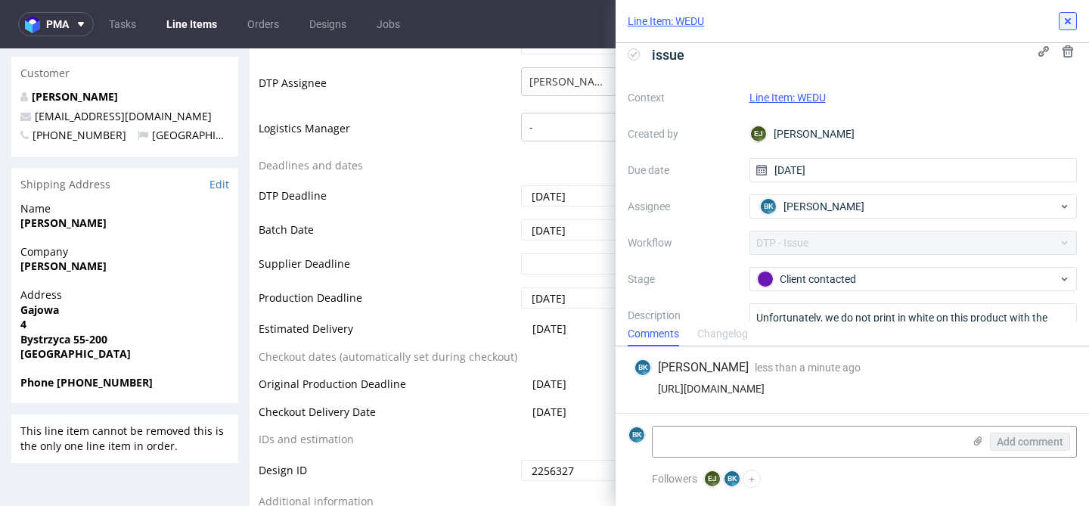
click at [1068, 20] on icon at bounding box center [1067, 21] width 12 height 12
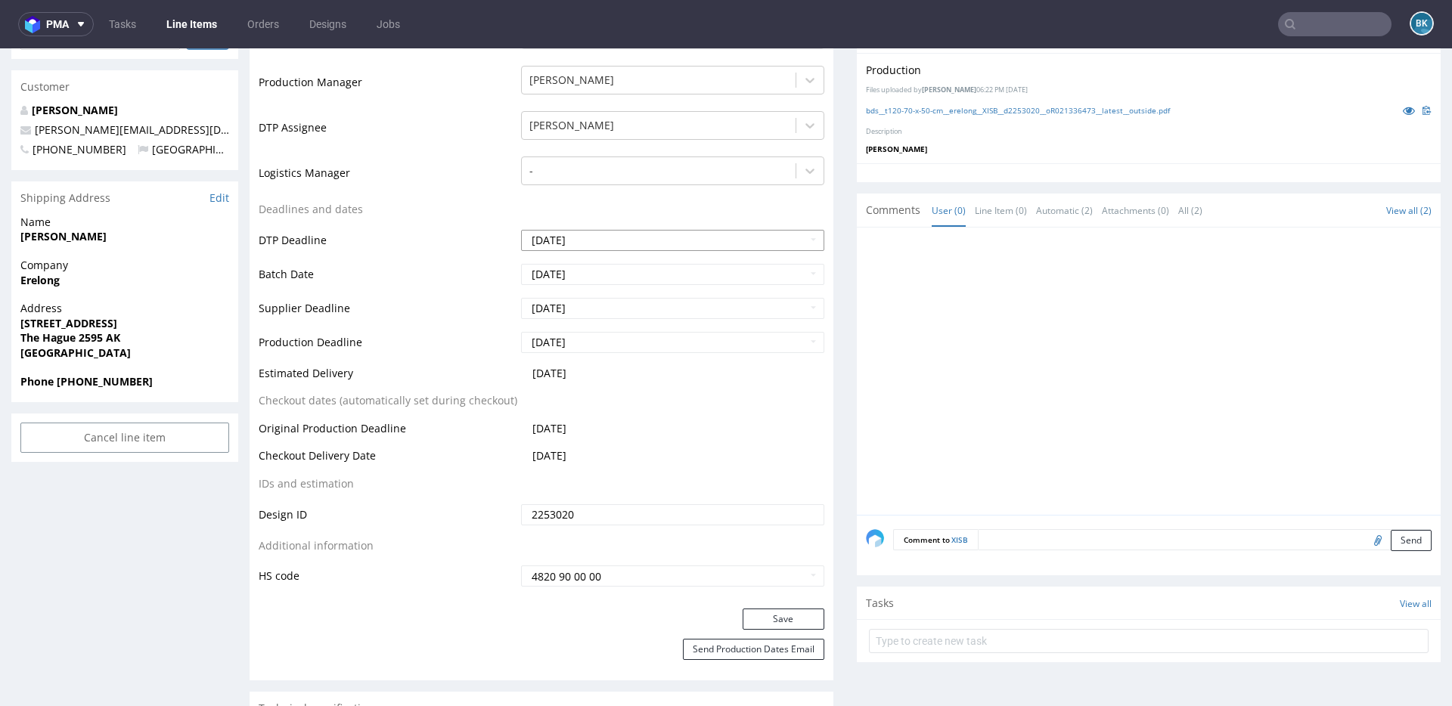
scroll to position [463, 0]
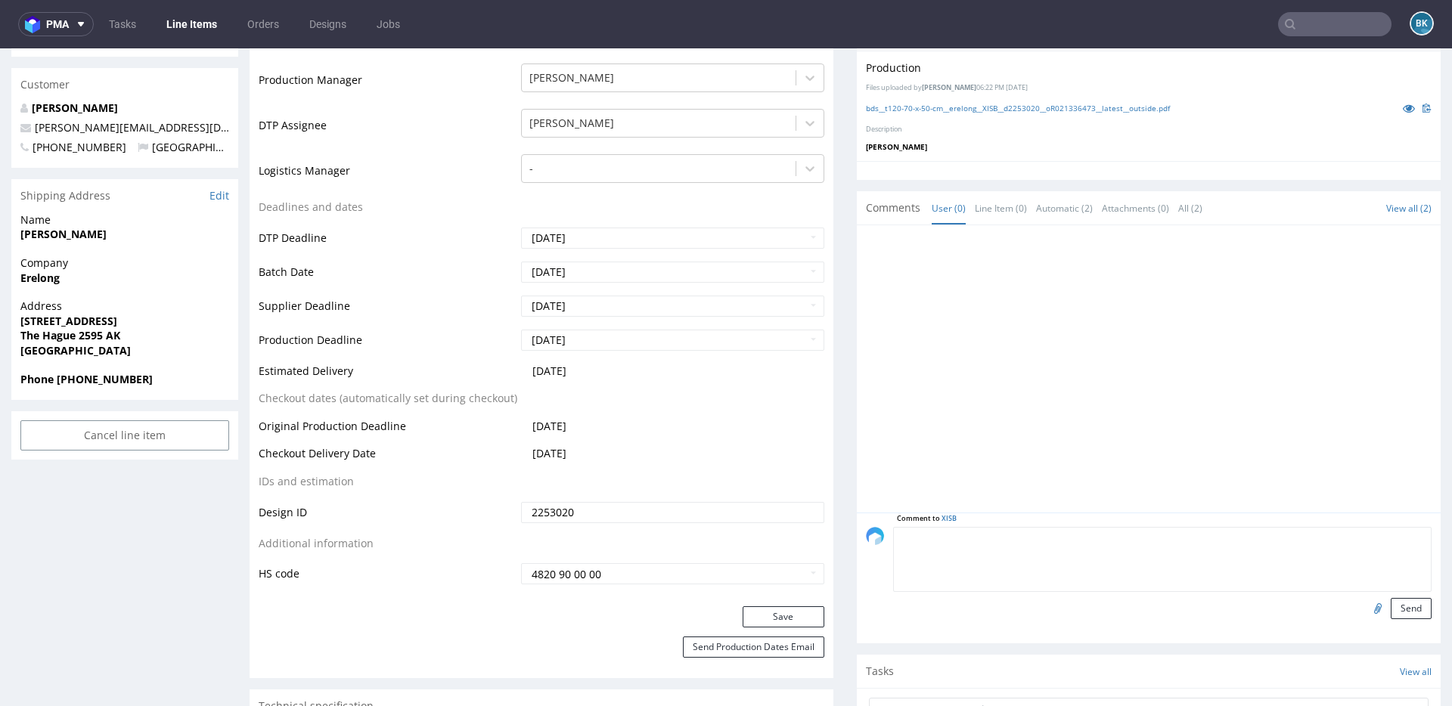
click at [1012, 541] on textarea at bounding box center [1162, 559] width 538 height 65
type textarea "The client requested we deliver it on [DATE] or [DATE], since there won't be an…"
click at [1390, 603] on button "Send" at bounding box center [1410, 608] width 41 height 21
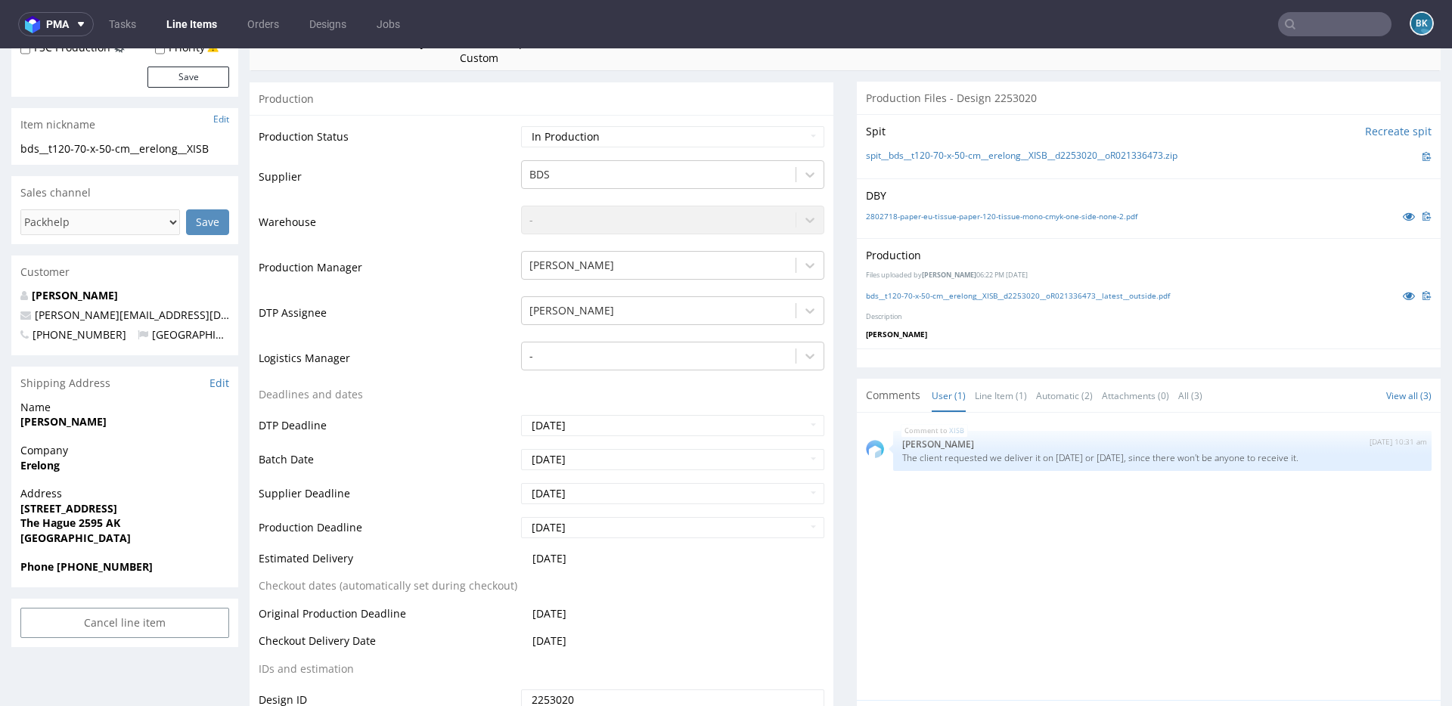
scroll to position [277, 0]
drag, startPoint x: 896, startPoint y: 455, endPoint x: 1398, endPoint y: 460, distance: 502.0
click at [1398, 460] on p "The client requested we deliver it on September 29th or October 1st, since ther…" at bounding box center [1162, 456] width 520 height 11
copy p "The client requested we deliver it on September 29th or October 1st, since ther…"
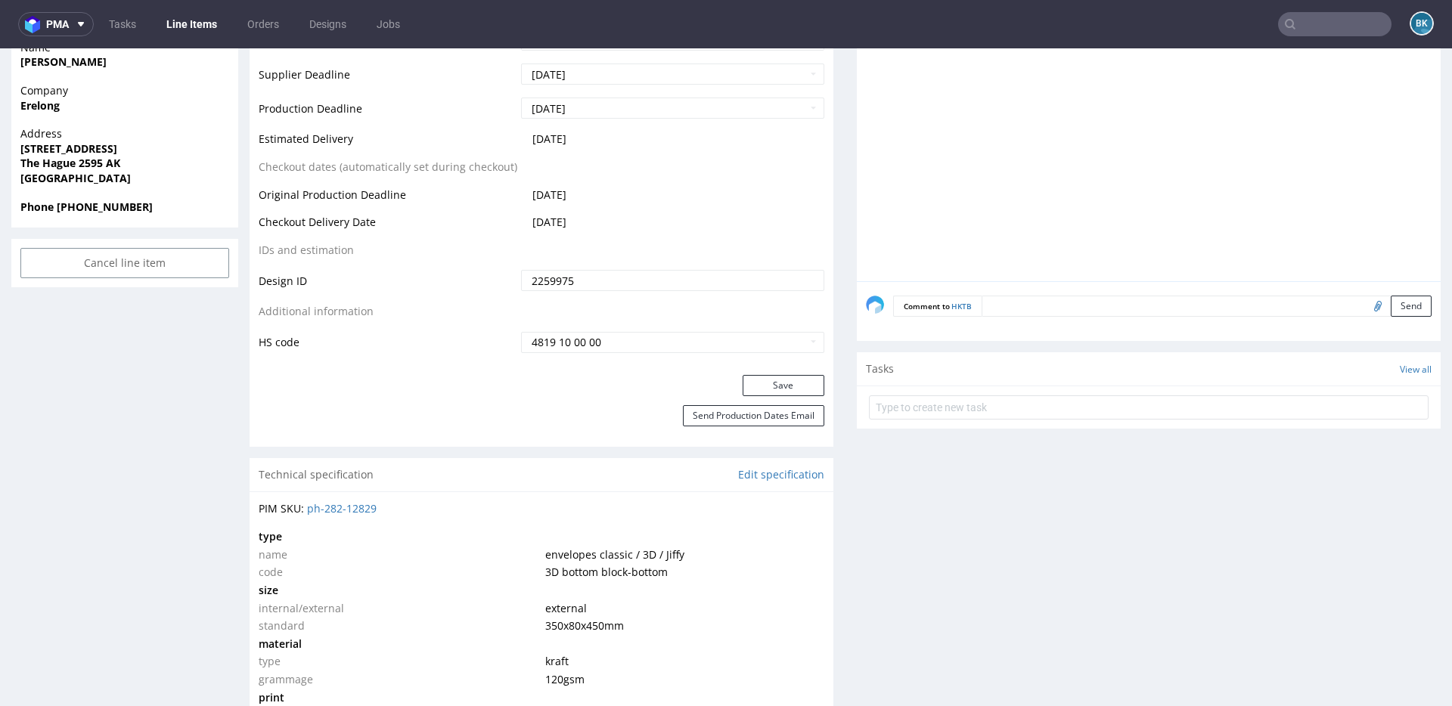
scroll to position [687, 0]
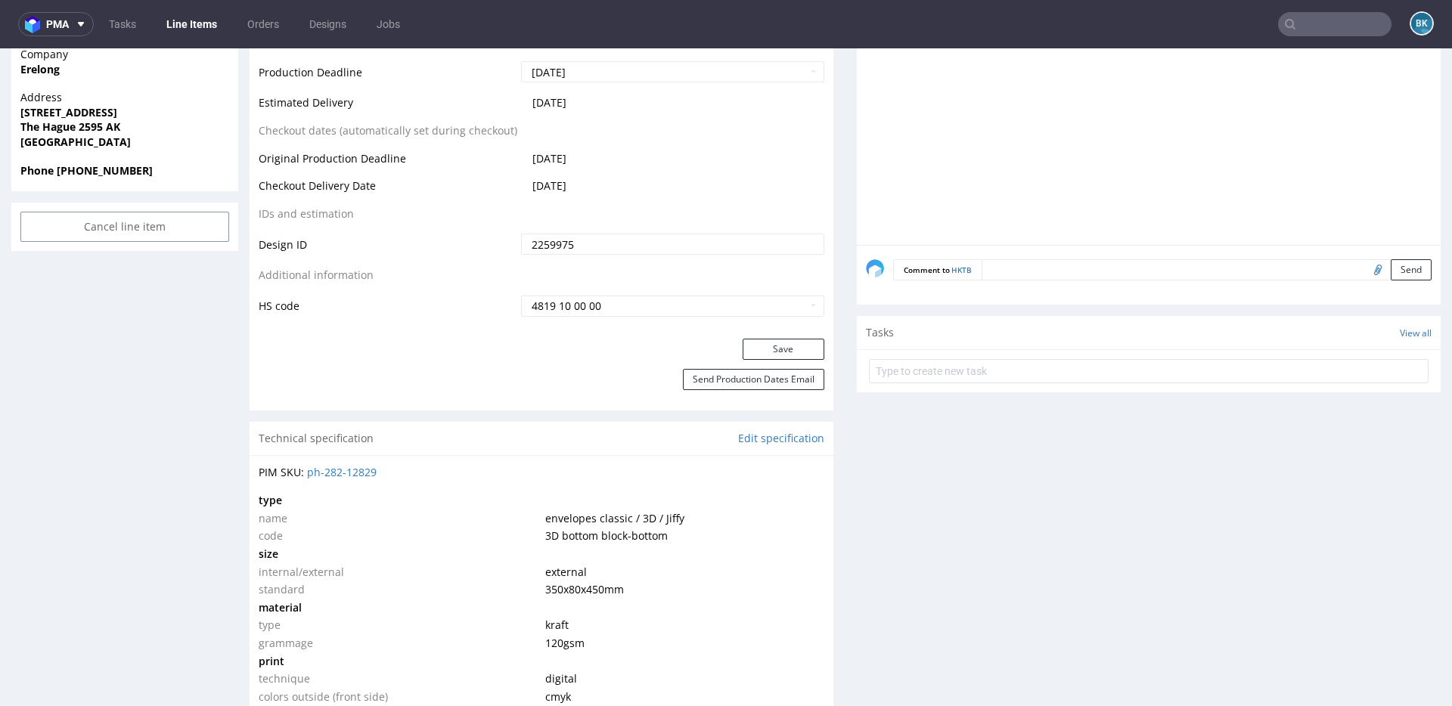
click at [1018, 271] on textarea at bounding box center [1206, 269] width 450 height 21
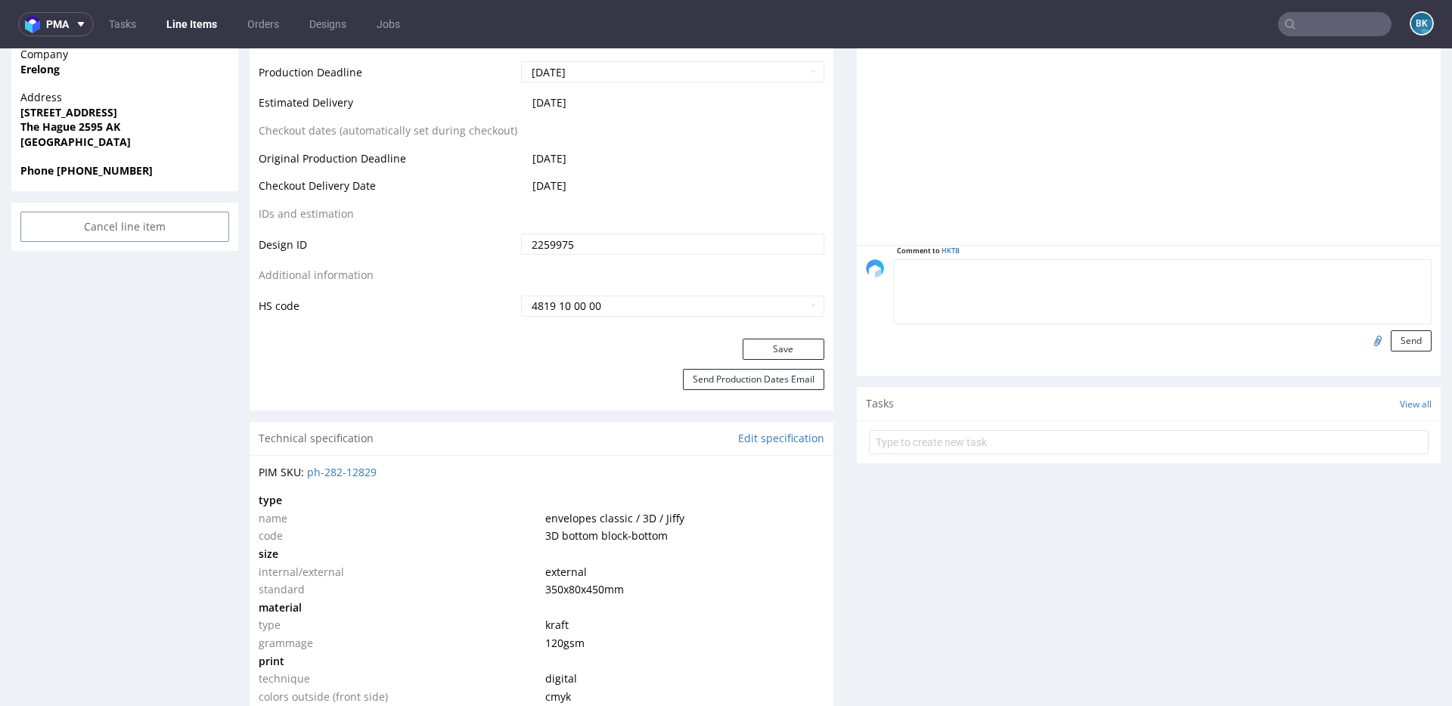
paste textarea "The client requested we deliver it on [DATE] or [DATE], since there won't be an…"
type textarea "The client requested we deliver it on [DATE] or [DATE], since there won't be an…"
click at [1396, 336] on button "Send" at bounding box center [1410, 340] width 41 height 21
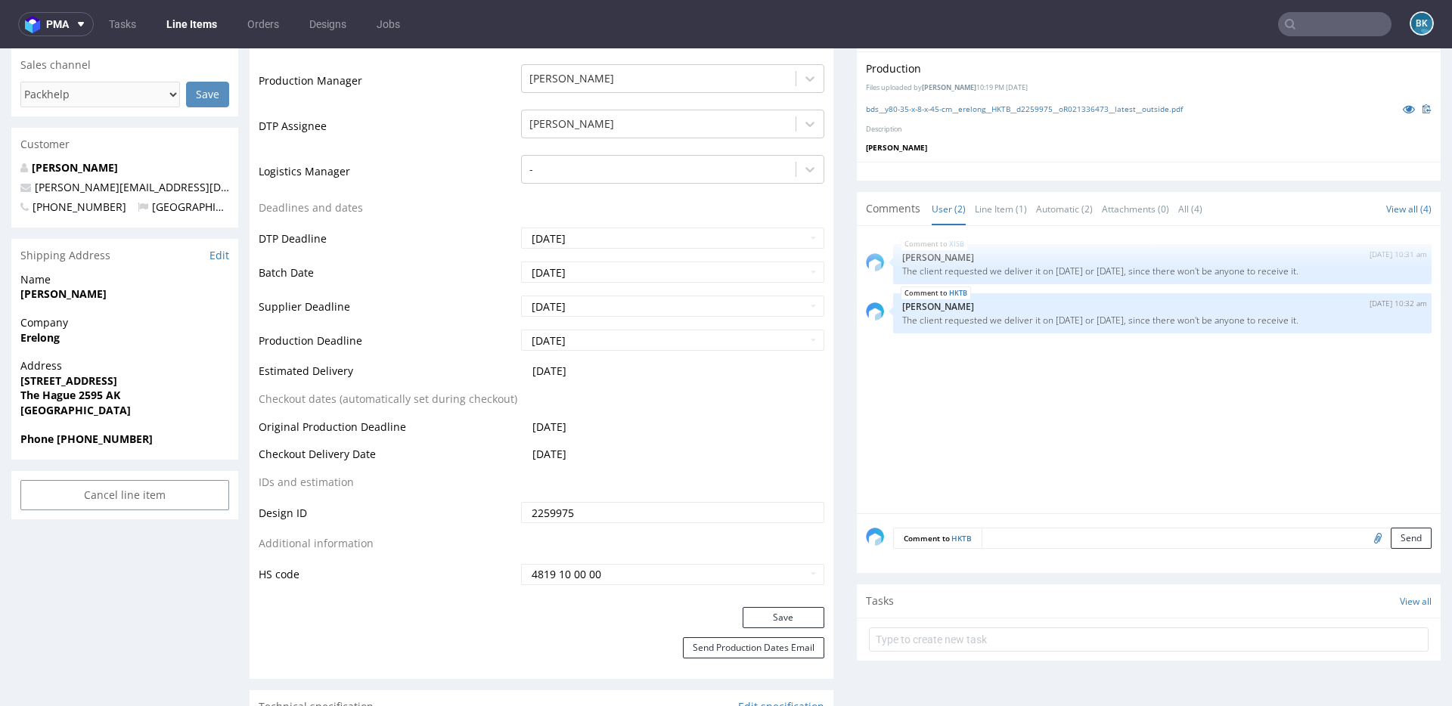
scroll to position [435, 0]
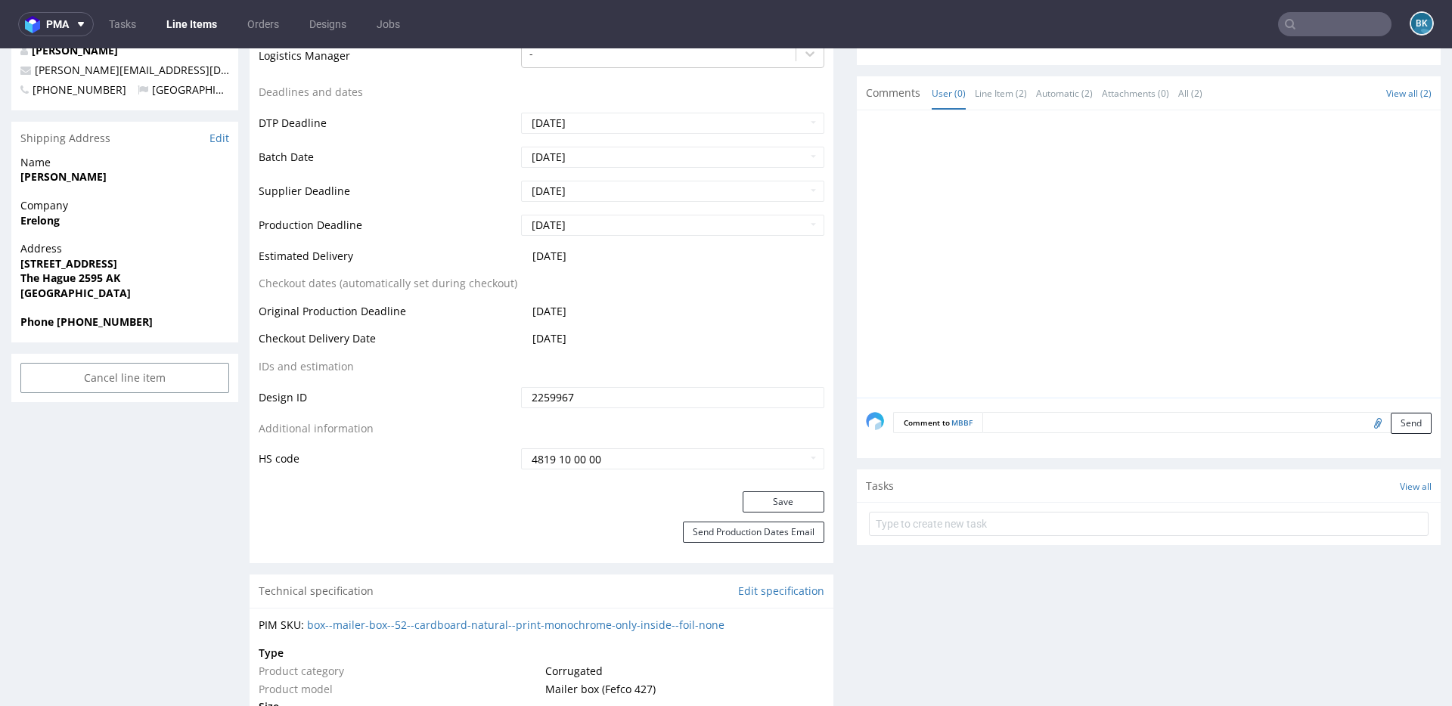
scroll to position [552, 0]
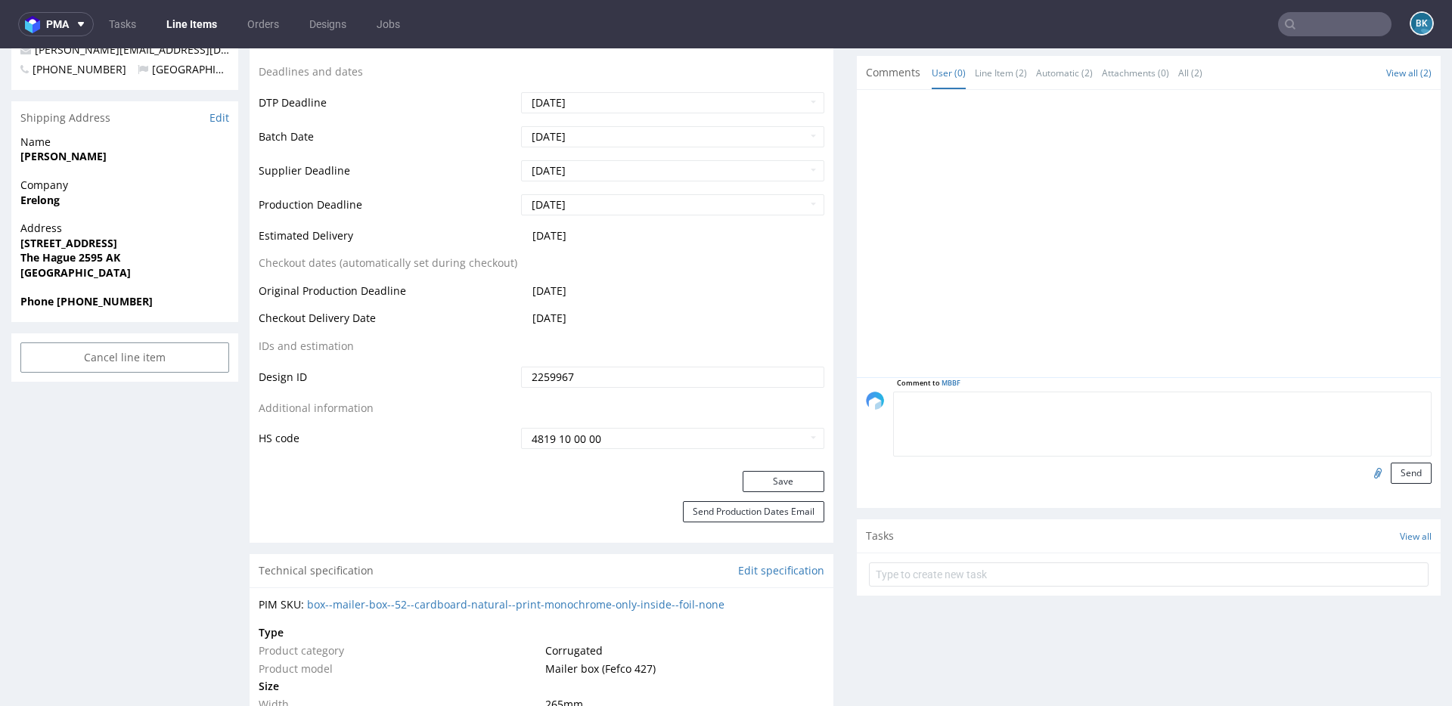
click at [1039, 404] on textarea at bounding box center [1162, 424] width 538 height 65
paste textarea "The client requested we deliver it on [DATE] or [DATE], since there won't be an…"
type textarea "The client requested we deliver it on [DATE] or [DATE], since there won't be an…"
click at [1397, 470] on button "Send" at bounding box center [1410, 473] width 41 height 21
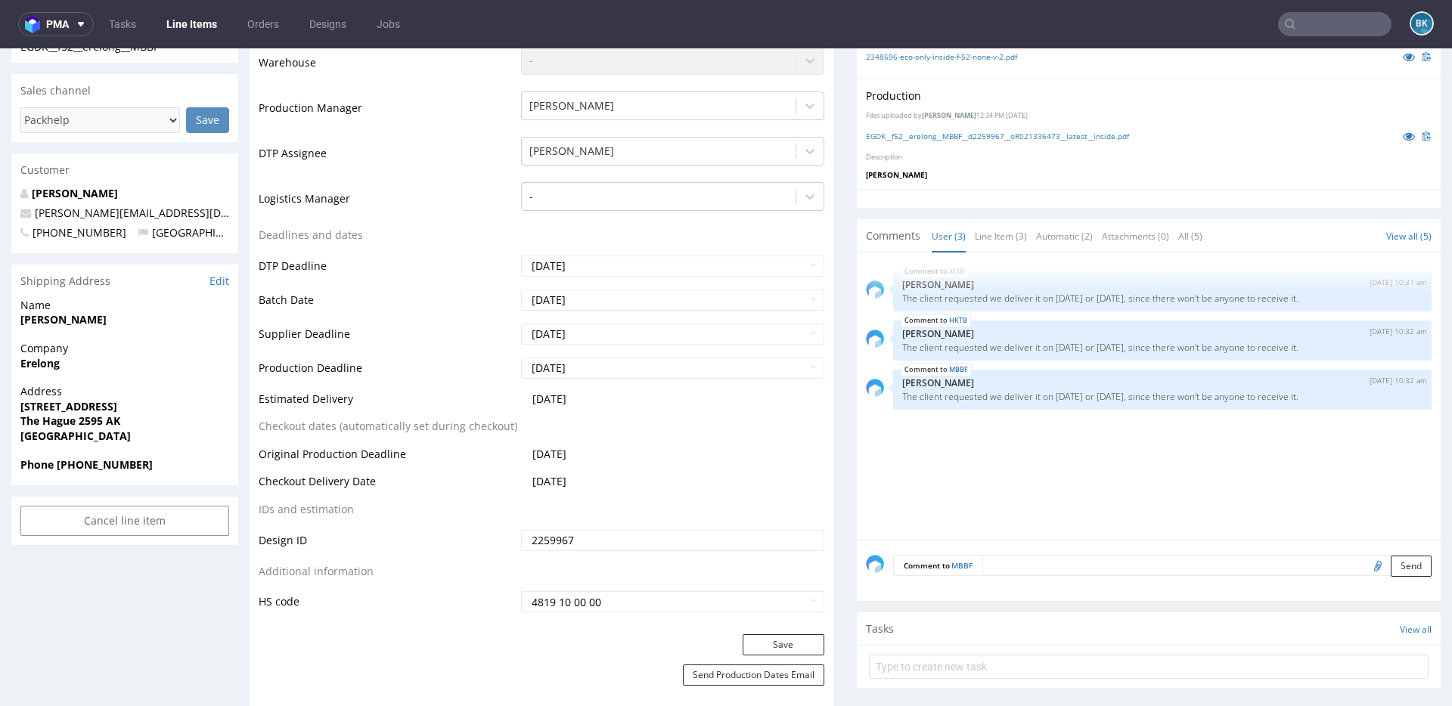
scroll to position [386, 0]
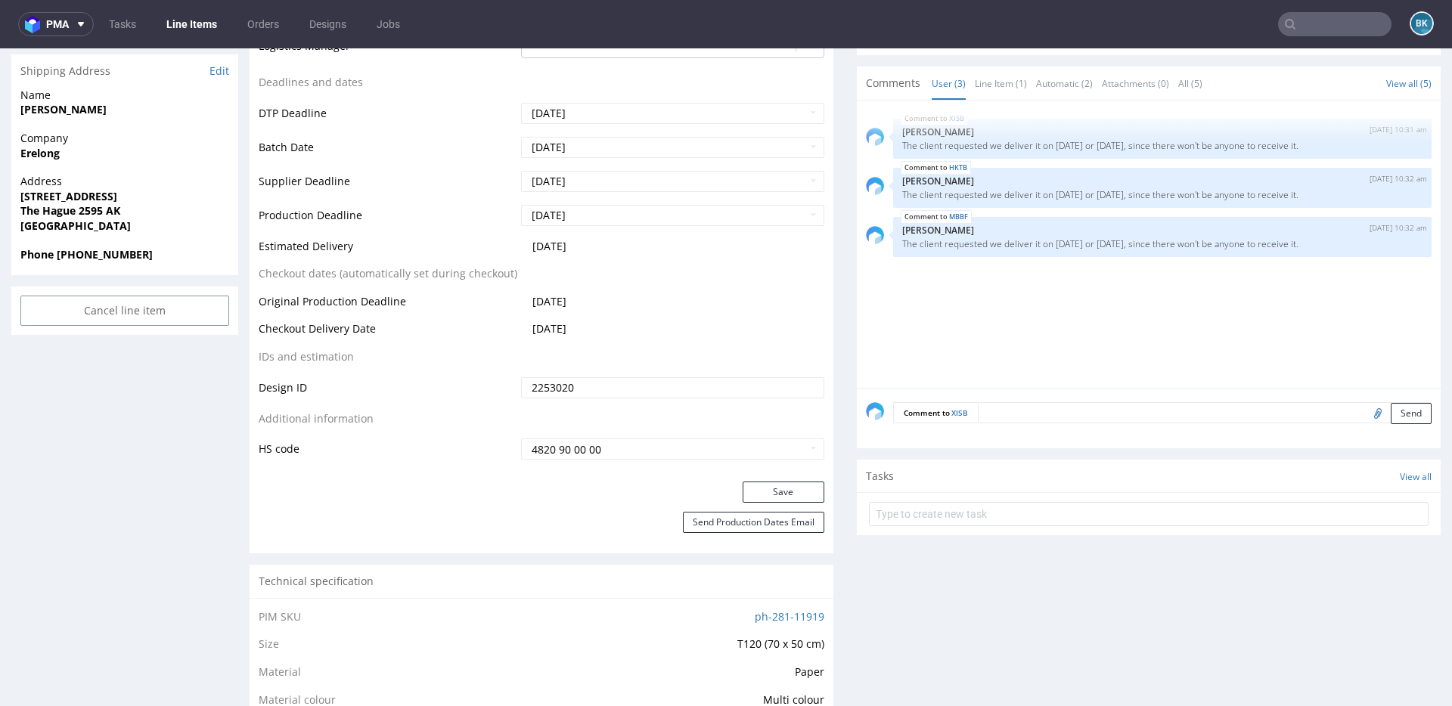
scroll to position [364, 0]
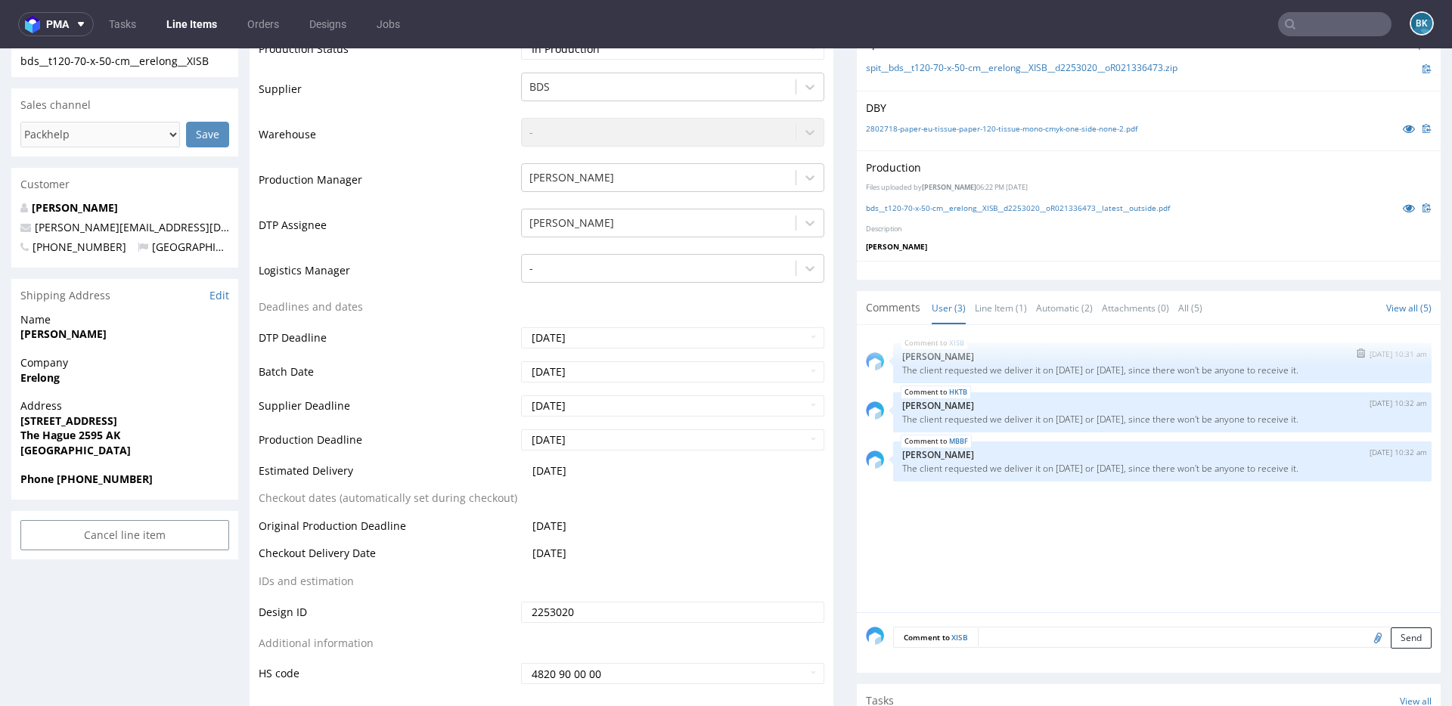
click at [1356, 352] on img "submit" at bounding box center [1360, 353] width 8 height 9
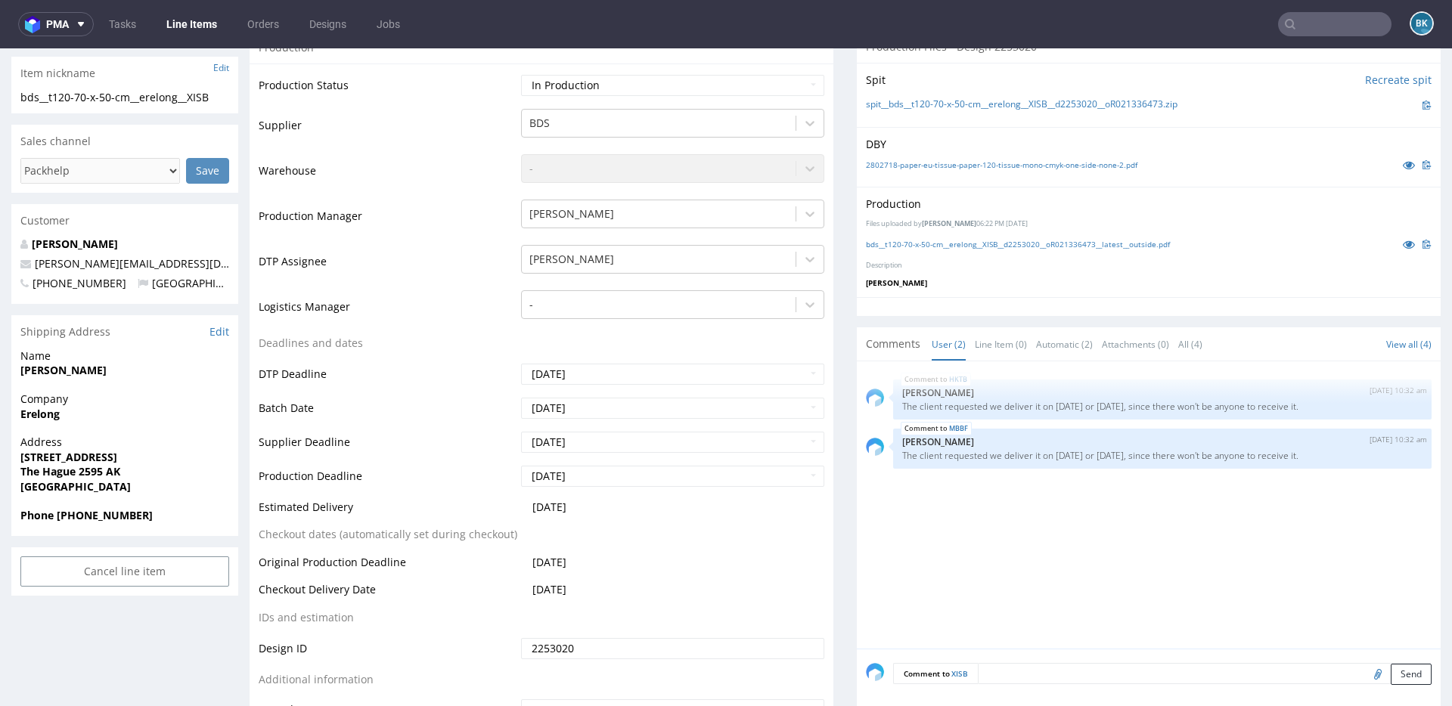
scroll to position [354, 0]
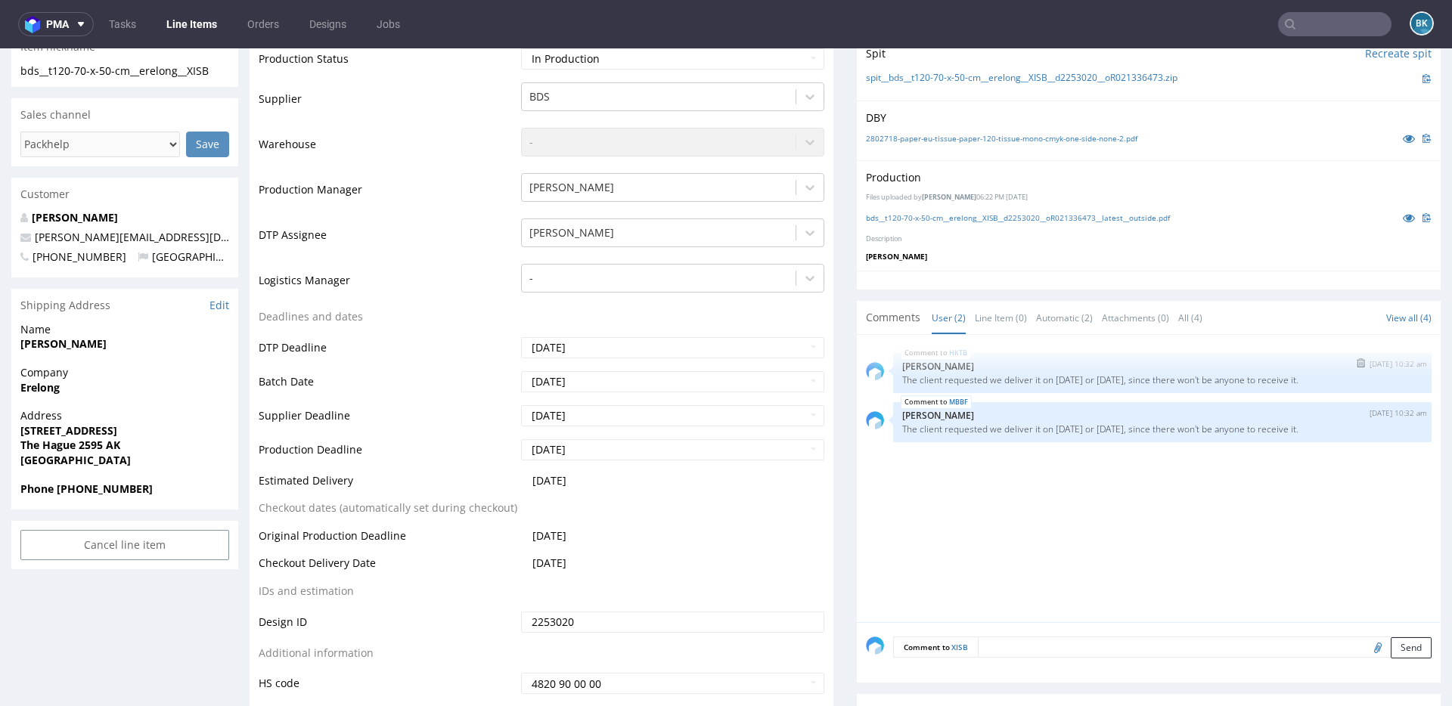
click at [1356, 364] on img "submit" at bounding box center [1360, 362] width 8 height 9
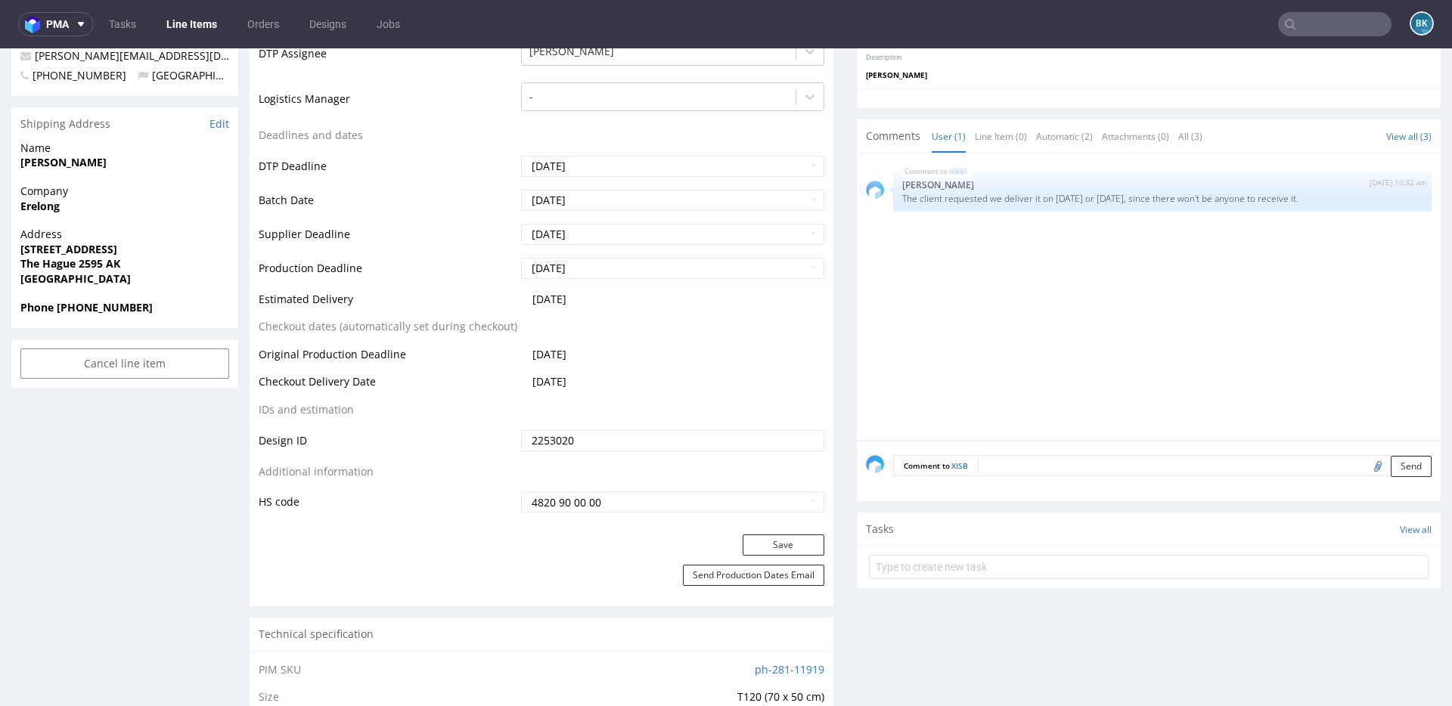
scroll to position [491, 0]
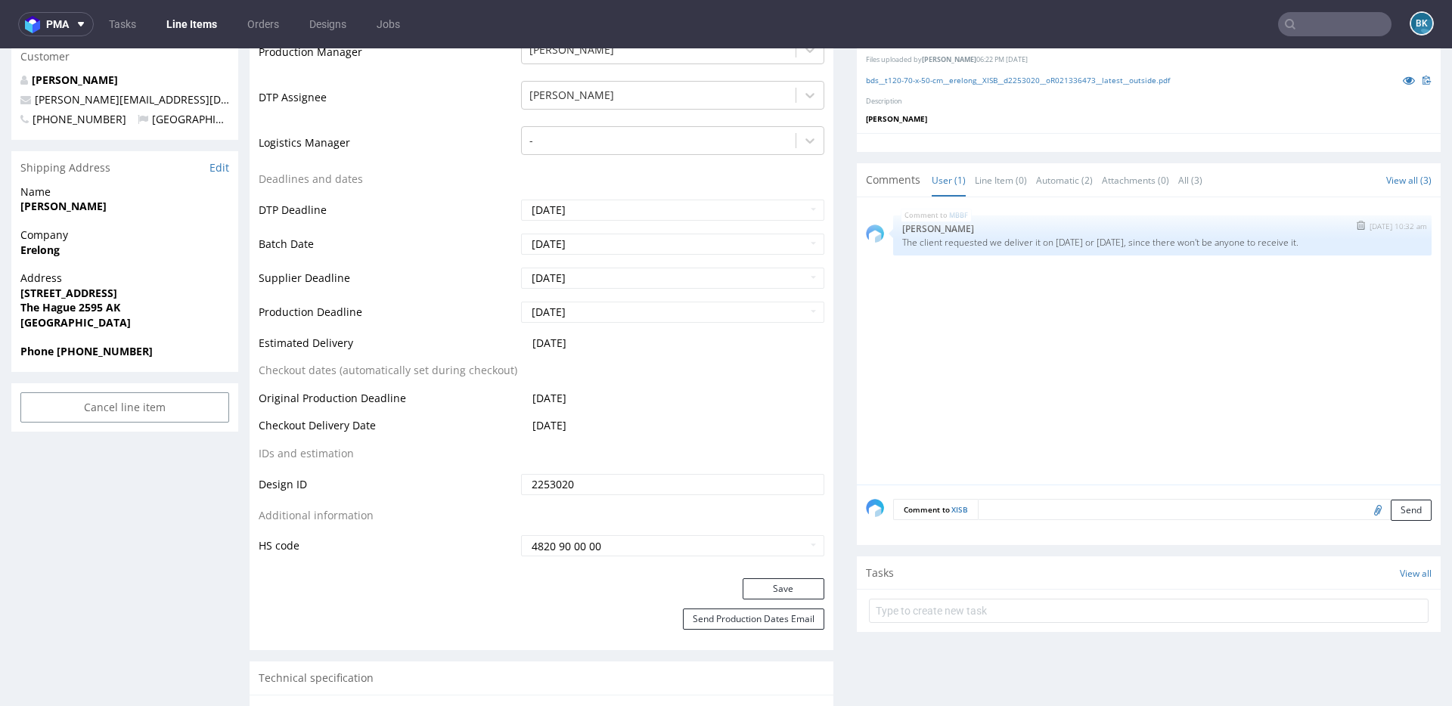
click at [1352, 225] on button "submit" at bounding box center [1360, 225] width 17 height 11
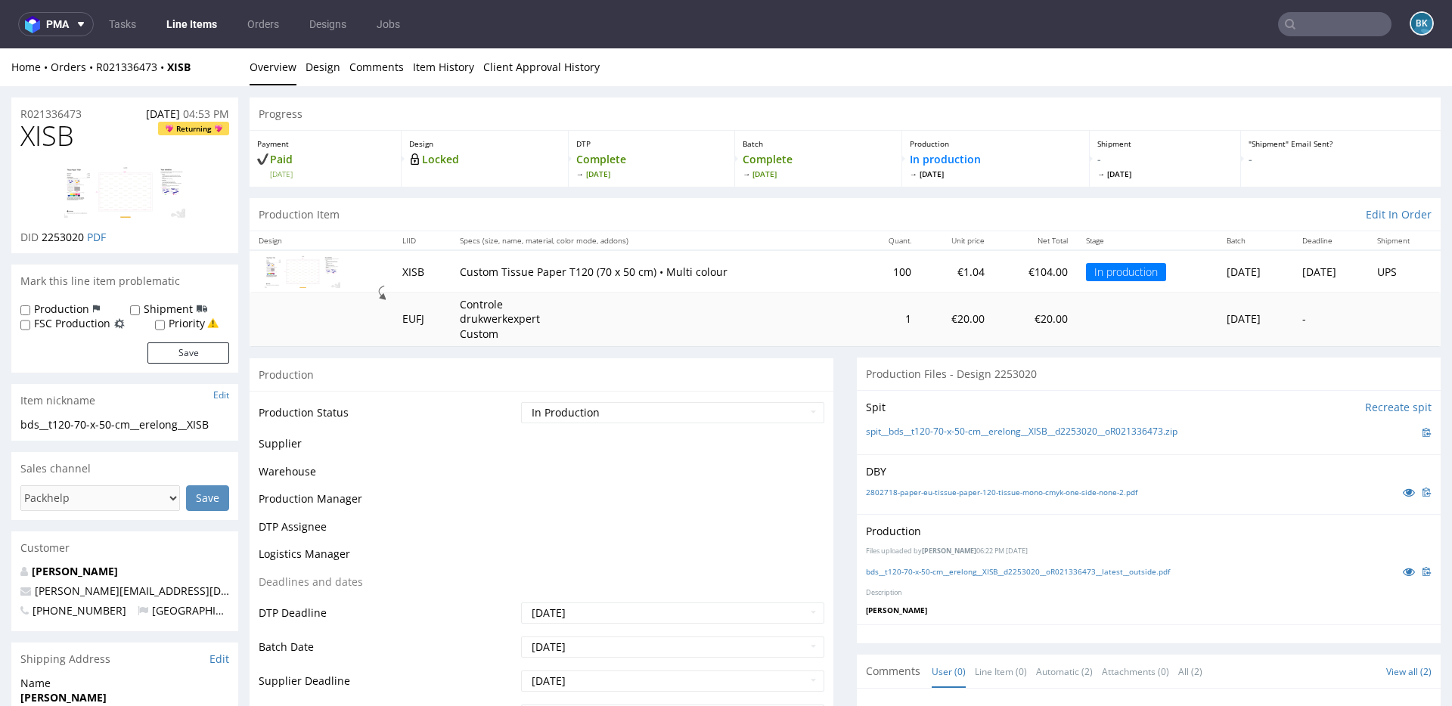
scroll to position [0, 0]
click at [1322, 226] on div "Production Item Edit In Order" at bounding box center [844, 214] width 1191 height 33
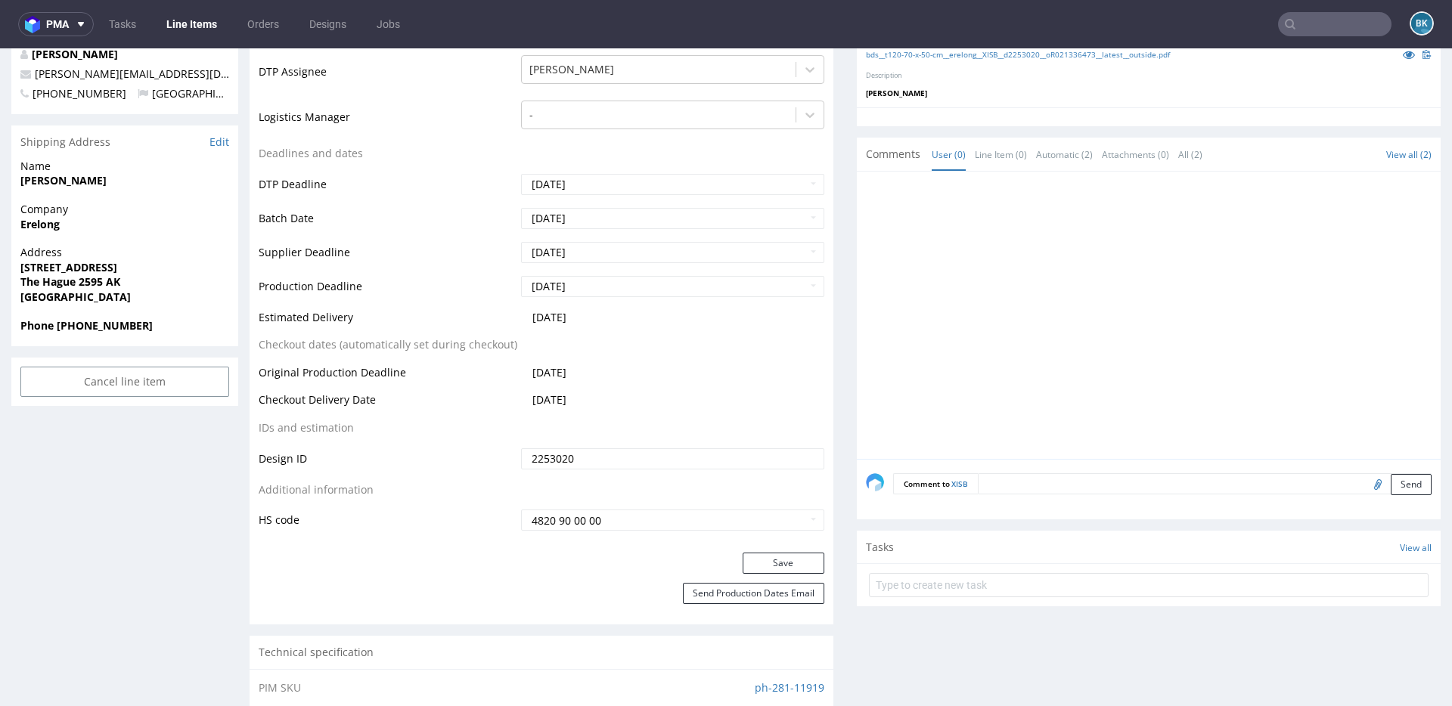
scroll to position [553, 0]
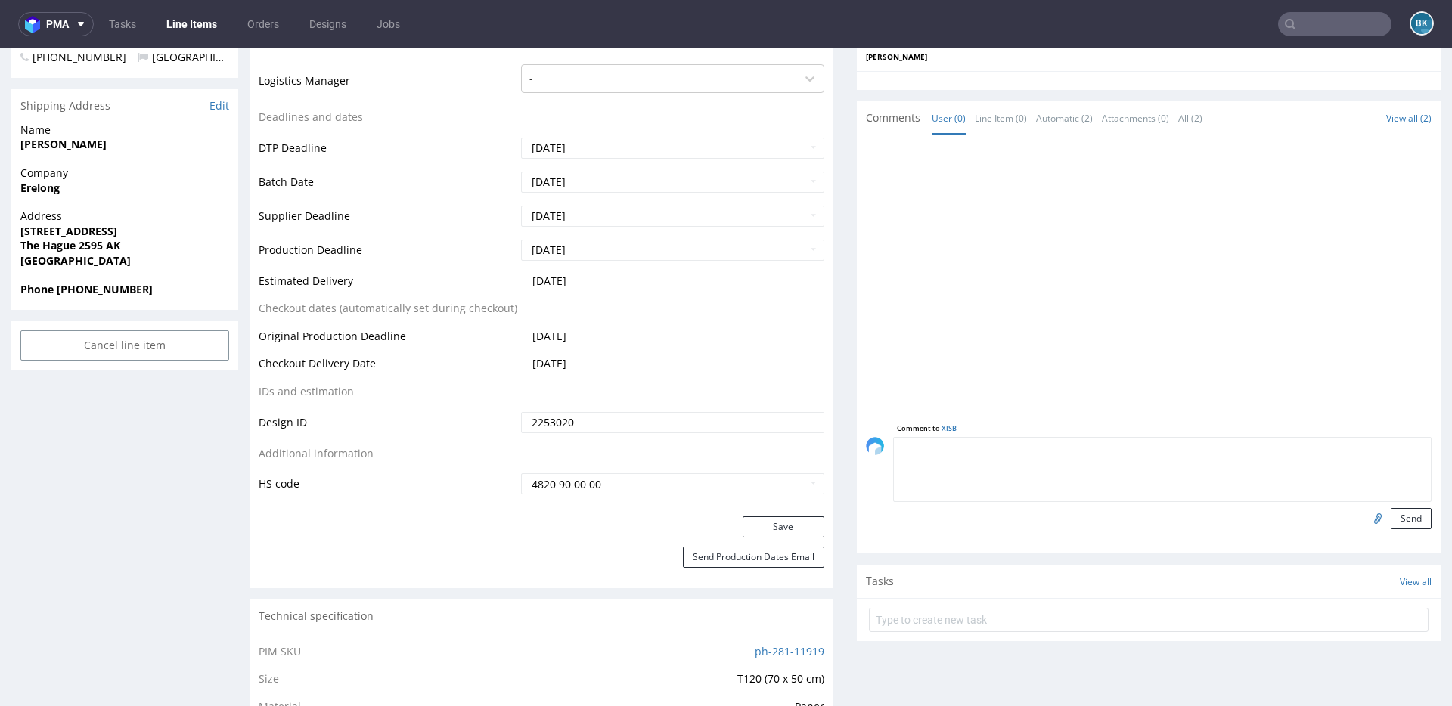
click at [1046, 448] on textarea at bounding box center [1162, 469] width 538 height 65
paste textarea "The client requested we deliver it on September 29th or October 1st, since ther…"
type textarea "The client requested we deliver it on [DATE] or [DATE], since there won't be an…"
click at [1406, 516] on button "Send" at bounding box center [1410, 518] width 41 height 21
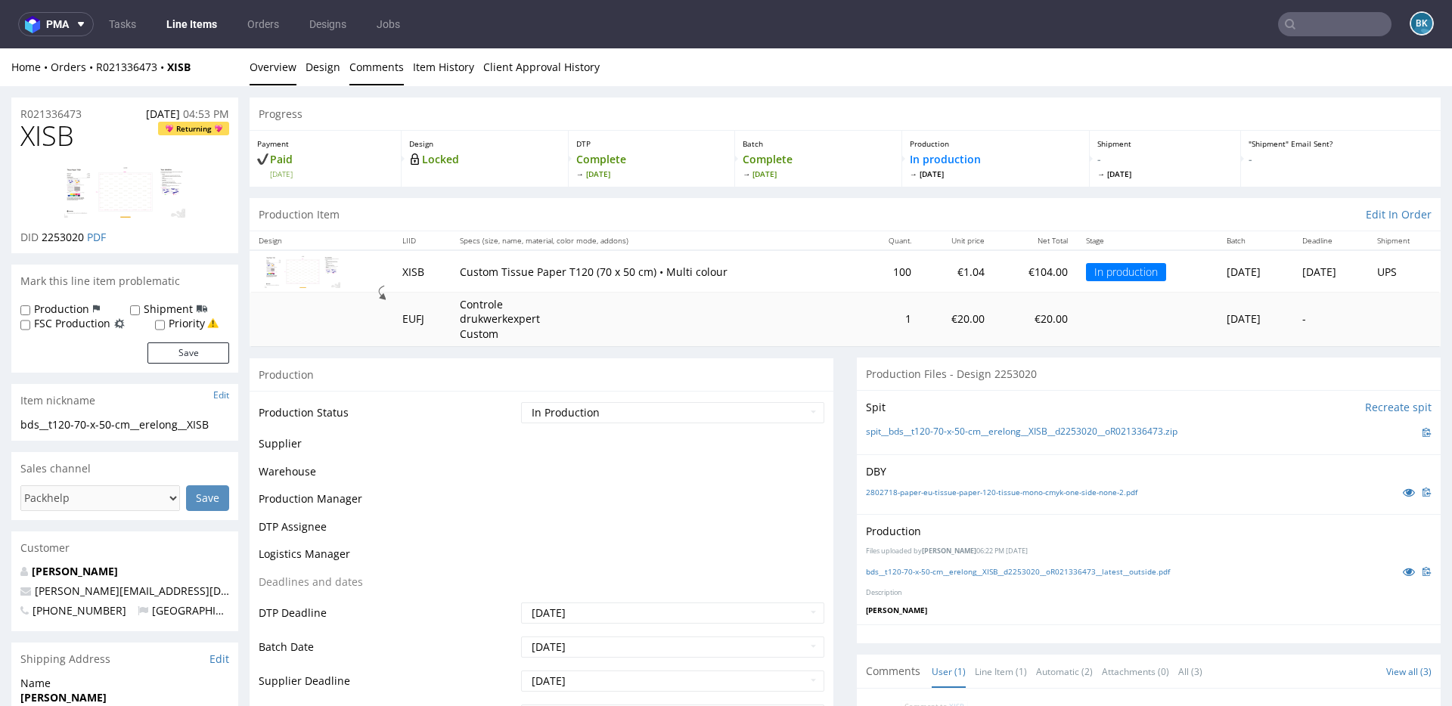
scroll to position [0, 0]
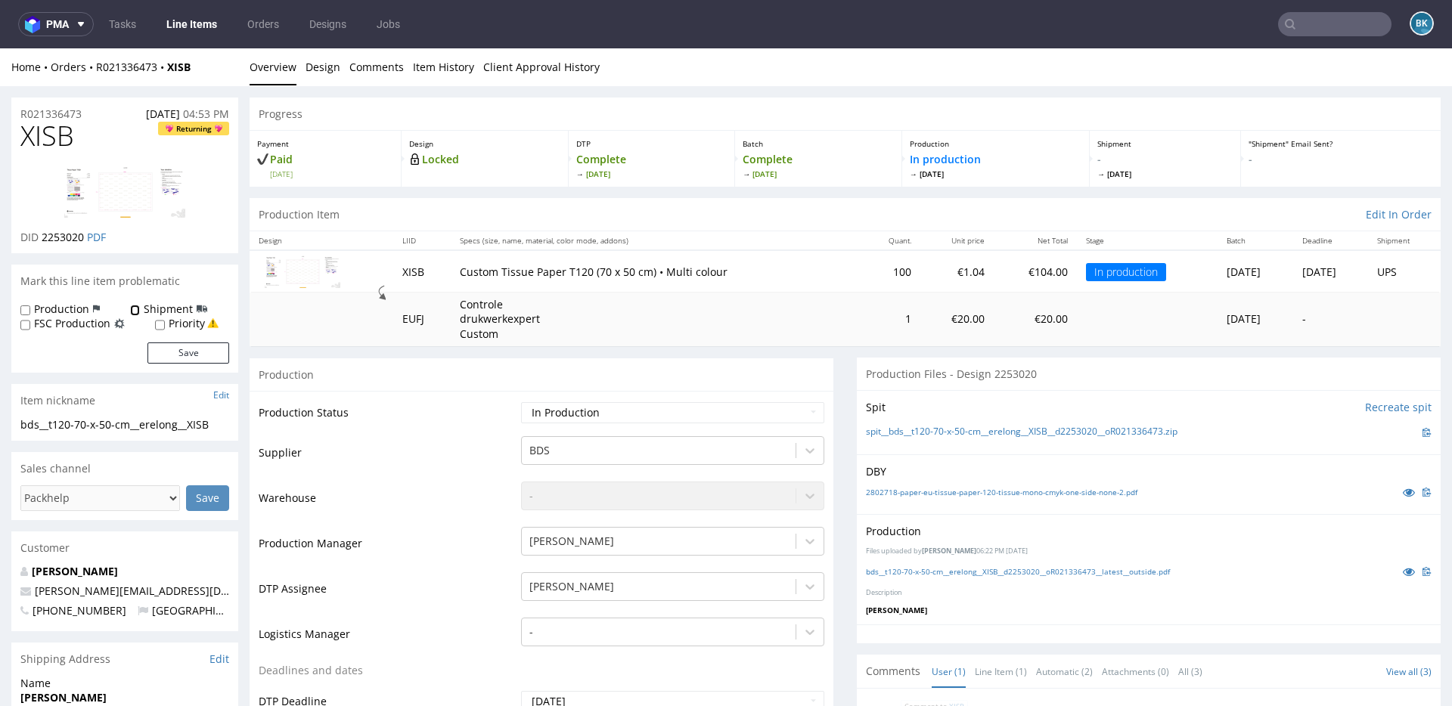
click at [134, 311] on input "Shipment" at bounding box center [135, 311] width 10 height 12
checkbox input "true"
click at [203, 349] on button "Save" at bounding box center [188, 352] width 82 height 21
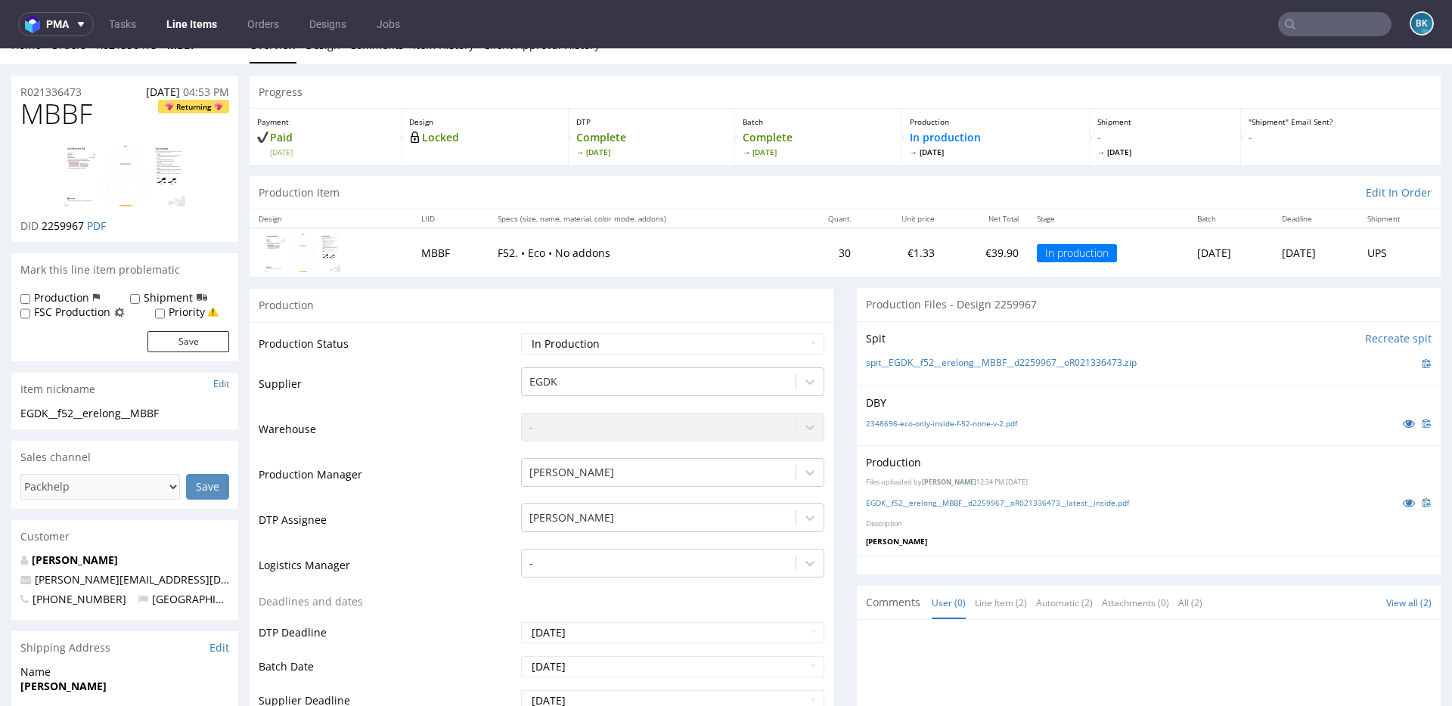
scroll to position [24, 0]
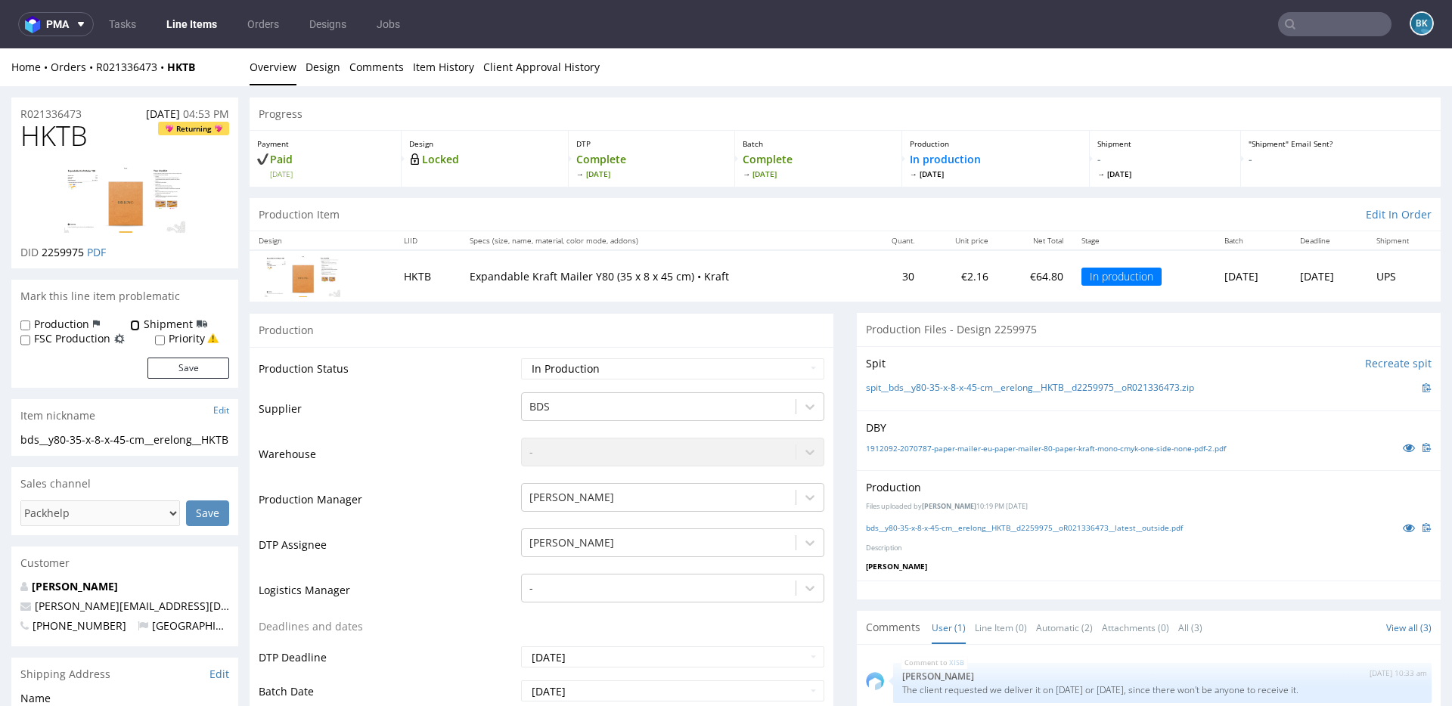
click at [133, 325] on input "Shipment" at bounding box center [135, 326] width 10 height 12
checkbox input "true"
click at [204, 367] on button "Save" at bounding box center [188, 368] width 82 height 21
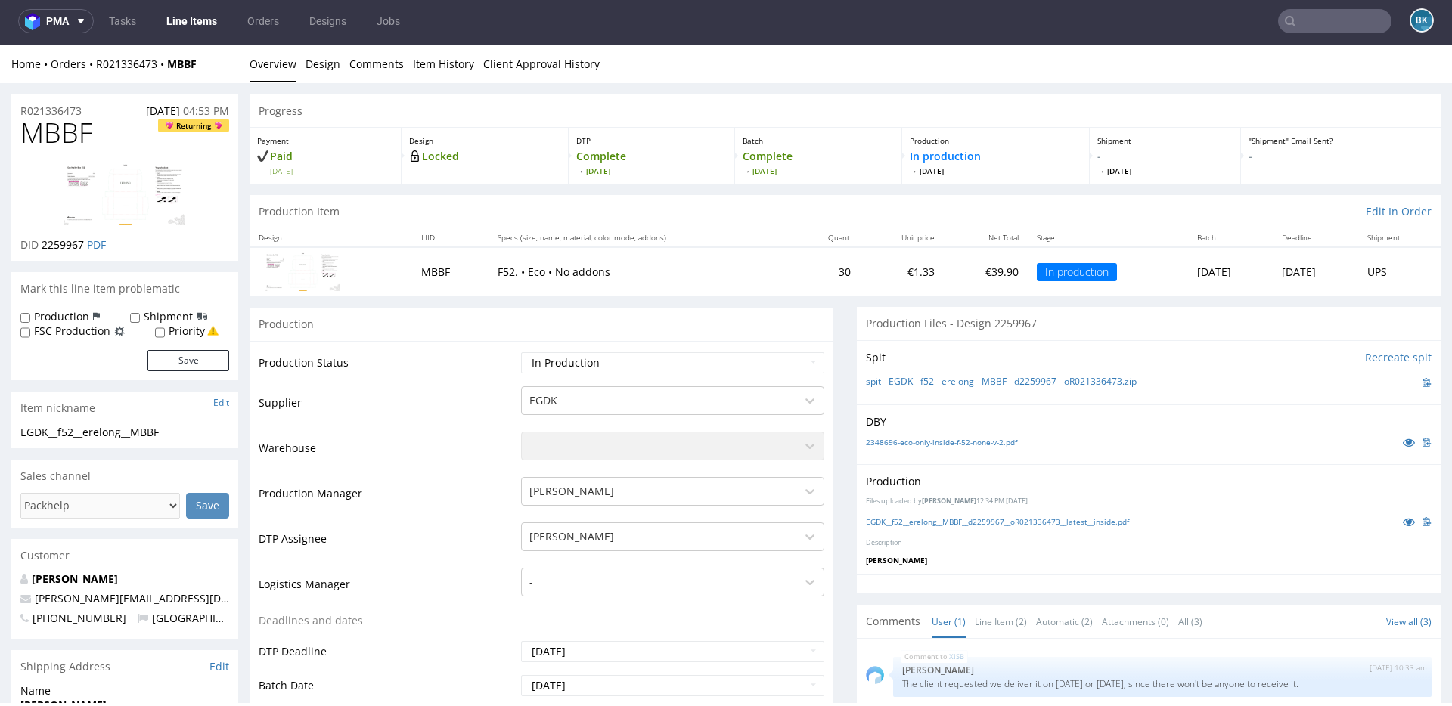
click at [141, 316] on div "Shipment" at bounding box center [168, 316] width 77 height 15
click at [137, 318] on input "Shipment" at bounding box center [135, 318] width 10 height 12
checkbox input "true"
click at [205, 360] on button "Save" at bounding box center [188, 360] width 82 height 21
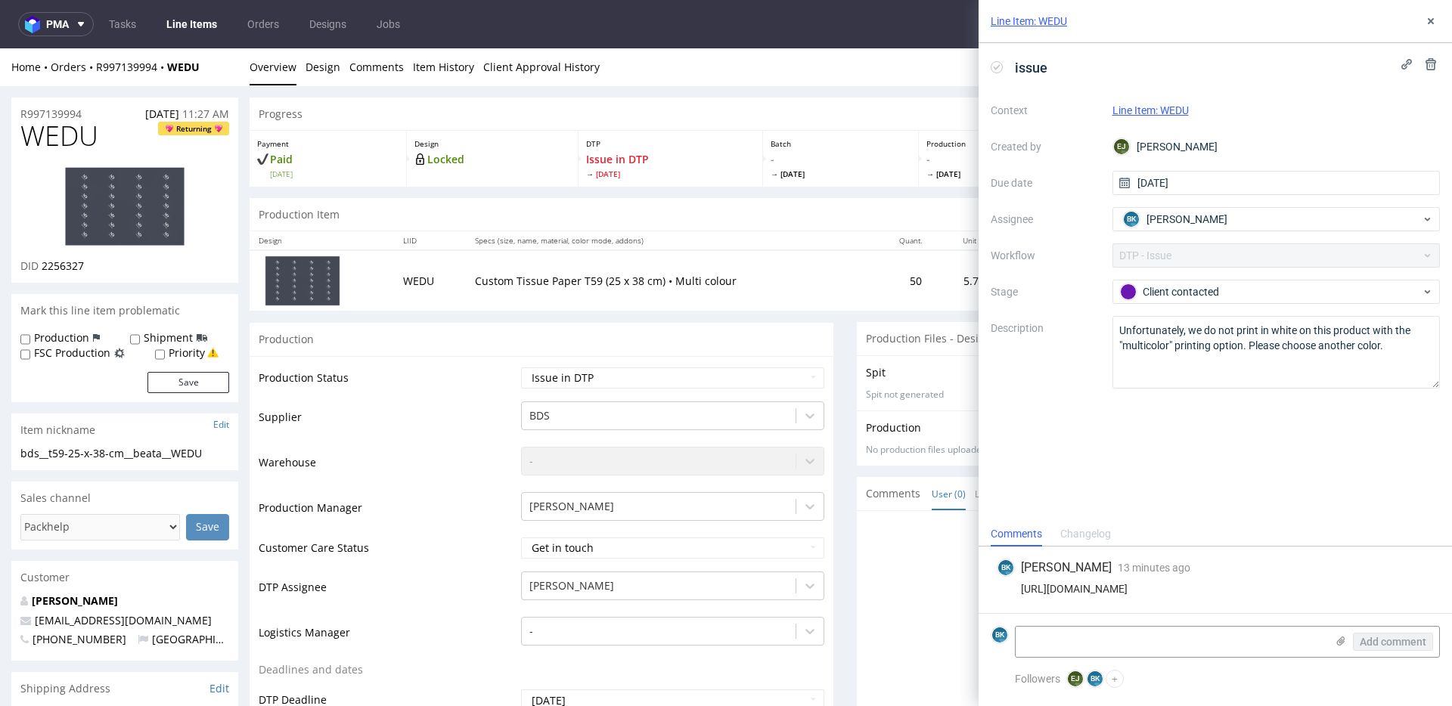
click at [1176, 589] on div "[URL][DOMAIN_NAME]" at bounding box center [1214, 589] width 437 height 12
click at [1176, 589] on div "https://app-eu1.hubspot.com/contacts/25600958/record/0-5/227830161596/" at bounding box center [1214, 589] width 437 height 12
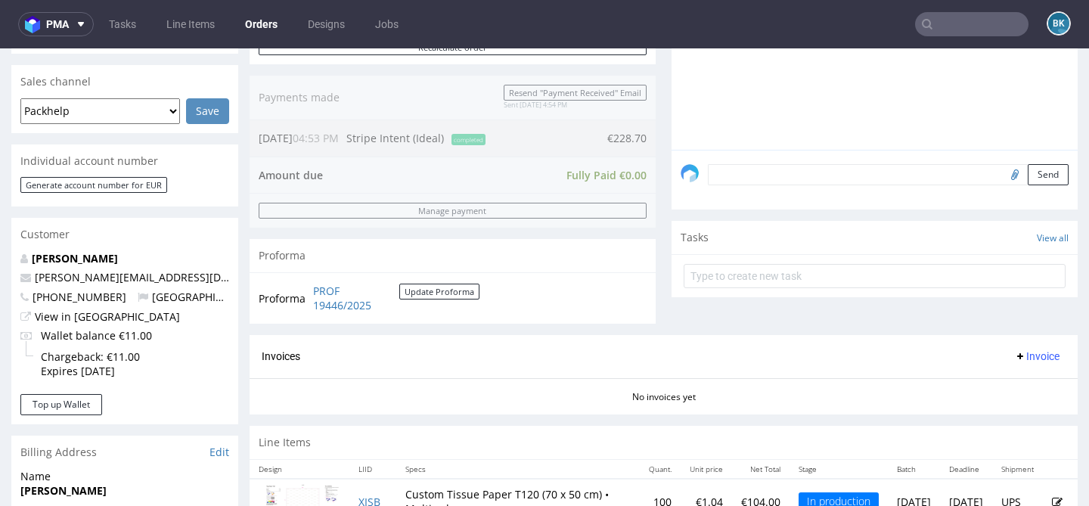
scroll to position [369, 0]
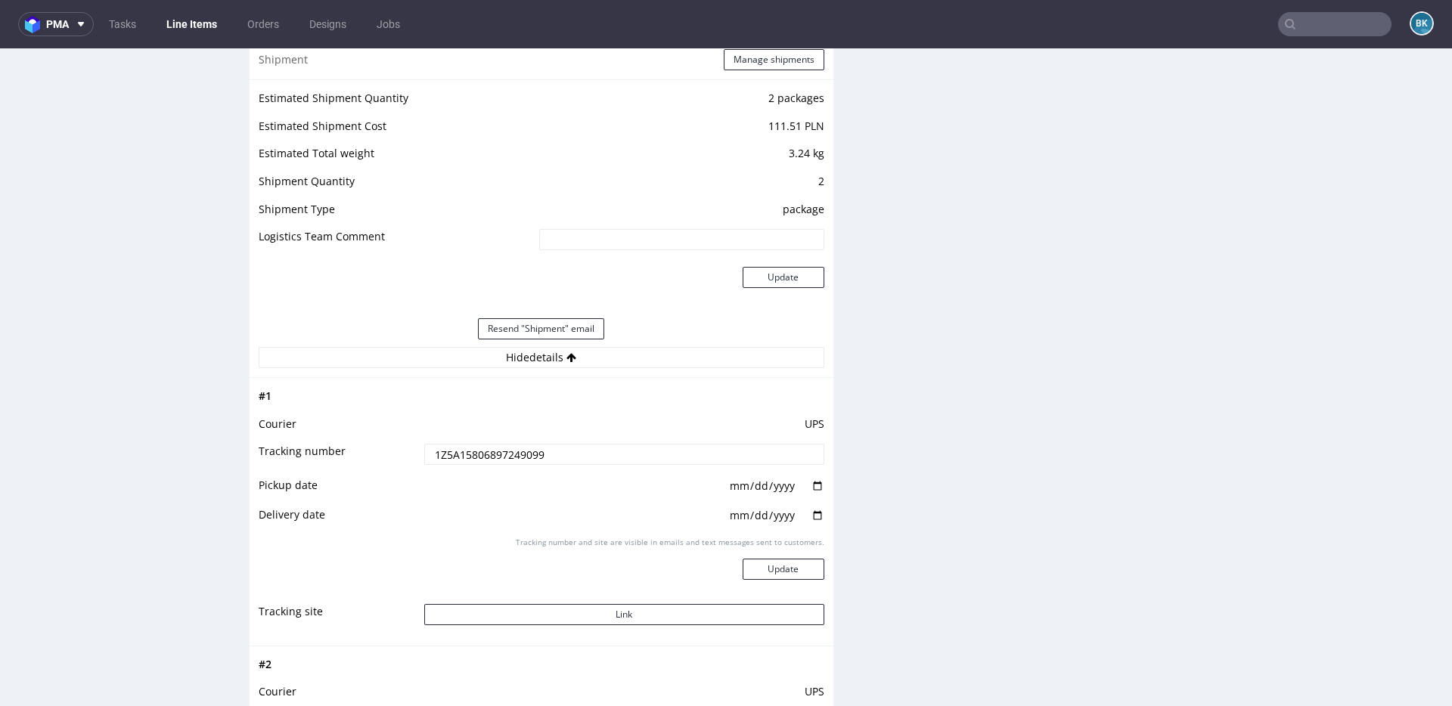
scroll to position [1518, 0]
drag, startPoint x: 545, startPoint y: 454, endPoint x: 377, endPoint y: 451, distance: 167.9
click at [377, 451] on tr "Tracking number 1Z5A15806897249099" at bounding box center [542, 458] width 566 height 34
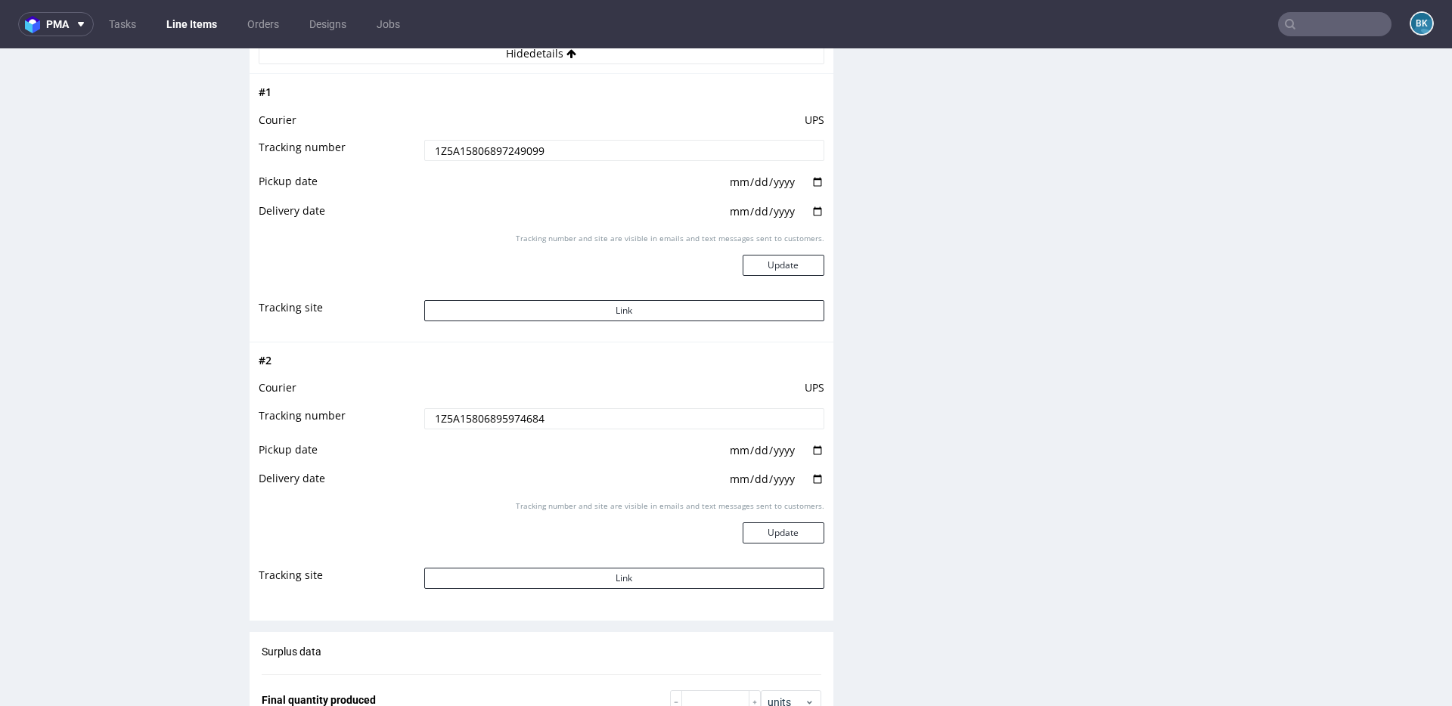
scroll to position [1847, 0]
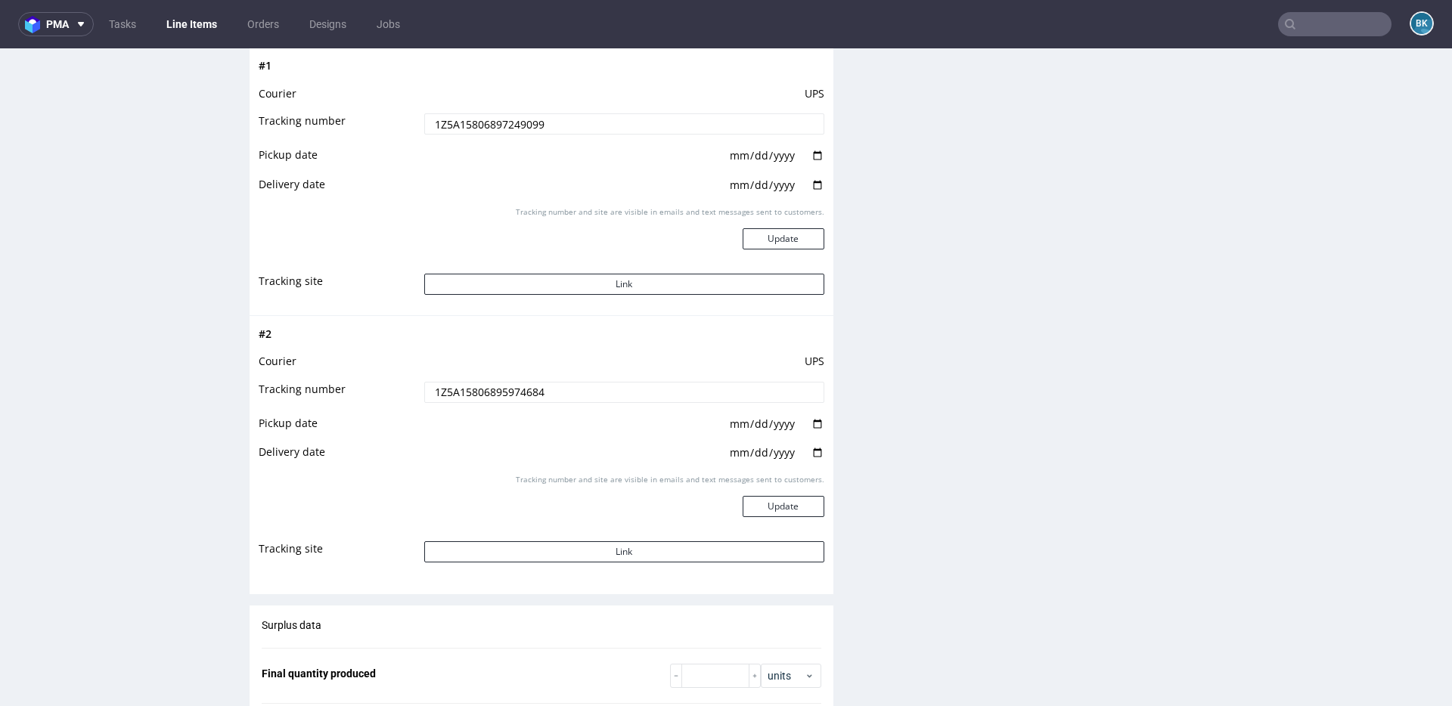
drag, startPoint x: 550, startPoint y: 392, endPoint x: 373, endPoint y: 392, distance: 176.9
click at [373, 392] on tr "Tracking number 1Z5A15806895974684" at bounding box center [542, 397] width 566 height 34
click at [1325, 26] on input "text" at bounding box center [1334, 24] width 113 height 24
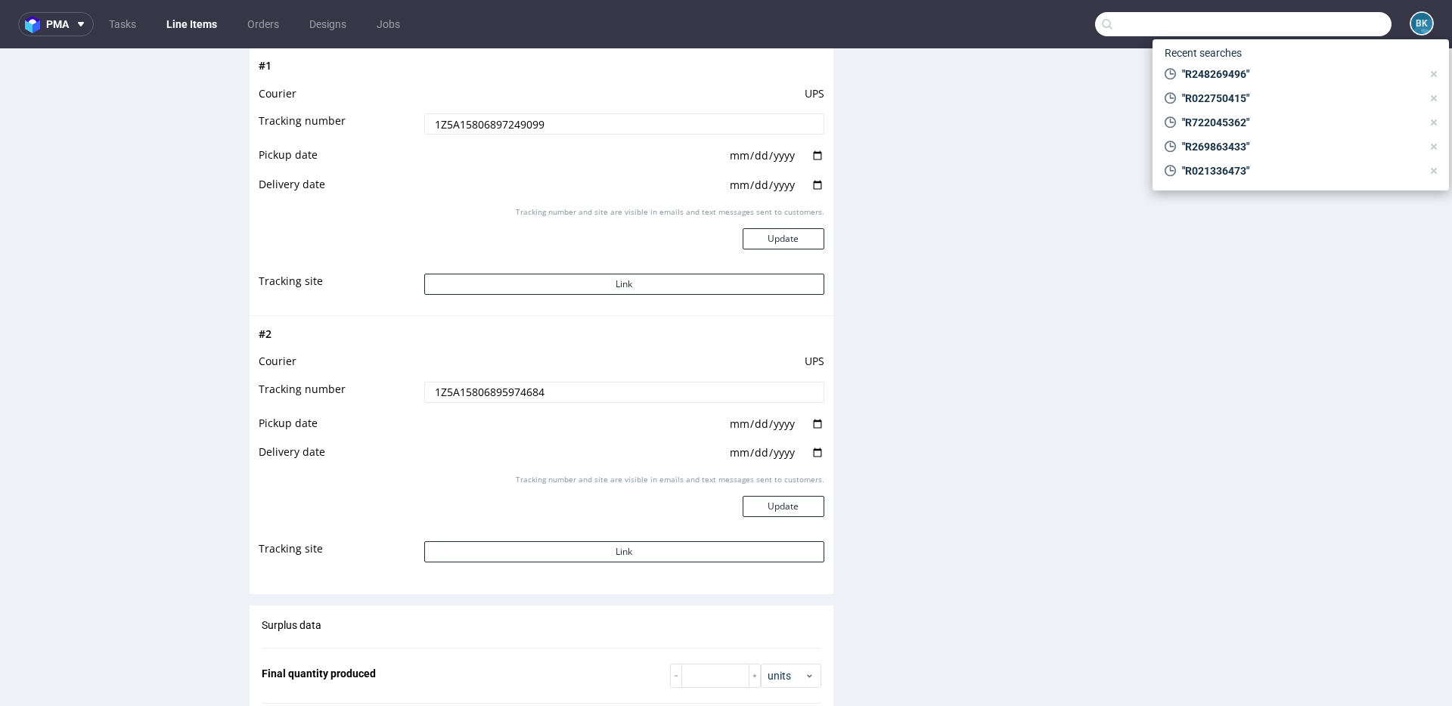
paste input "R266084237"
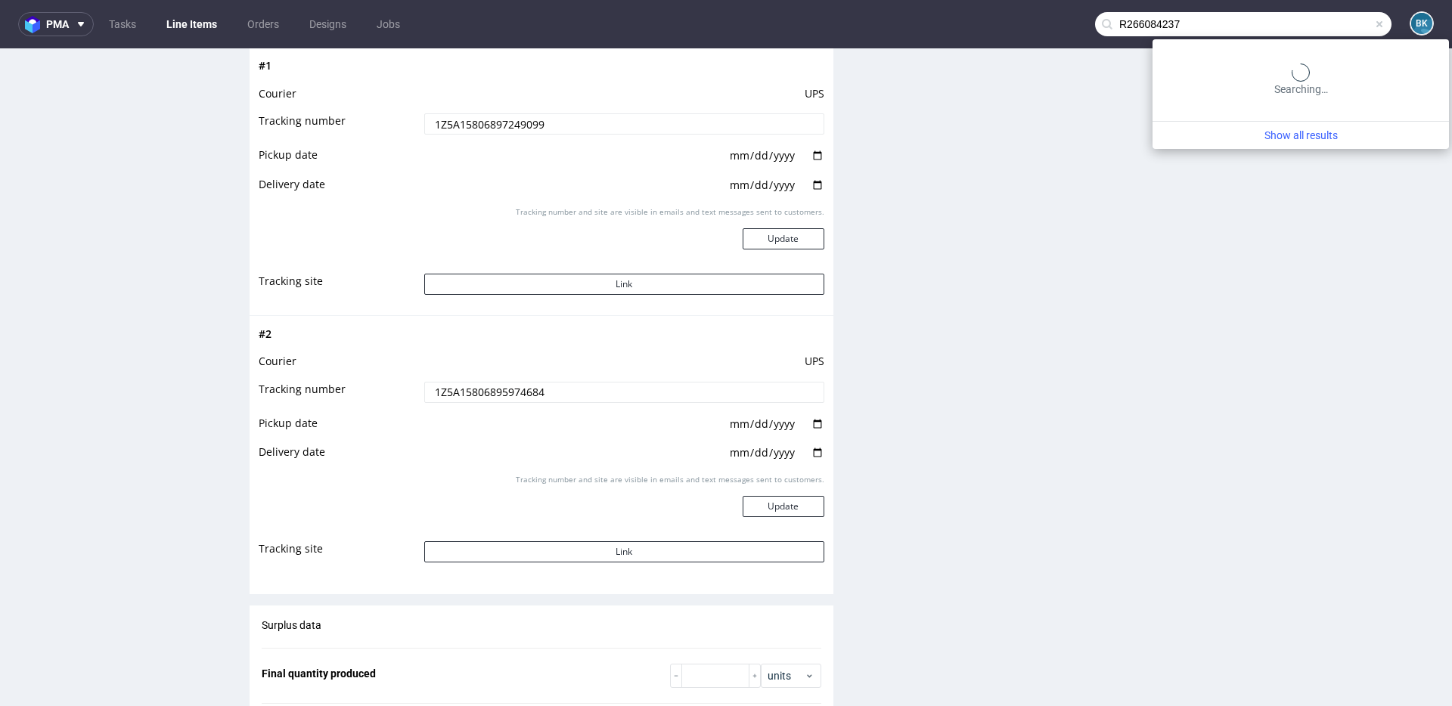
type input "R266084237"
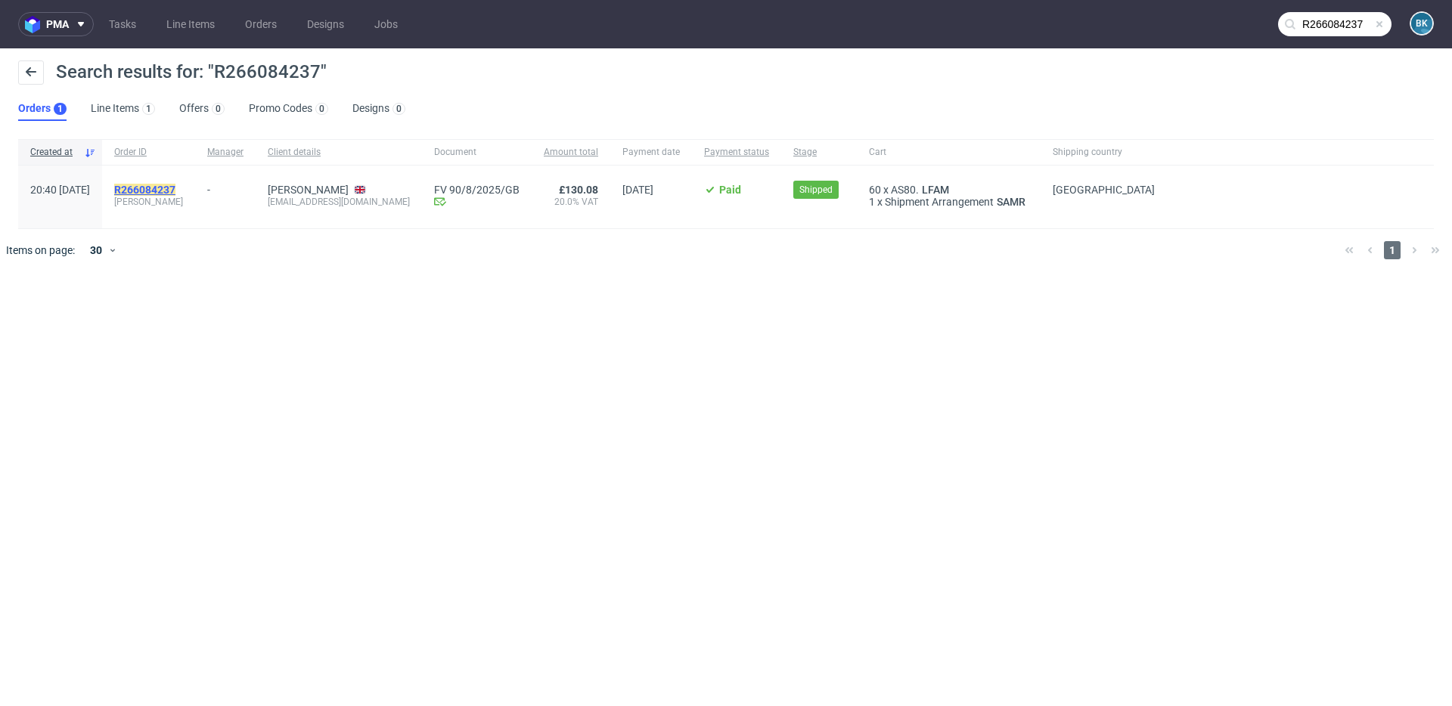
click at [175, 184] on mark "R266084237" at bounding box center [144, 190] width 61 height 12
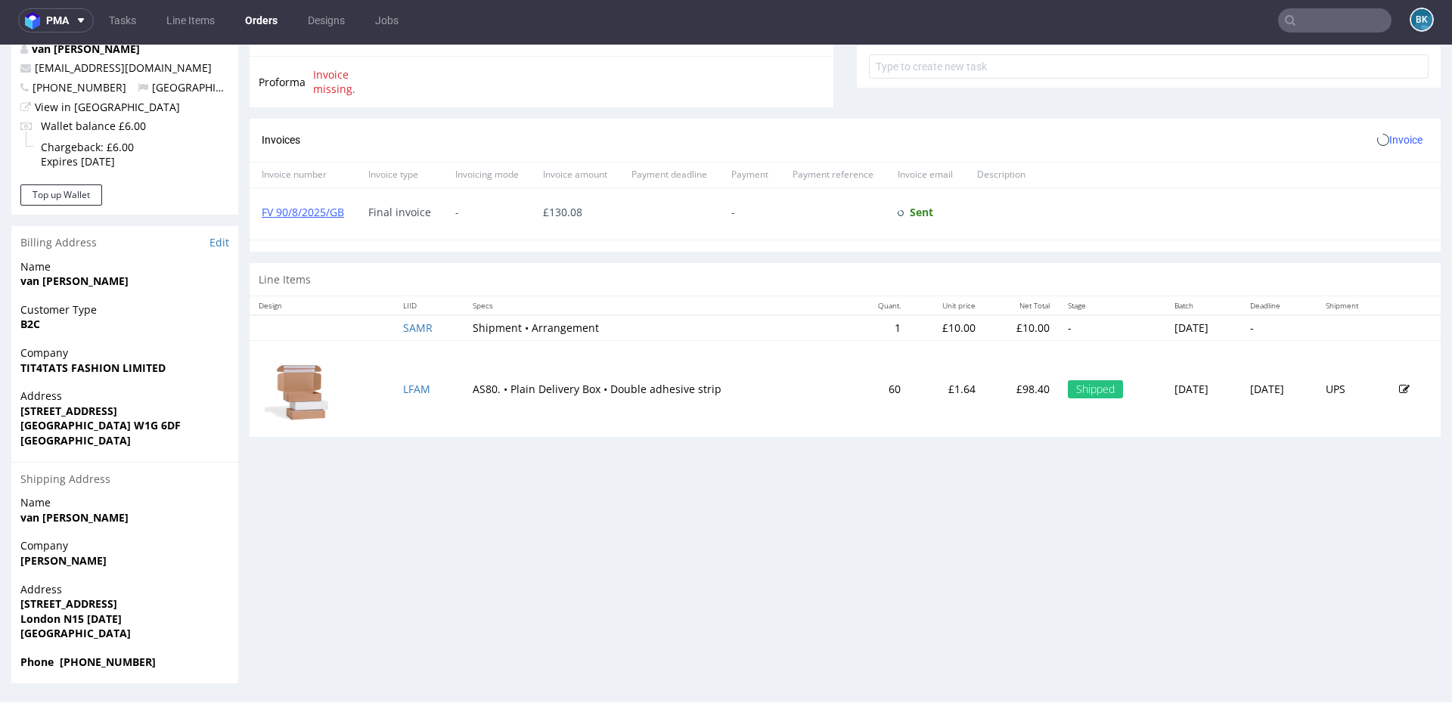
scroll to position [3, 0]
click at [408, 398] on td "LFAM" at bounding box center [428, 389] width 69 height 97
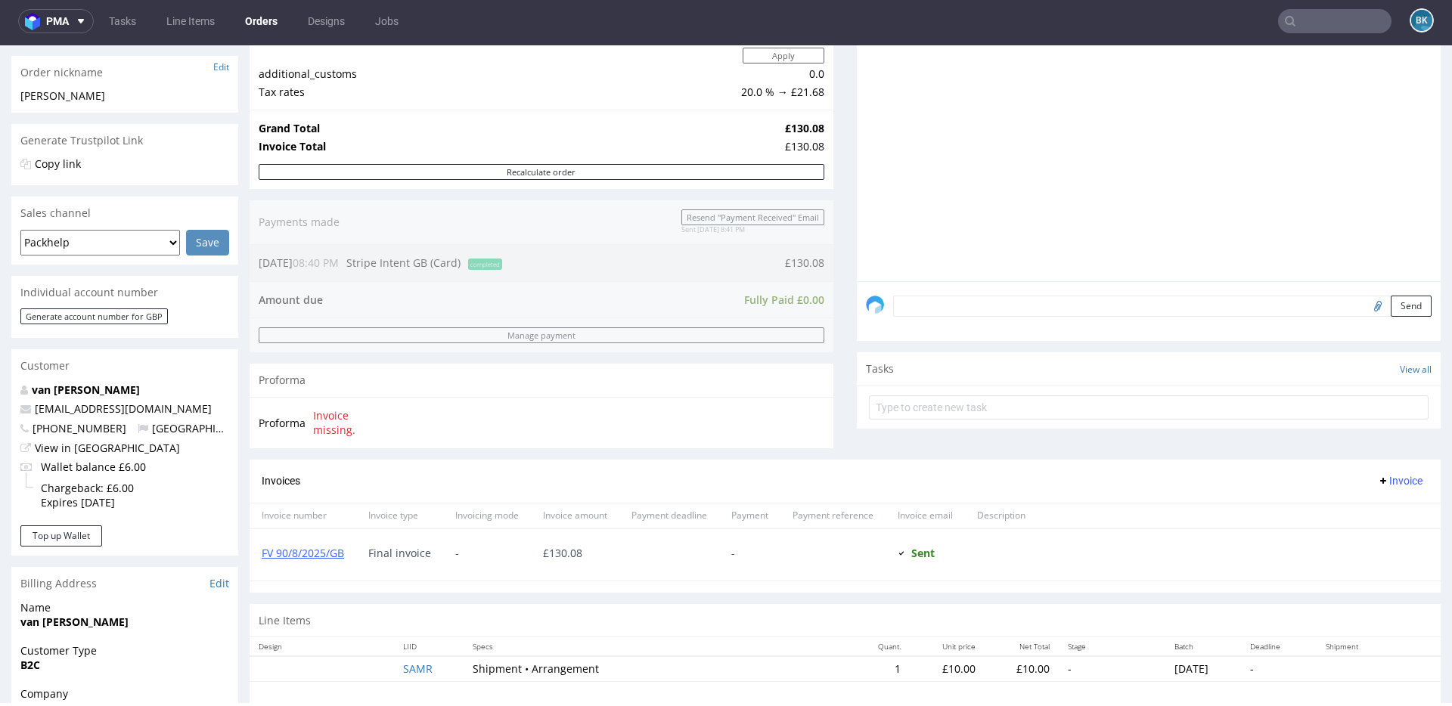
scroll to position [296, 0]
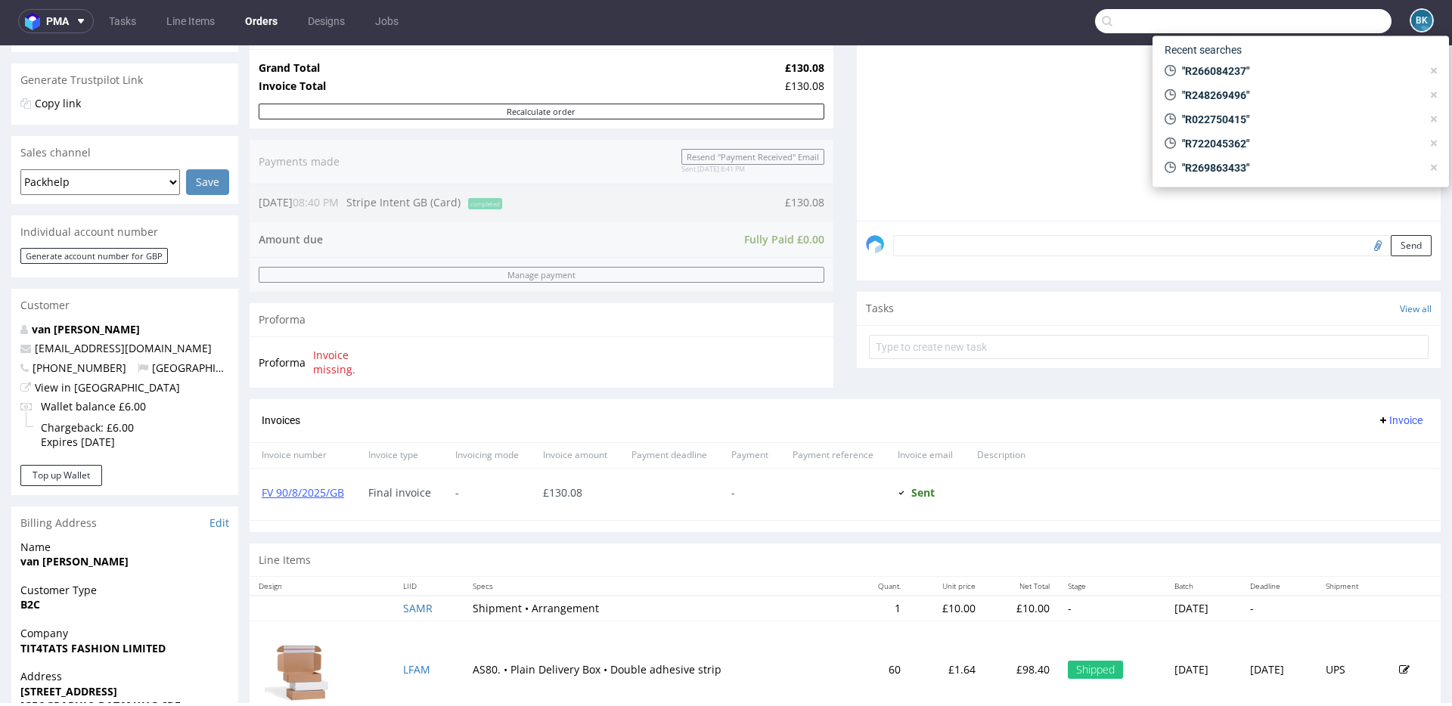
click at [1332, 17] on input "text" at bounding box center [1243, 21] width 296 height 24
paste input "R334688049"
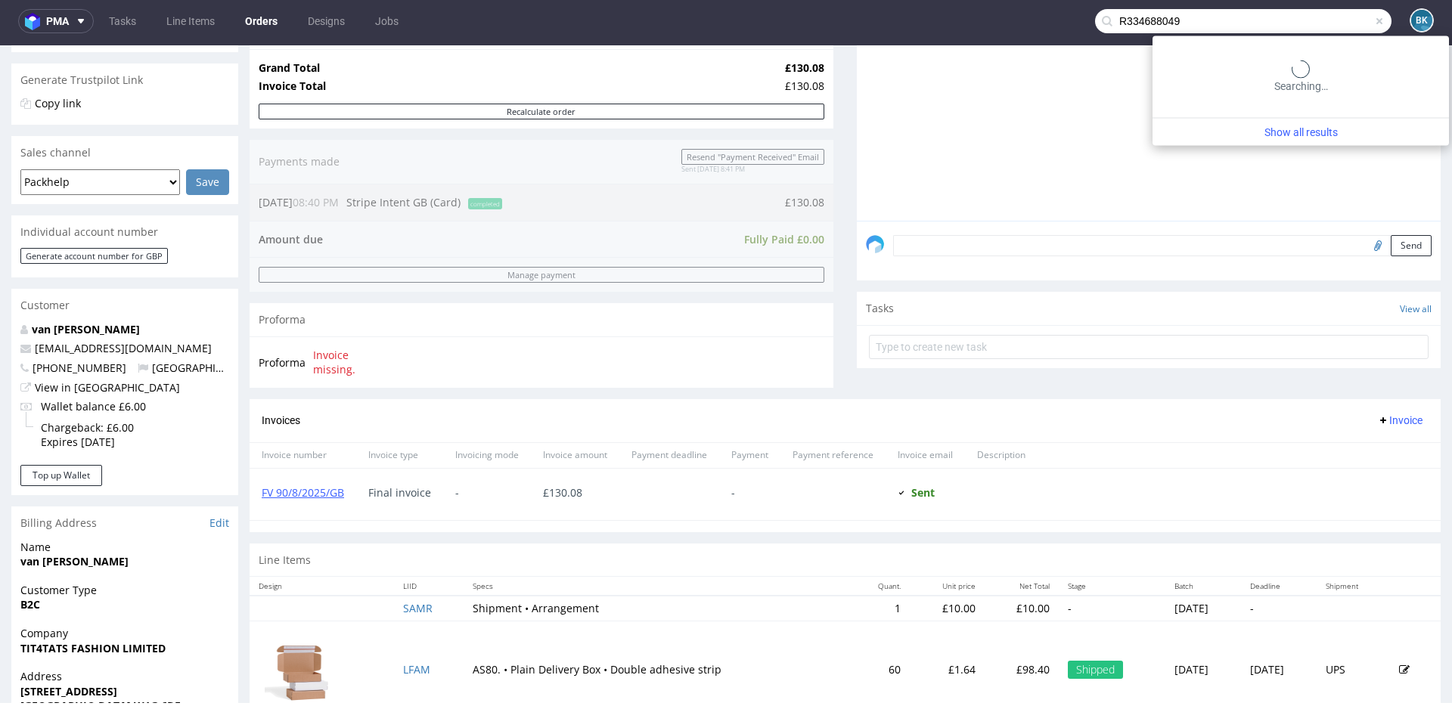
type input "R334688049"
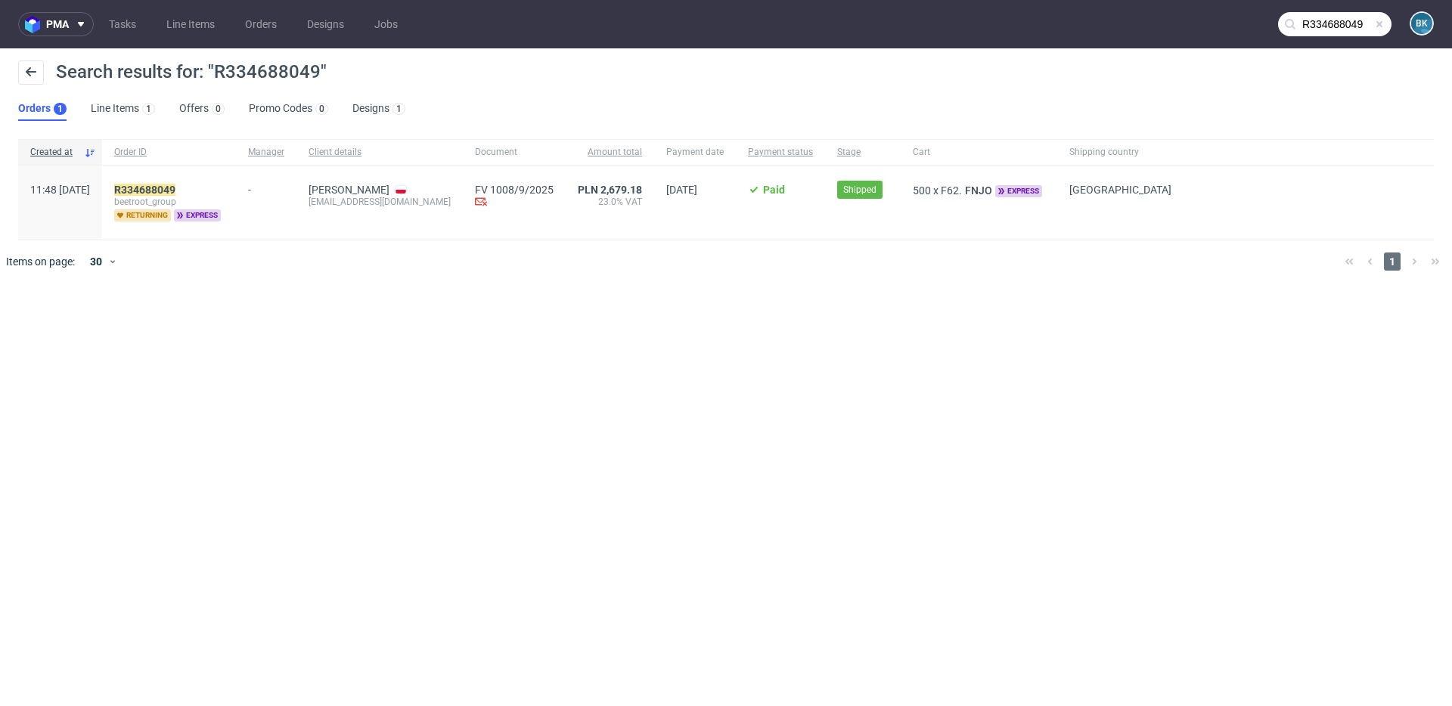
click at [194, 196] on span "beetroot_group" at bounding box center [169, 202] width 110 height 12
click at [175, 187] on mark "R334688049" at bounding box center [144, 190] width 61 height 12
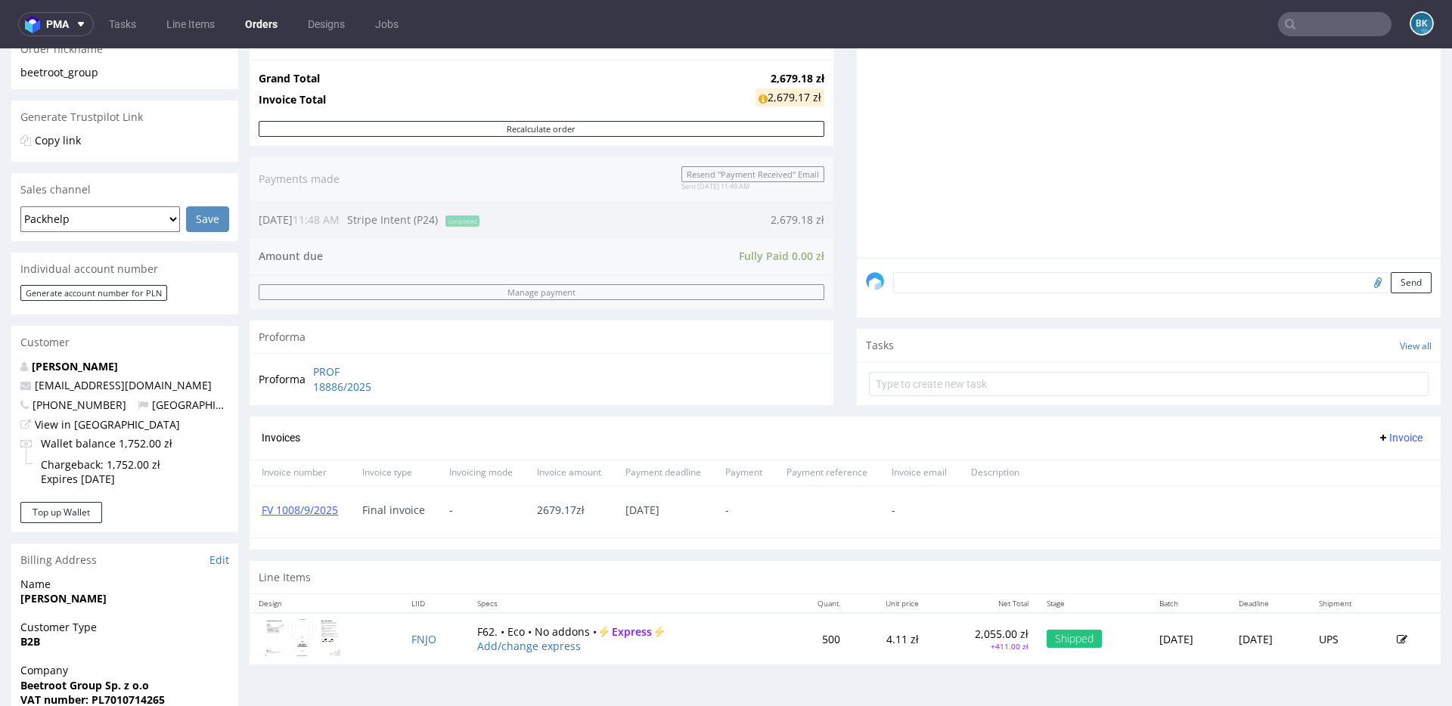
scroll to position [540, 0]
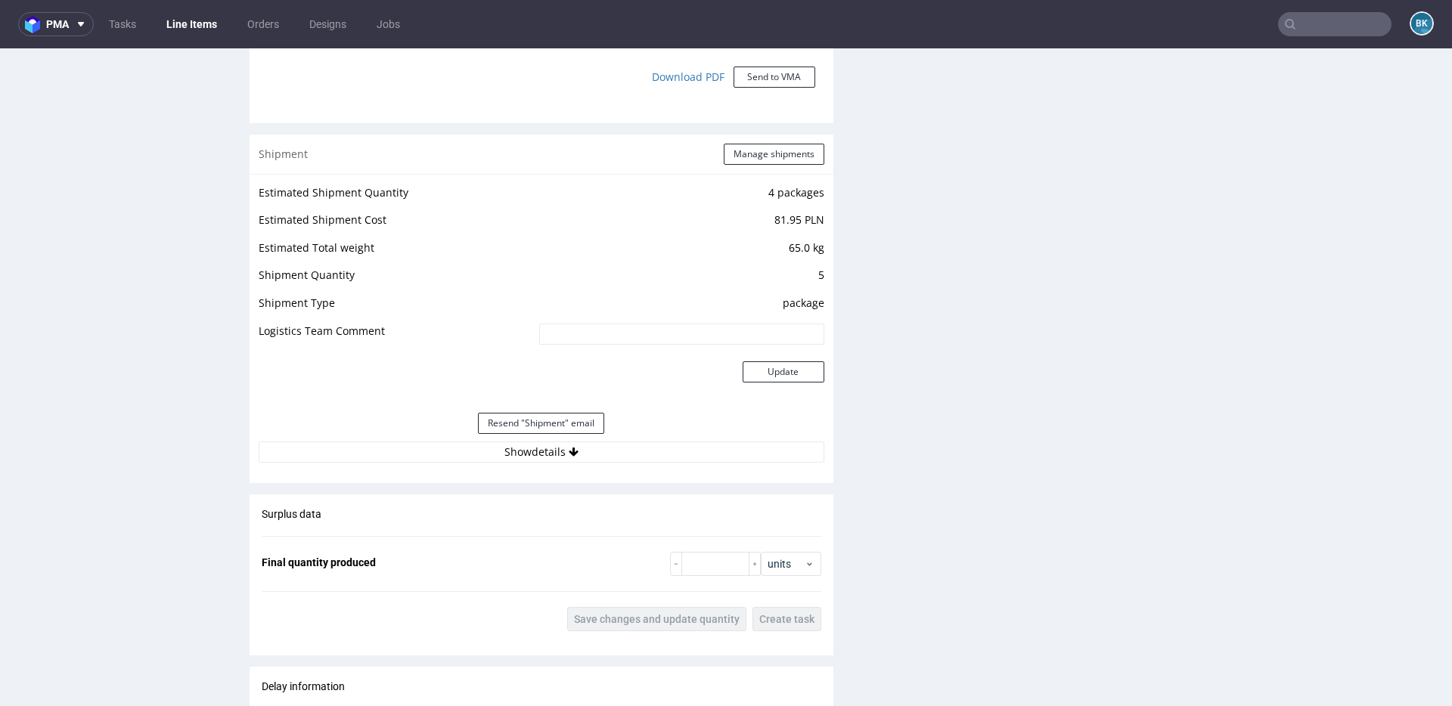
scroll to position [1384, 0]
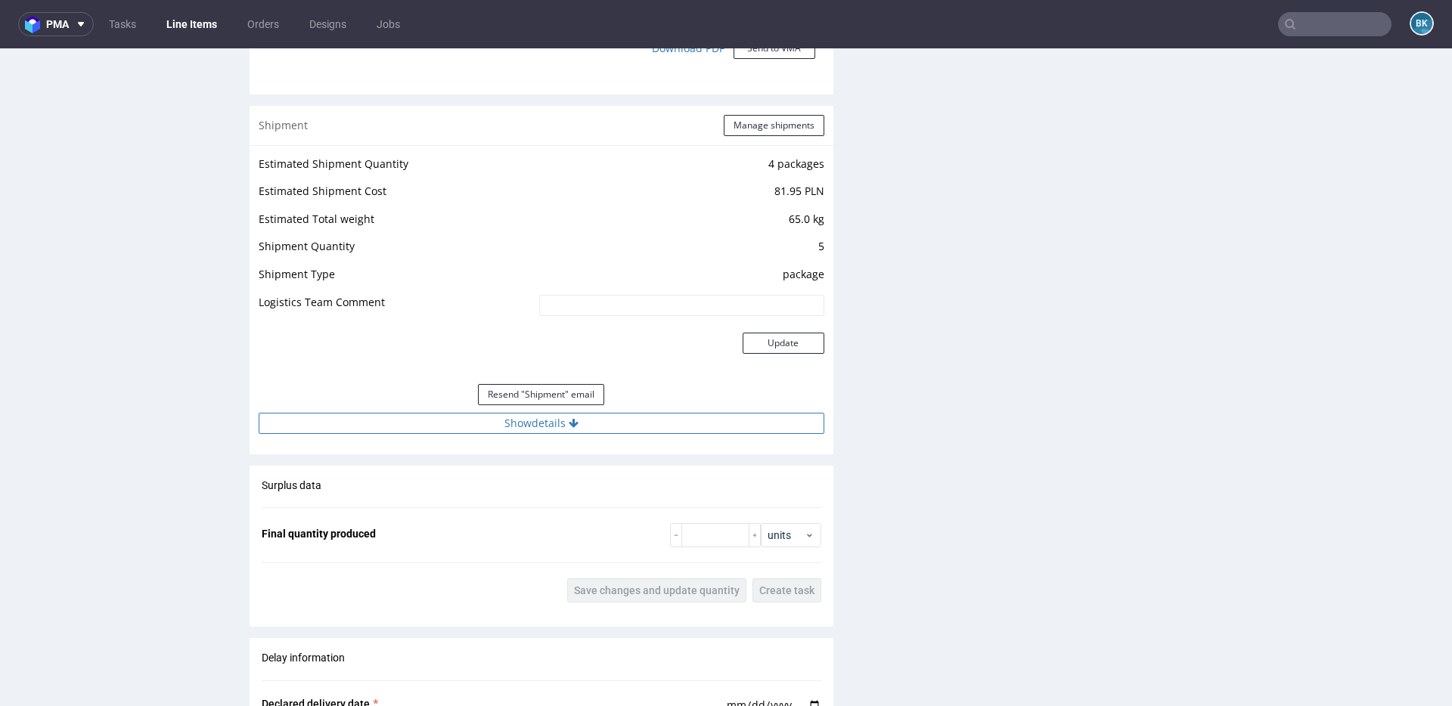
click at [544, 425] on button "Show details" at bounding box center [542, 423] width 566 height 21
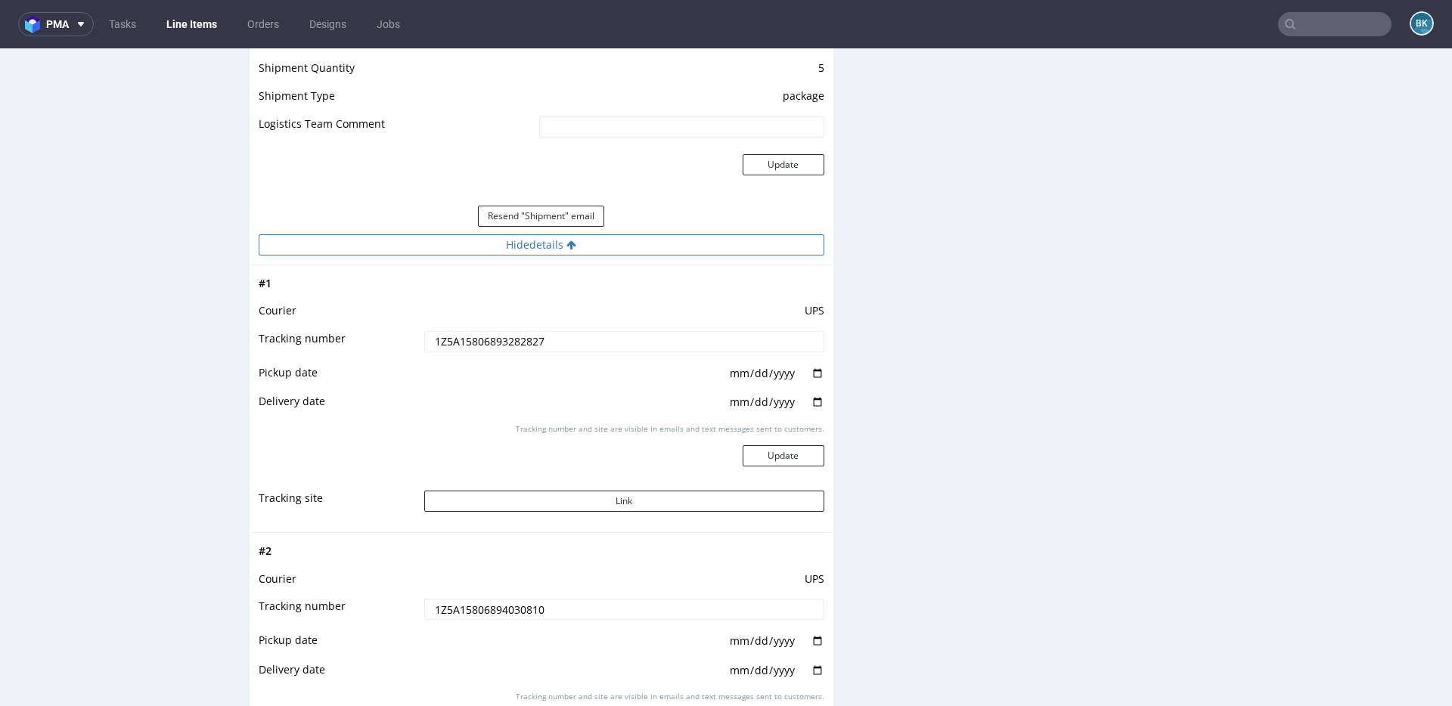
scroll to position [1564, 0]
click at [609, 497] on button "Link" at bounding box center [624, 499] width 400 height 21
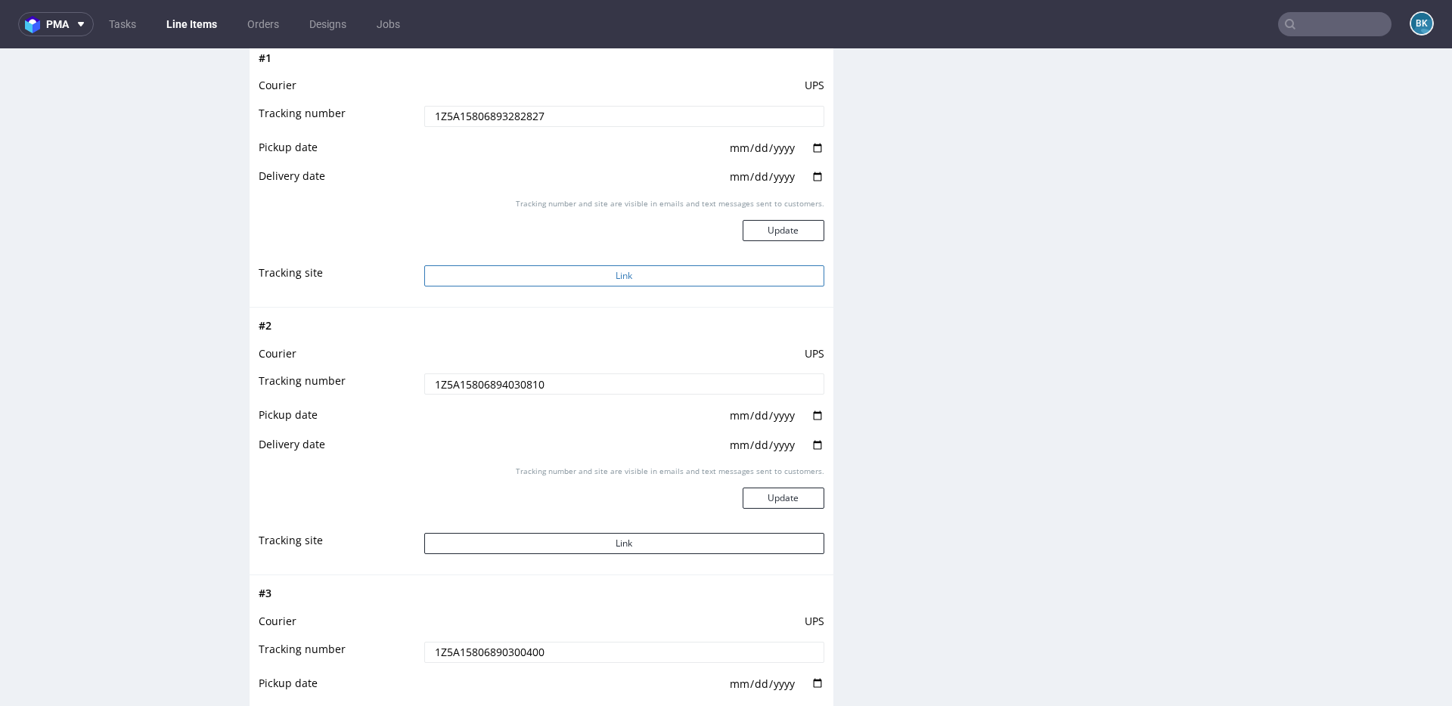
scroll to position [1790, 0]
click at [592, 543] on button "Link" at bounding box center [624, 542] width 400 height 21
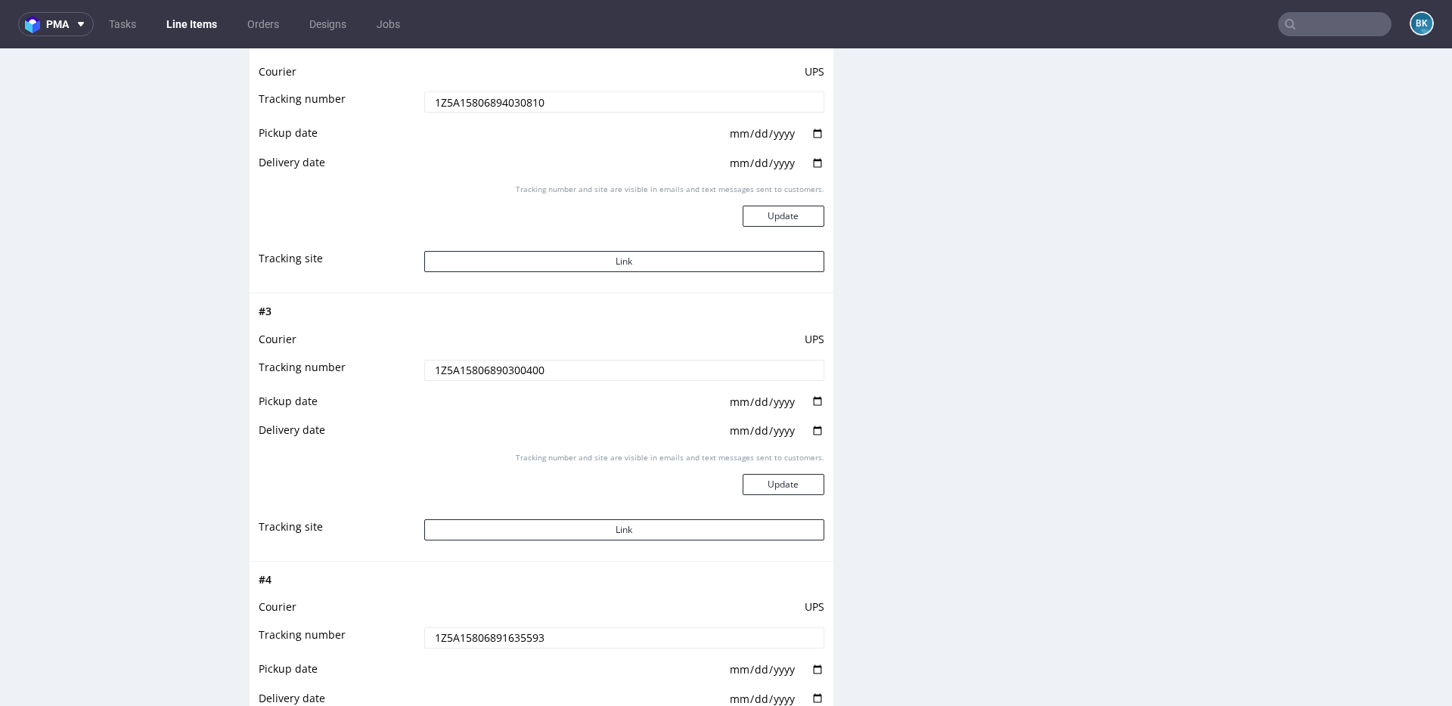
scroll to position [2072, 0]
click at [584, 525] on button "Link" at bounding box center [624, 527] width 400 height 21
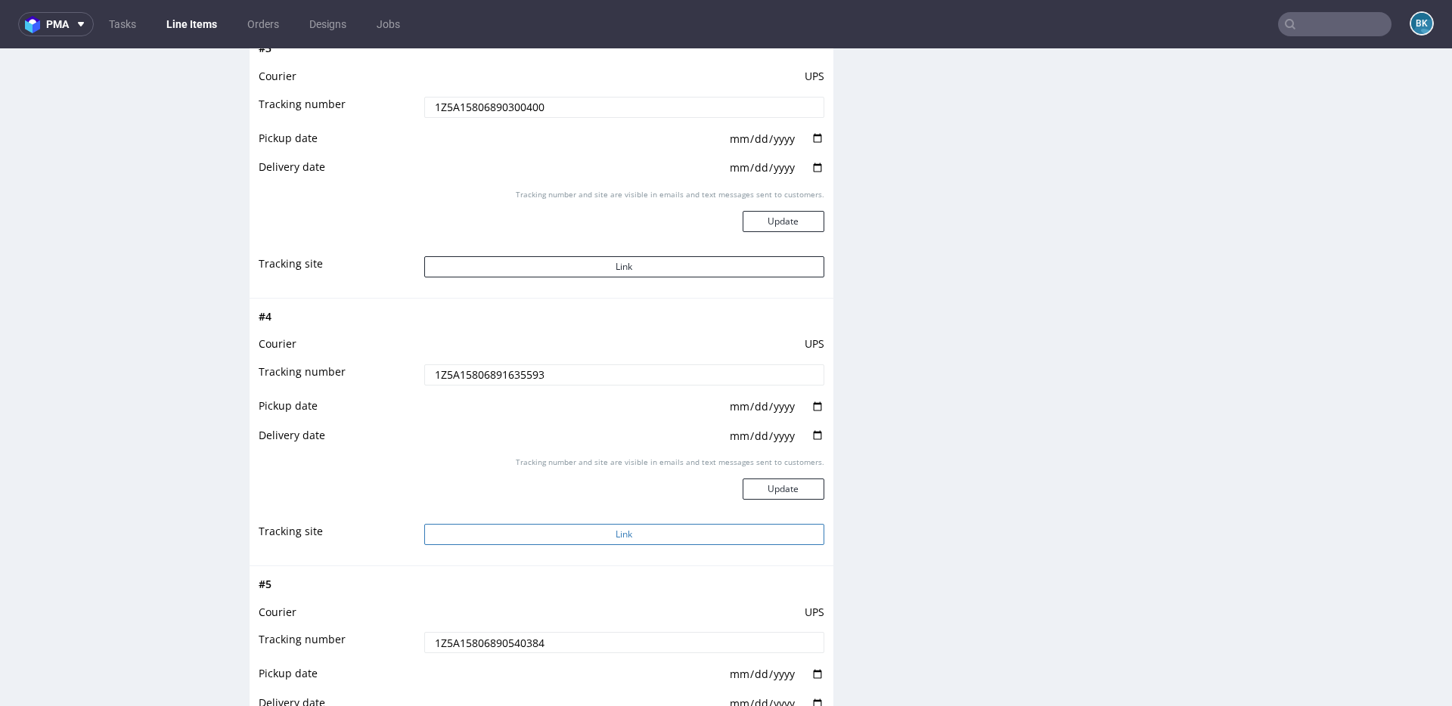
click at [586, 537] on button "Link" at bounding box center [624, 534] width 400 height 21
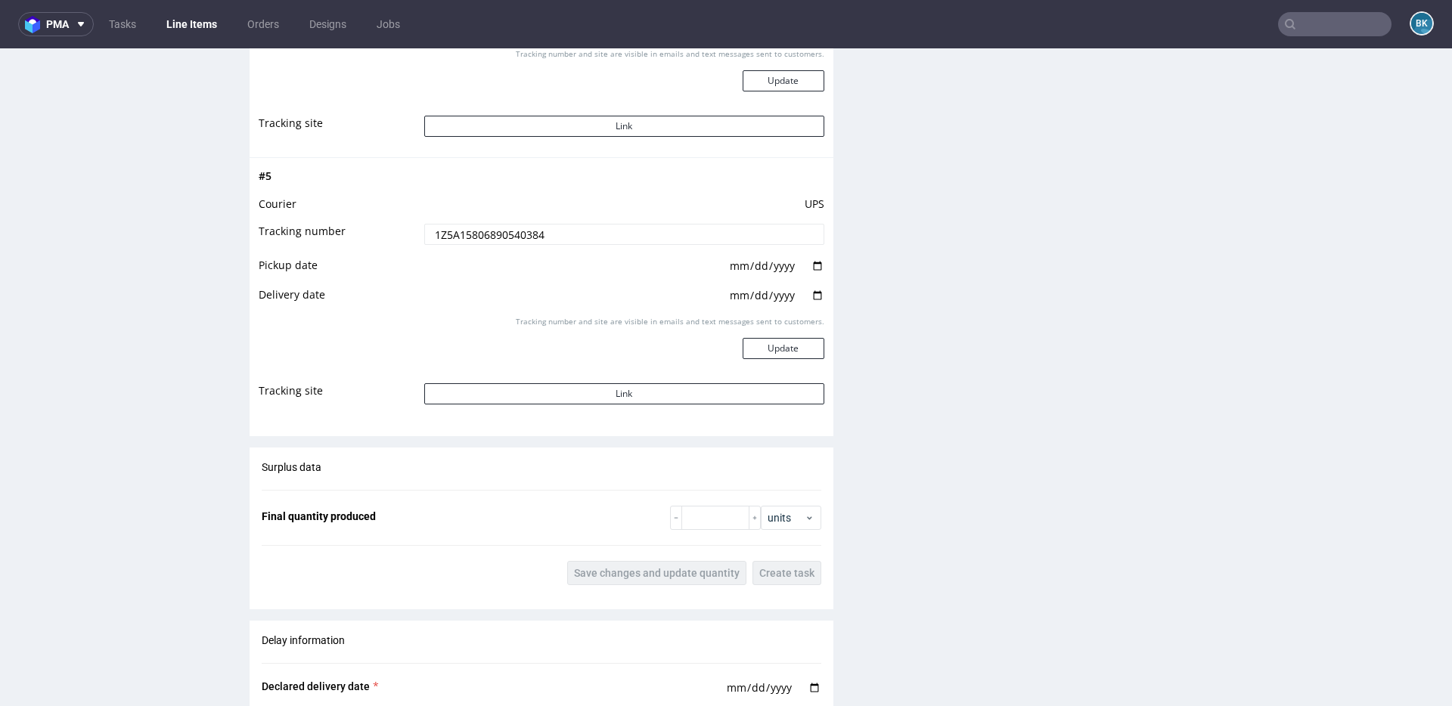
scroll to position [2746, 0]
click at [632, 385] on button "Link" at bounding box center [624, 389] width 400 height 21
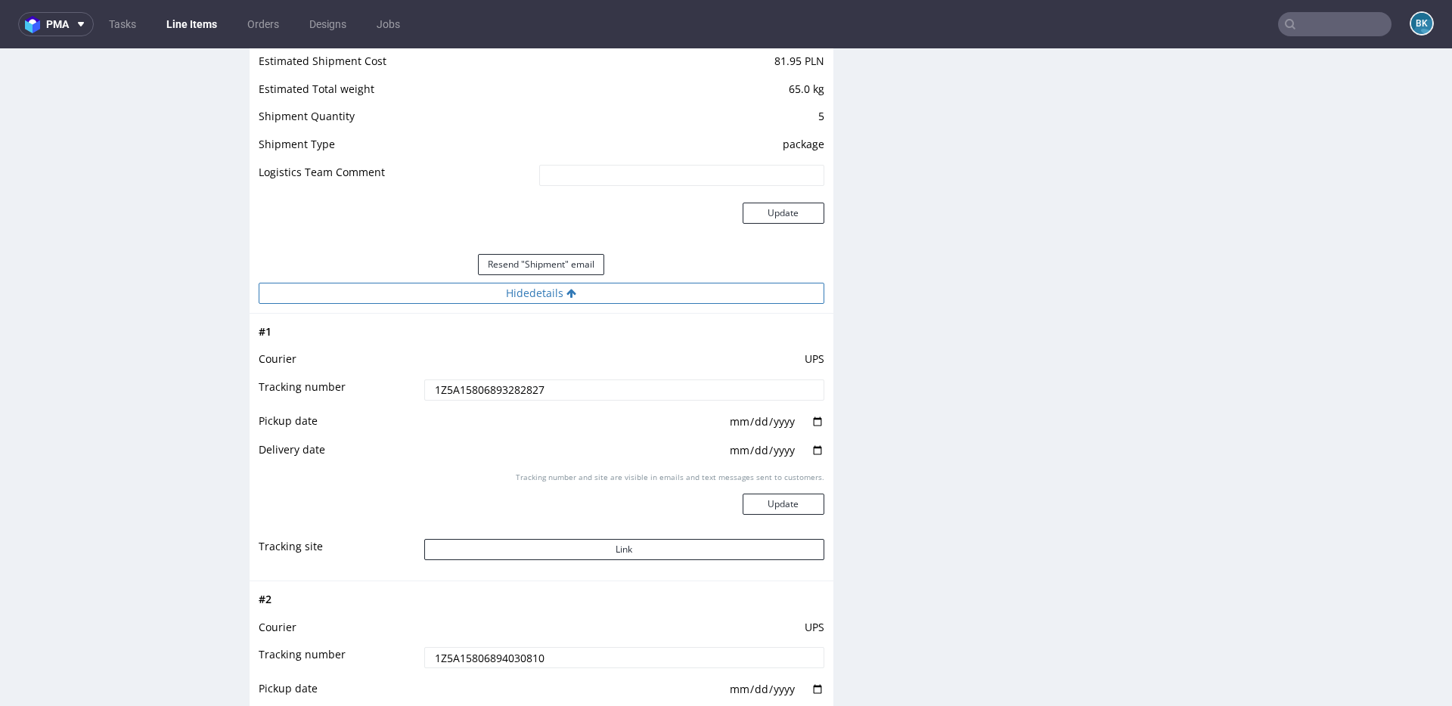
scroll to position [1515, 0]
drag, startPoint x: 553, startPoint y: 386, endPoint x: 340, endPoint y: 385, distance: 212.5
click at [340, 385] on tr "Tracking number 1Z5A15806893282827" at bounding box center [542, 394] width 566 height 34
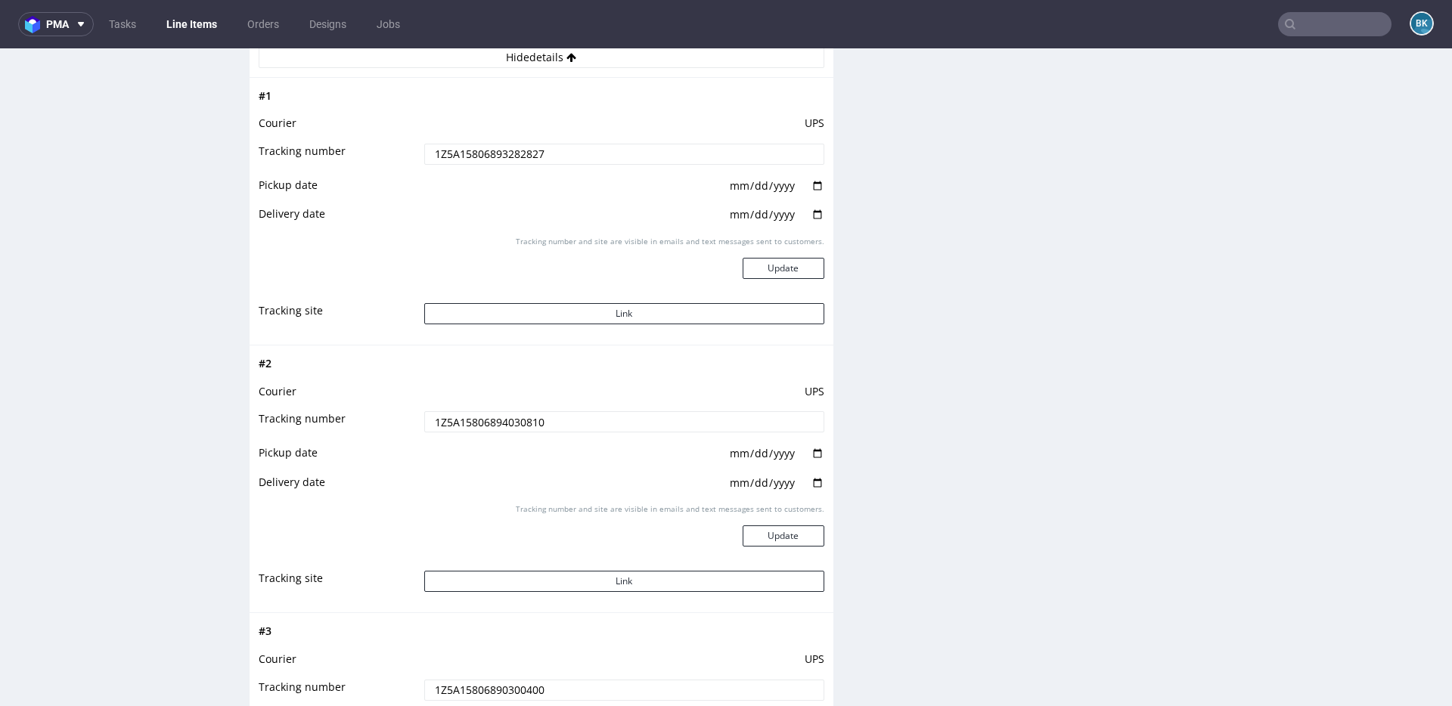
scroll to position [1761, 0]
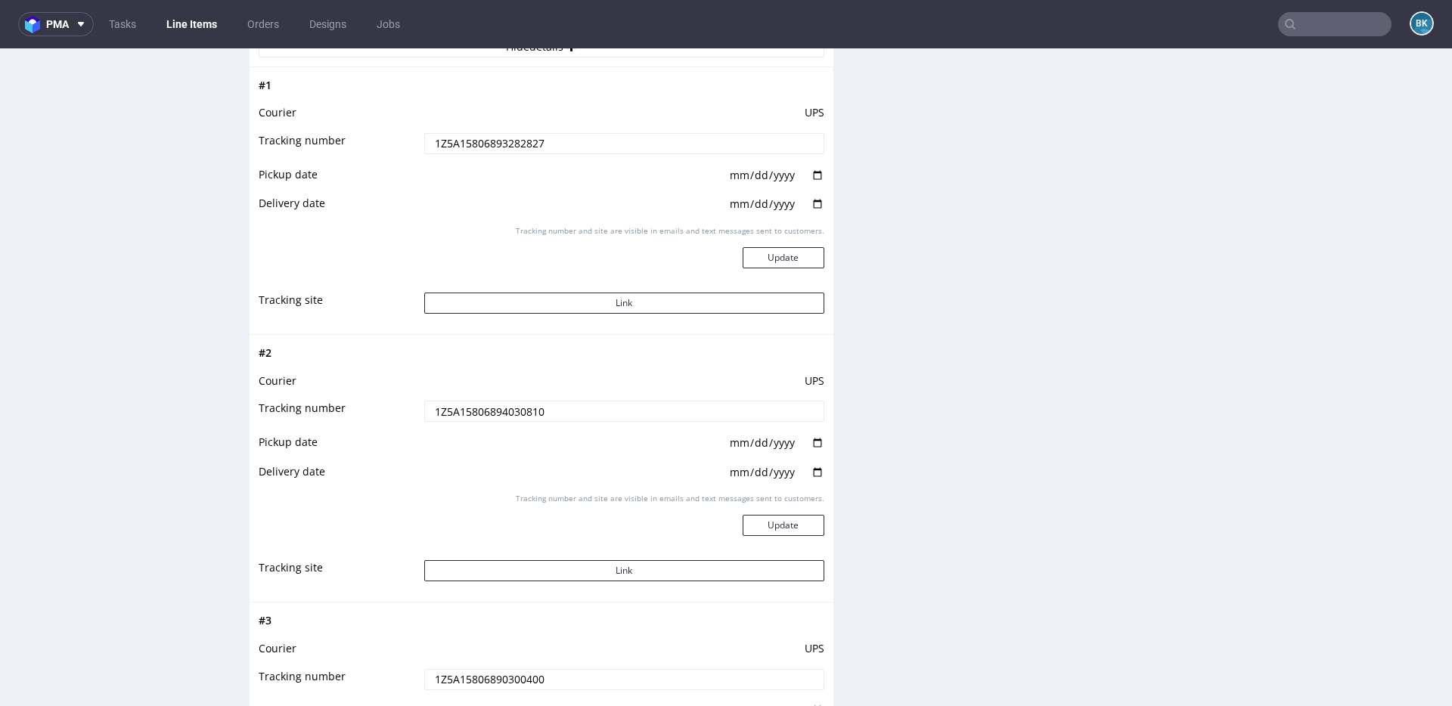
drag, startPoint x: 577, startPoint y: 408, endPoint x: 367, endPoint y: 408, distance: 210.2
click at [367, 408] on tr "Tracking number 1Z5A15806894030810" at bounding box center [542, 416] width 566 height 34
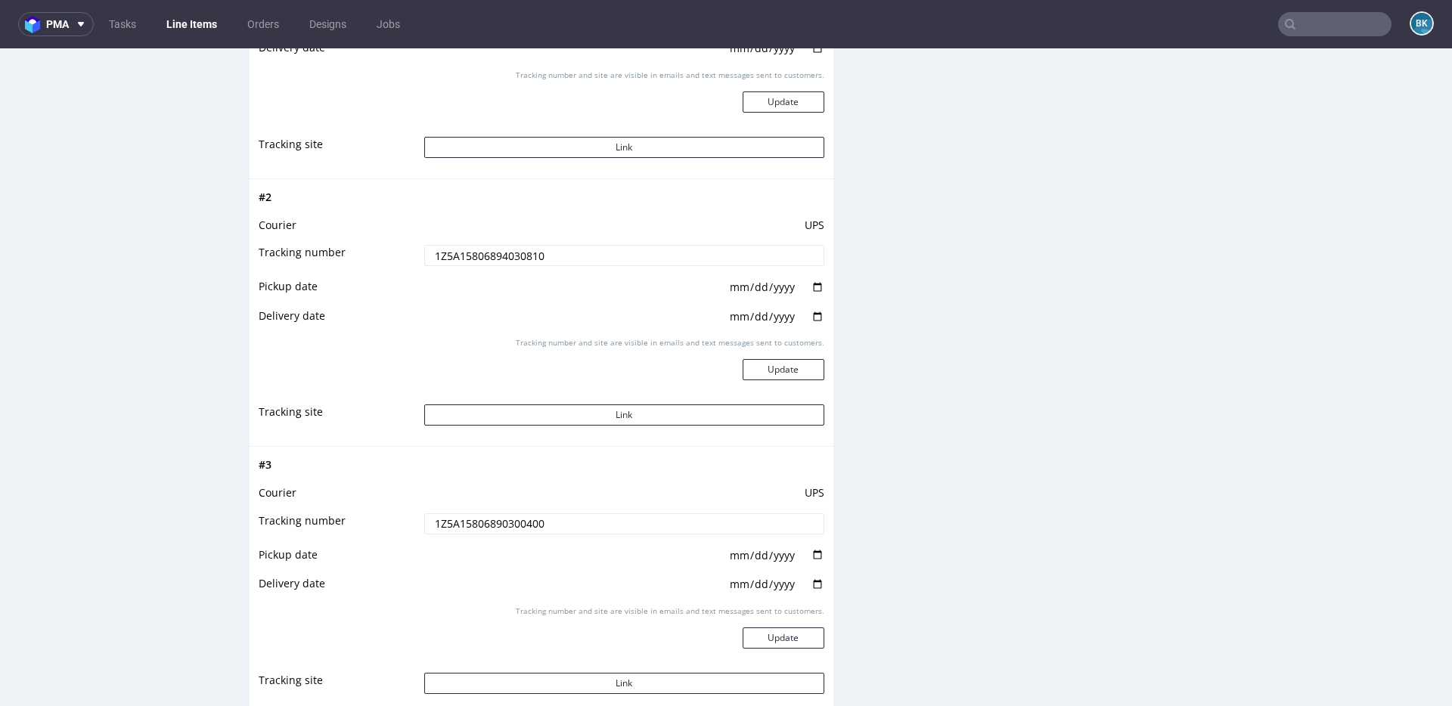
scroll to position [1927, 0]
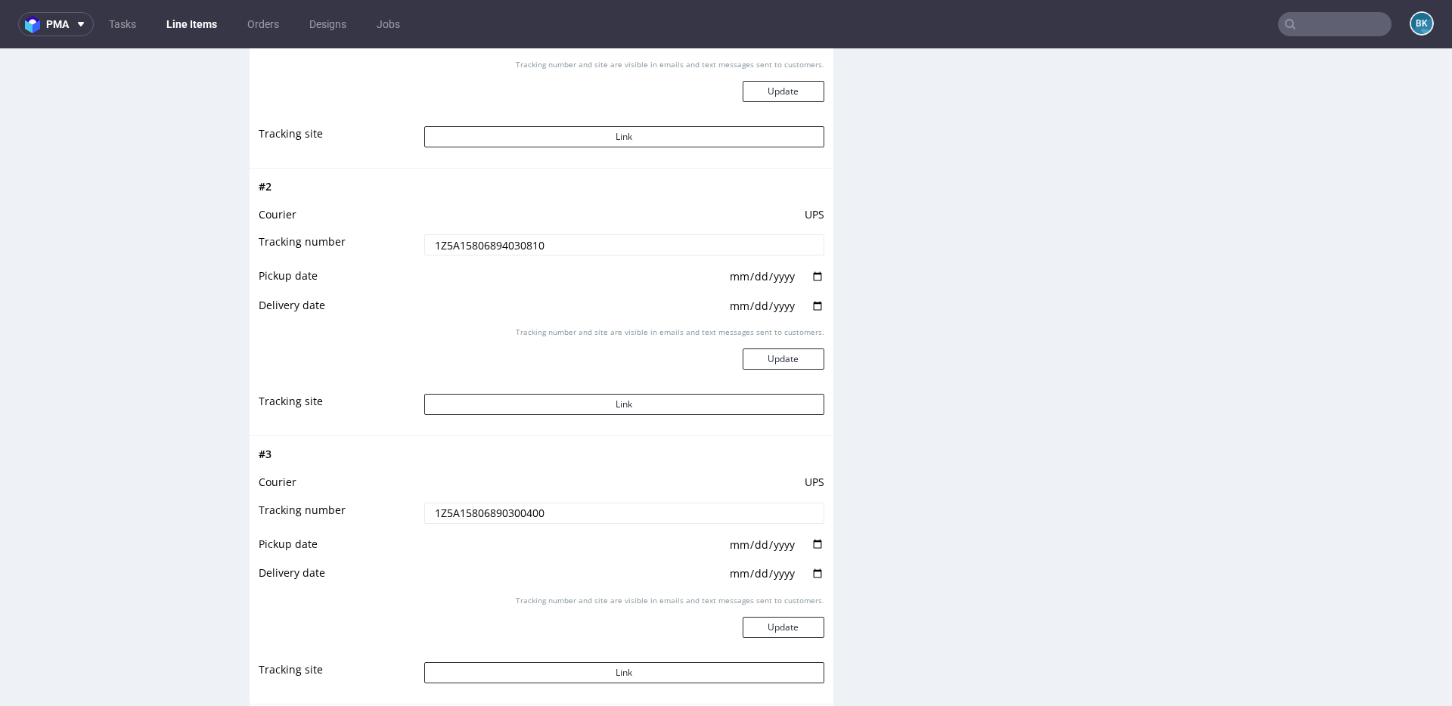
drag, startPoint x: 555, startPoint y: 515, endPoint x: 333, endPoint y: 515, distance: 222.3
click at [333, 515] on tr "Tracking number 1Z5A15806890300400" at bounding box center [542, 518] width 566 height 34
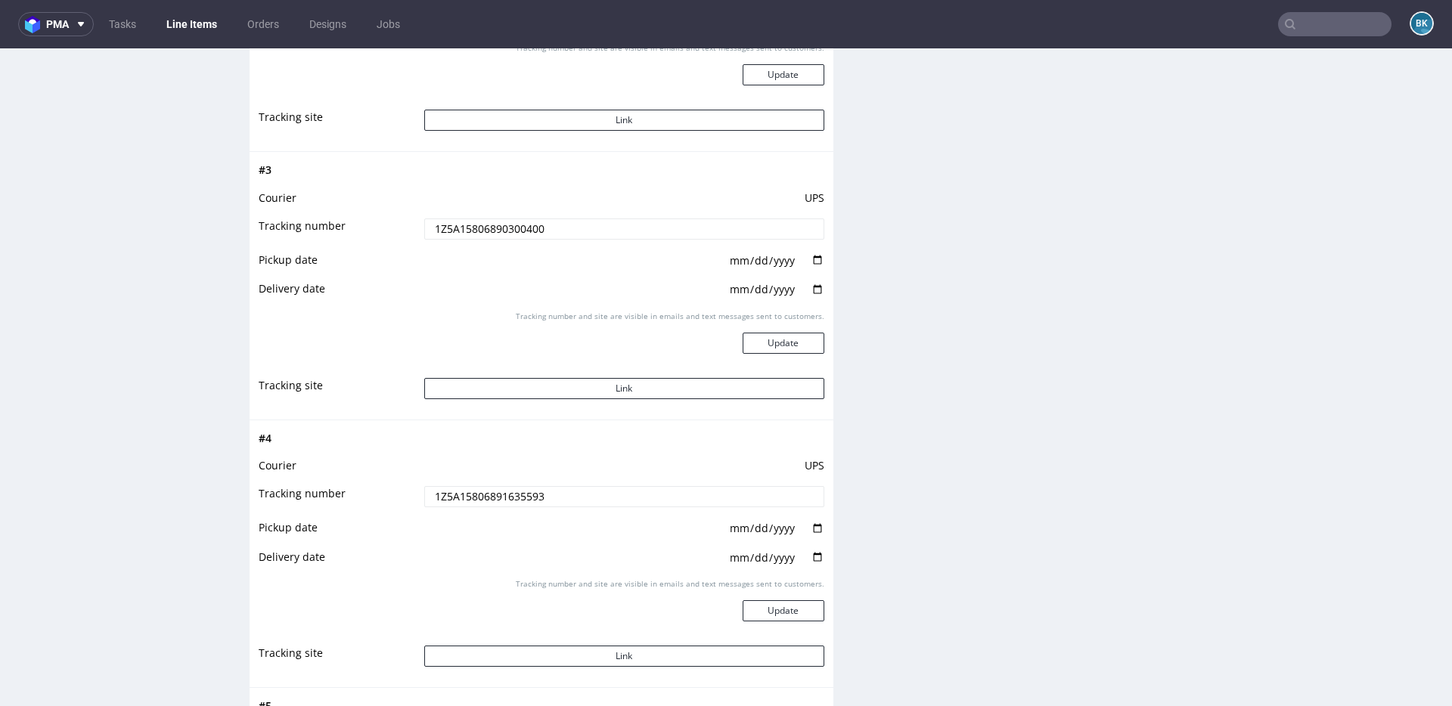
scroll to position [2221, 0]
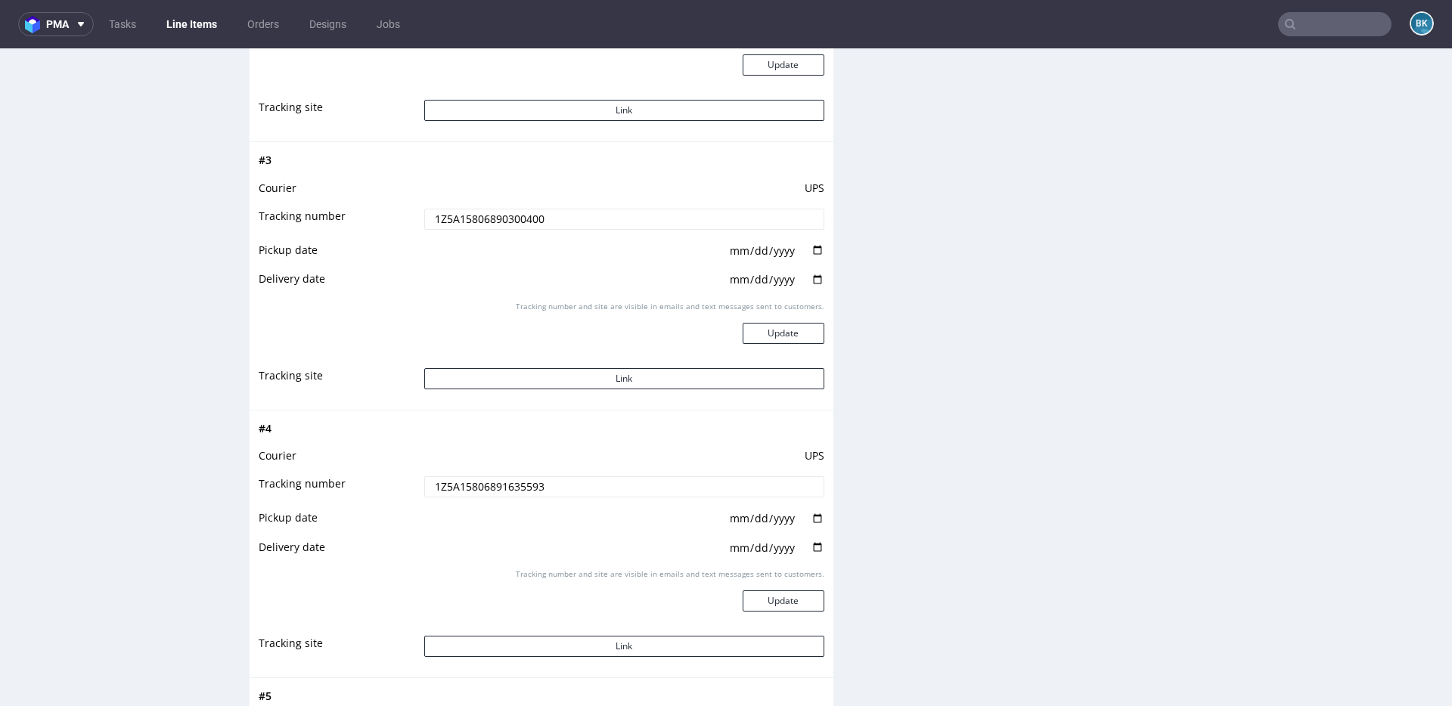
drag, startPoint x: 562, startPoint y: 485, endPoint x: 352, endPoint y: 477, distance: 209.6
click at [352, 477] on tr "Tracking number 1Z5A15806891635593" at bounding box center [542, 492] width 566 height 34
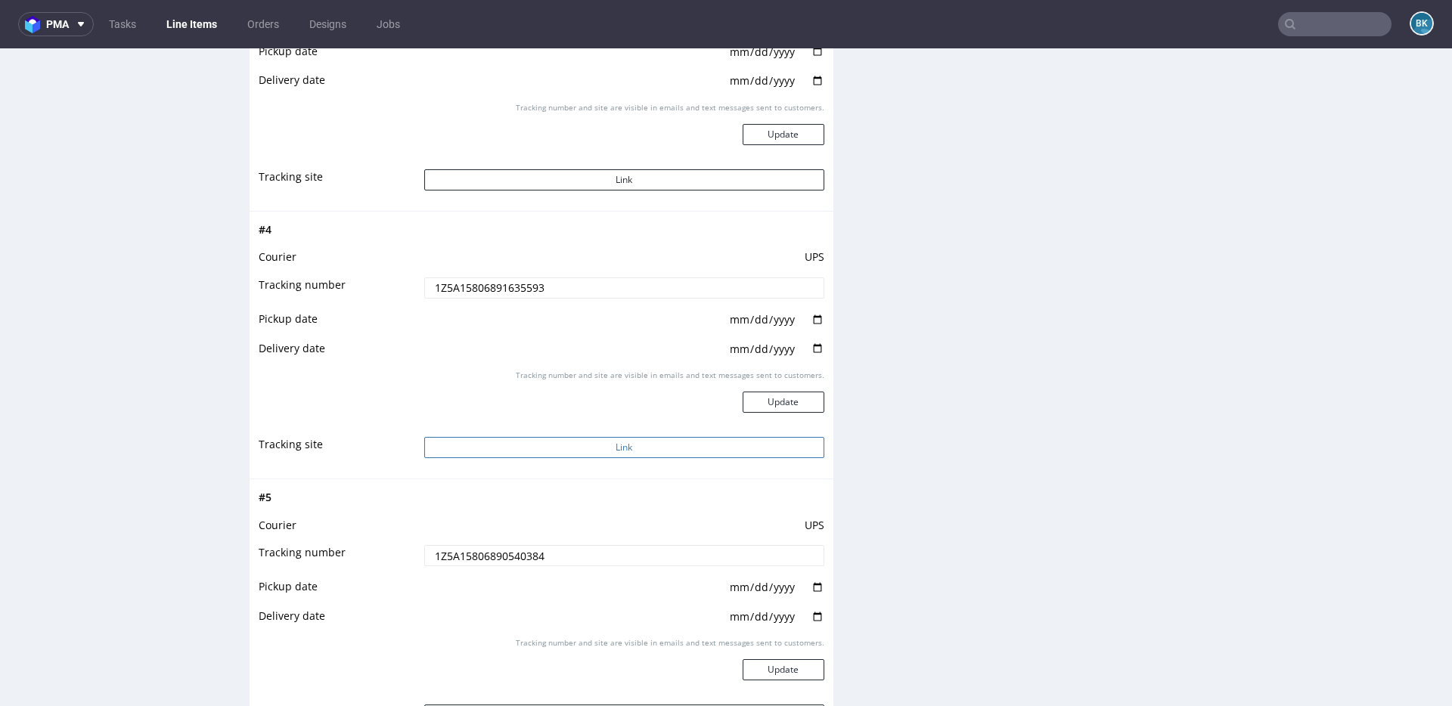
scroll to position [2419, 0]
drag, startPoint x: 555, startPoint y: 555, endPoint x: 337, endPoint y: 551, distance: 217.8
click at [337, 551] on tr "Tracking number 1Z5A15806890540384" at bounding box center [542, 562] width 566 height 34
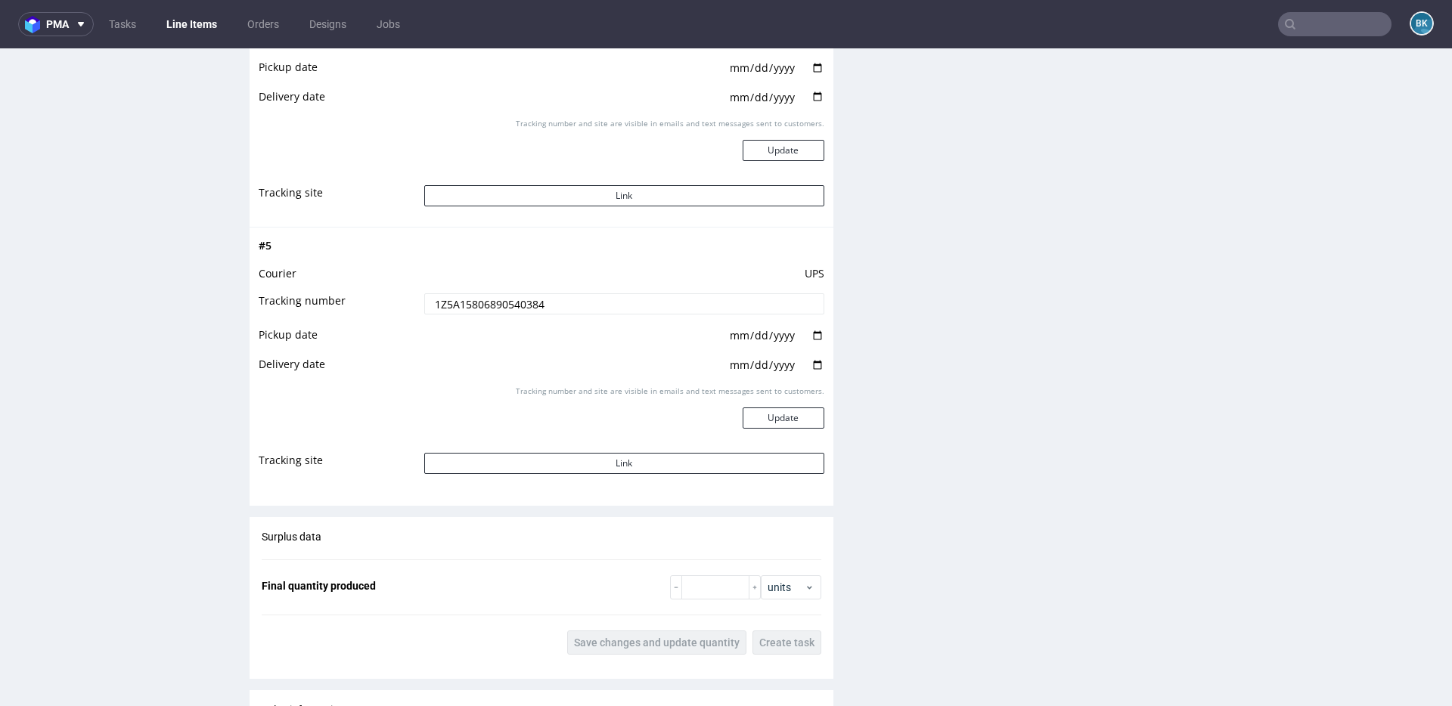
scroll to position [2689, 0]
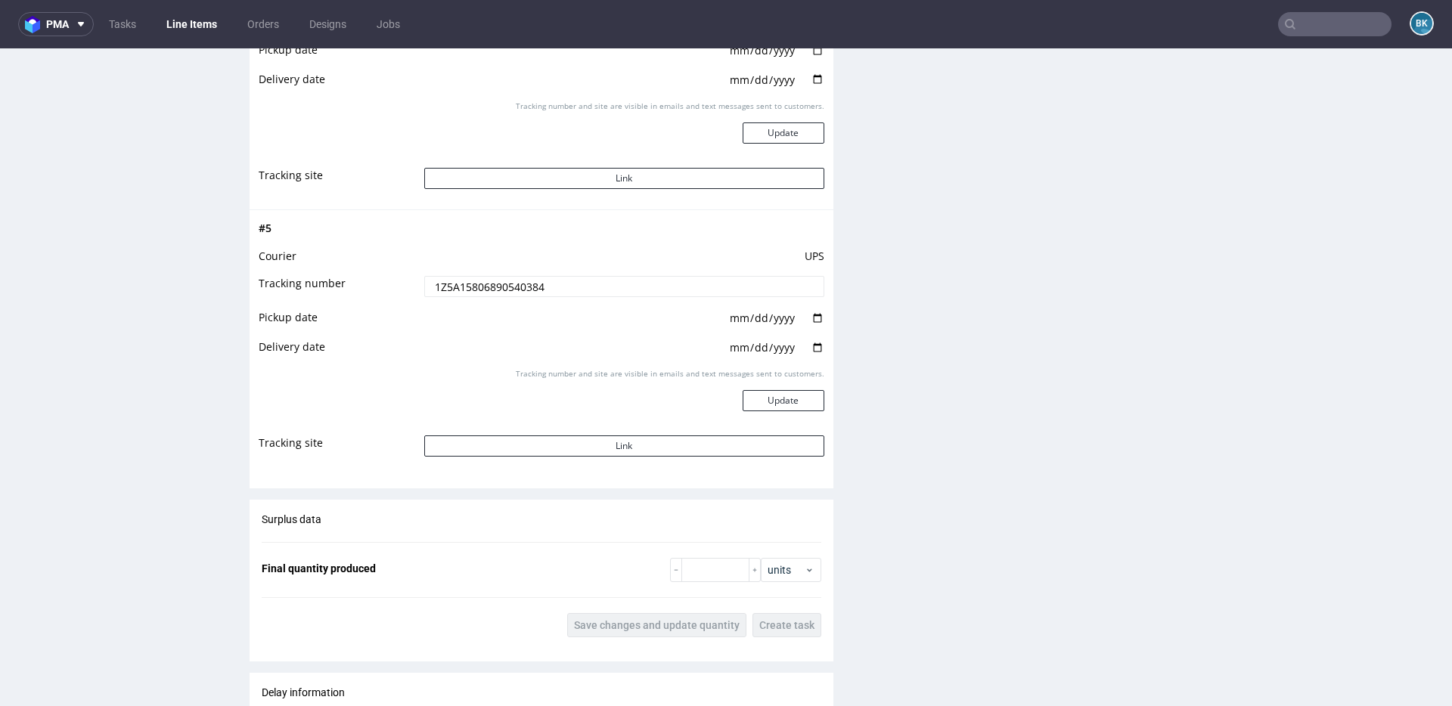
click at [1330, 18] on input "text" at bounding box center [1334, 24] width 113 height 24
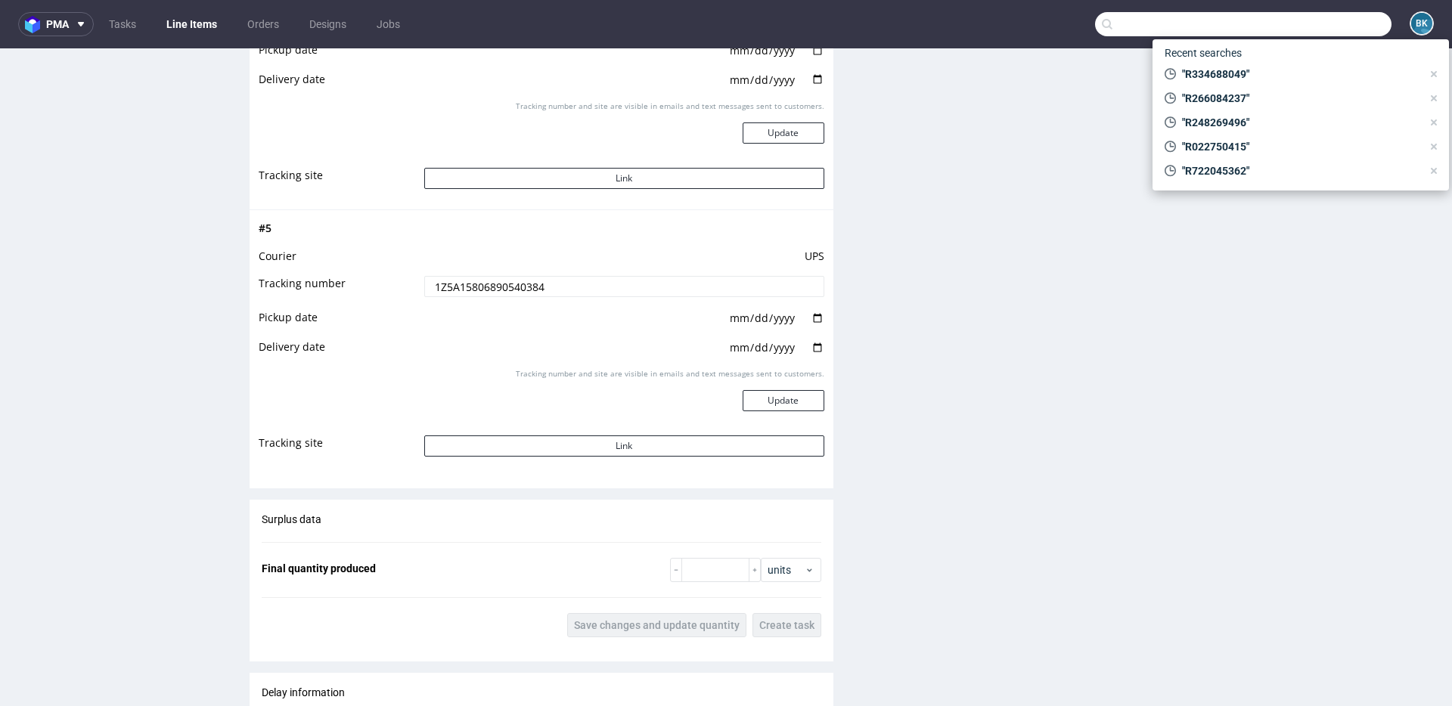
paste input "R759762713"
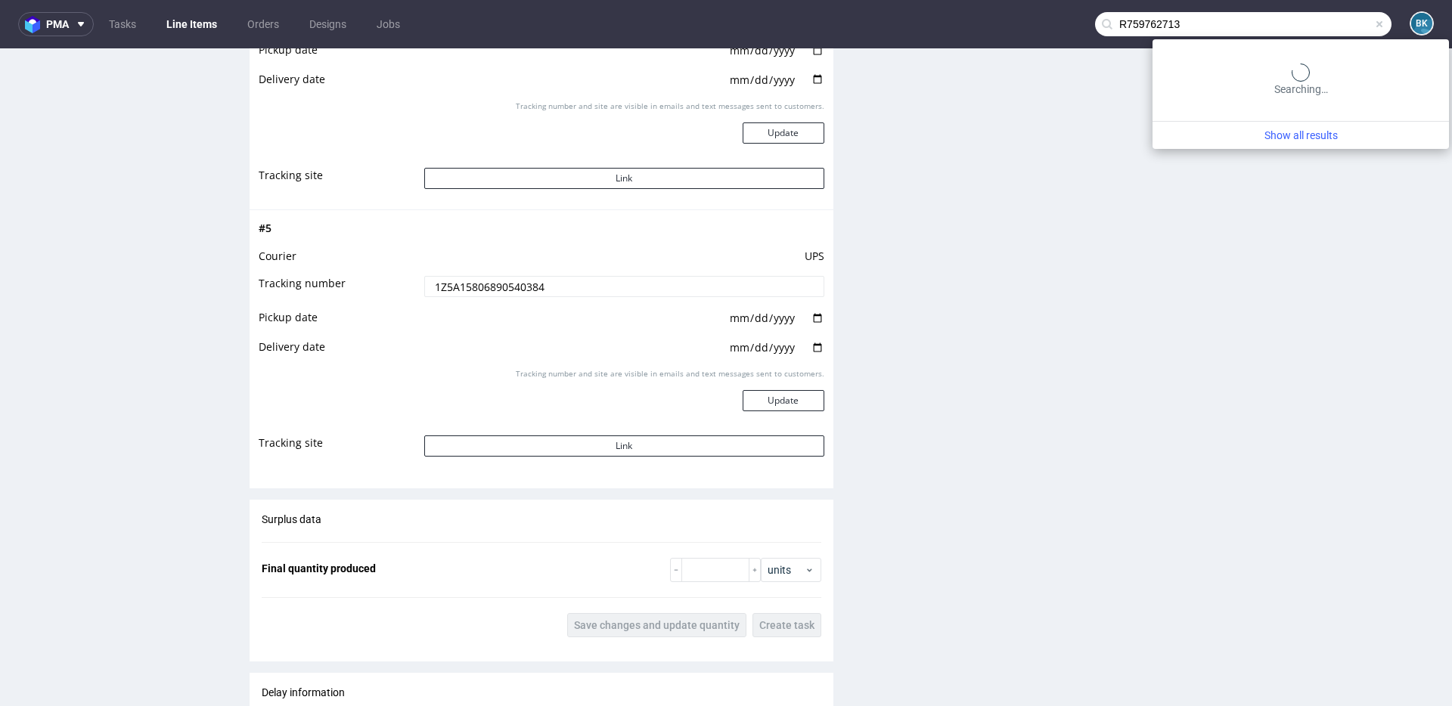
type input "R759762713"
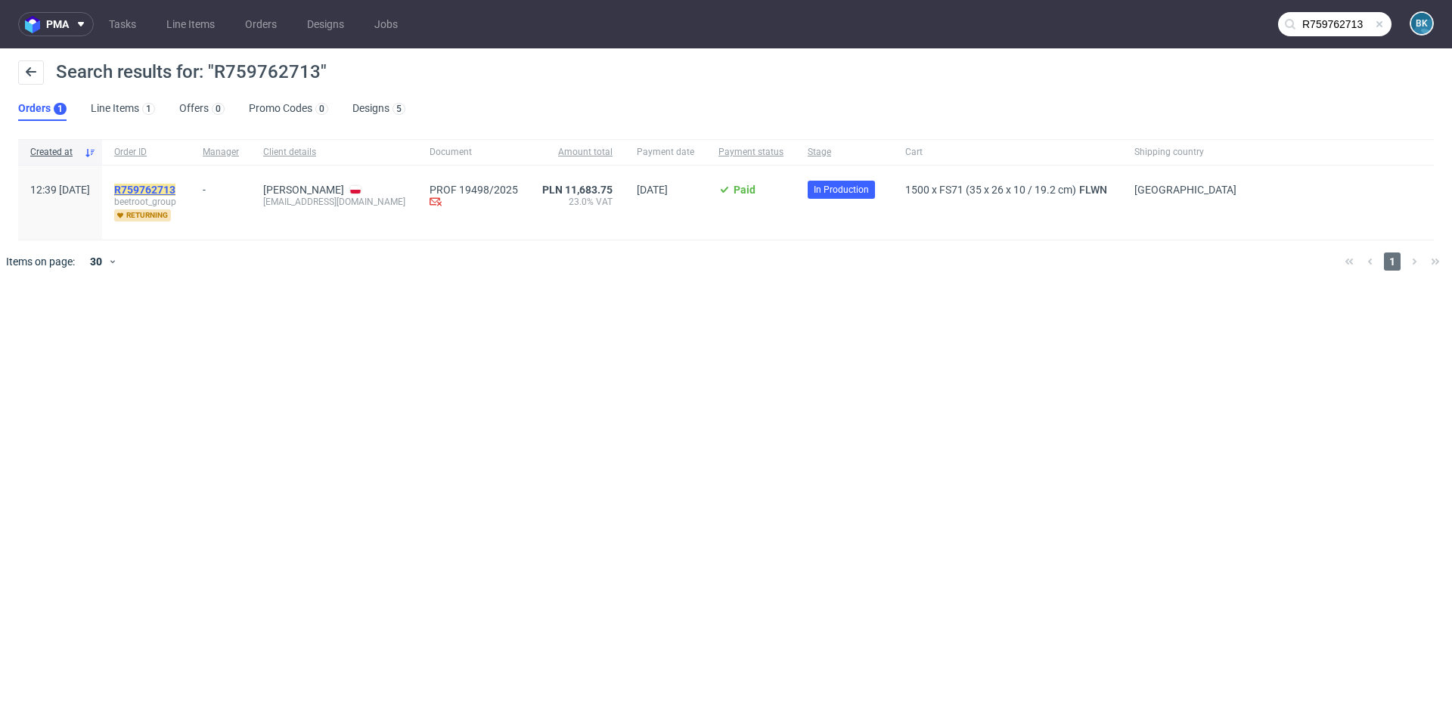
click at [175, 188] on mark "R759762713" at bounding box center [144, 190] width 61 height 12
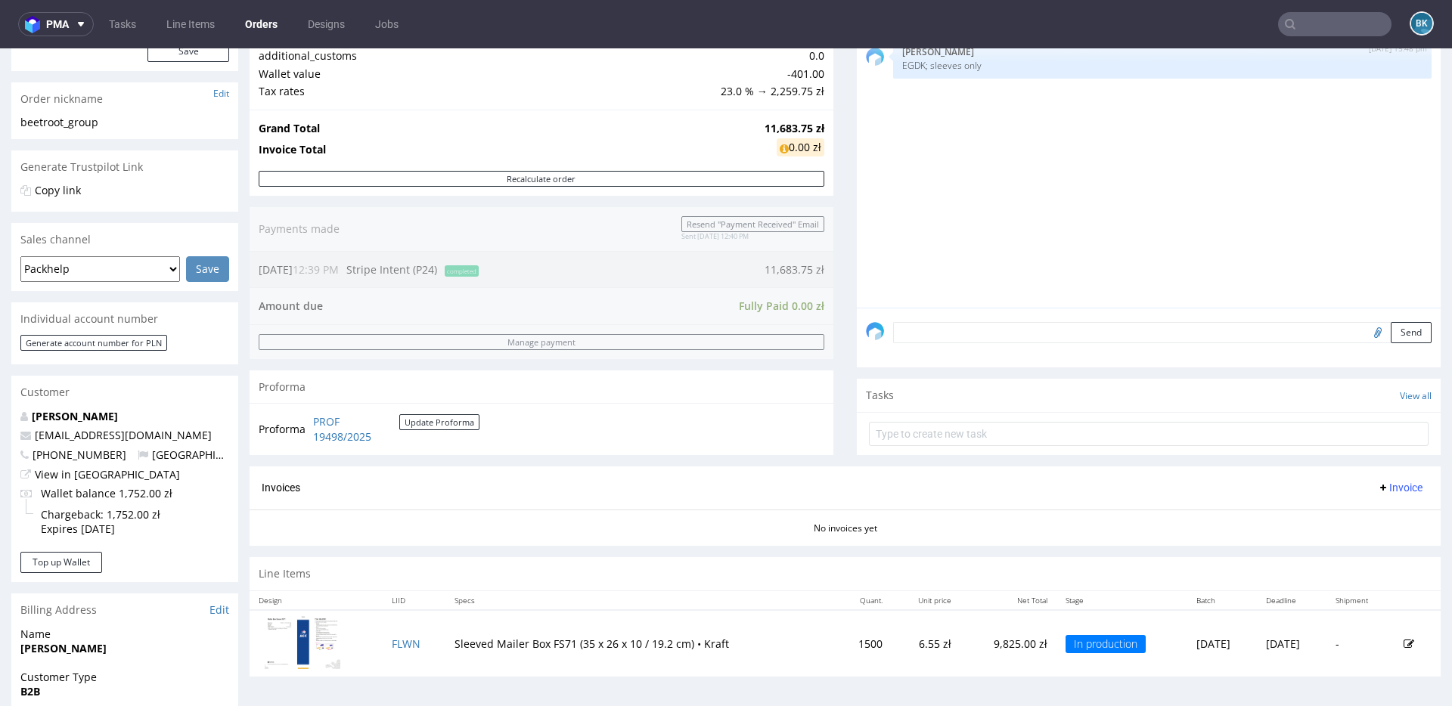
scroll to position [259, 0]
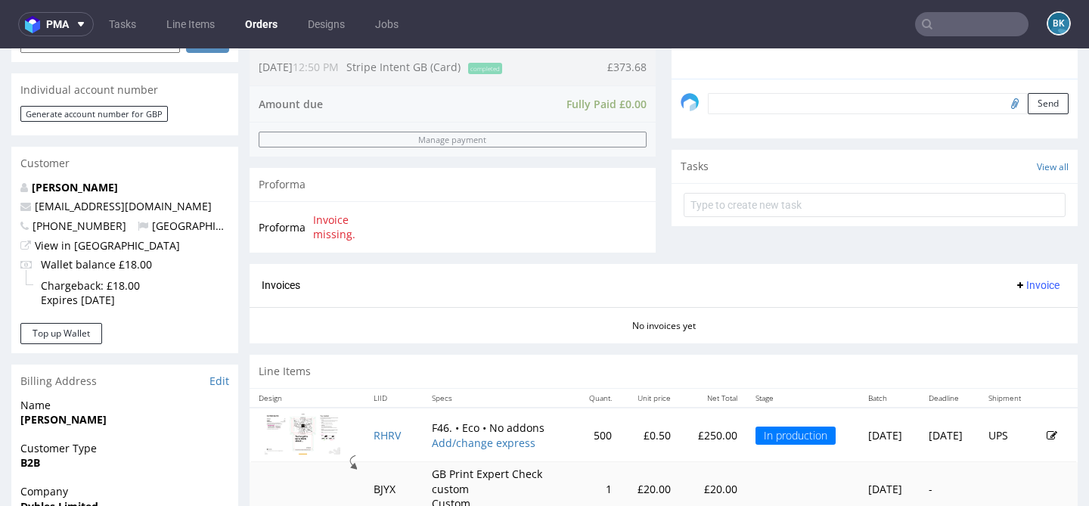
scroll to position [440, 0]
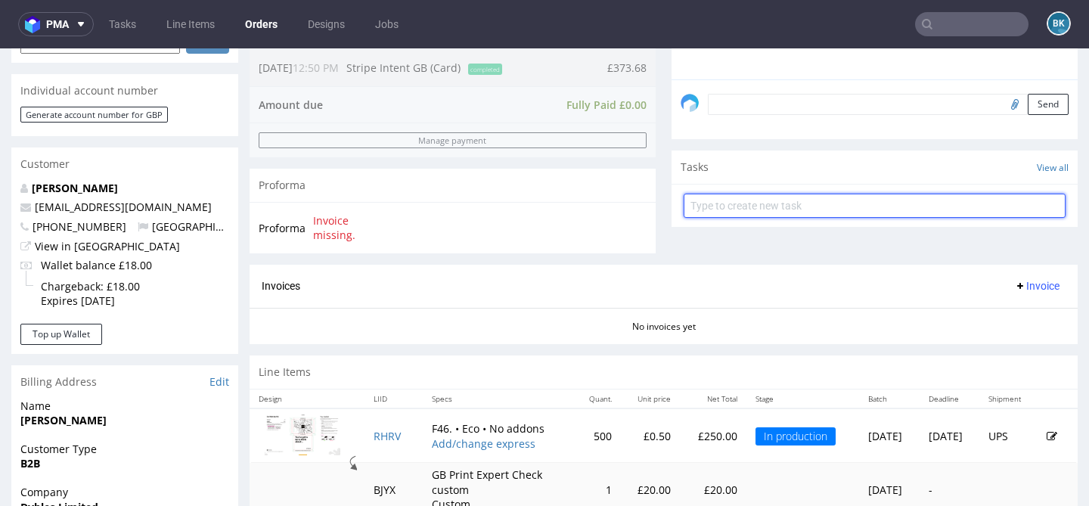
click at [742, 218] on input "text" at bounding box center [874, 206] width 382 height 24
type input "Refund"
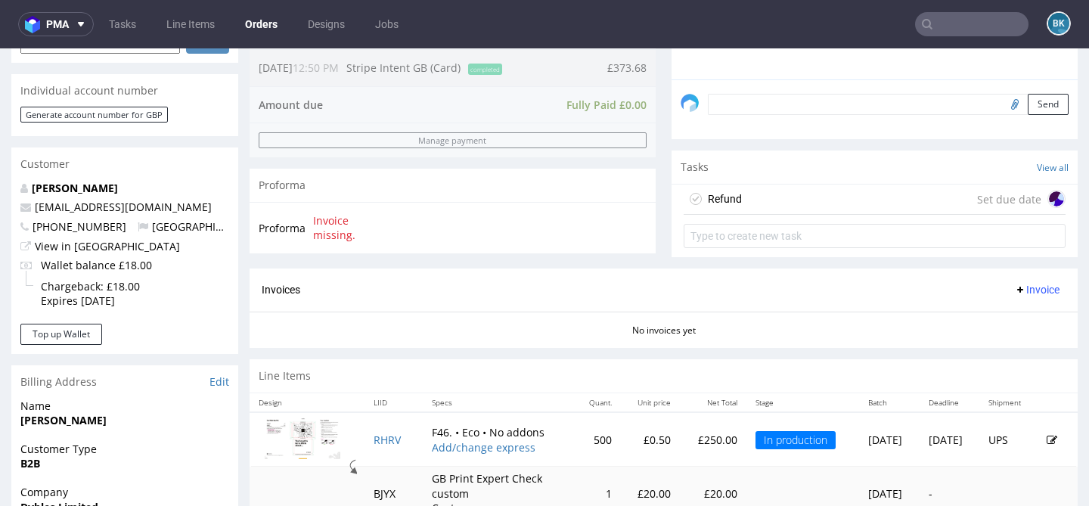
click at [728, 208] on div "Refund" at bounding box center [725, 199] width 34 height 18
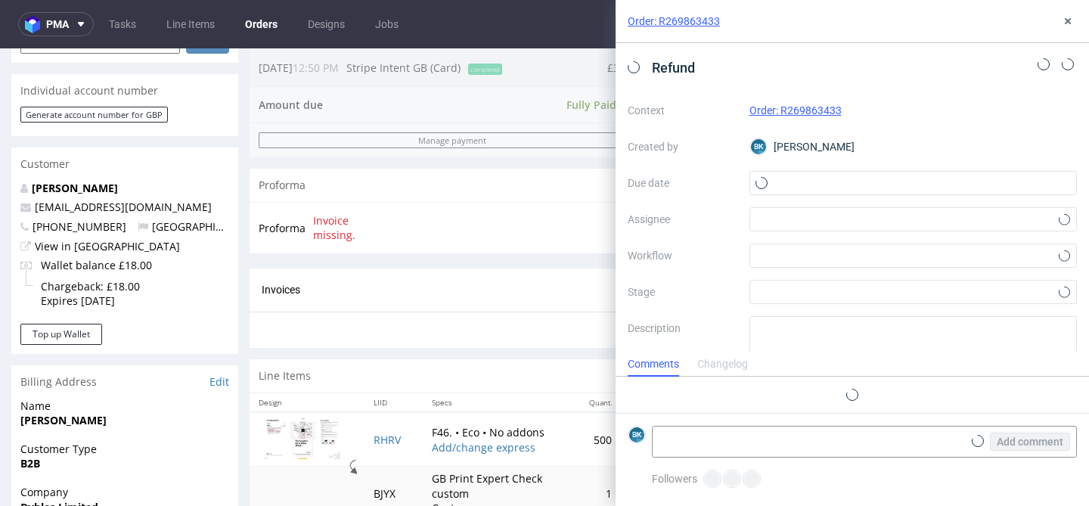
scroll to position [12, 0]
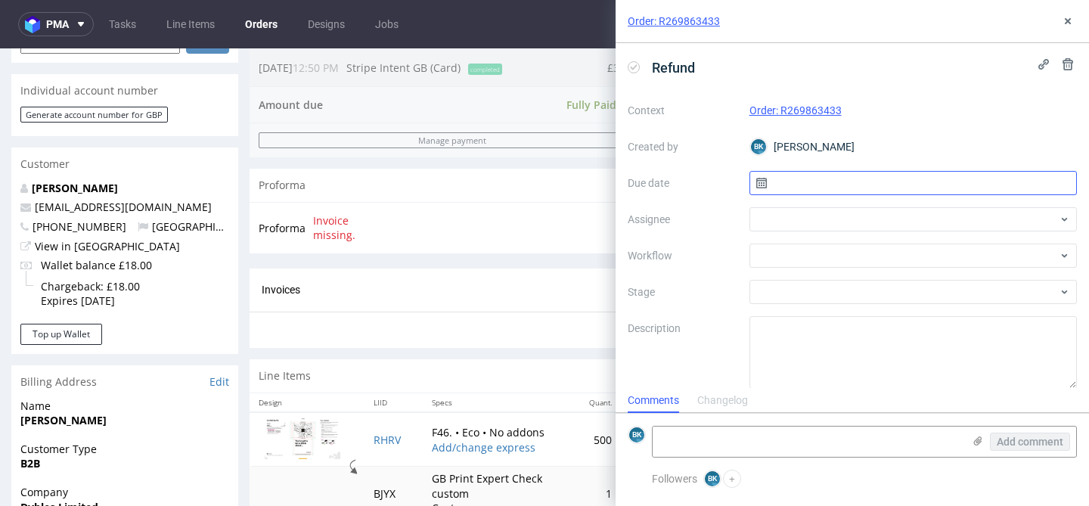
click at [804, 186] on input "text" at bounding box center [913, 183] width 328 height 24
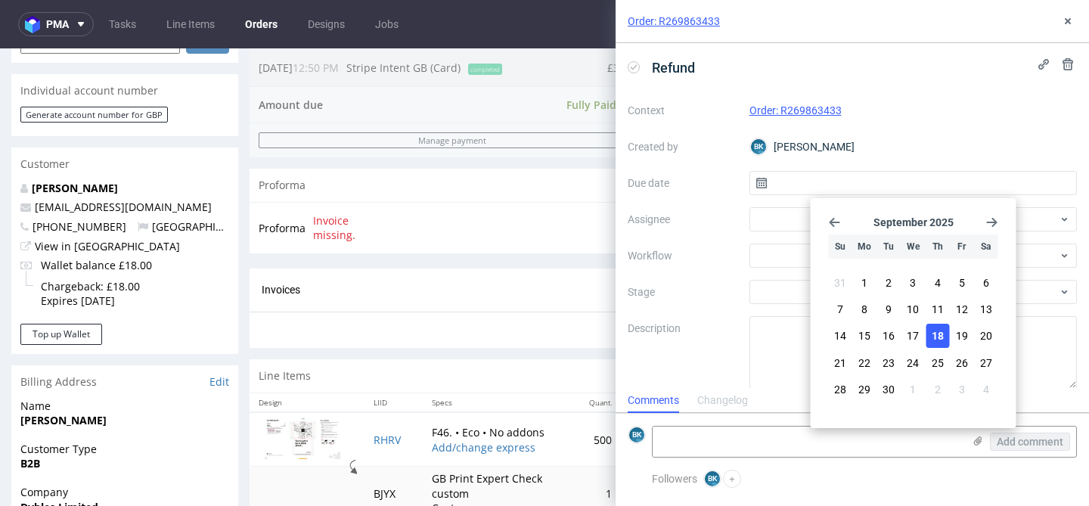
click at [938, 330] on span "18" at bounding box center [937, 335] width 12 height 15
type input "18/09/2025"
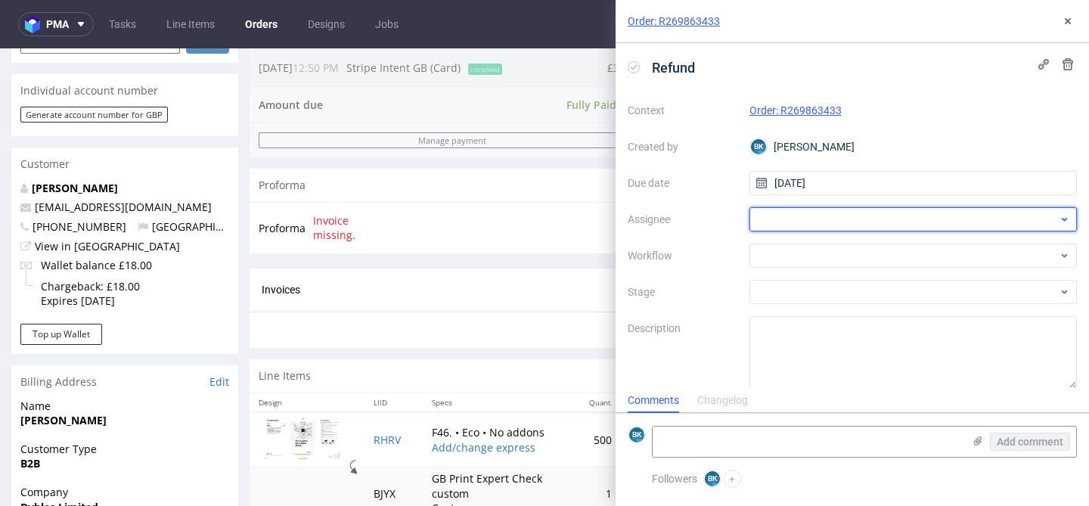
click at [817, 214] on div at bounding box center [913, 219] width 328 height 24
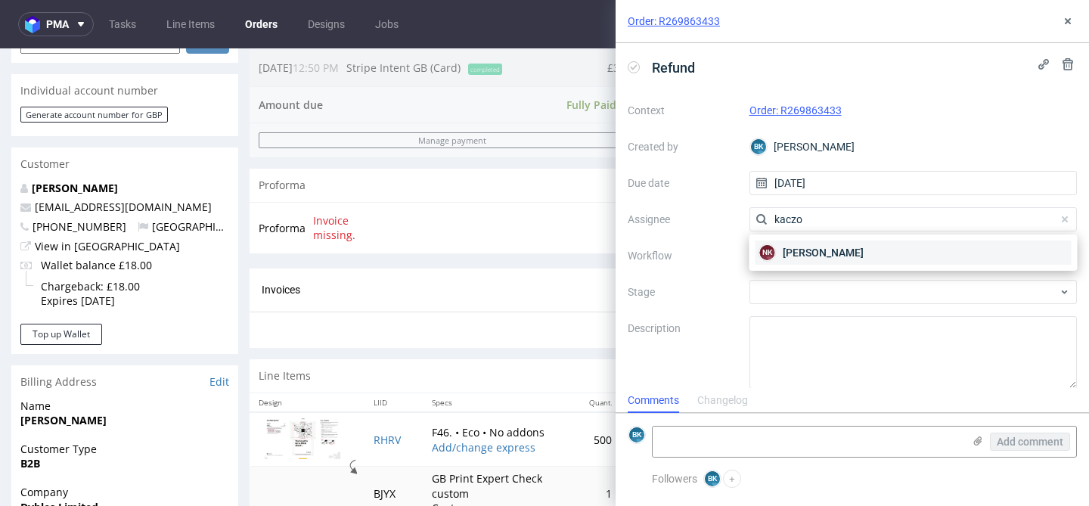
type input "kaczo"
click at [850, 248] on span "Natalia Kaczorowska" at bounding box center [823, 252] width 81 height 15
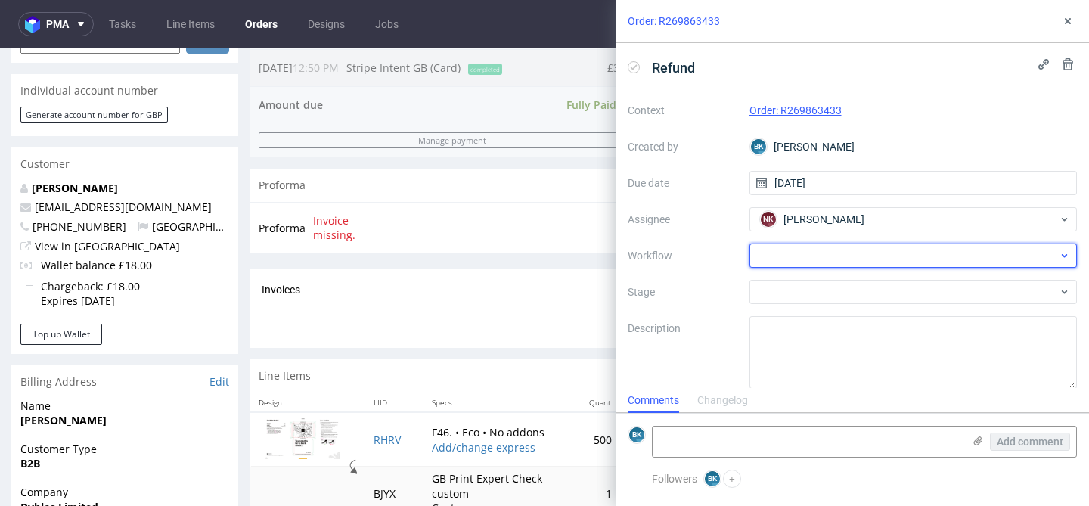
click at [828, 253] on div at bounding box center [913, 255] width 328 height 24
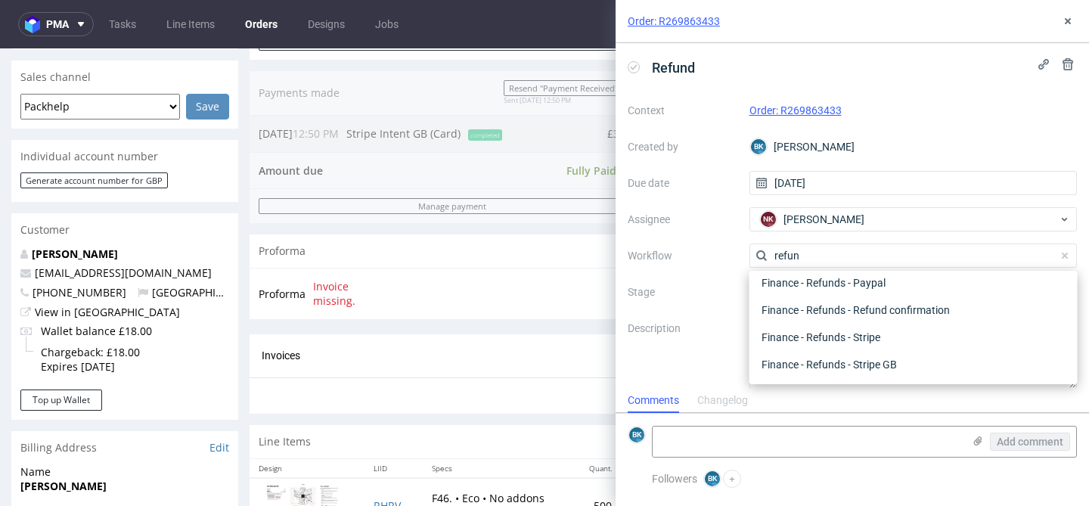
scroll to position [375, 0]
type input "refun"
click at [903, 357] on div "Finance - Refunds - Stripe GB" at bounding box center [913, 364] width 316 height 27
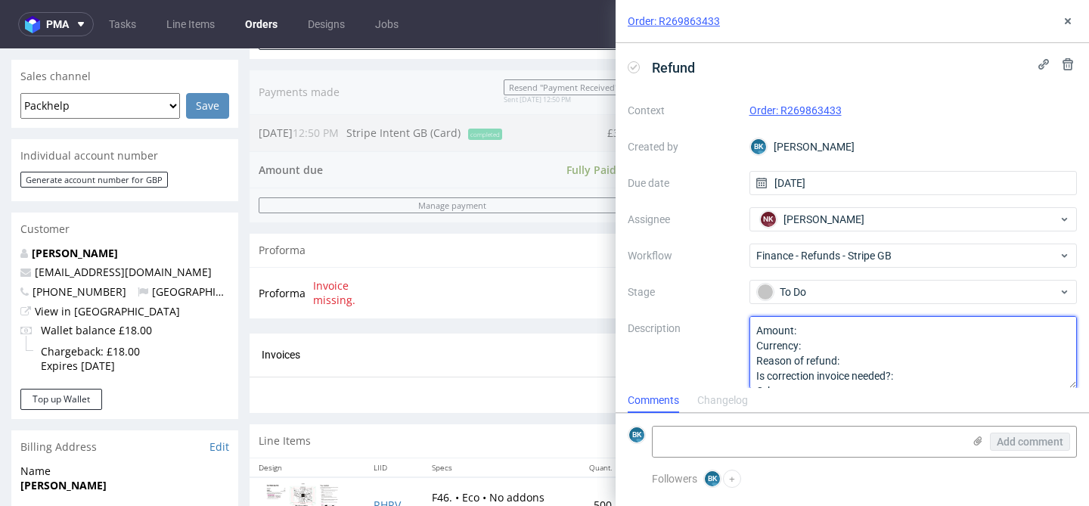
click at [830, 330] on textarea "Amount: Currency: Reason of refund: Is correction invoice needed?: Other:" at bounding box center [913, 352] width 328 height 73
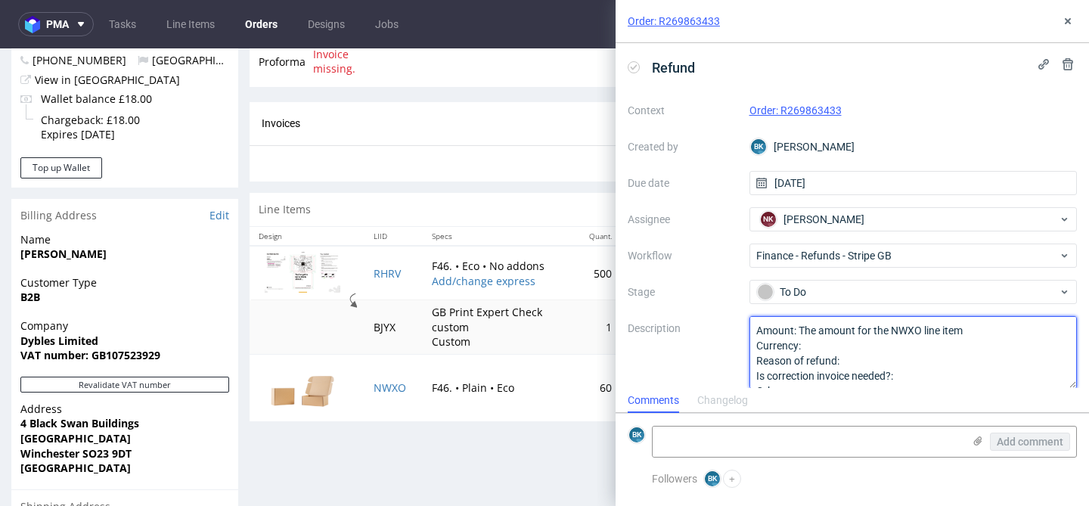
scroll to position [607, 0]
type textarea "Amount: The amount for the NWXO line item Currency: Reason of refund: Is correc…"
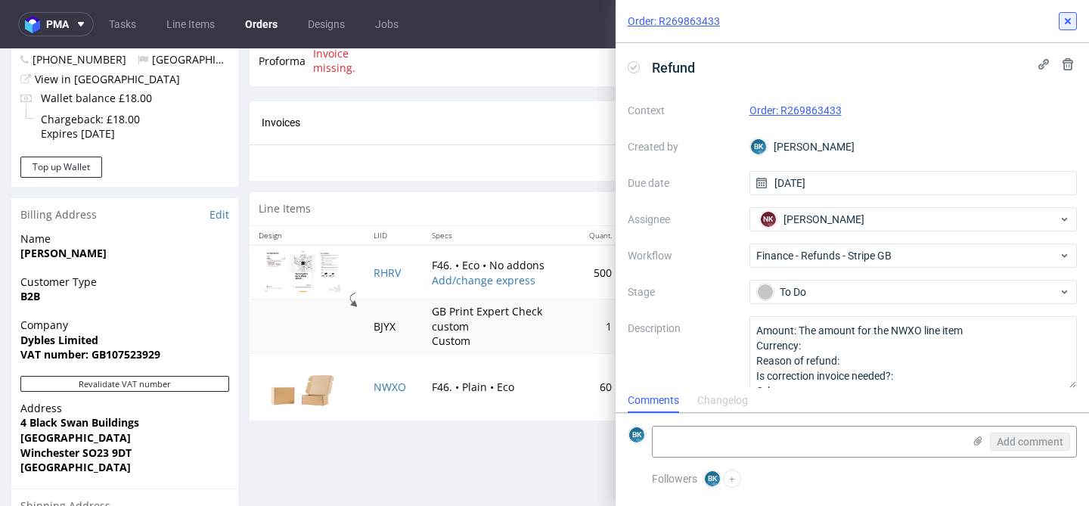
click at [1067, 18] on icon at bounding box center [1067, 21] width 12 height 12
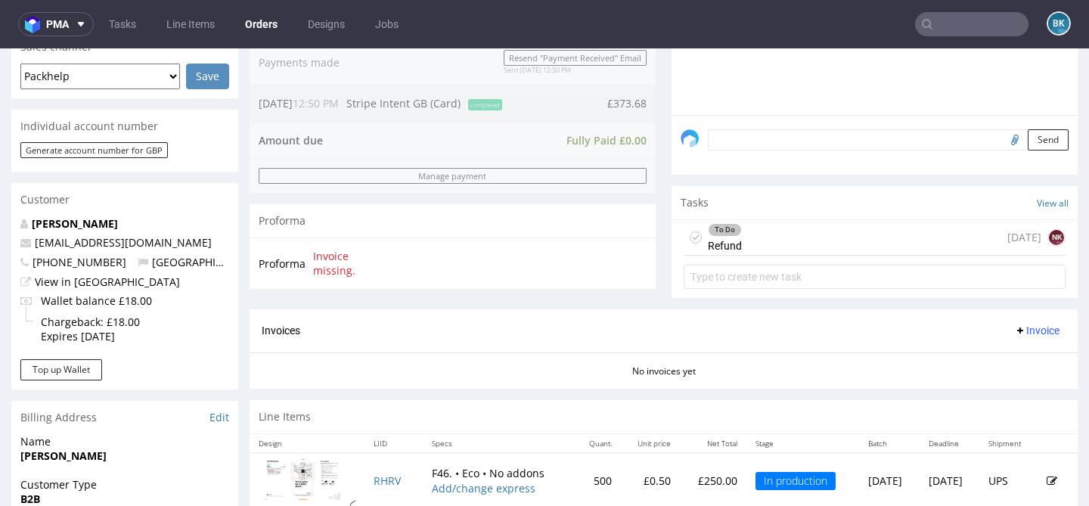
scroll to position [404, 0]
click at [789, 256] on div "To Do Refund today NK" at bounding box center [874, 239] width 382 height 36
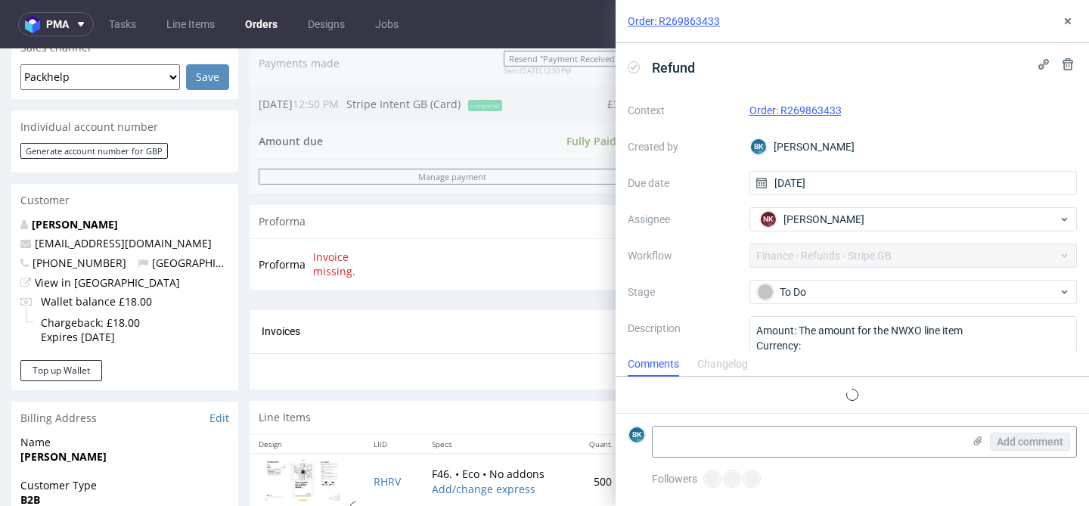
scroll to position [12, 0]
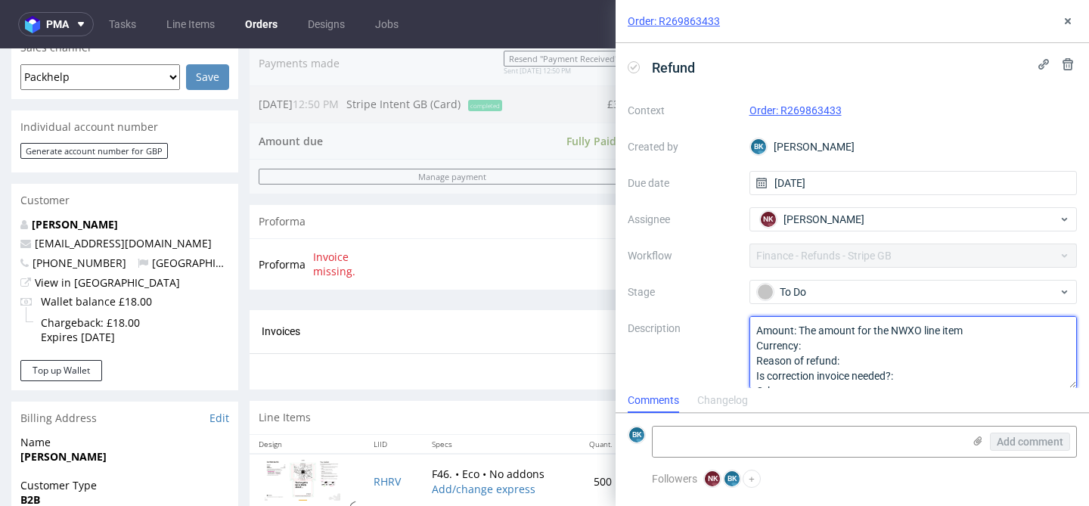
click at [833, 344] on textarea "Amount: The amount for the NWXO line item Currency: Reason of refund: Is correc…" at bounding box center [913, 352] width 328 height 73
paste textarea "£"
click at [863, 360] on textarea "Amount: The amount for the NWXO line item Currency: Reason of refund: Is correc…" at bounding box center [913, 352] width 328 height 73
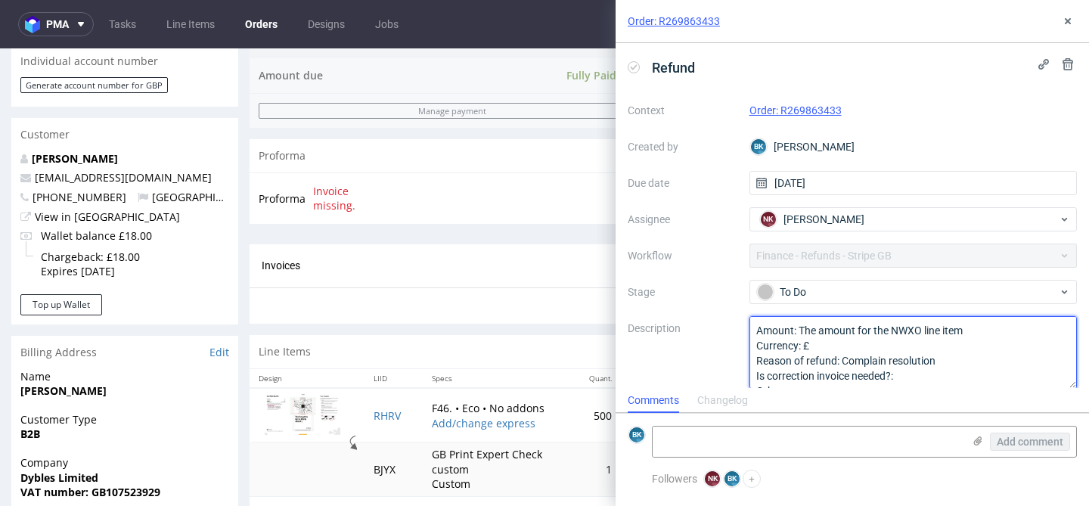
scroll to position [504, 0]
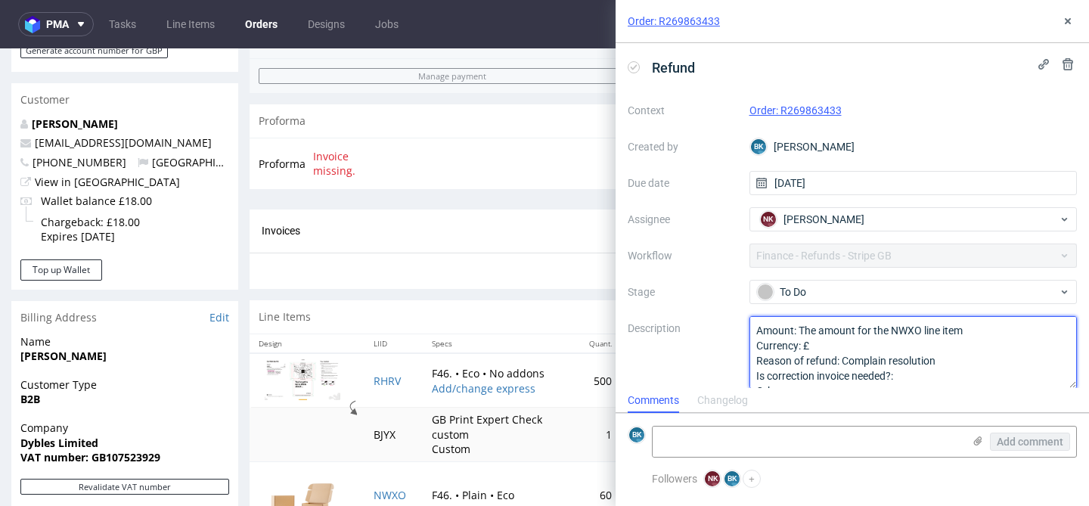
click at [910, 376] on textarea "Amount: The amount for the NWXO line item Currency: Reason of refund: Is correc…" at bounding box center [913, 352] width 328 height 73
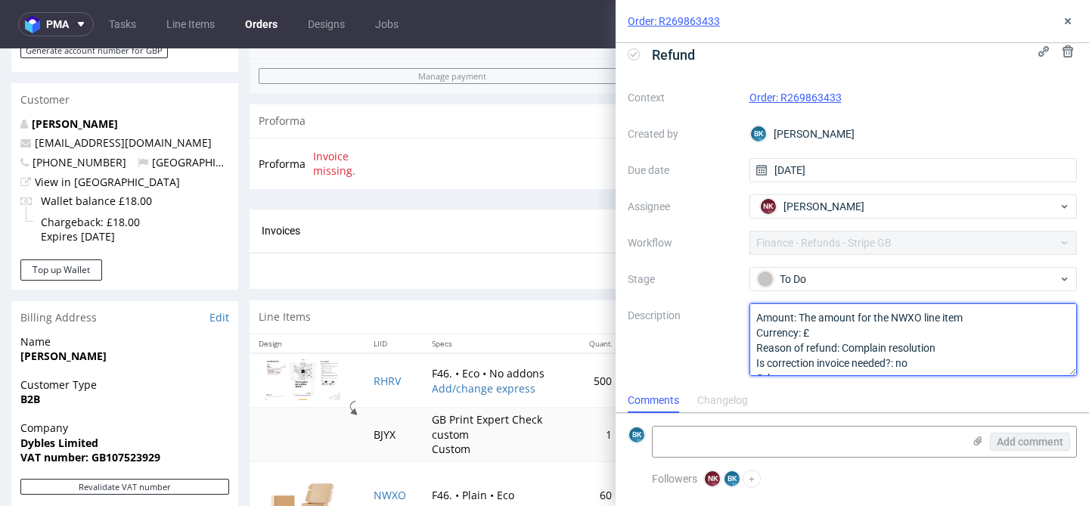
scroll to position [17, 0]
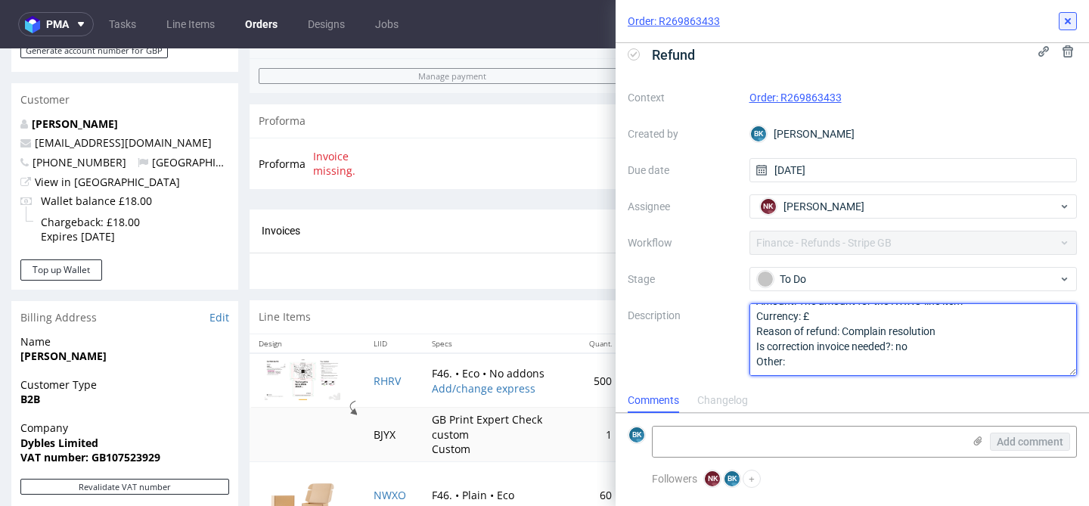
type textarea "Amount: The amount for the NWXO line item Currency: £ Reason of refund: Complai…"
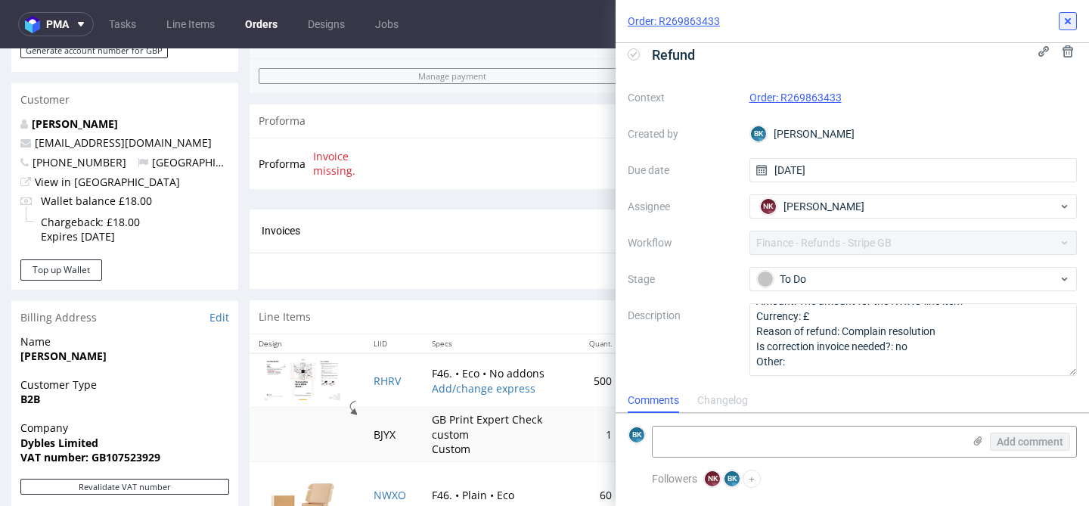
click at [1066, 23] on use at bounding box center [1068, 21] width 6 height 6
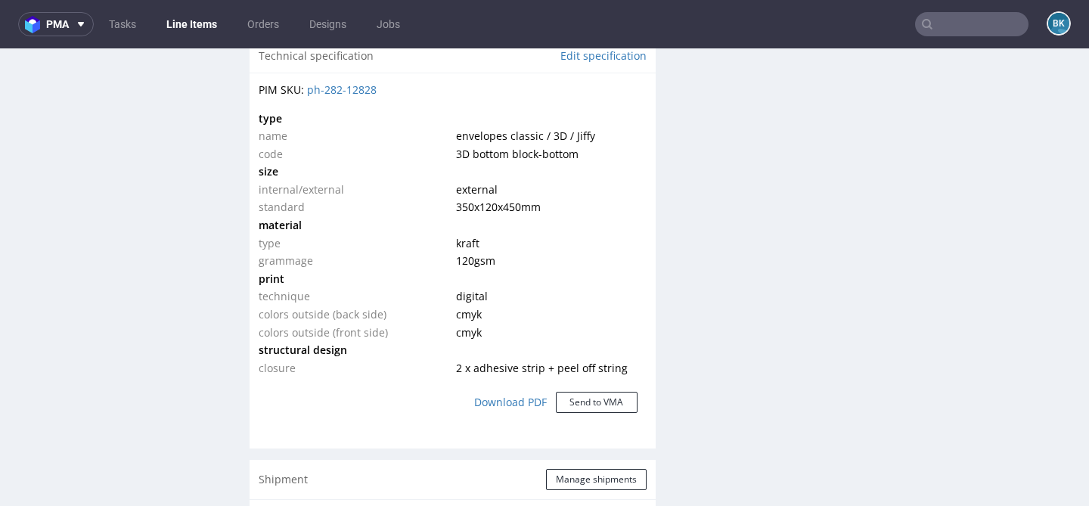
scroll to position [1146, 0]
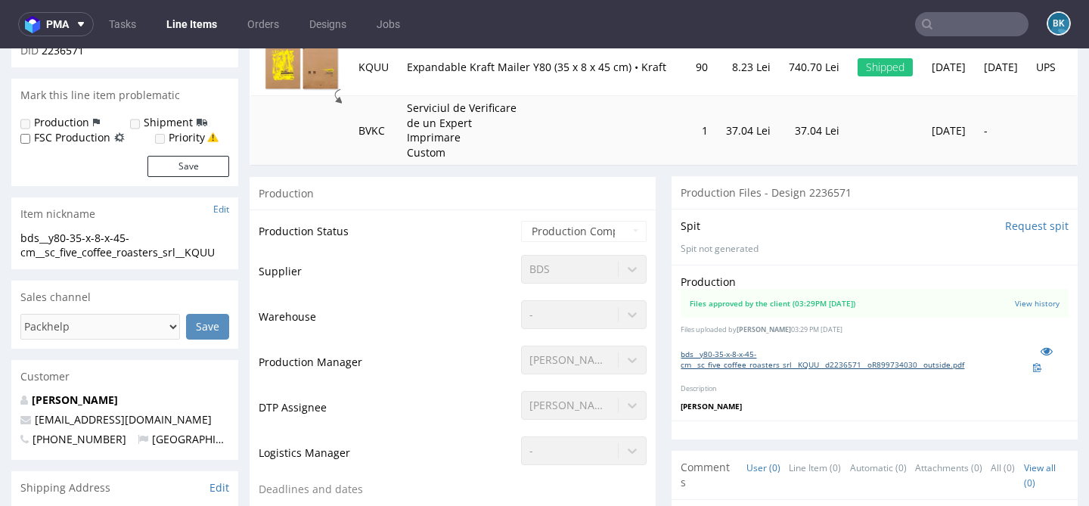
scroll to position [212, 0]
click at [1021, 297] on z-tile__section--no-border "Files approved by the client (03:29PM 29 Jul 2025) View history" at bounding box center [874, 304] width 388 height 29
click at [1015, 299] on link "View history" at bounding box center [1037, 304] width 45 height 11
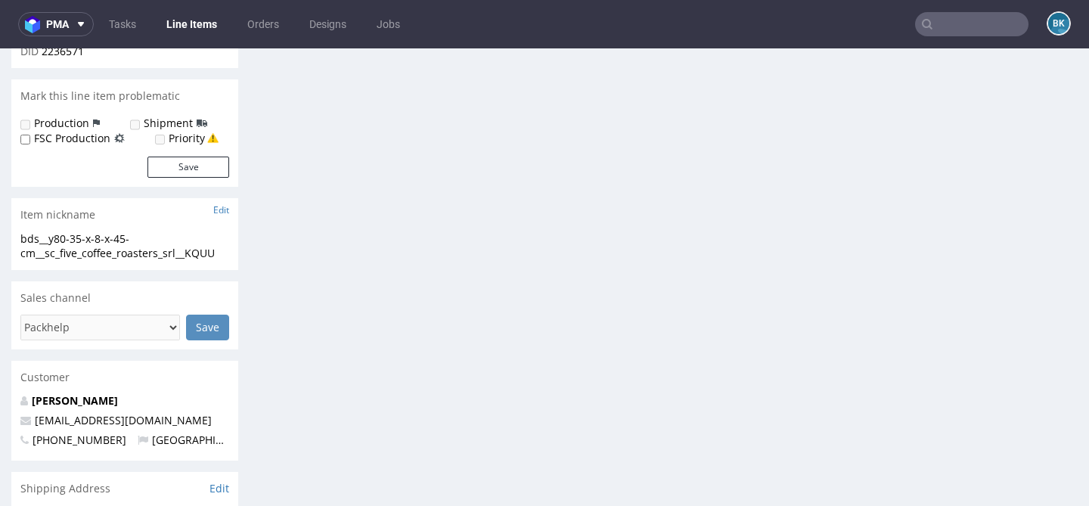
scroll to position [0, 0]
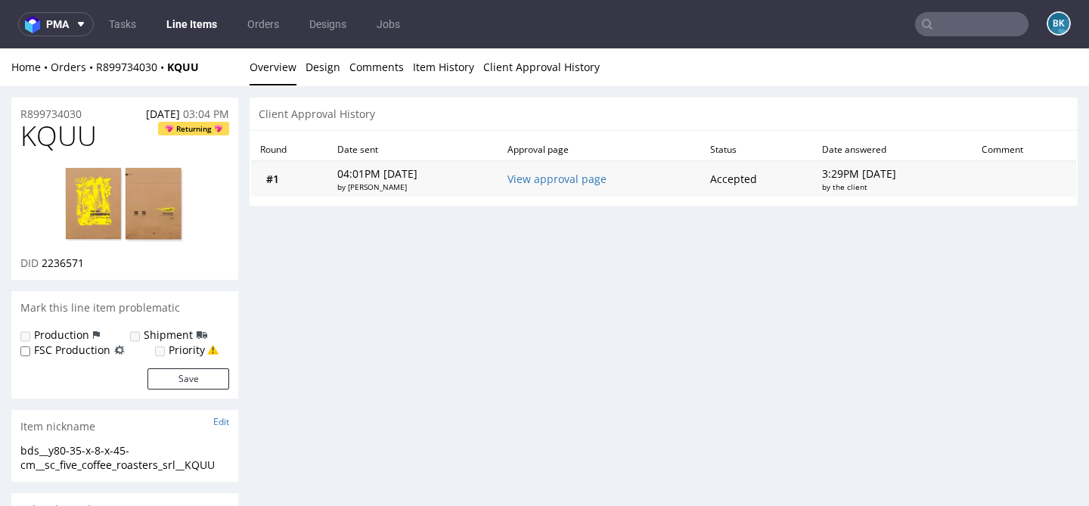
click at [560, 171] on td "View approval page" at bounding box center [599, 179] width 203 height 36
click at [569, 175] on link "View approval page" at bounding box center [556, 179] width 99 height 14
click at [588, 172] on td "View approval page" at bounding box center [599, 179] width 203 height 36
click at [545, 181] on link "View approval page" at bounding box center [556, 179] width 99 height 14
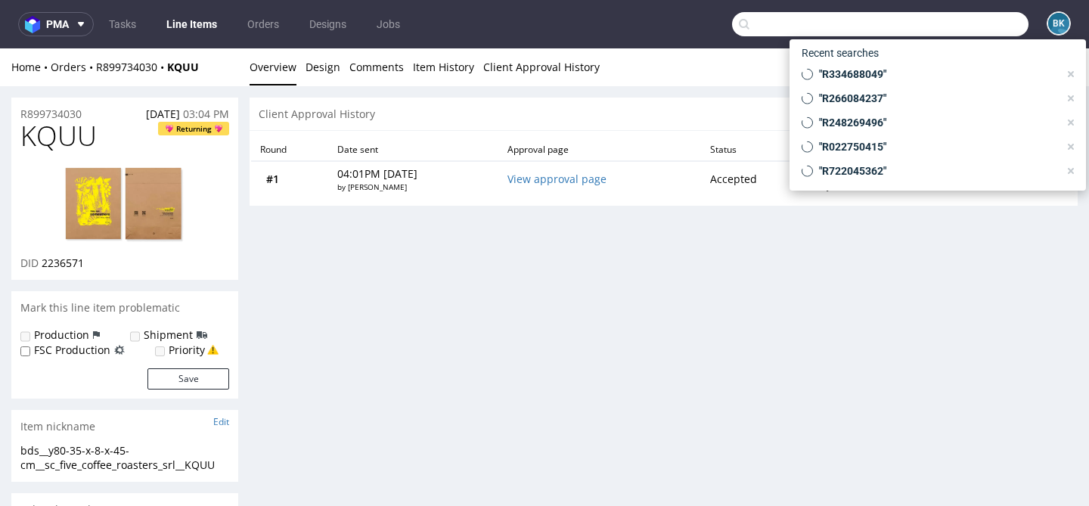
click at [955, 21] on input "text" at bounding box center [880, 24] width 296 height 24
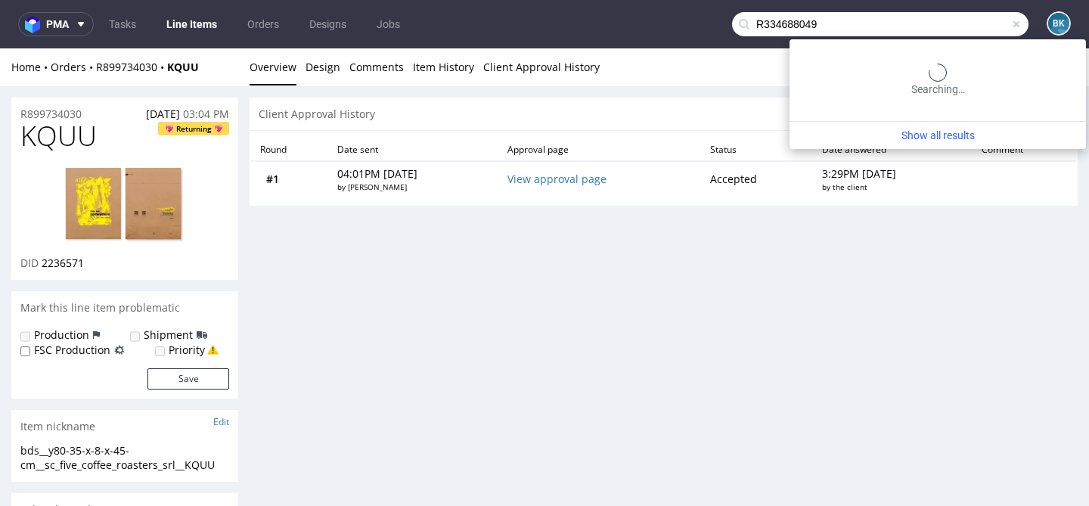
type input "R334688049"
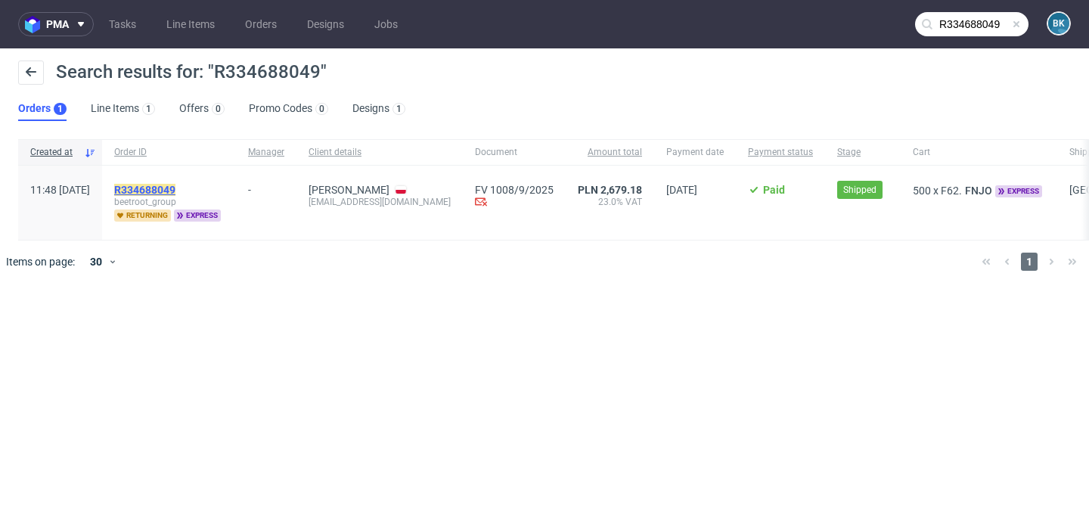
click at [160, 185] on mark "R334688049" at bounding box center [144, 190] width 61 height 12
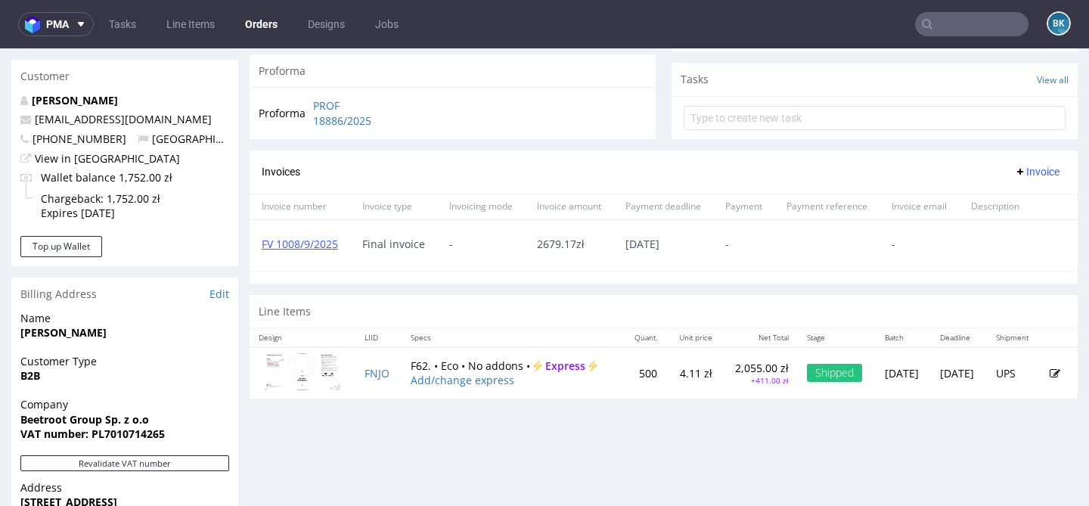
scroll to position [553, 0]
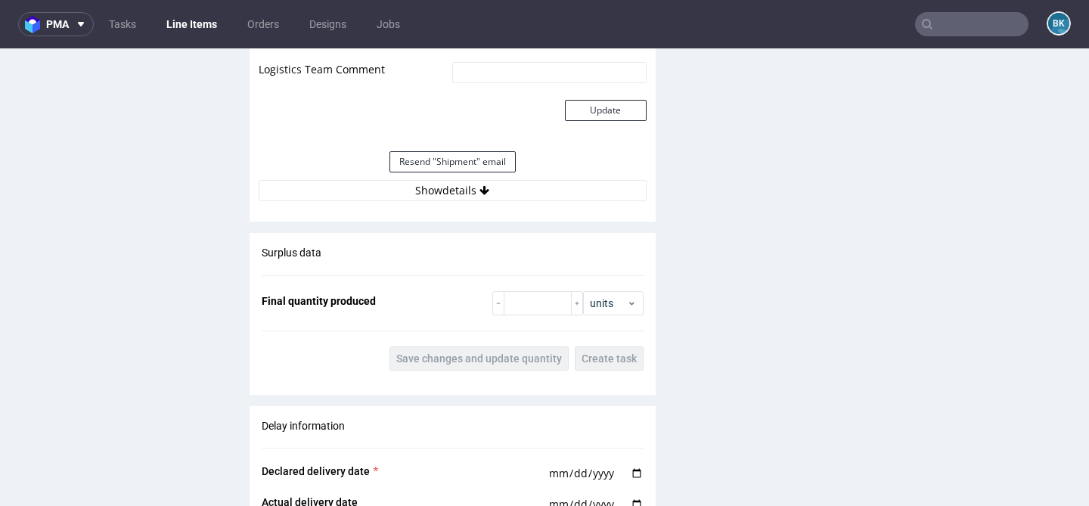
scroll to position [1666, 0]
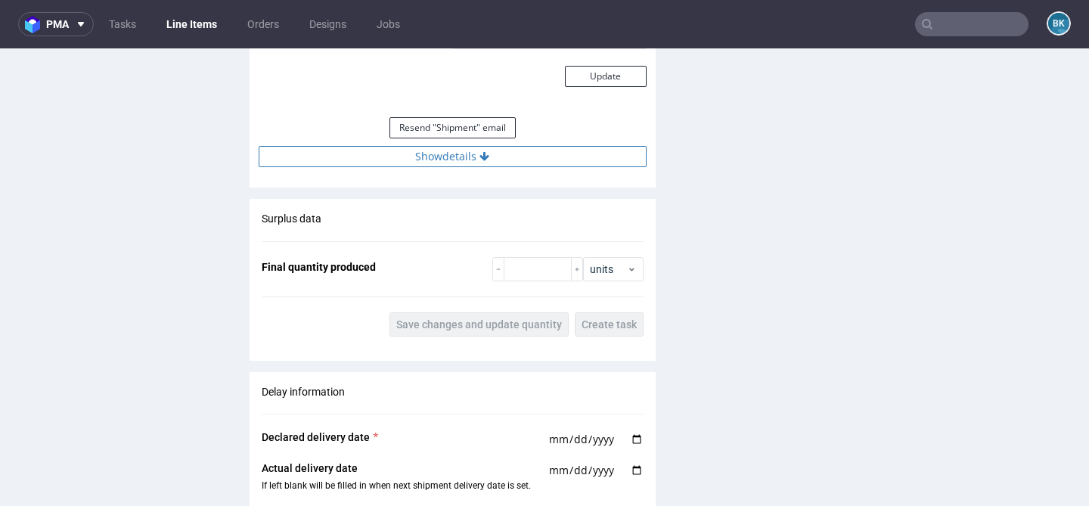
click at [467, 160] on button "Show details" at bounding box center [453, 156] width 388 height 21
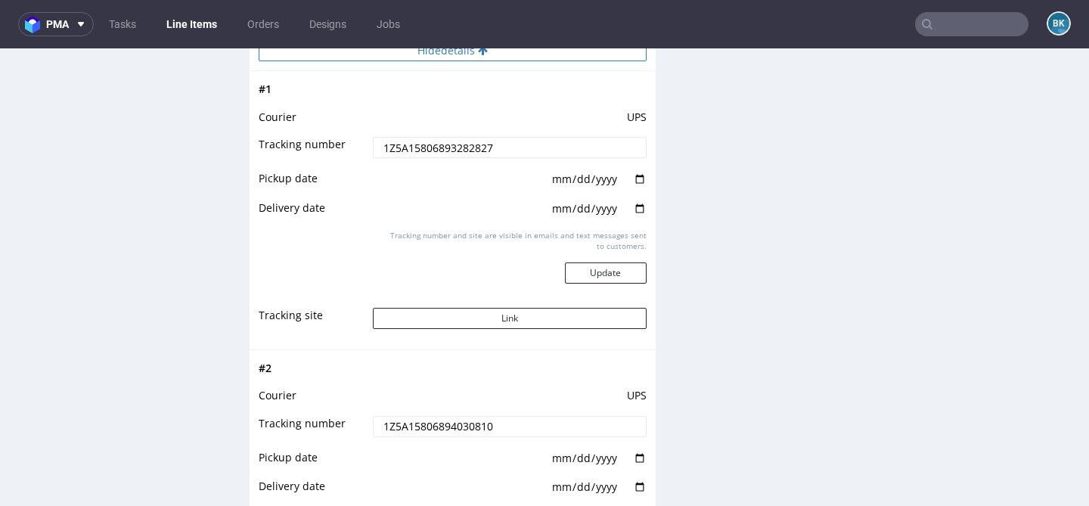
scroll to position [1770, 0]
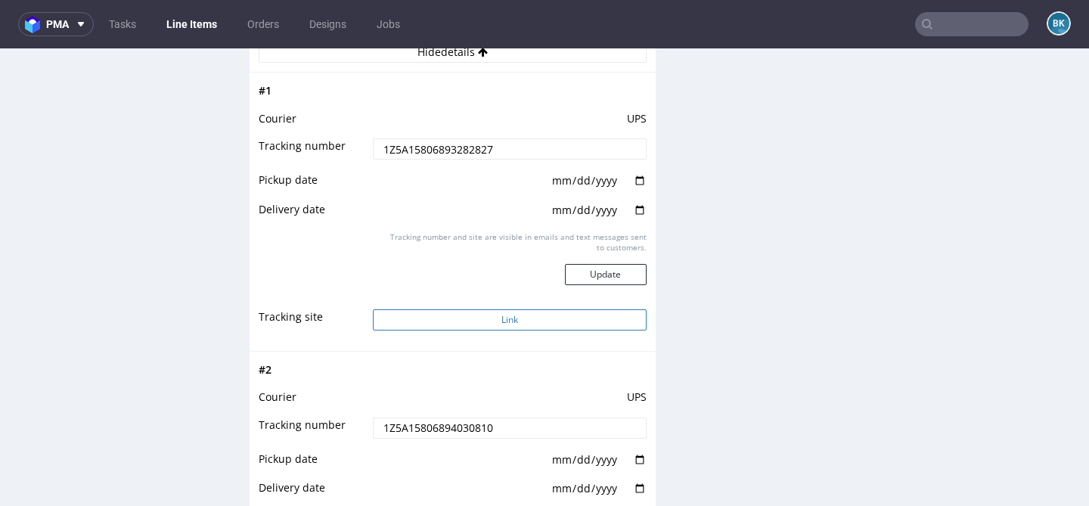
click at [491, 321] on button "Link" at bounding box center [509, 319] width 273 height 21
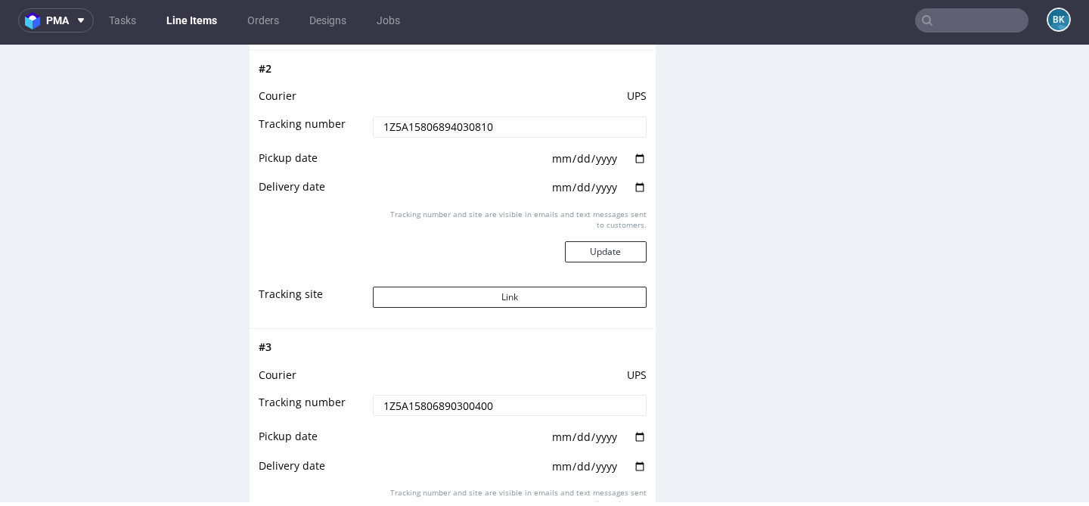
scroll to position [2071, 0]
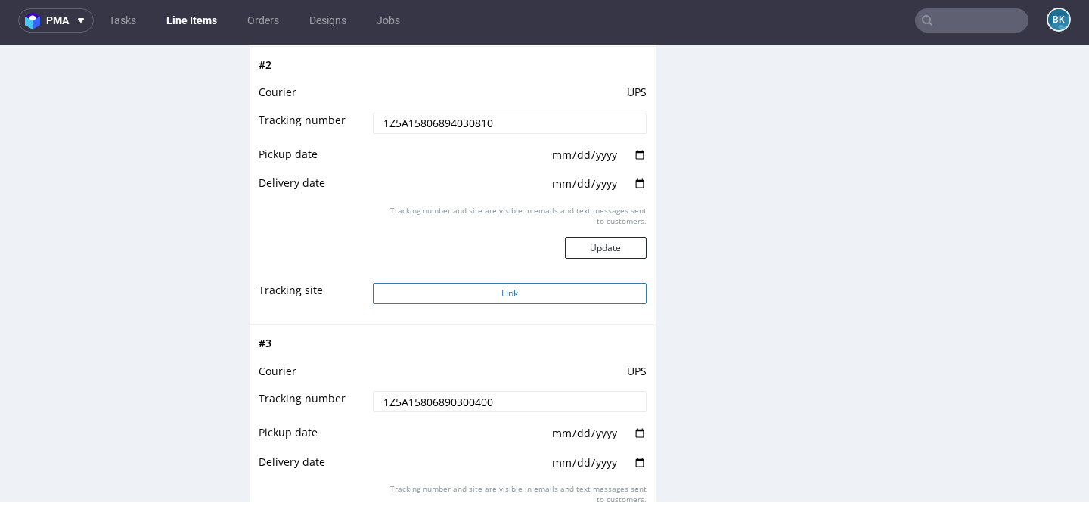
click at [502, 290] on button "Link" at bounding box center [509, 293] width 273 height 21
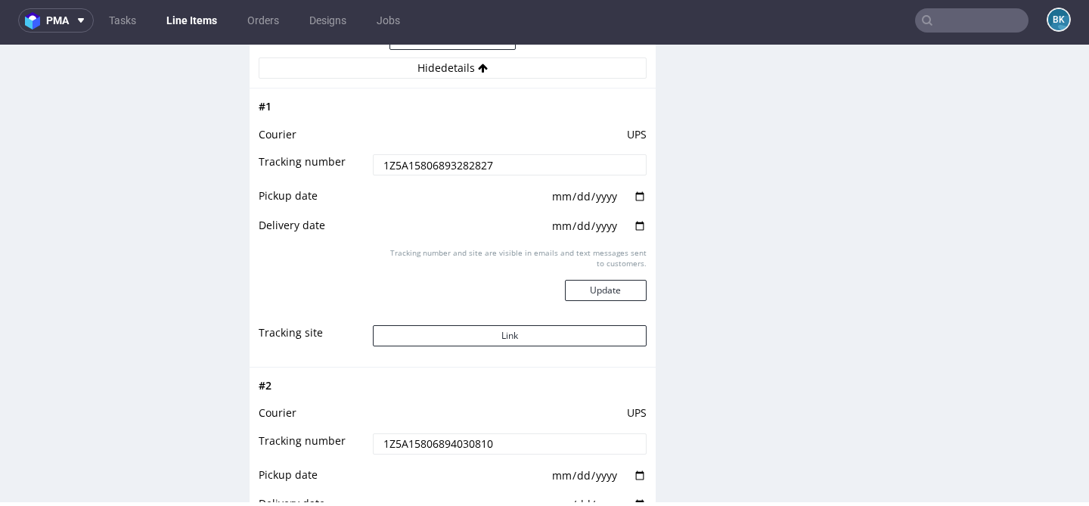
scroll to position [1747, 0]
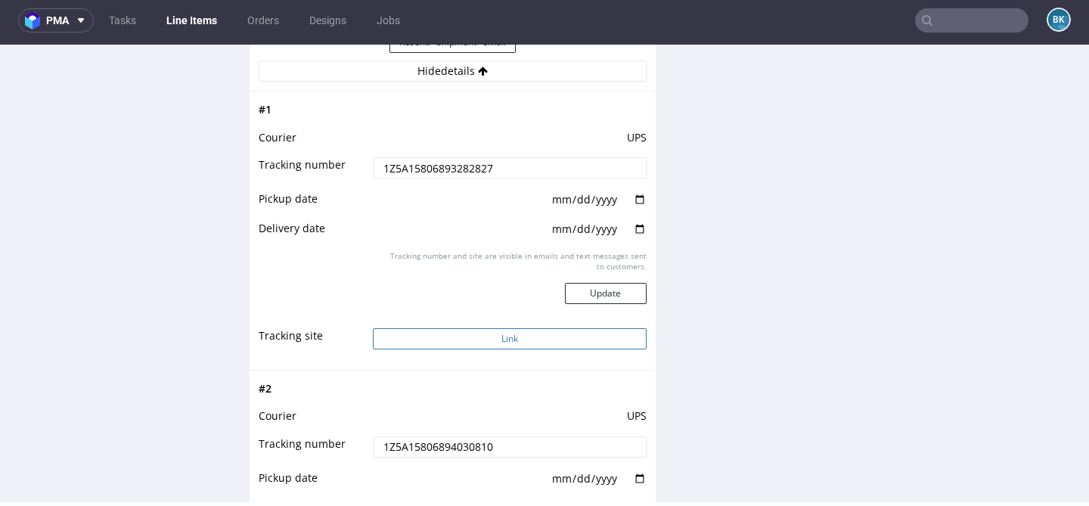
click at [509, 334] on button "Link" at bounding box center [509, 338] width 273 height 21
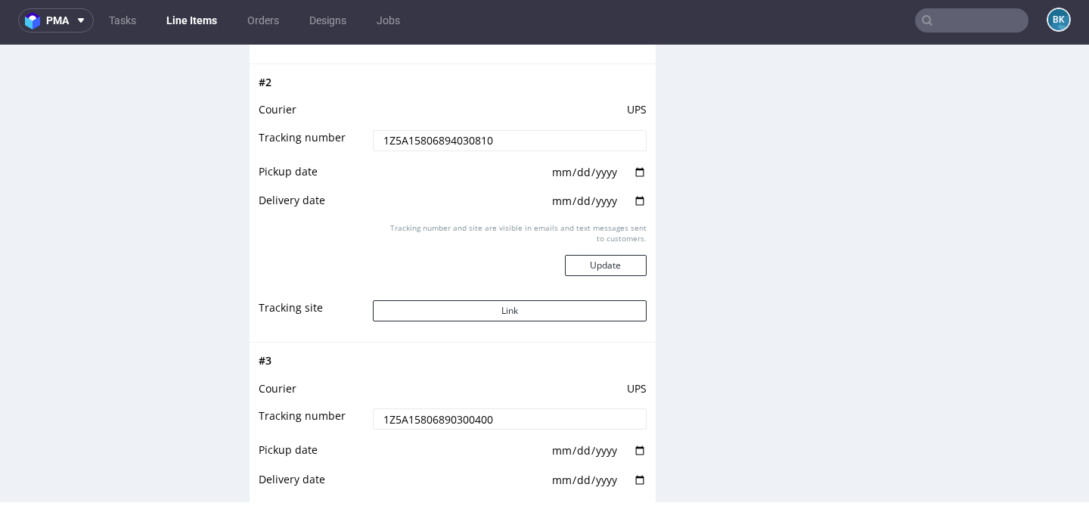
scroll to position [2054, 0]
click at [504, 308] on button "Link" at bounding box center [509, 309] width 273 height 21
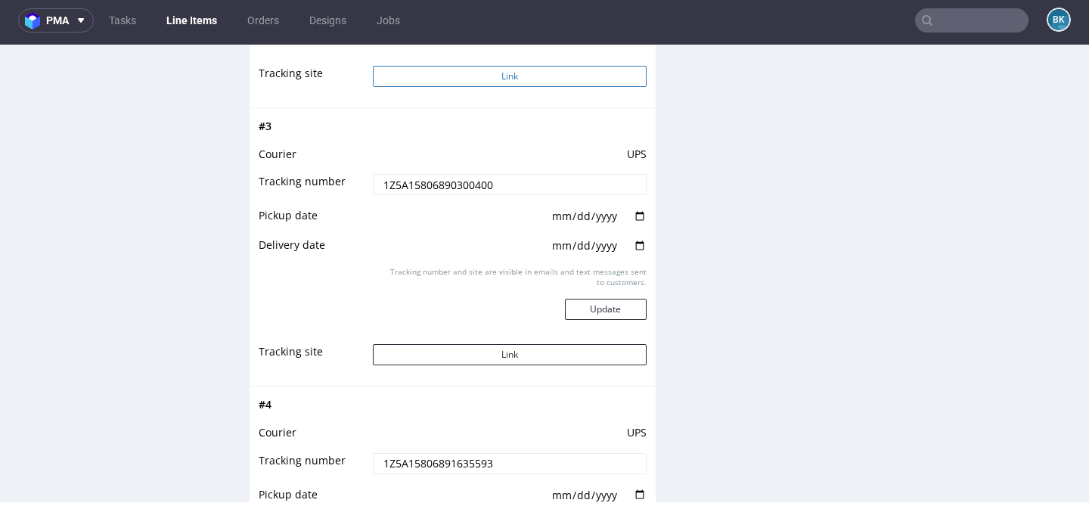
scroll to position [2331, 0]
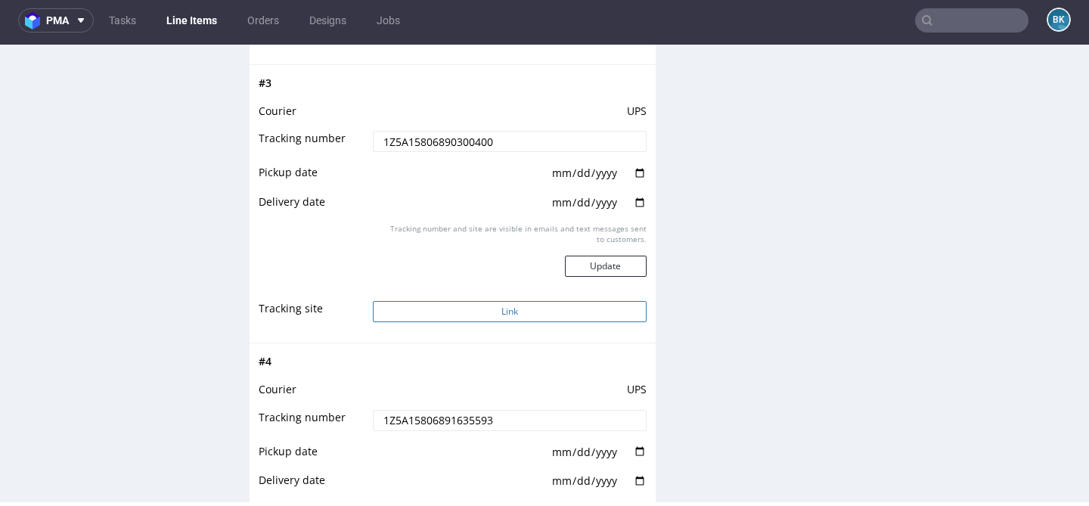
click at [504, 308] on button "Link" at bounding box center [509, 311] width 273 height 21
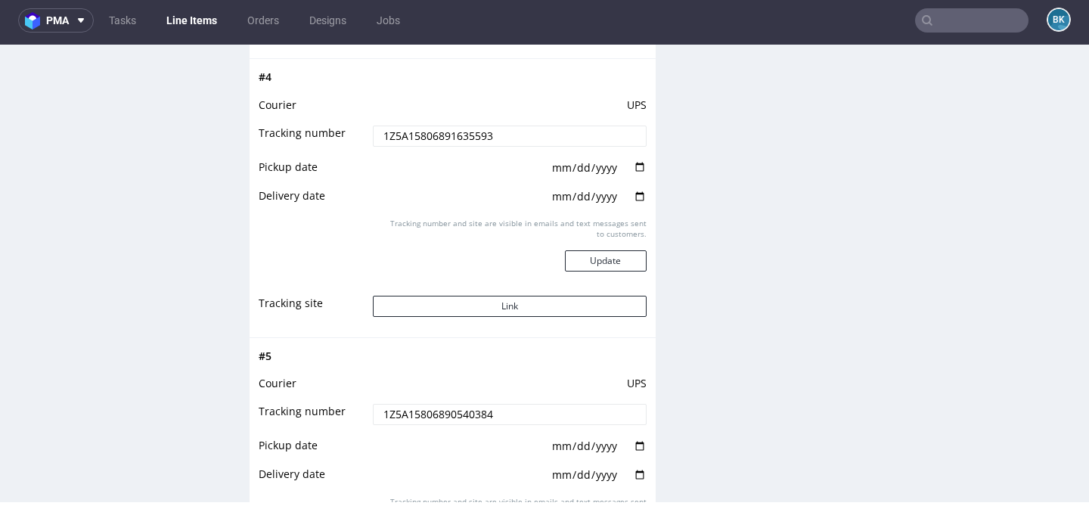
scroll to position [2633, 0]
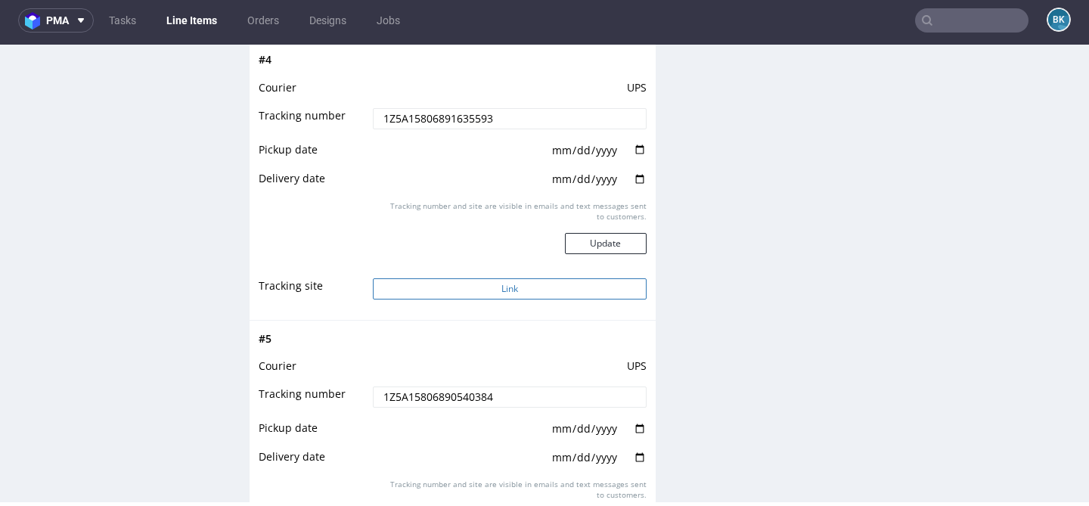
click at [485, 290] on button "Link" at bounding box center [509, 288] width 273 height 21
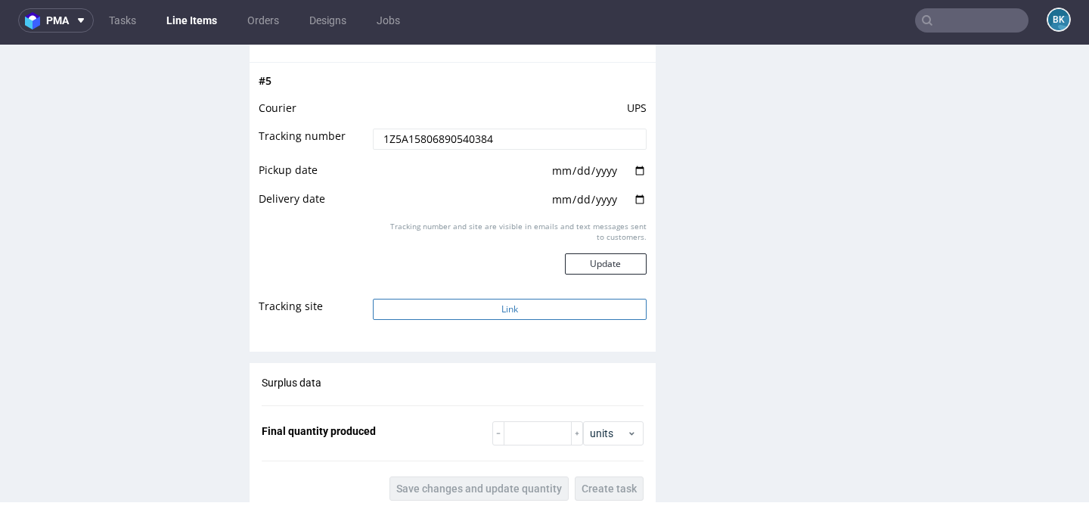
scroll to position [2893, 0]
click at [482, 313] on button "Link" at bounding box center [509, 306] width 273 height 21
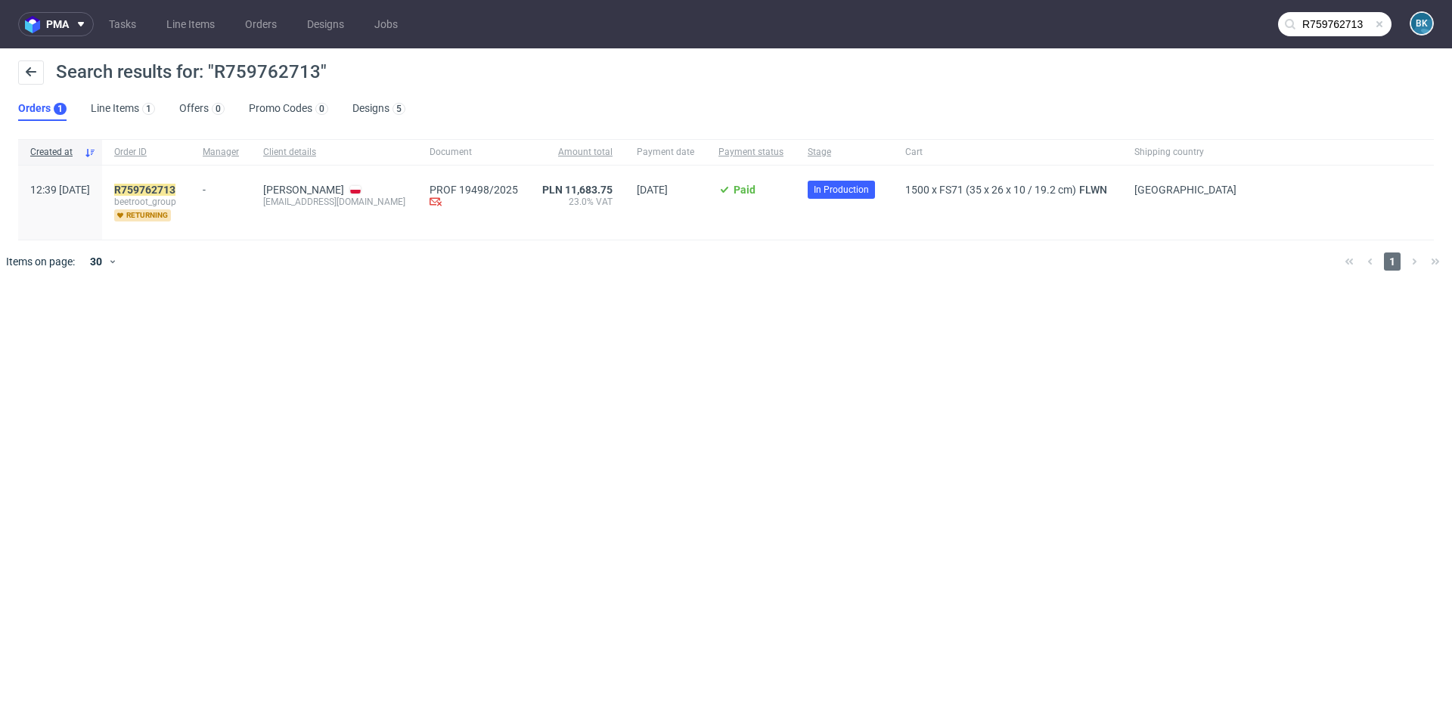
click at [1379, 26] on span at bounding box center [1379, 24] width 12 height 12
click at [1337, 23] on input "text" at bounding box center [1334, 24] width 113 height 24
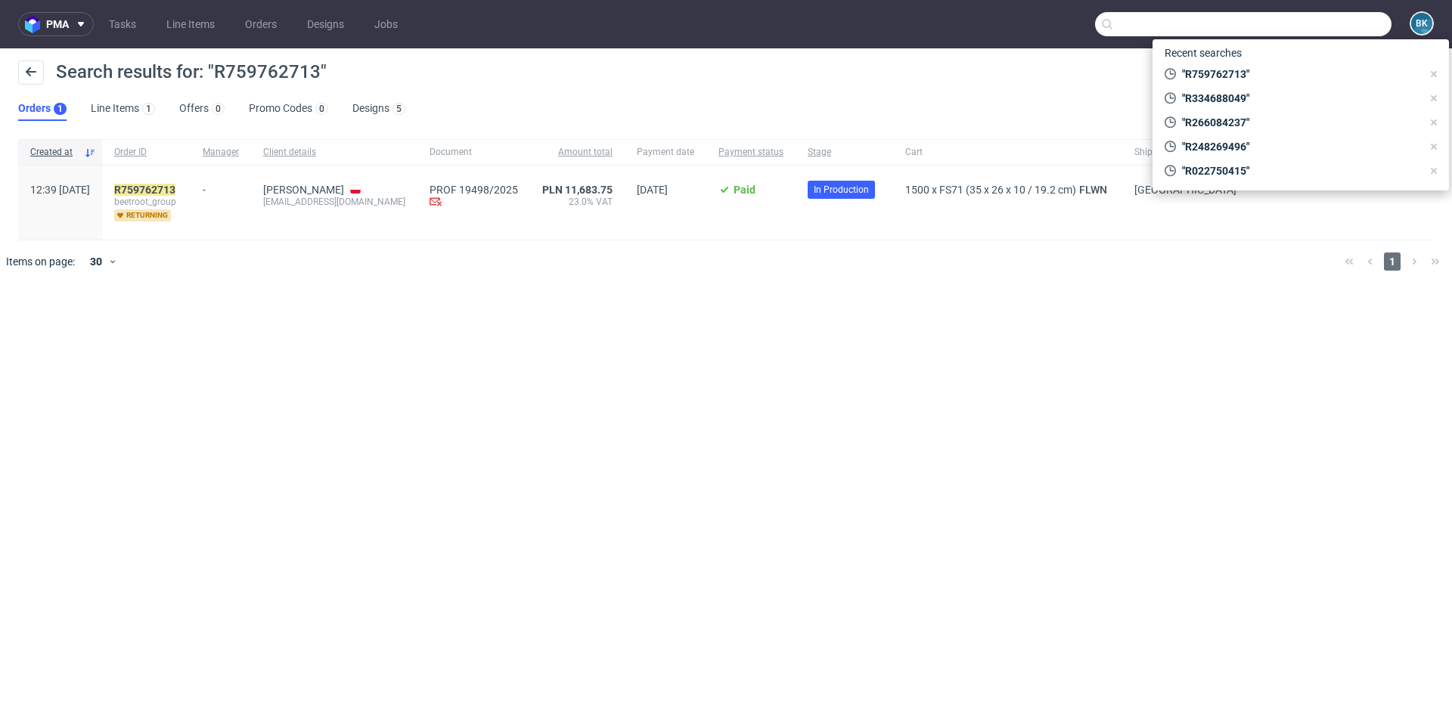
paste input "R334688049"
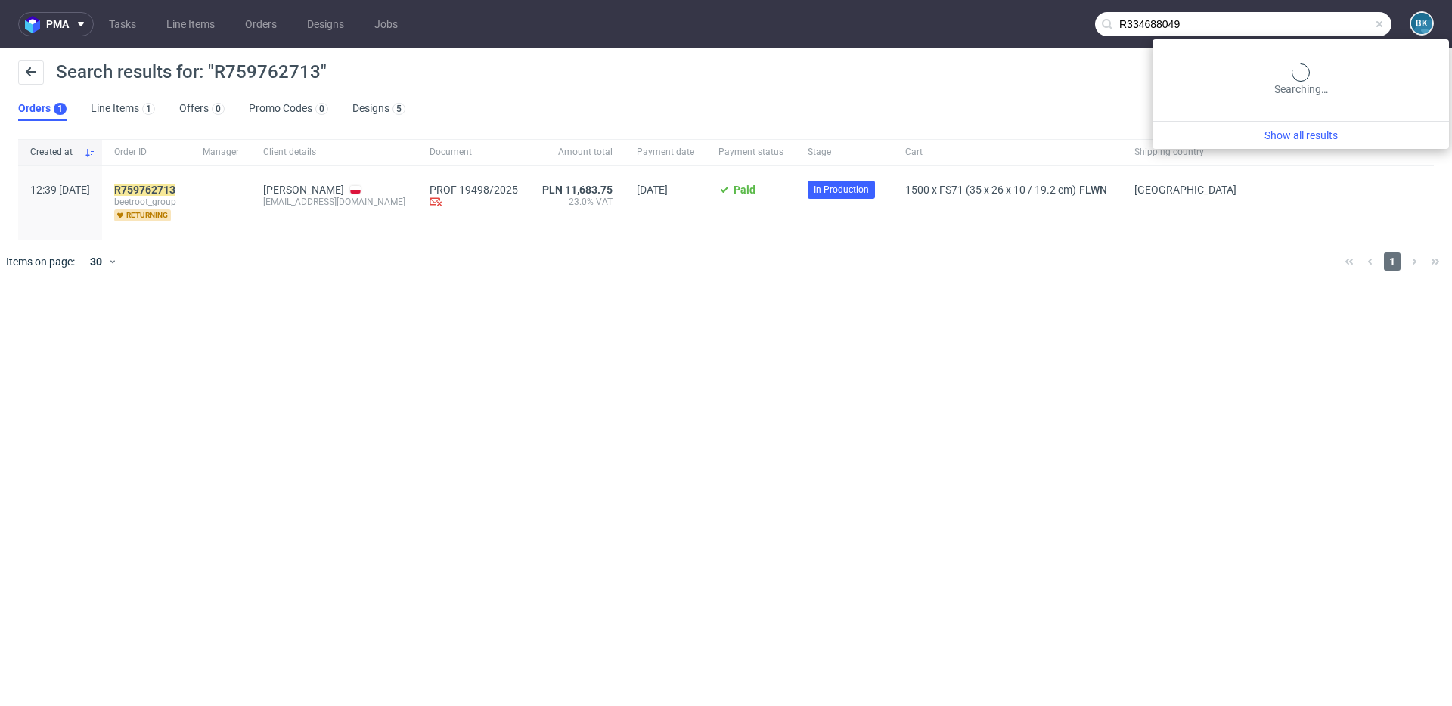
type input "R334688049"
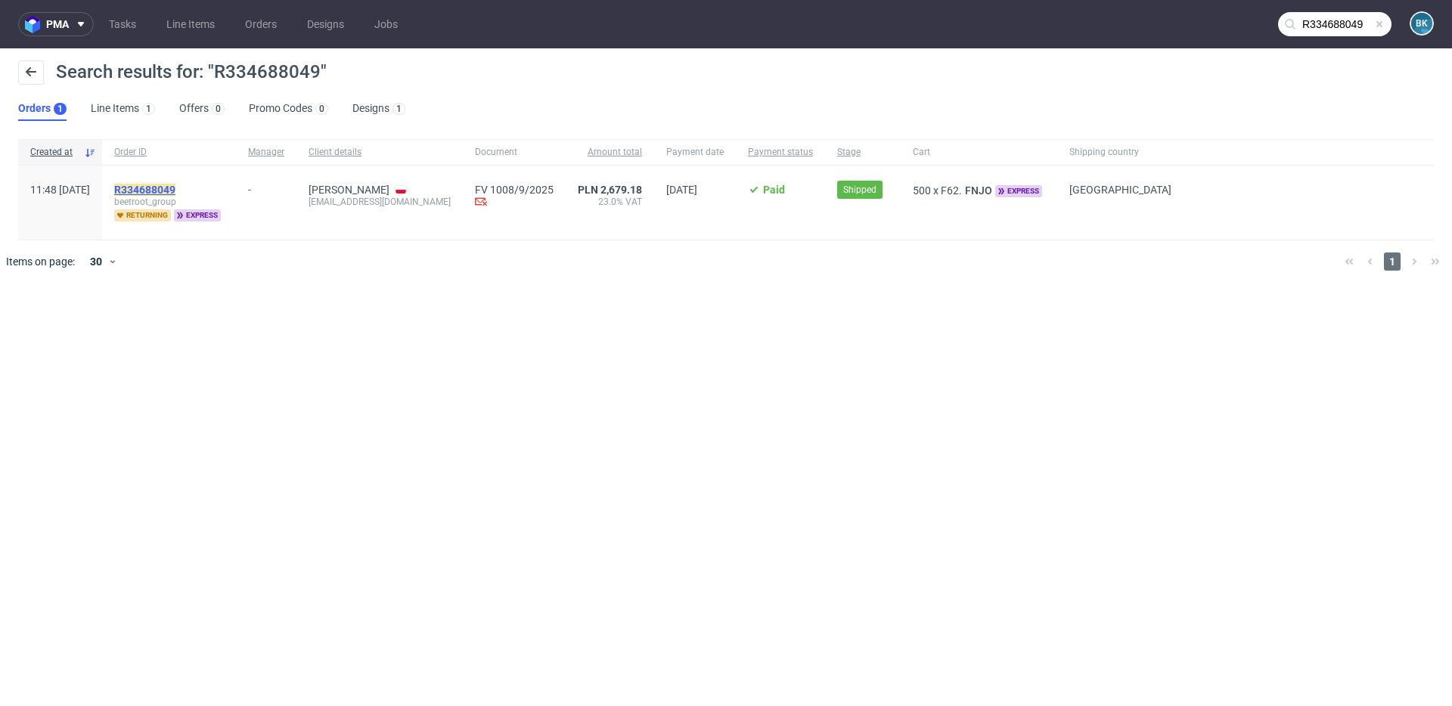
click at [174, 190] on mark "R334688049" at bounding box center [144, 190] width 61 height 12
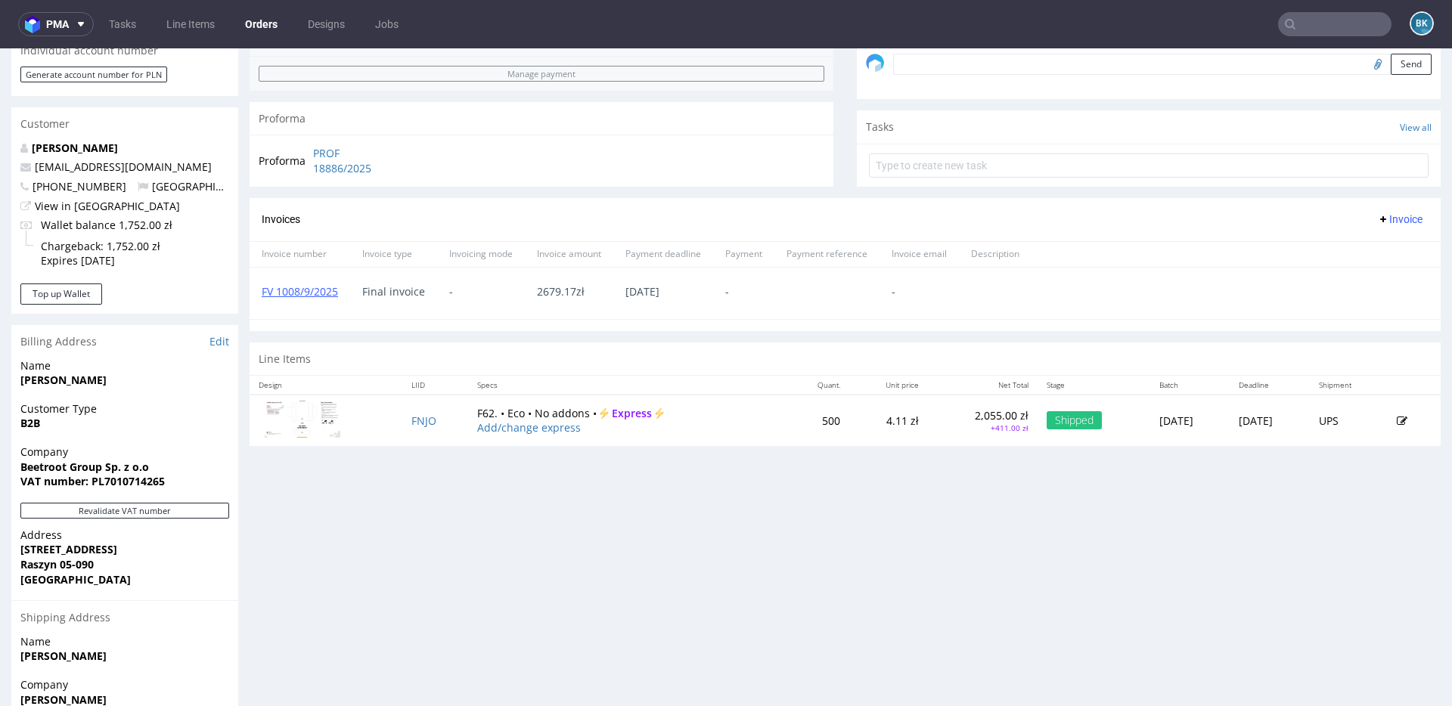
scroll to position [482, 0]
